Goal: Task Accomplishment & Management: Complete application form

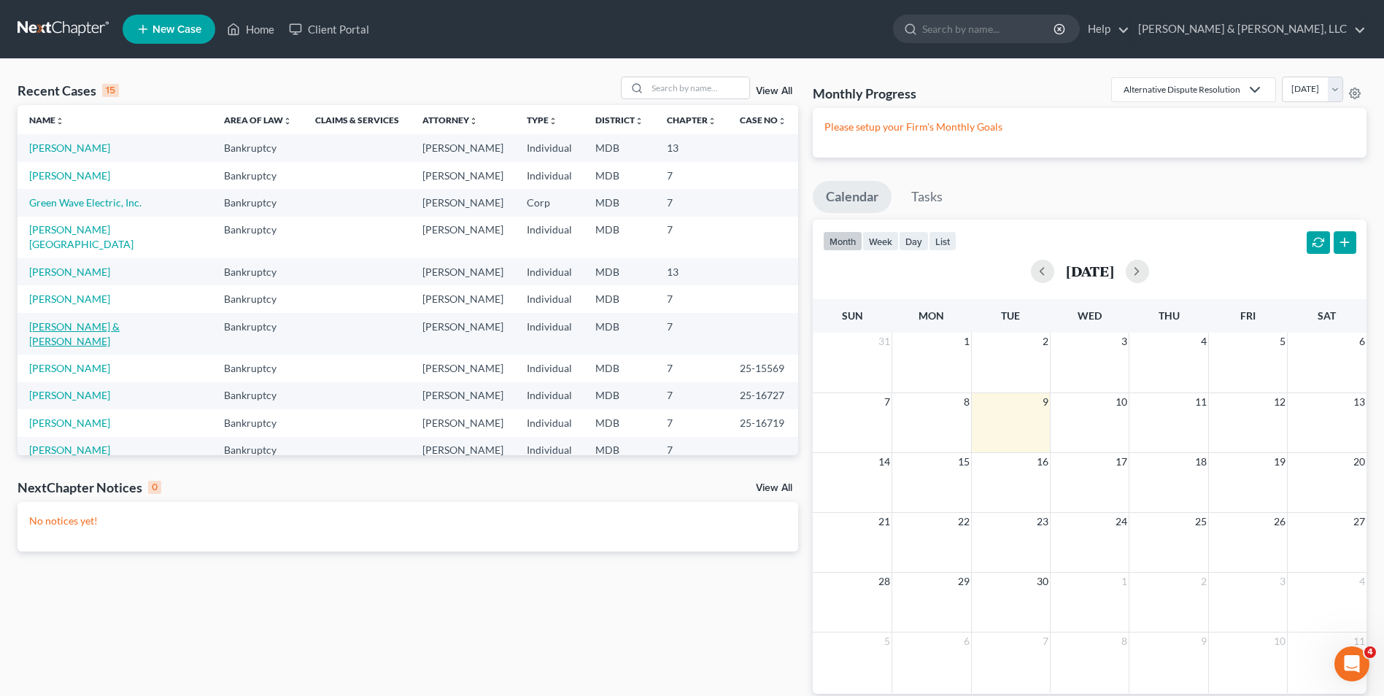
click at [50, 320] on link "[PERSON_NAME] & [PERSON_NAME]" at bounding box center [74, 333] width 90 height 27
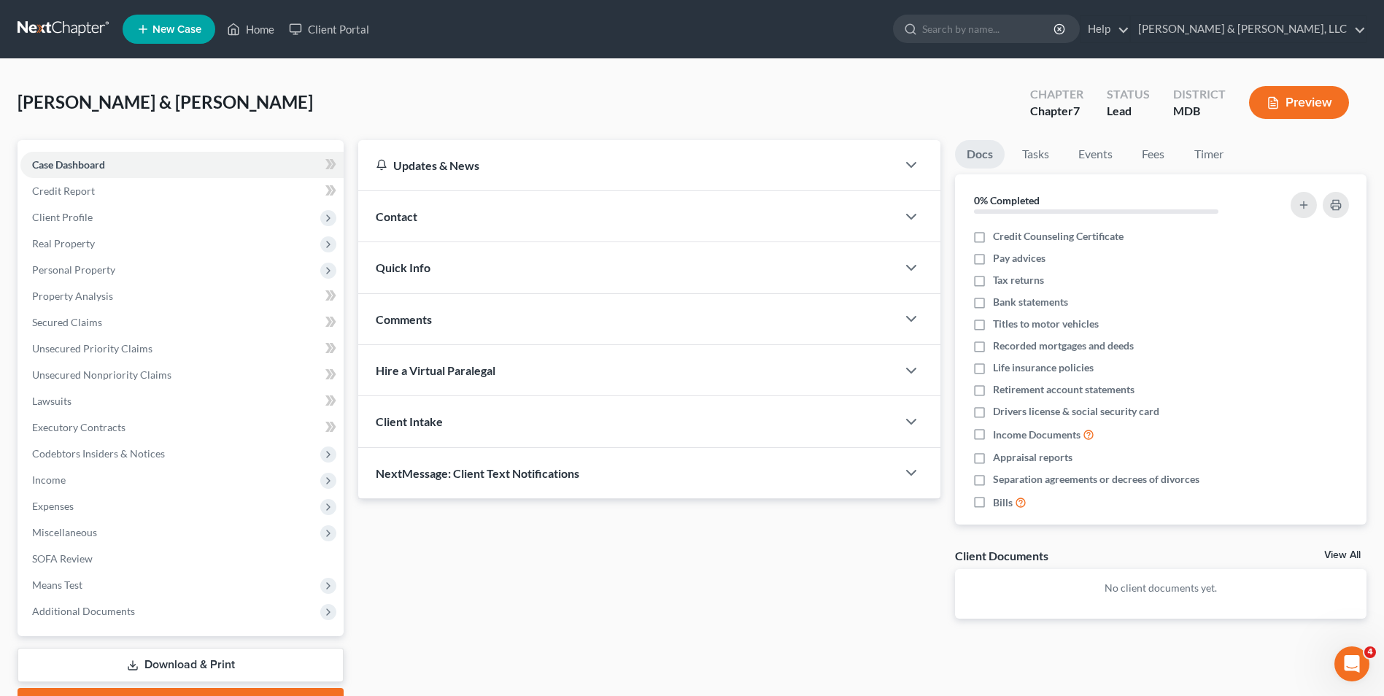
scroll to position [80, 0]
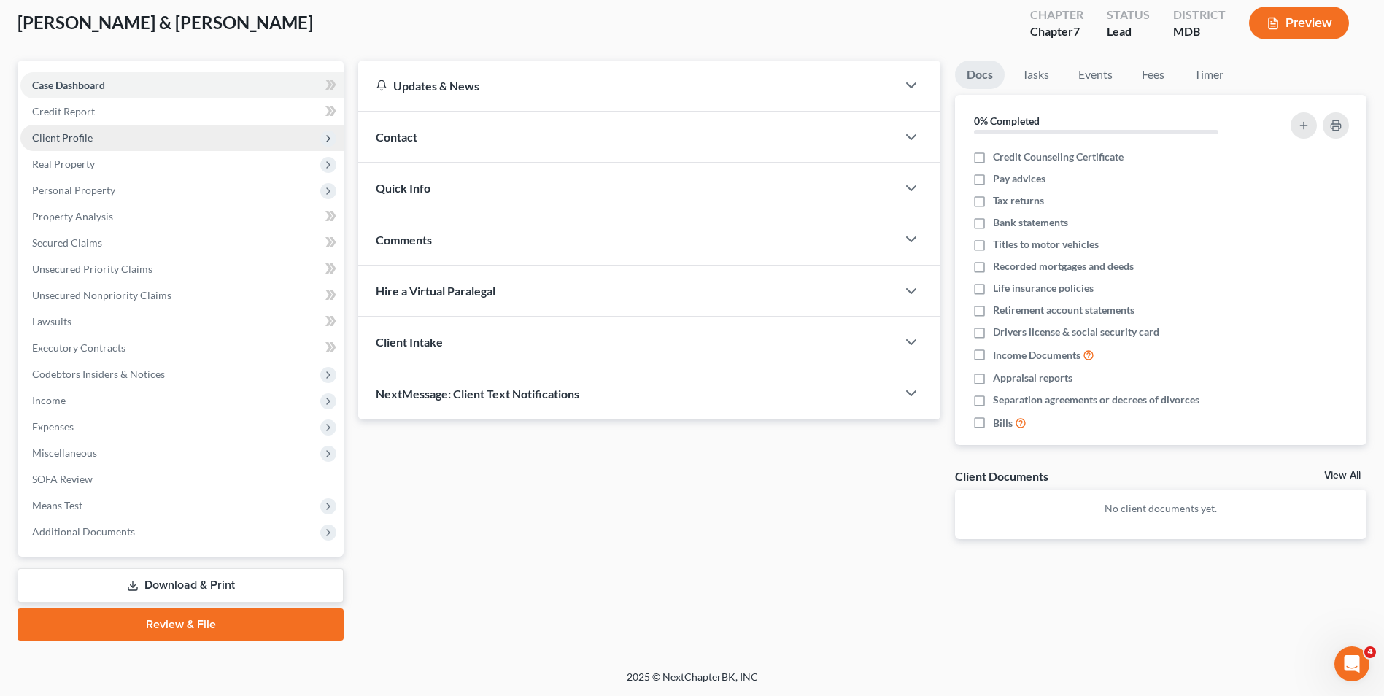
click at [93, 131] on span "Client Profile" at bounding box center [181, 138] width 323 height 26
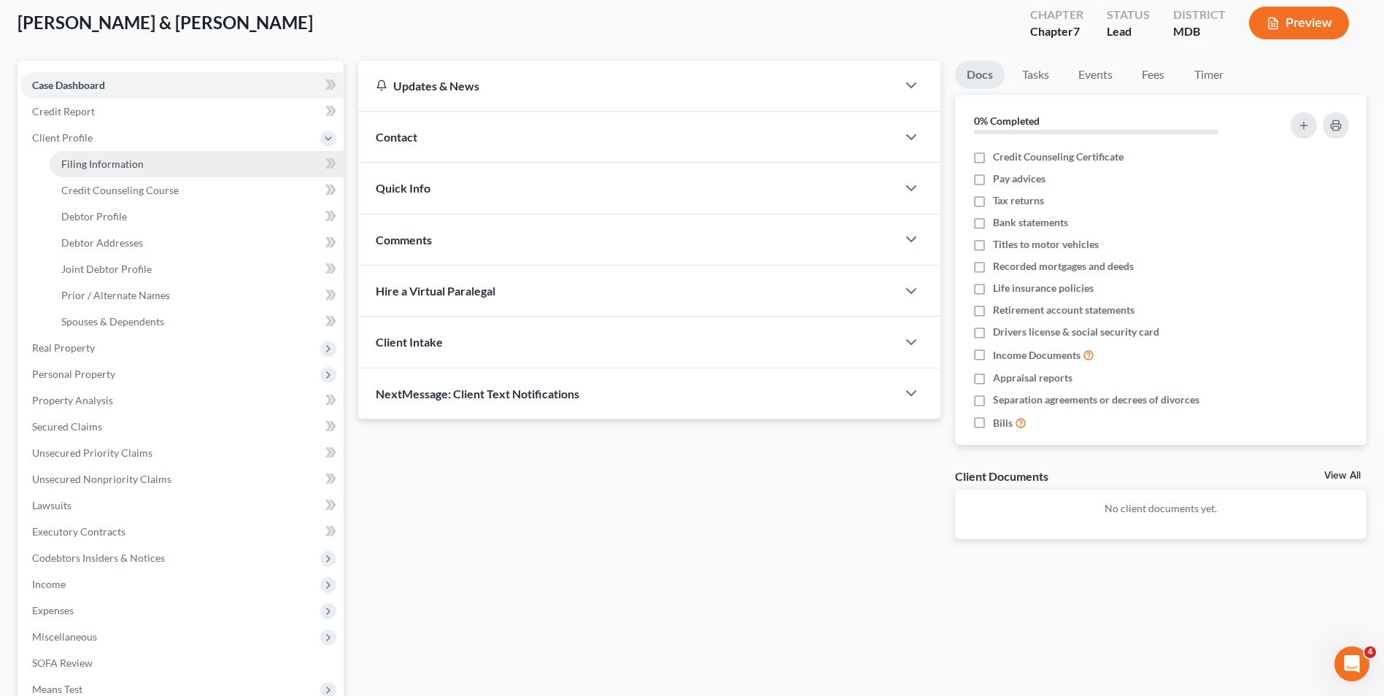
click at [179, 160] on link "Filing Information" at bounding box center [197, 164] width 294 height 26
select select "1"
select select "0"
select select "38"
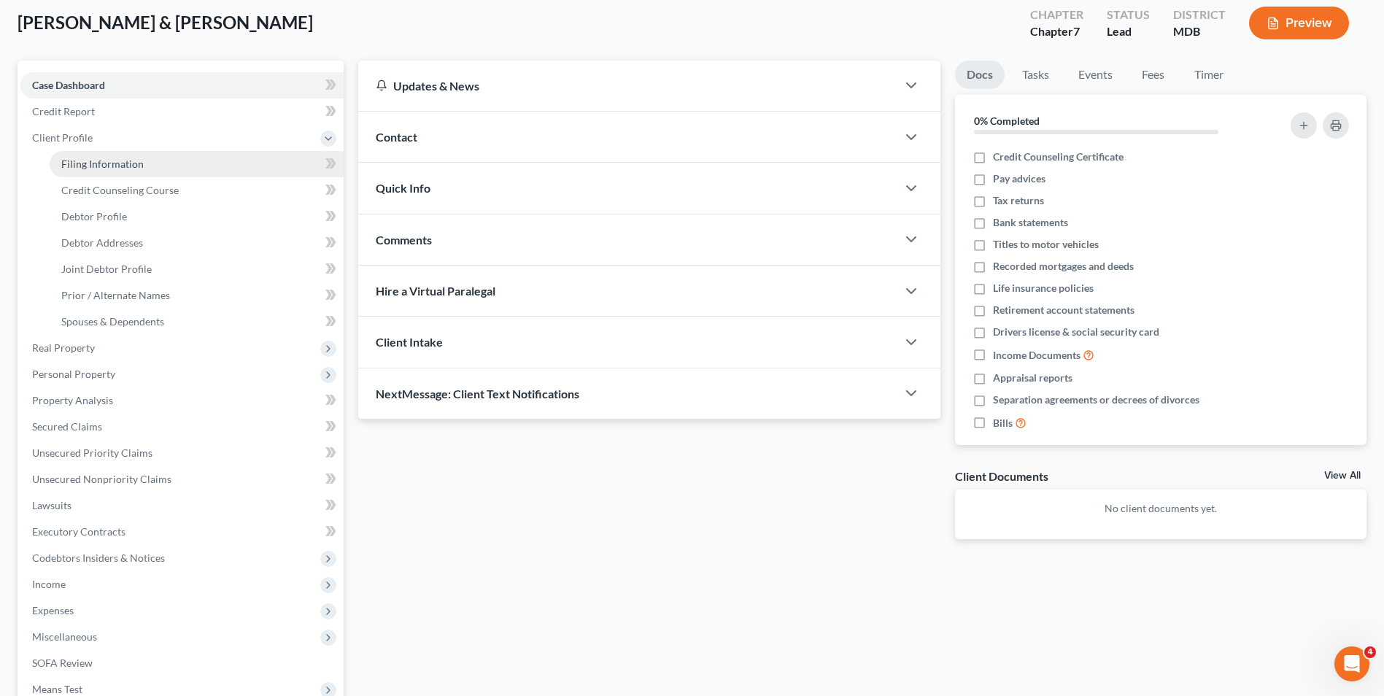
select select "21"
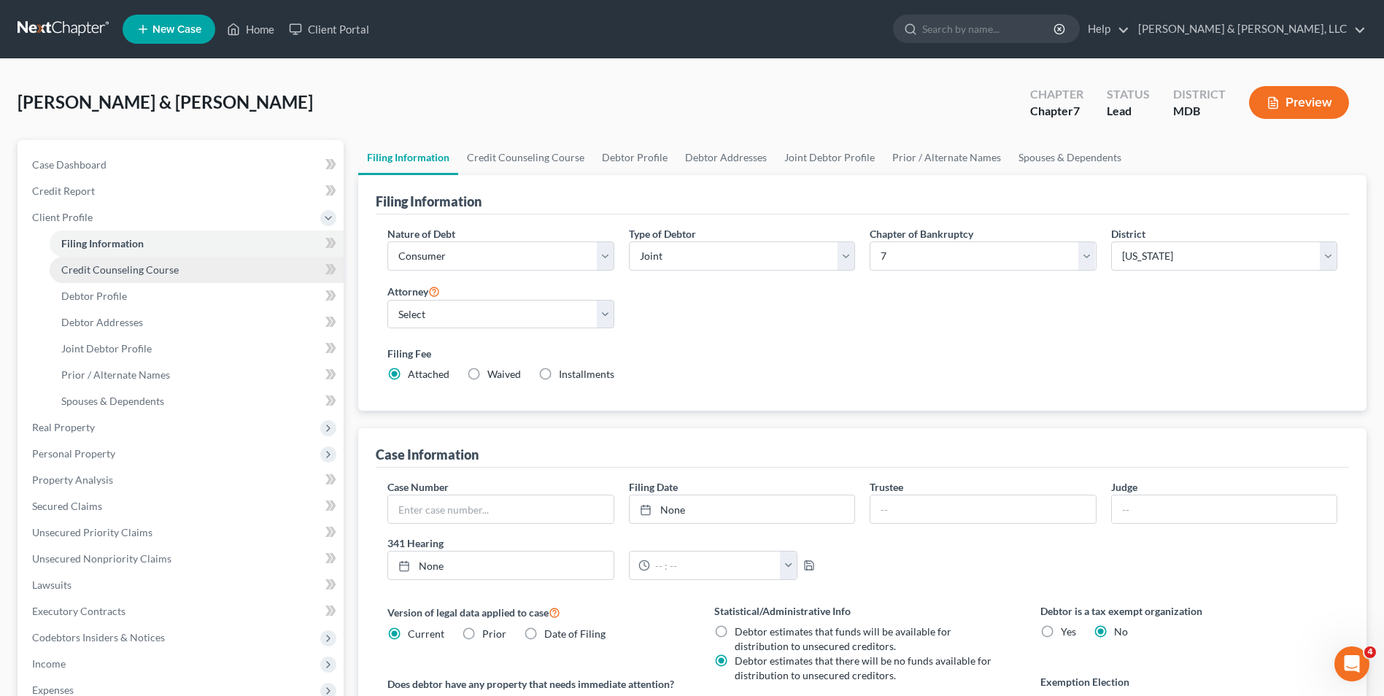
drag, startPoint x: 151, startPoint y: 267, endPoint x: 163, endPoint y: 263, distance: 12.5
click at [152, 267] on span "Credit Counseling Course" at bounding box center [119, 269] width 117 height 12
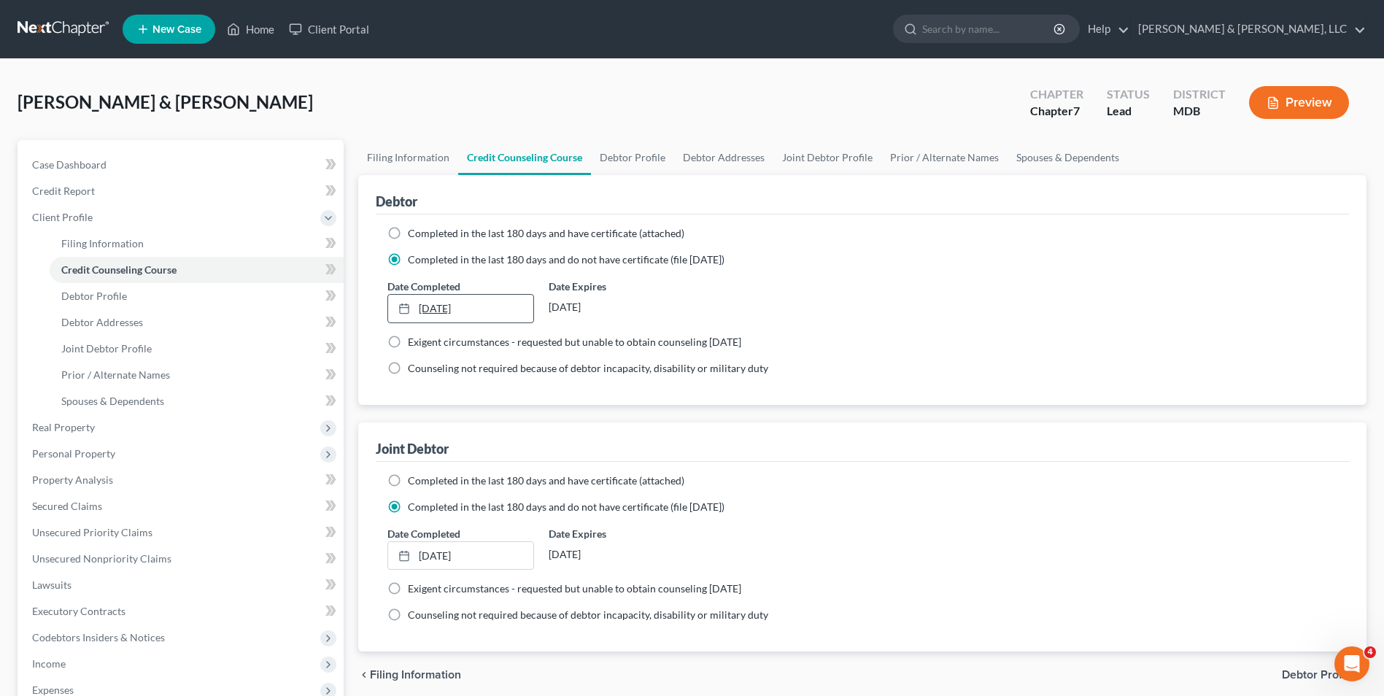
click at [505, 305] on link "[DATE]" at bounding box center [460, 309] width 144 height 28
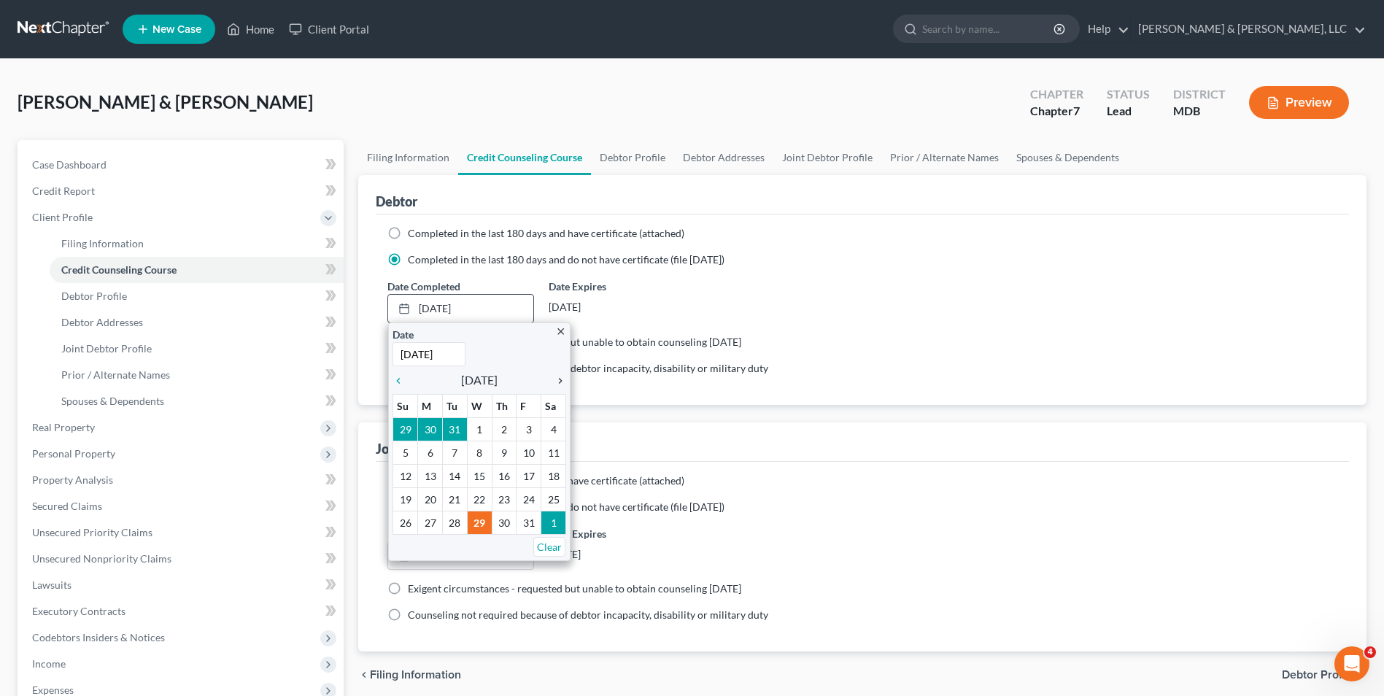
click at [557, 380] on icon "chevron_right" at bounding box center [556, 381] width 19 height 12
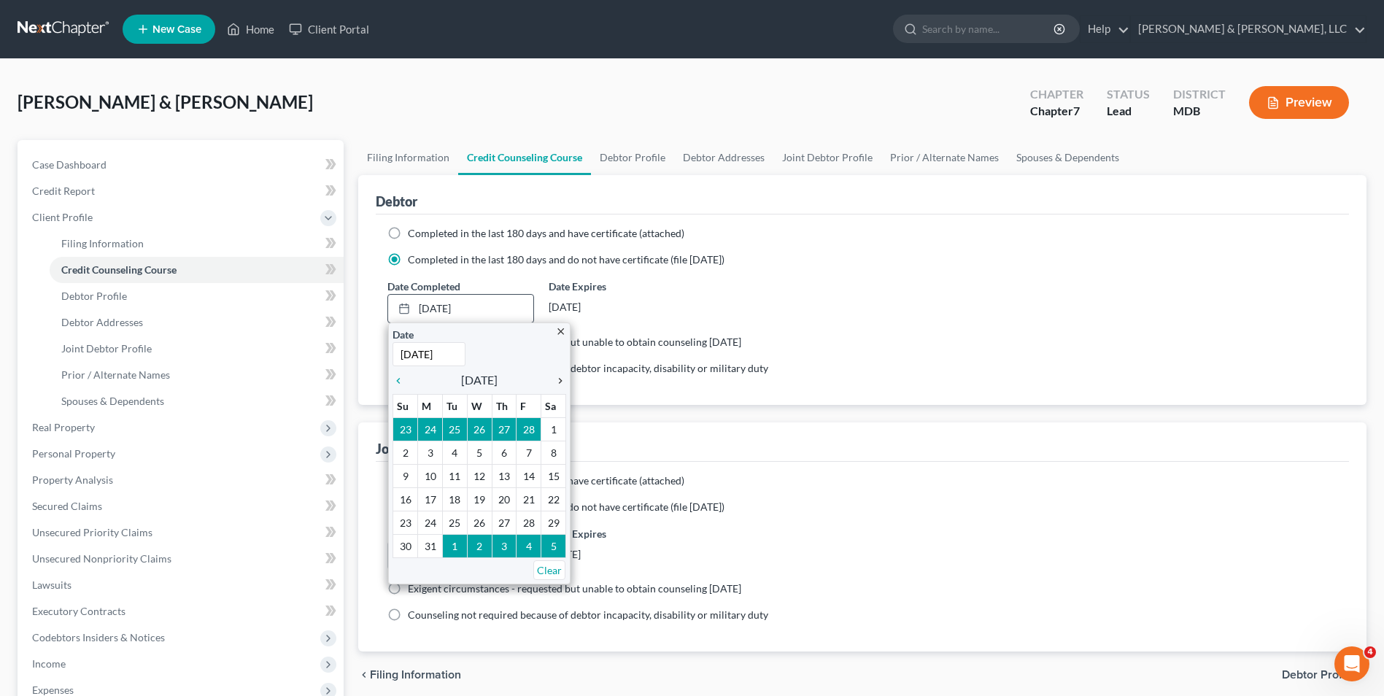
click at [557, 380] on icon "chevron_right" at bounding box center [556, 381] width 19 height 12
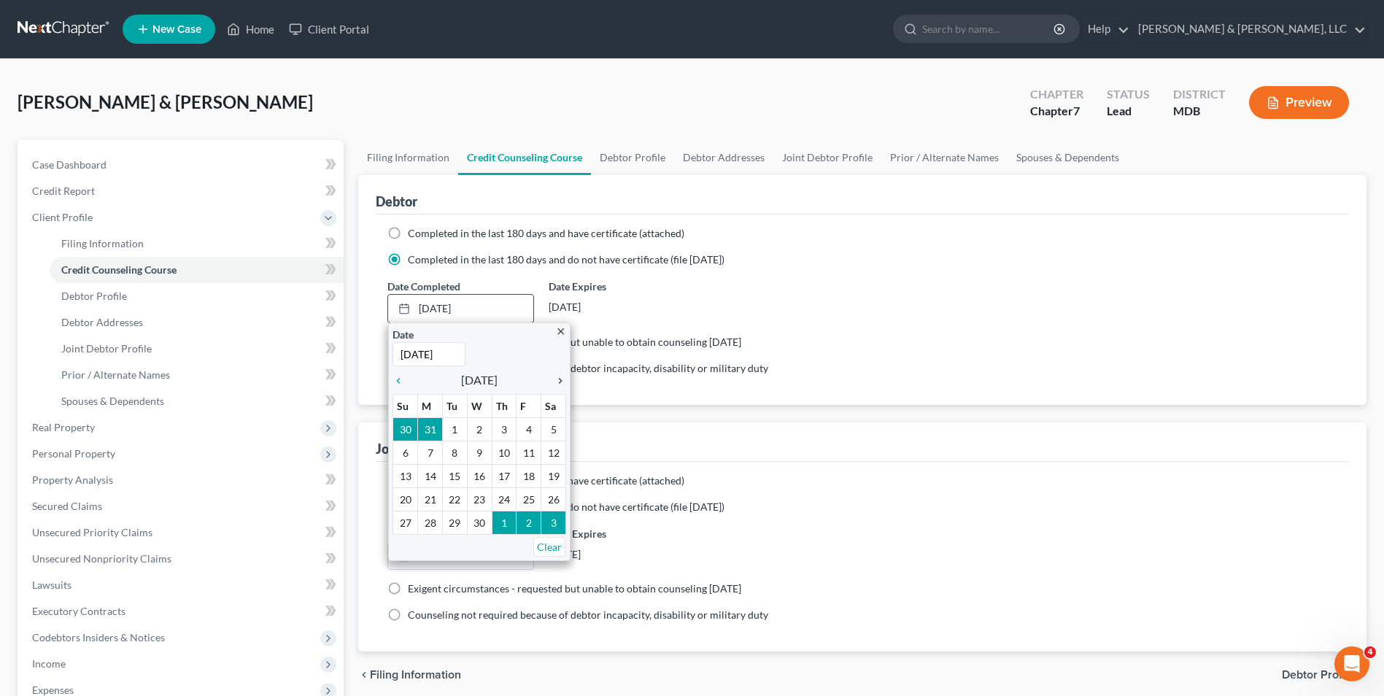
click at [557, 380] on icon "chevron_right" at bounding box center [556, 381] width 19 height 12
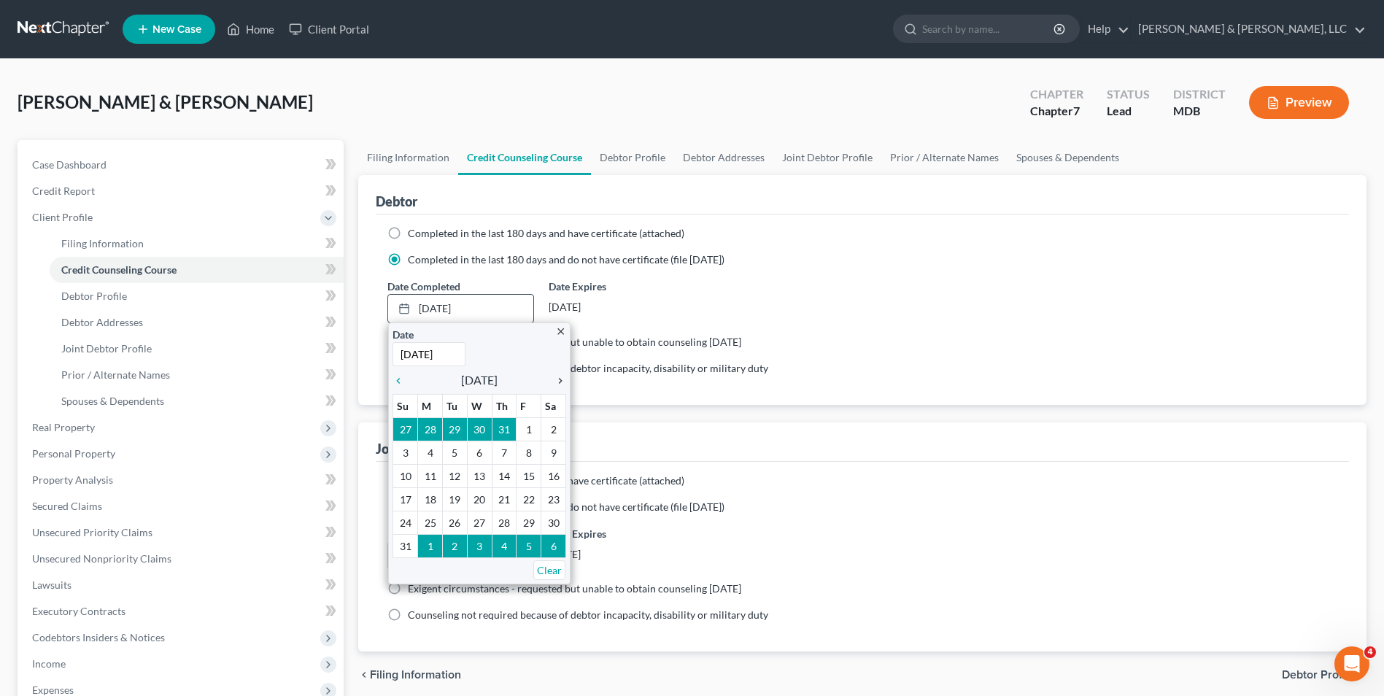
click at [557, 378] on icon "chevron_right" at bounding box center [556, 381] width 19 height 12
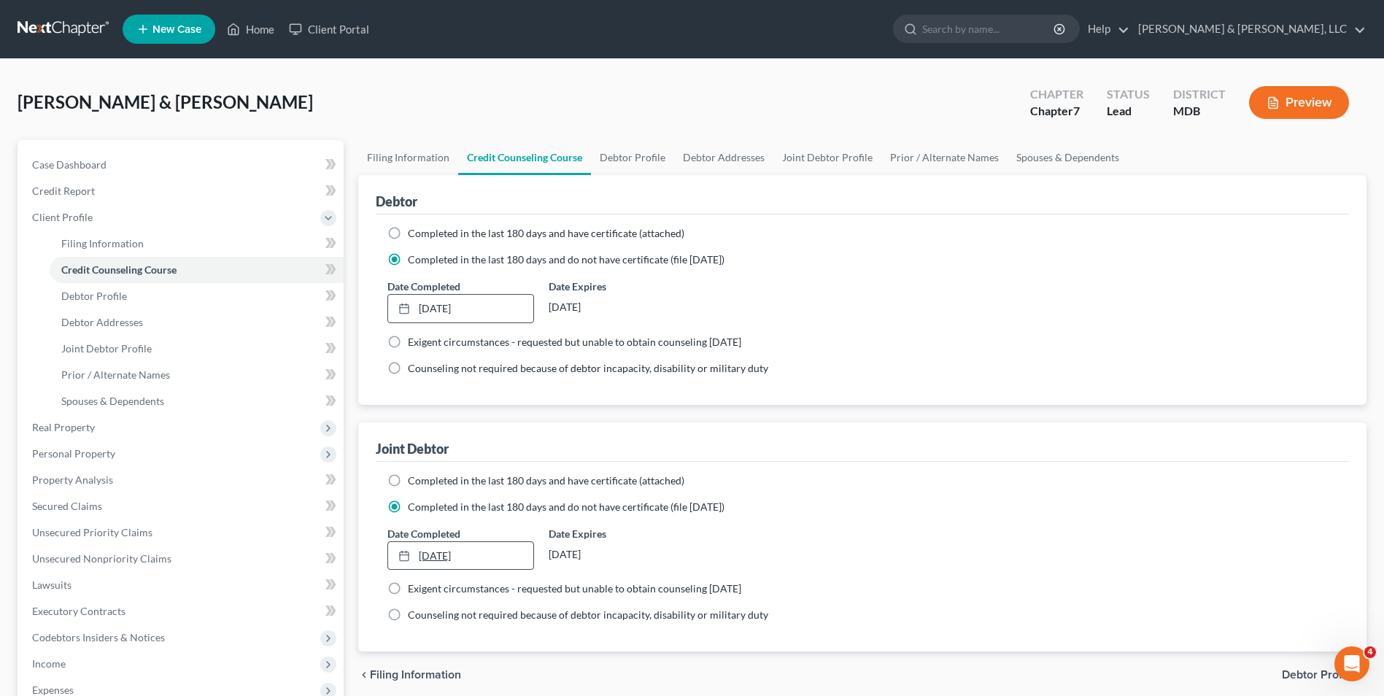
click at [450, 557] on link "[DATE]" at bounding box center [460, 556] width 144 height 28
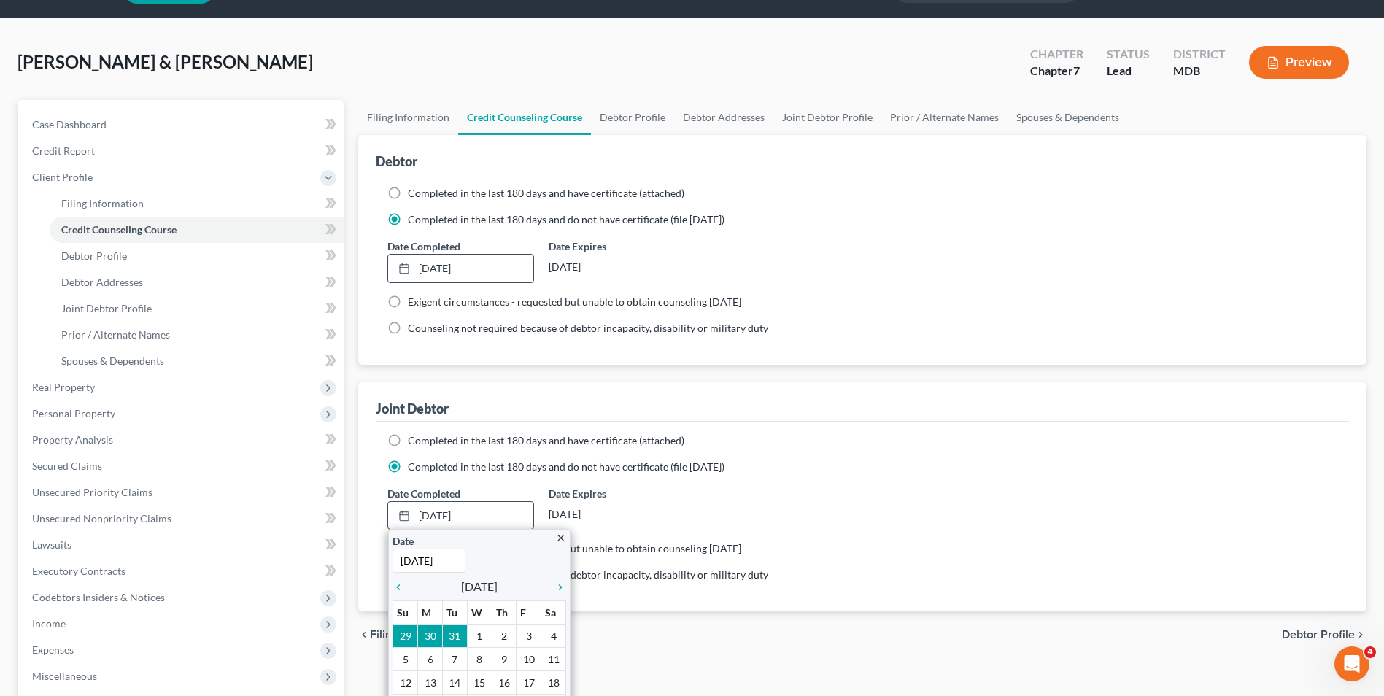
scroll to position [73, 0]
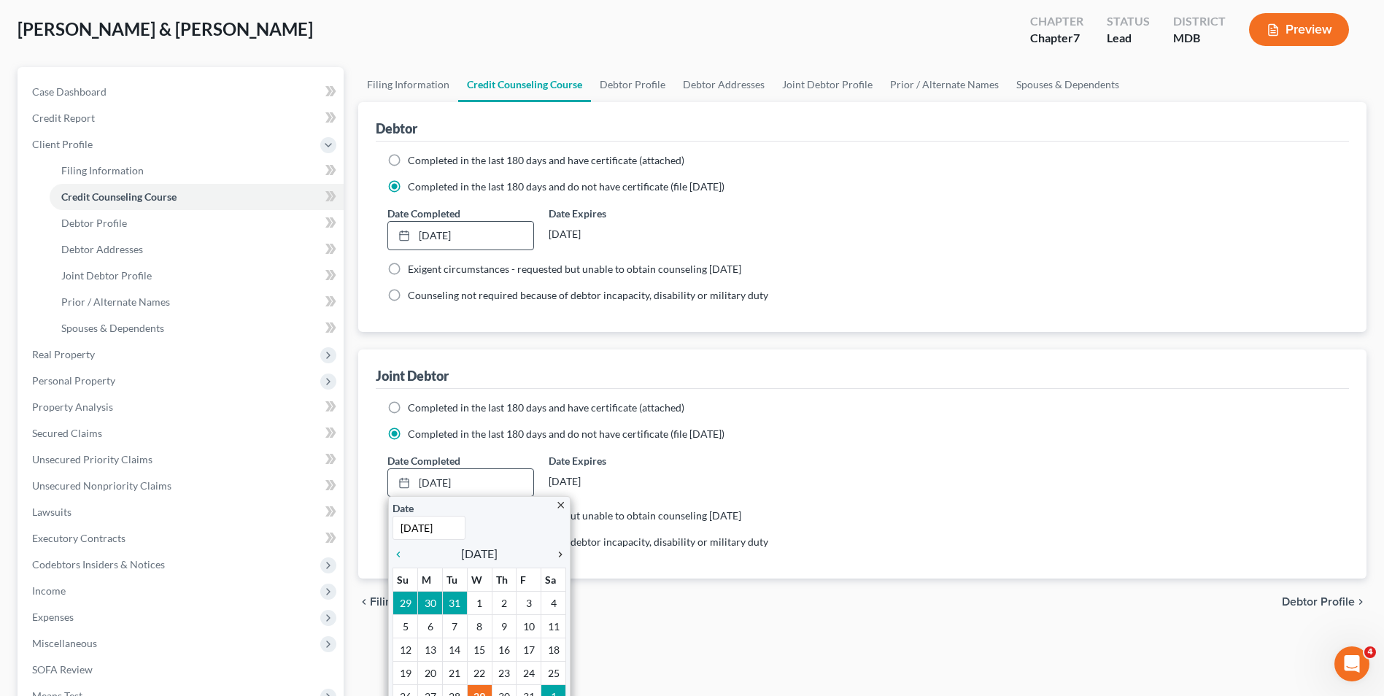
click at [558, 557] on icon "chevron_right" at bounding box center [556, 555] width 19 height 12
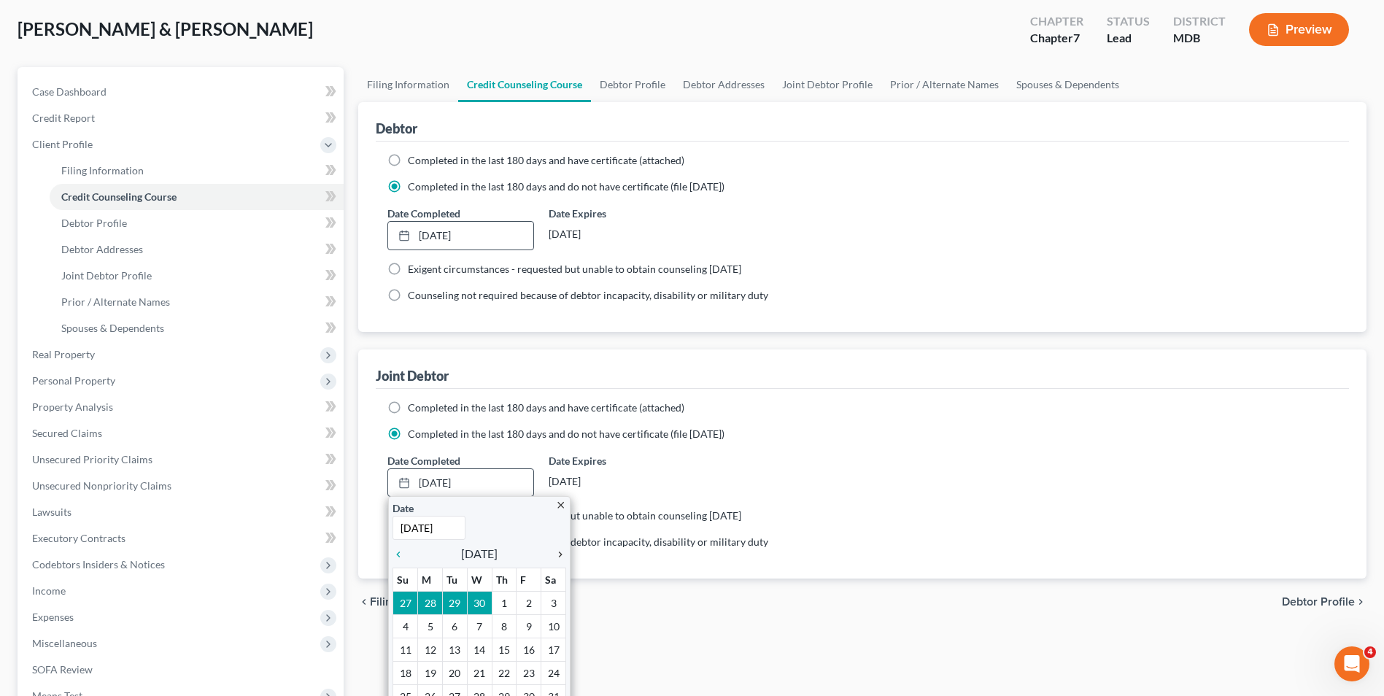
click at [558, 557] on icon "chevron_right" at bounding box center [556, 555] width 19 height 12
click at [398, 553] on icon "chevron_left" at bounding box center [402, 555] width 19 height 12
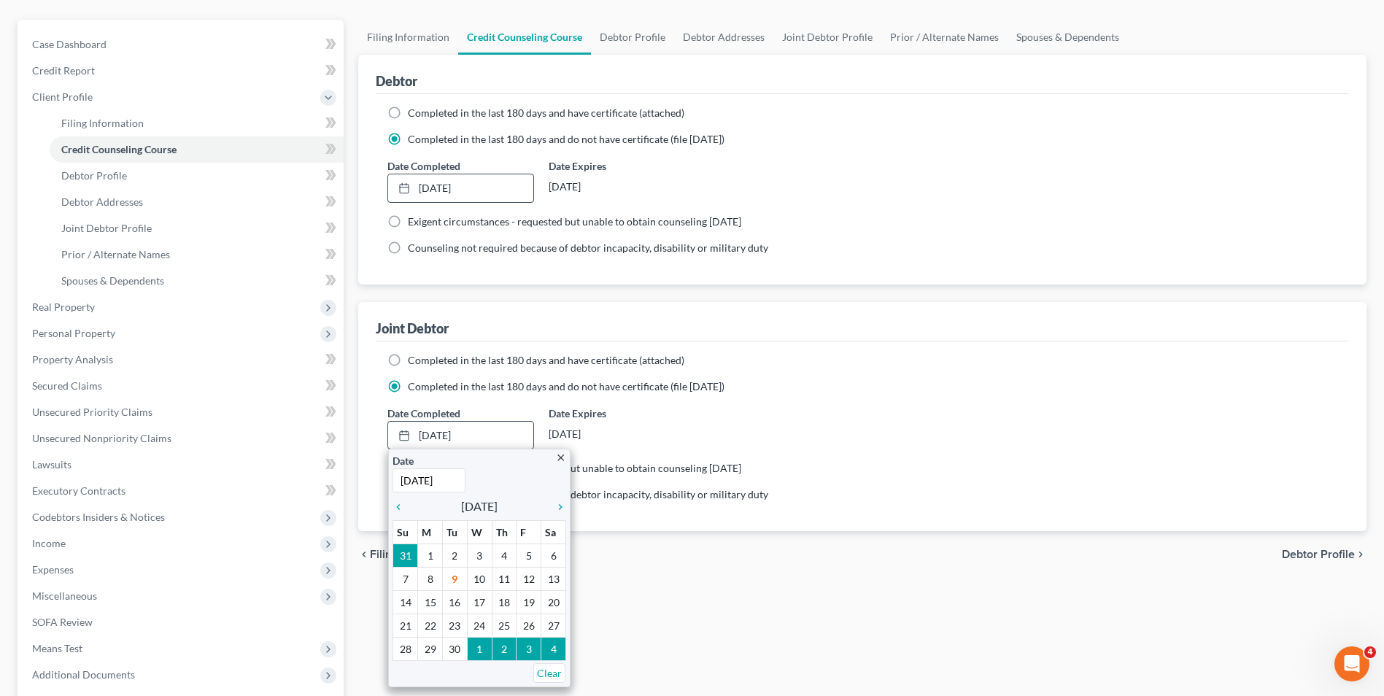
scroll to position [146, 0]
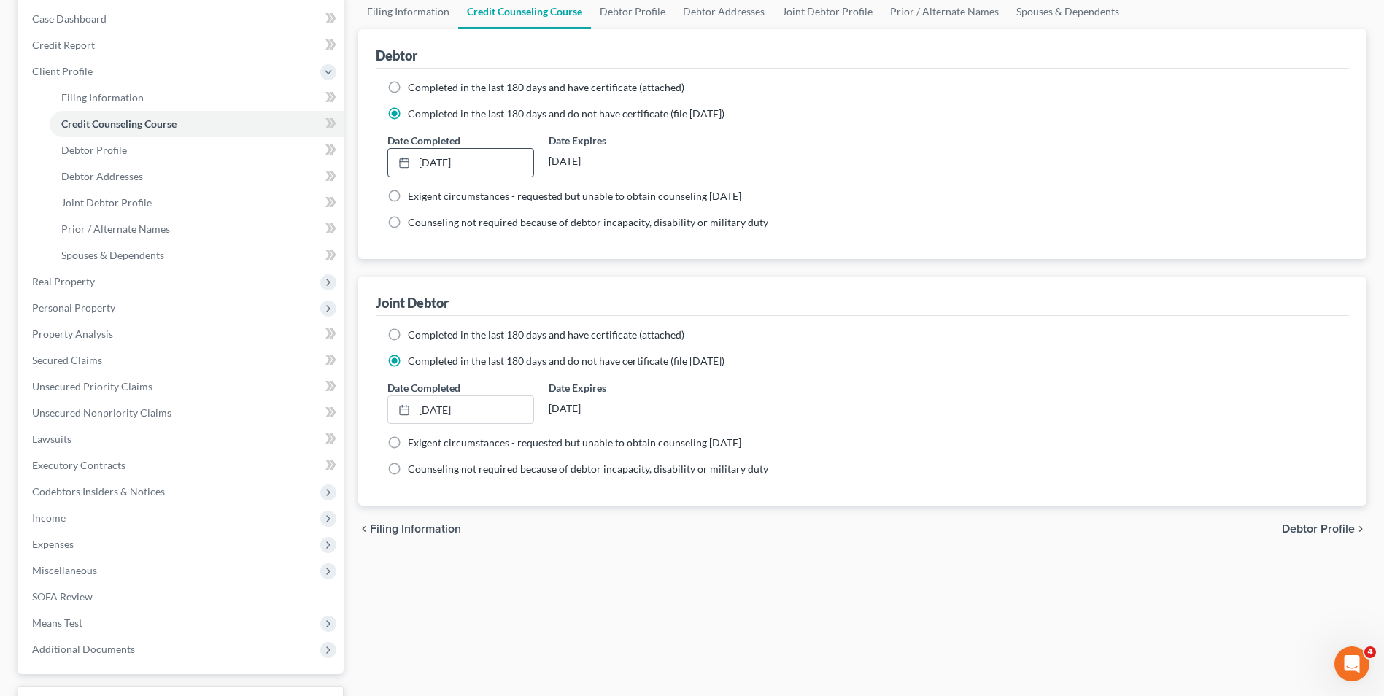
click at [1199, 457] on ng-include "Completed in the last 180 days and have certificate (attached) Date Completed […" at bounding box center [862, 403] width 950 height 150
click at [1337, 529] on span "Debtor Profile" at bounding box center [1318, 529] width 73 height 12
select select "1"
select select "0"
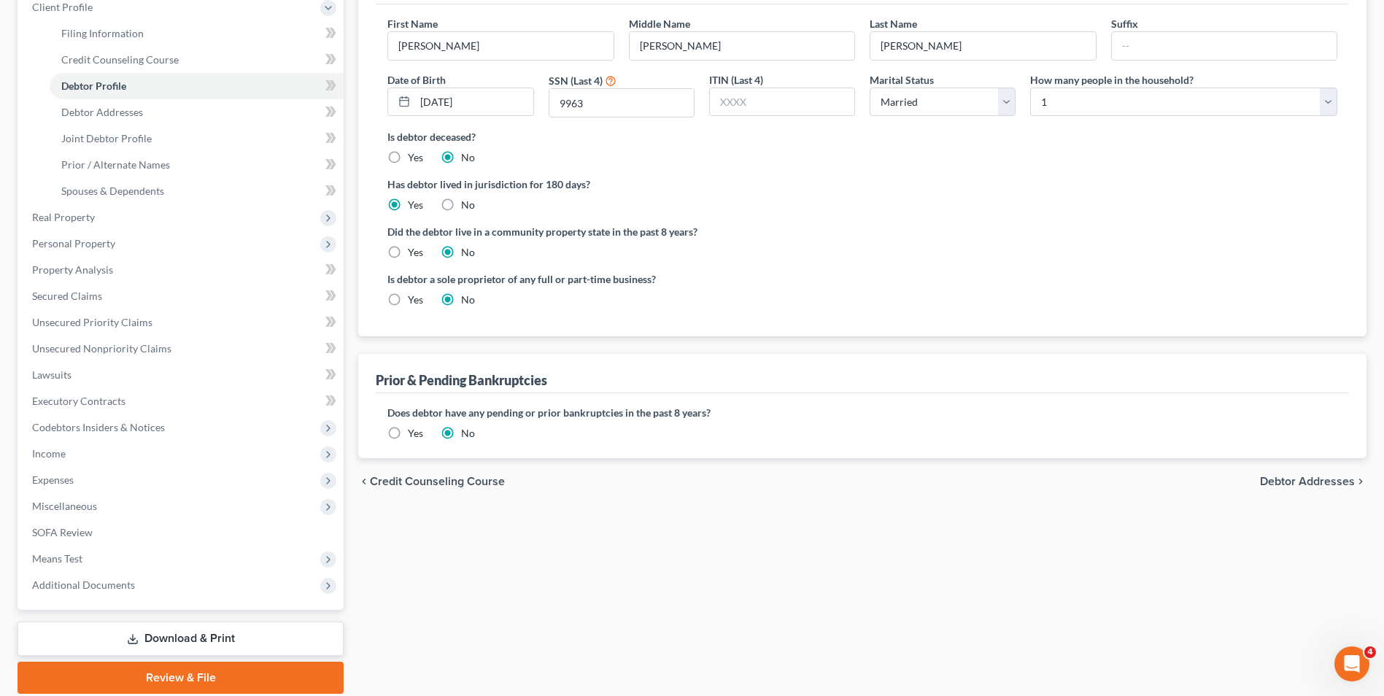
scroll to position [219, 0]
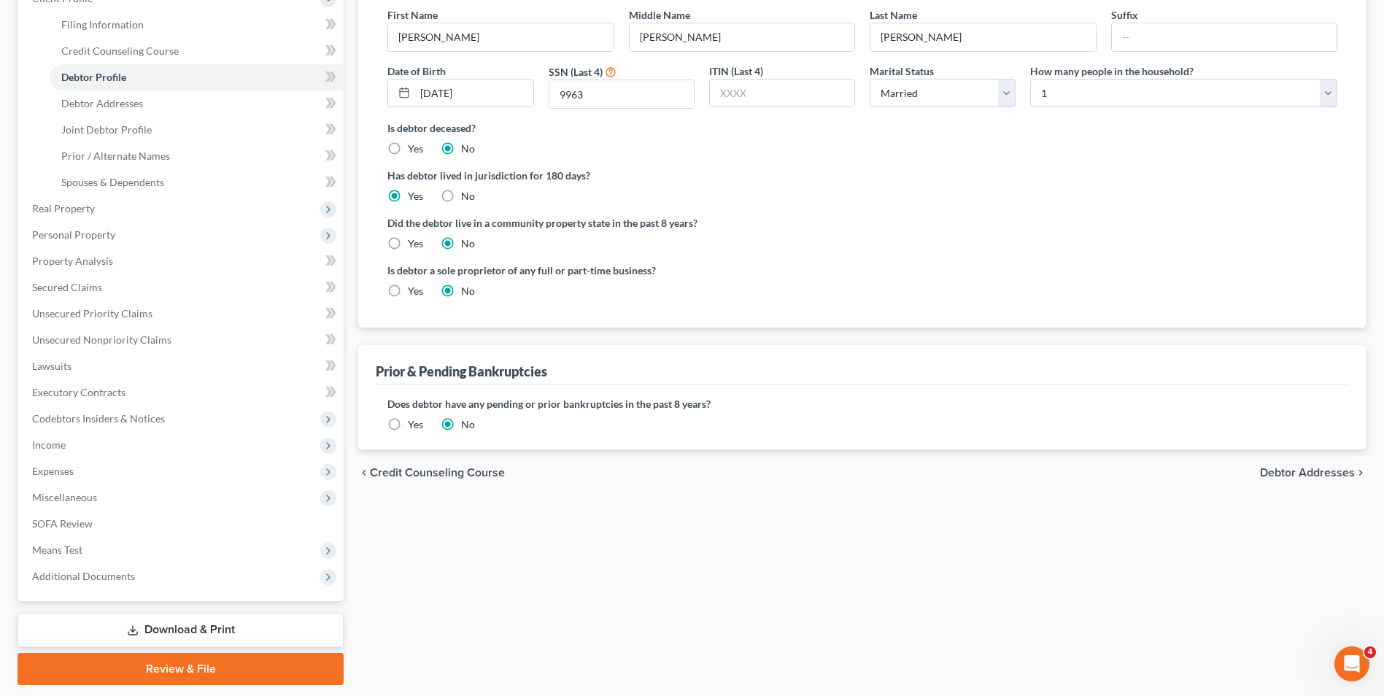
drag, startPoint x: 1305, startPoint y: 473, endPoint x: 930, endPoint y: 471, distance: 375.0
click at [1291, 473] on span "Debtor Addresses" at bounding box center [1307, 473] width 95 height 12
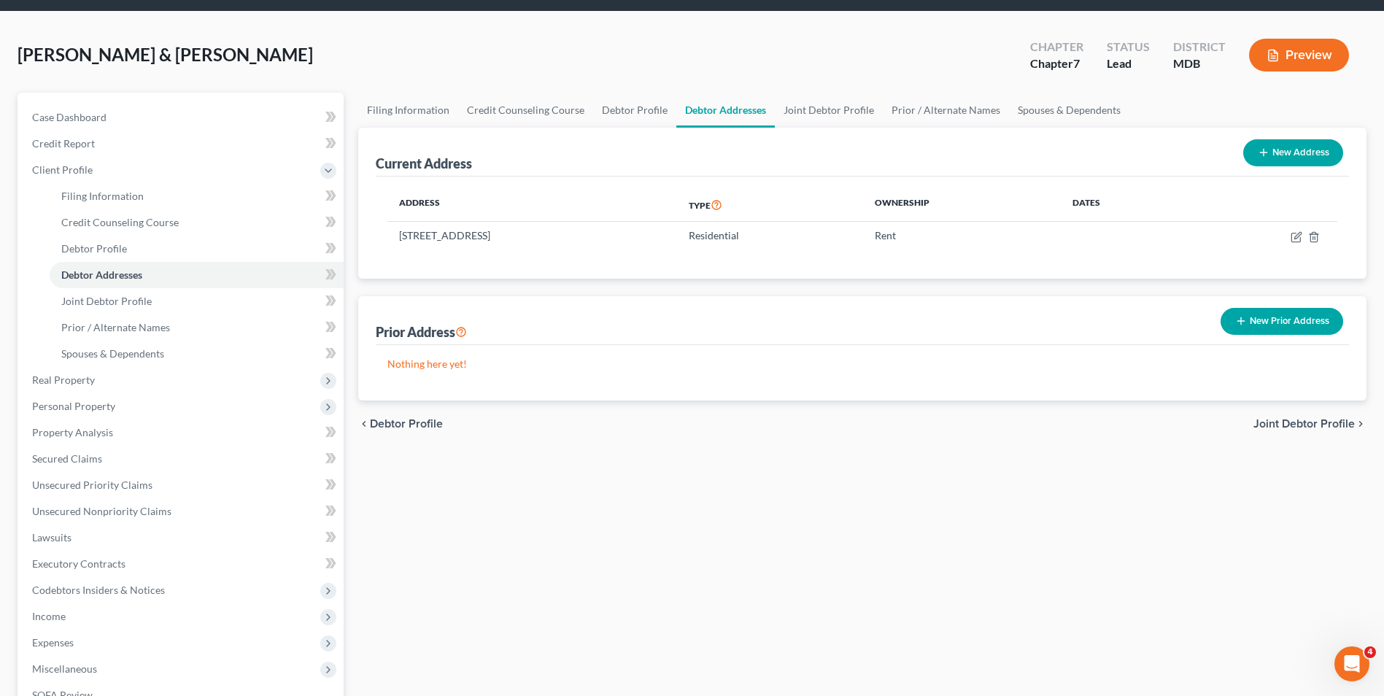
scroll to position [73, 0]
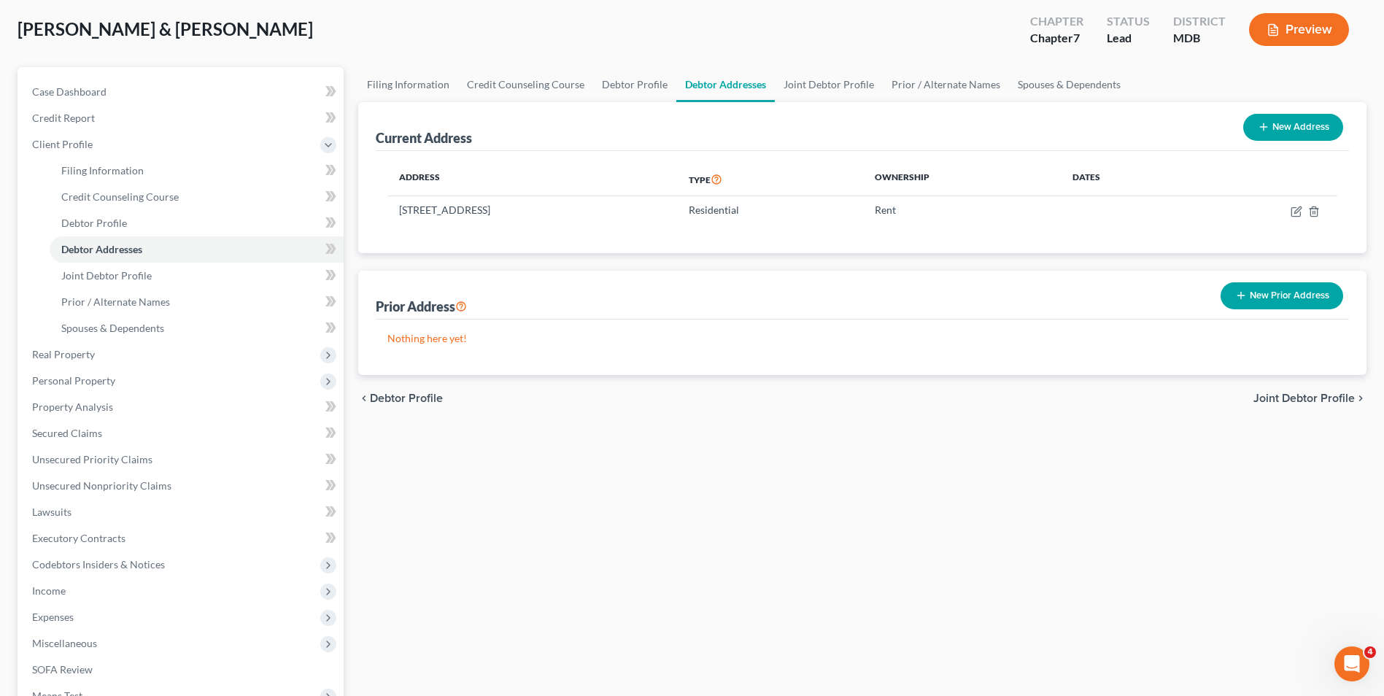
click at [1279, 393] on span "Joint Debtor Profile" at bounding box center [1303, 399] width 101 height 12
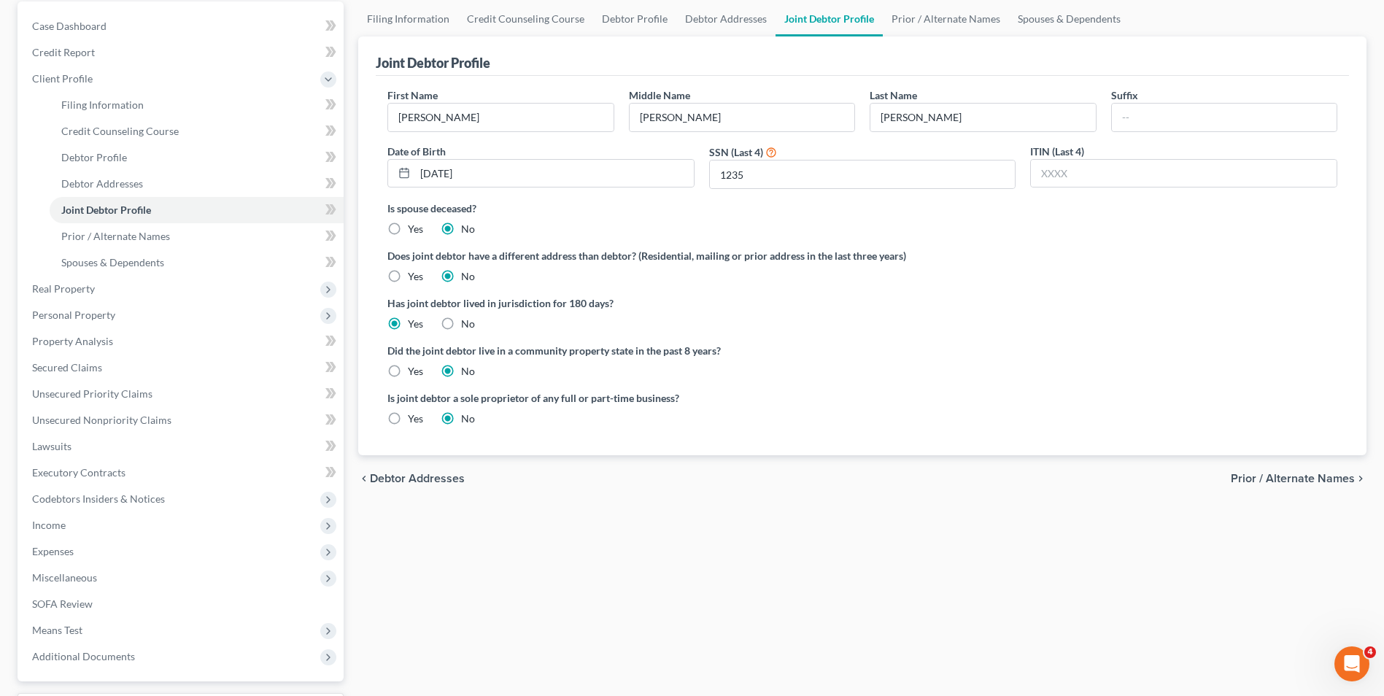
scroll to position [146, 0]
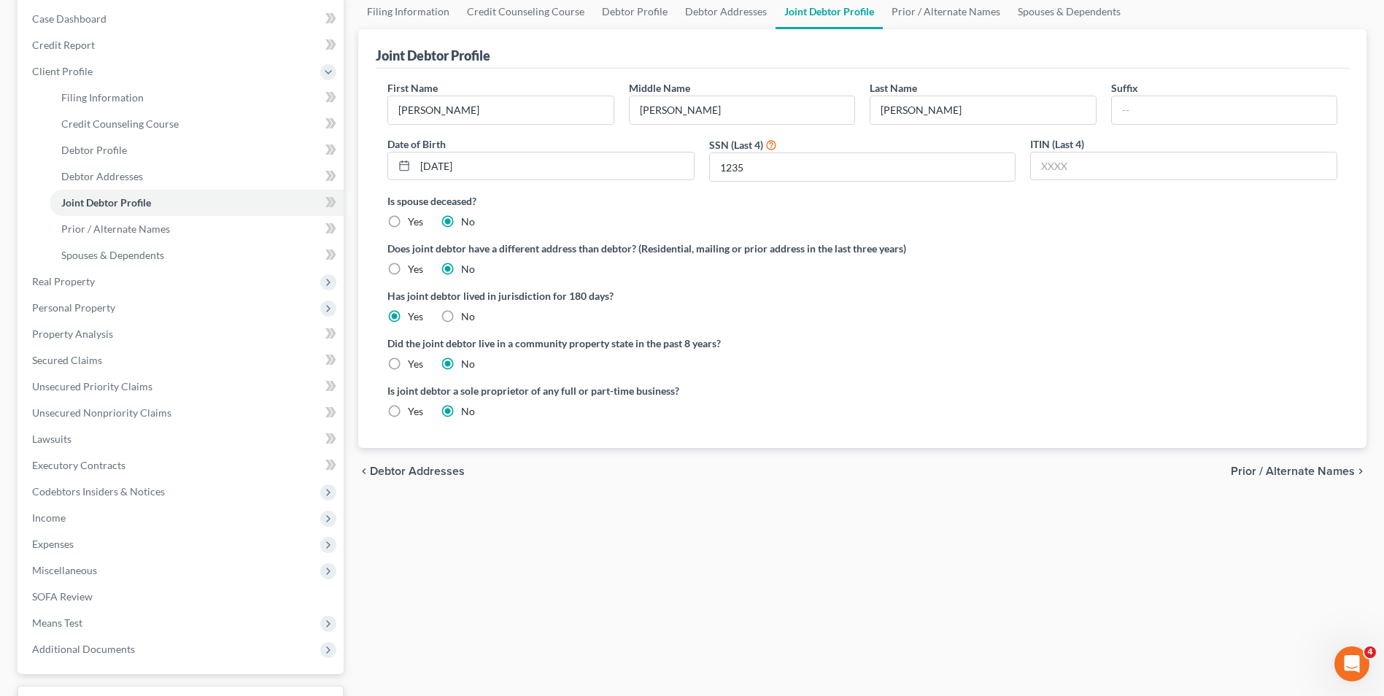
drag, startPoint x: 1303, startPoint y: 476, endPoint x: 1226, endPoint y: 452, distance: 80.3
click at [1302, 476] on span "Prior / Alternate Names" at bounding box center [1293, 471] width 124 height 12
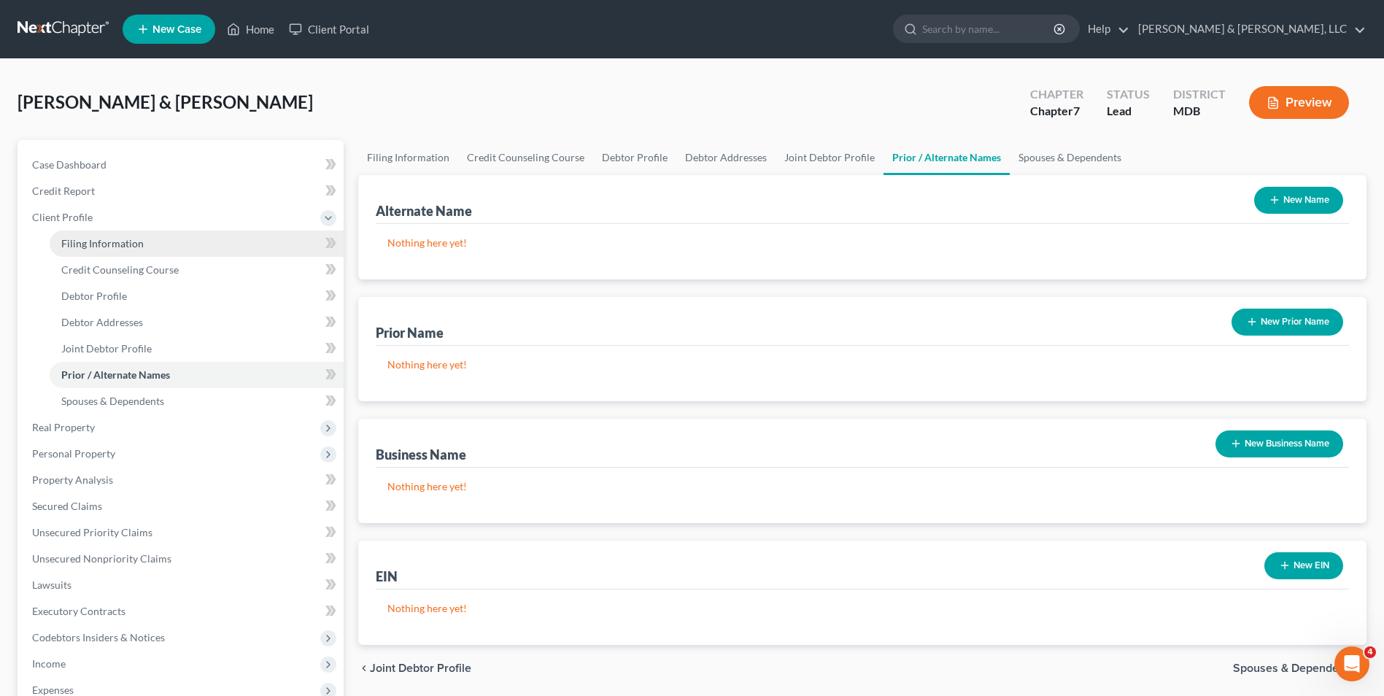
click at [110, 239] on span "Filing Information" at bounding box center [102, 243] width 82 height 12
select select "1"
select select "0"
select select "38"
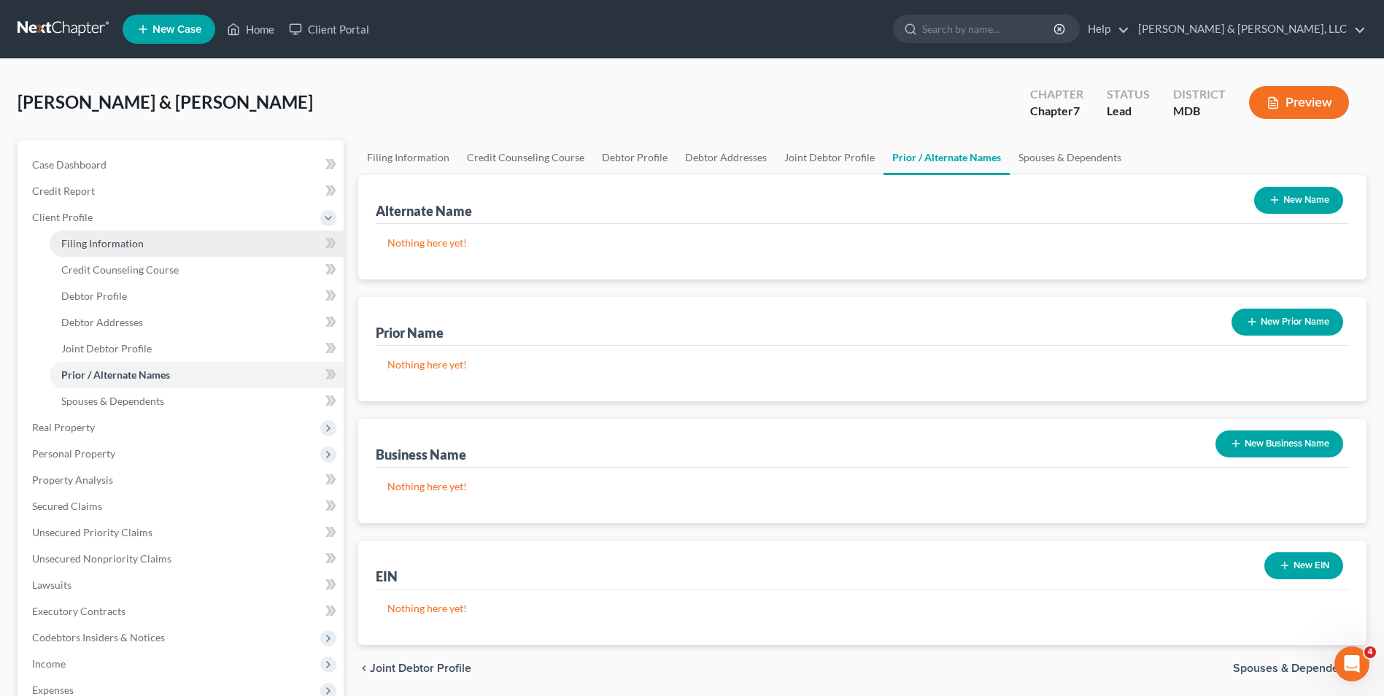
select select "0"
select select "21"
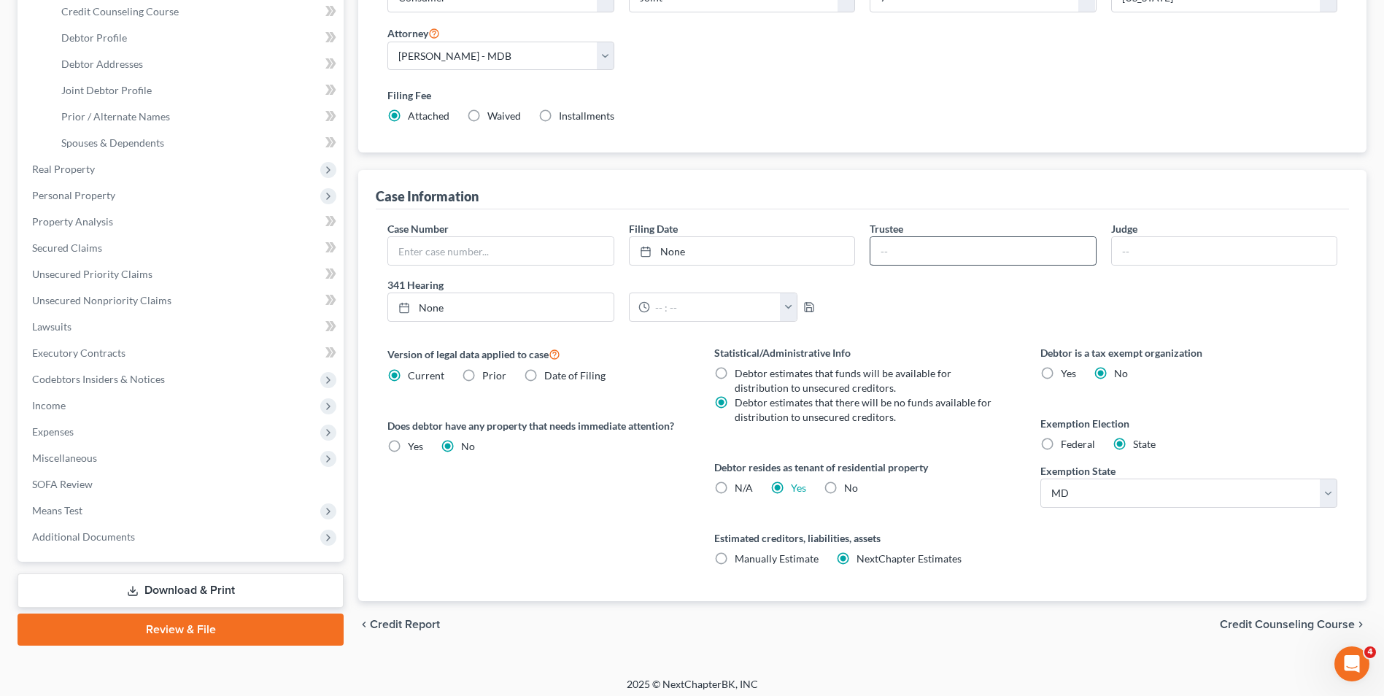
scroll to position [266, 0]
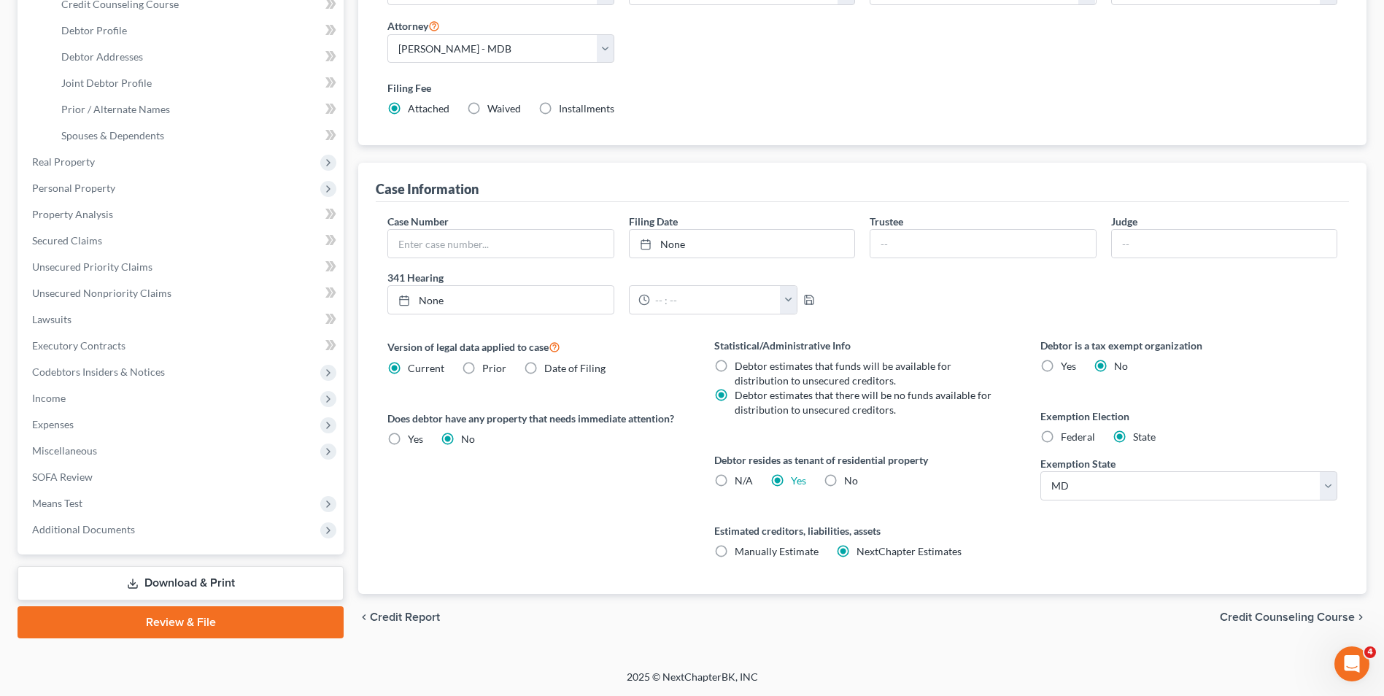
drag, startPoint x: 1238, startPoint y: 616, endPoint x: 1086, endPoint y: 422, distance: 246.8
click at [1238, 615] on span "Credit Counseling Course" at bounding box center [1287, 617] width 135 height 12
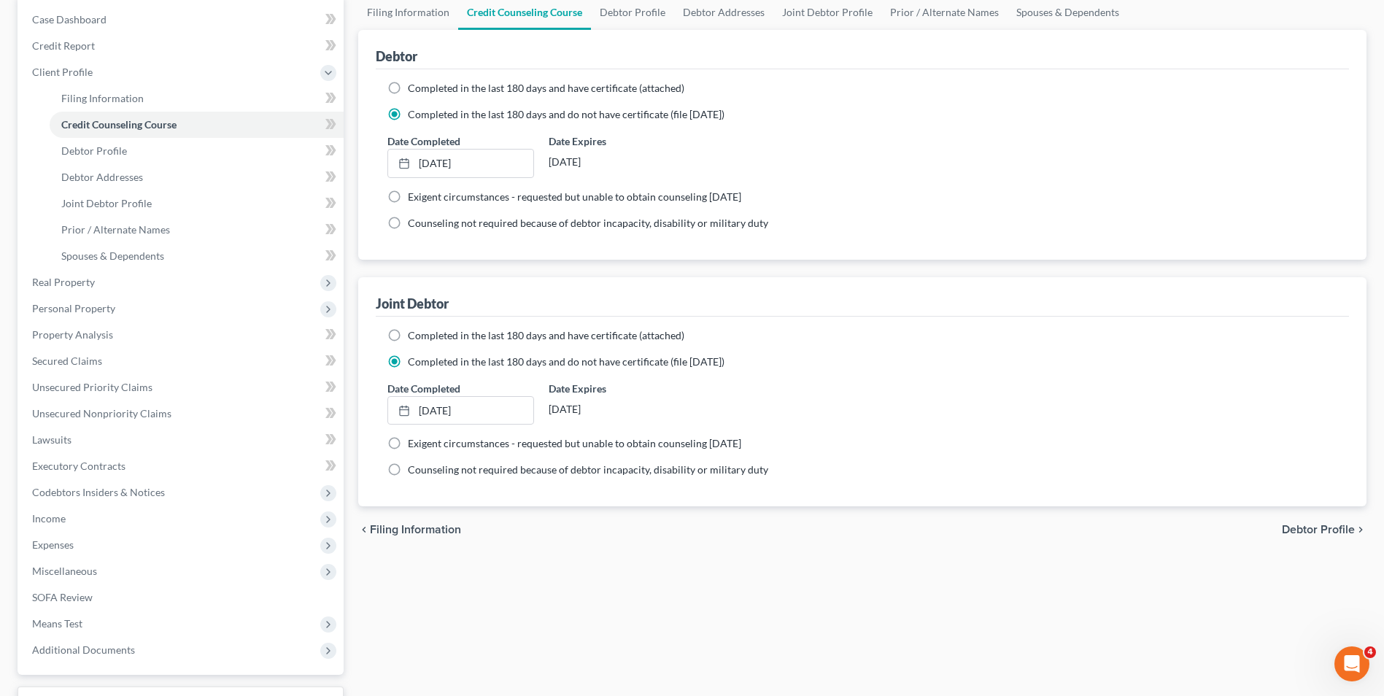
scroll to position [146, 0]
click at [941, 3] on link "Prior / Alternate Names" at bounding box center [944, 11] width 126 height 35
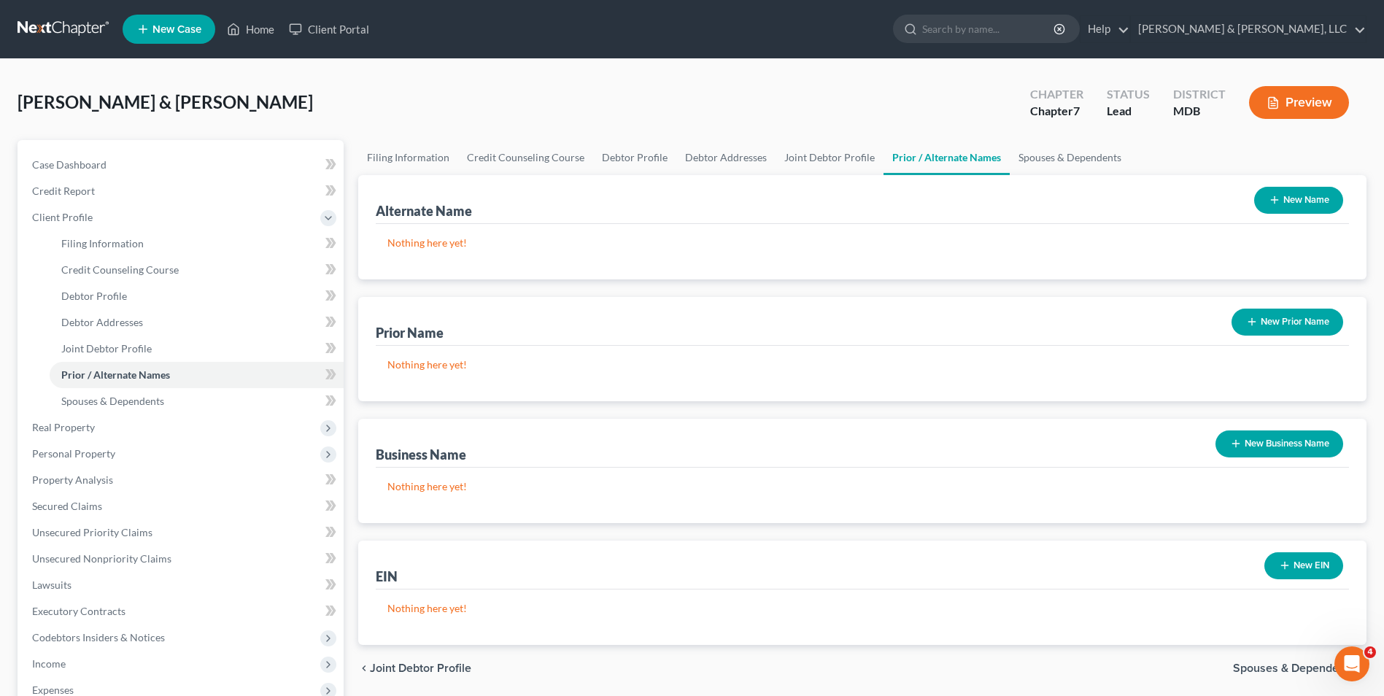
click at [1266, 201] on button "New Name" at bounding box center [1298, 200] width 89 height 27
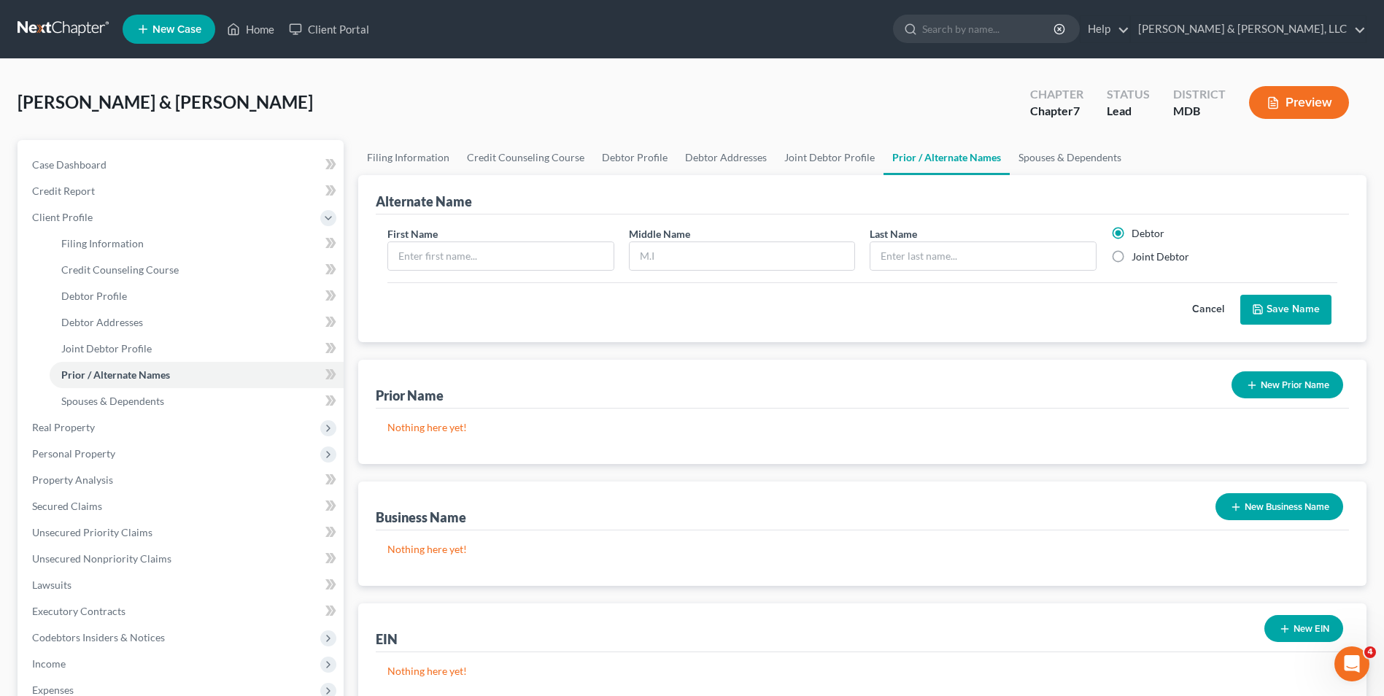
click at [1242, 509] on button "New Business Name" at bounding box center [1279, 506] width 128 height 27
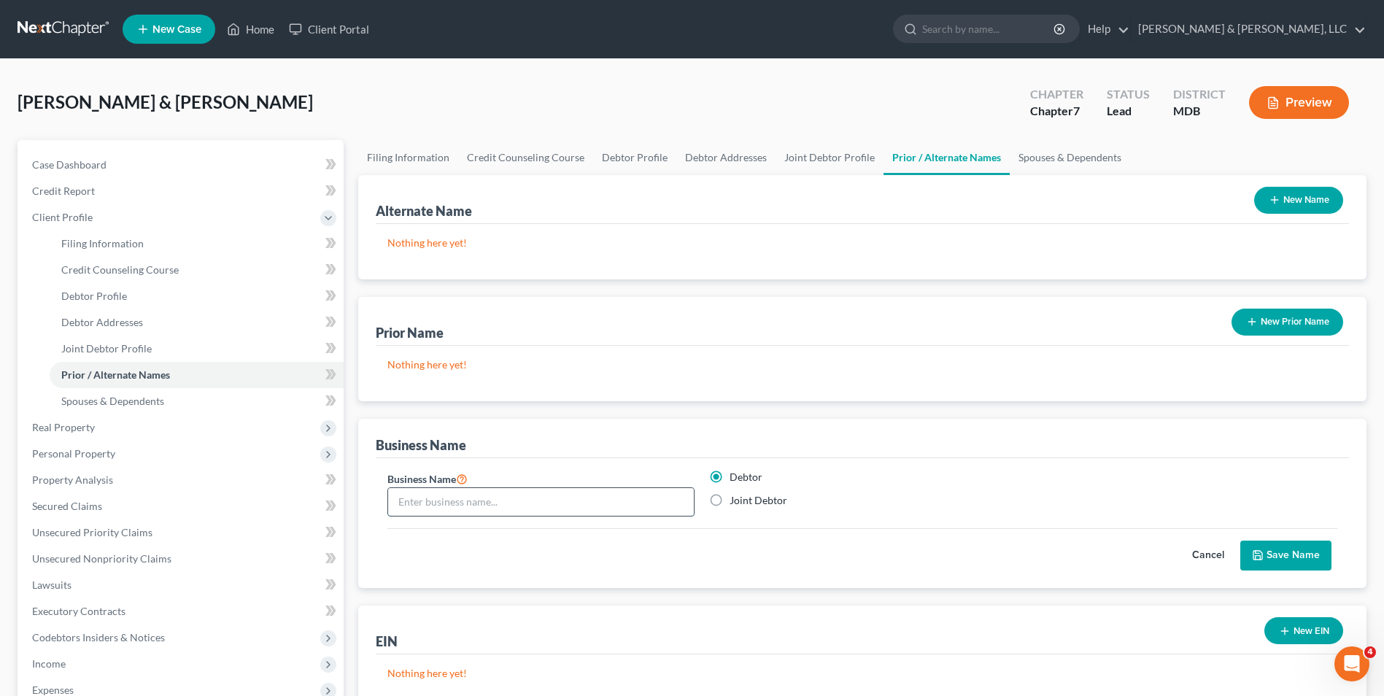
click at [520, 501] on input "text" at bounding box center [541, 502] width 306 height 28
type input "[PERSON_NAME] Painting Company"
drag, startPoint x: 1295, startPoint y: 550, endPoint x: 1156, endPoint y: 533, distance: 139.7
click at [1288, 549] on button "Save Name" at bounding box center [1285, 556] width 91 height 31
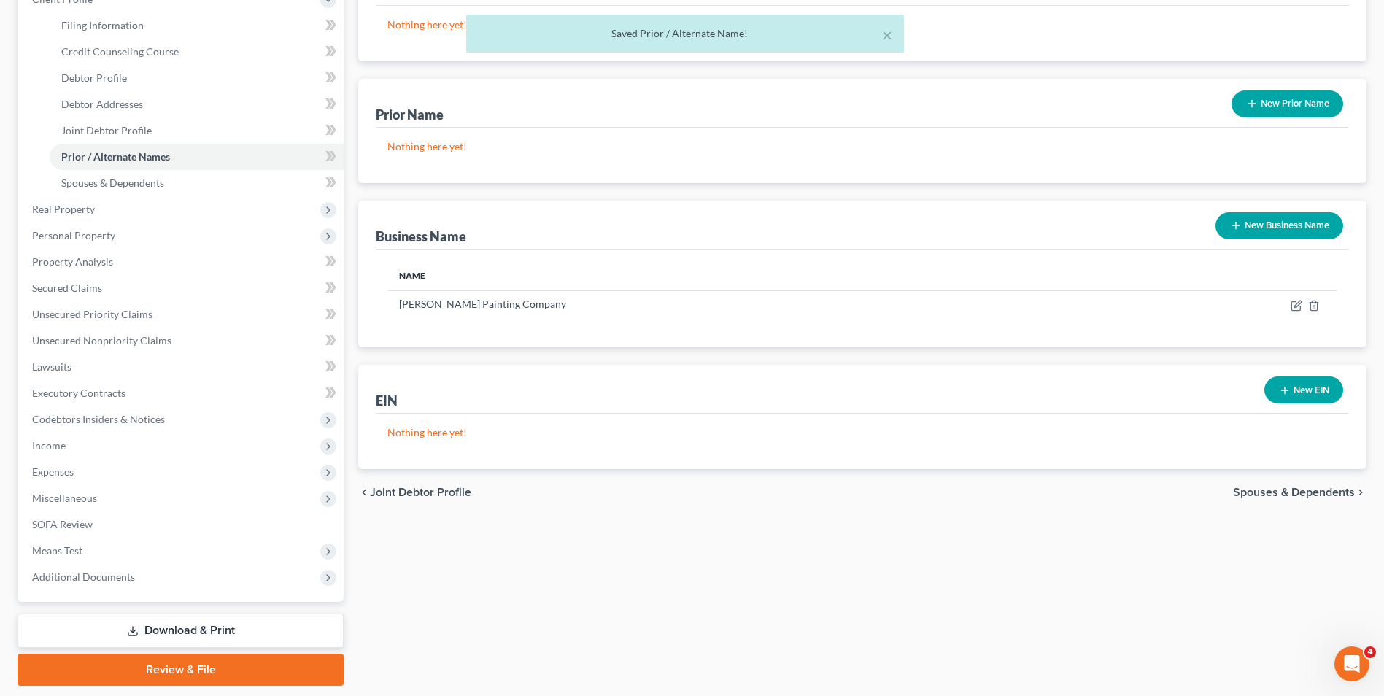
scroll to position [219, 0]
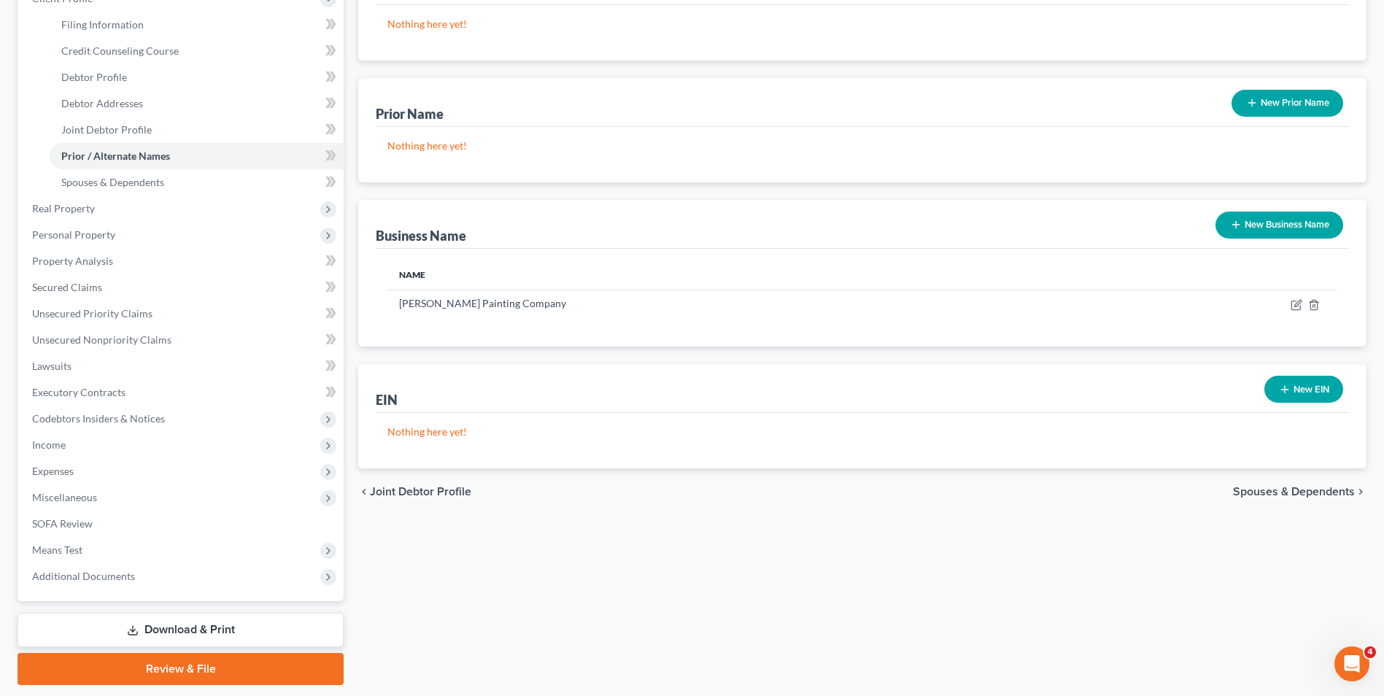
drag, startPoint x: 1256, startPoint y: 492, endPoint x: 742, endPoint y: 378, distance: 526.1
click at [1235, 486] on span "Spouses & Dependents" at bounding box center [1294, 492] width 122 height 12
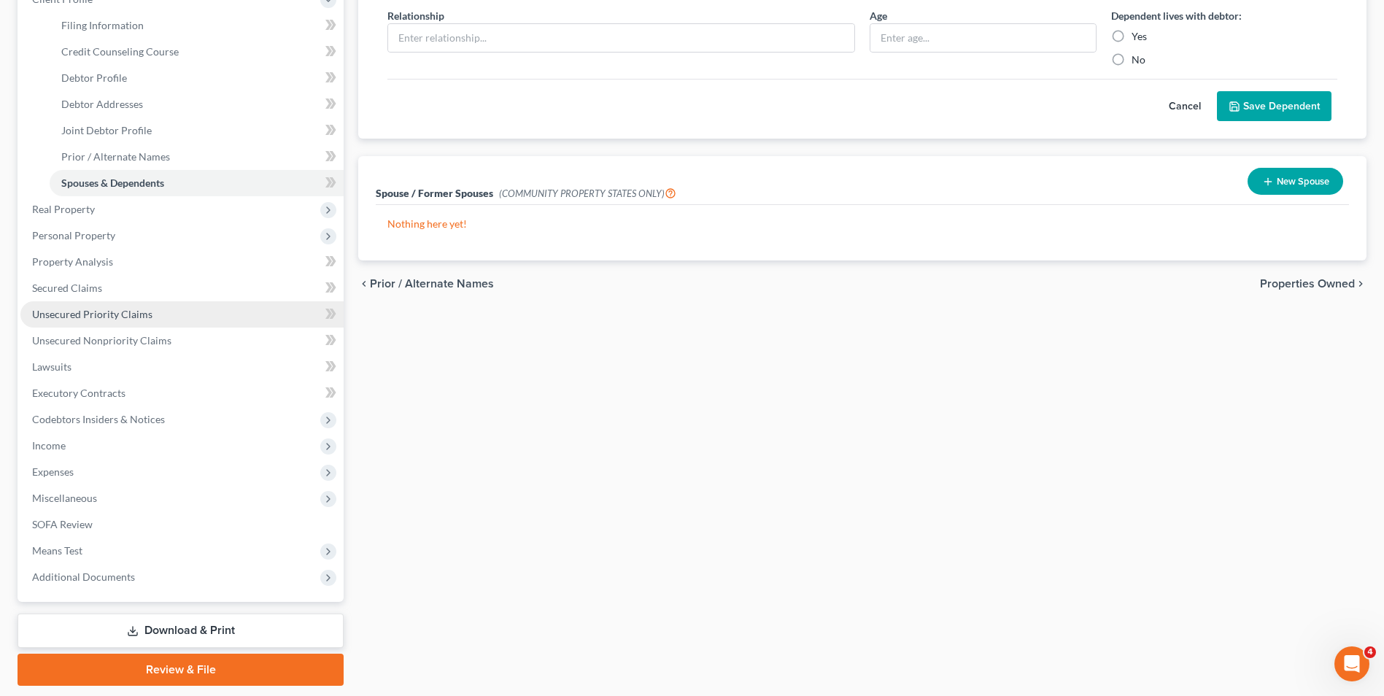
scroll to position [219, 0]
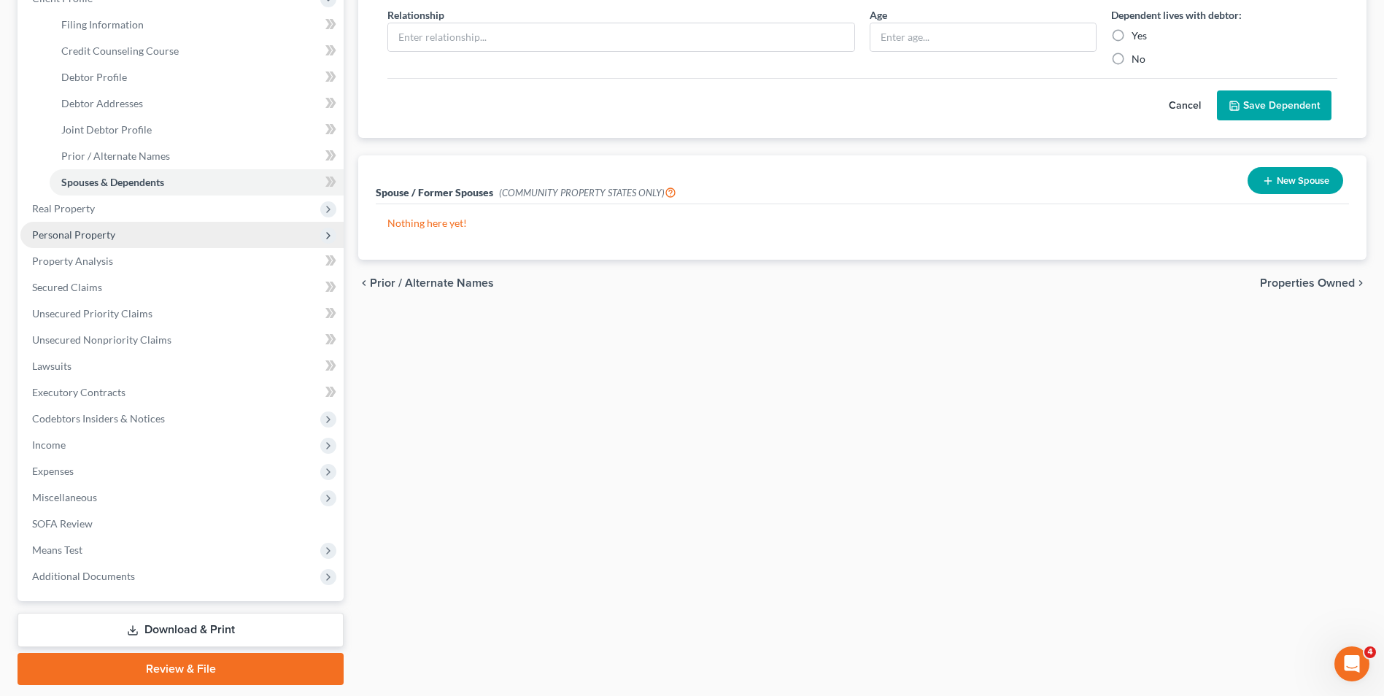
click at [104, 233] on span "Personal Property" at bounding box center [73, 234] width 83 height 12
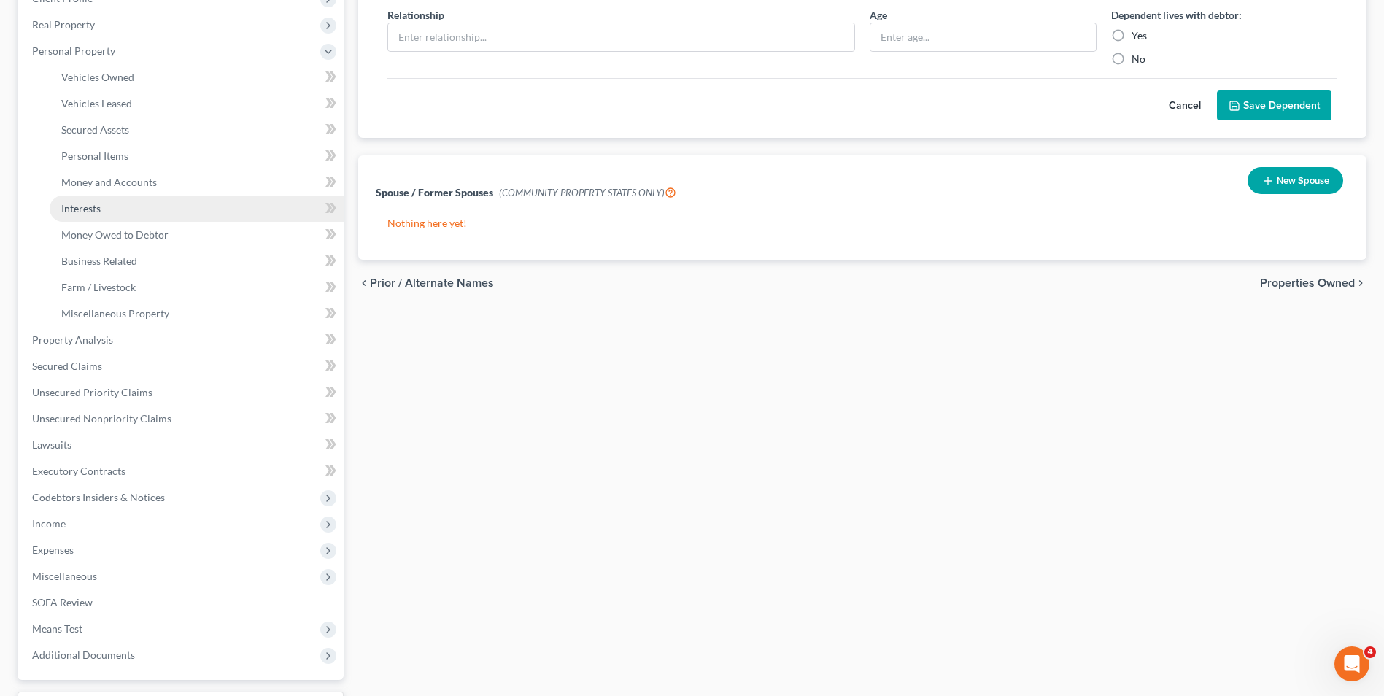
click at [163, 202] on link "Interests" at bounding box center [197, 209] width 294 height 26
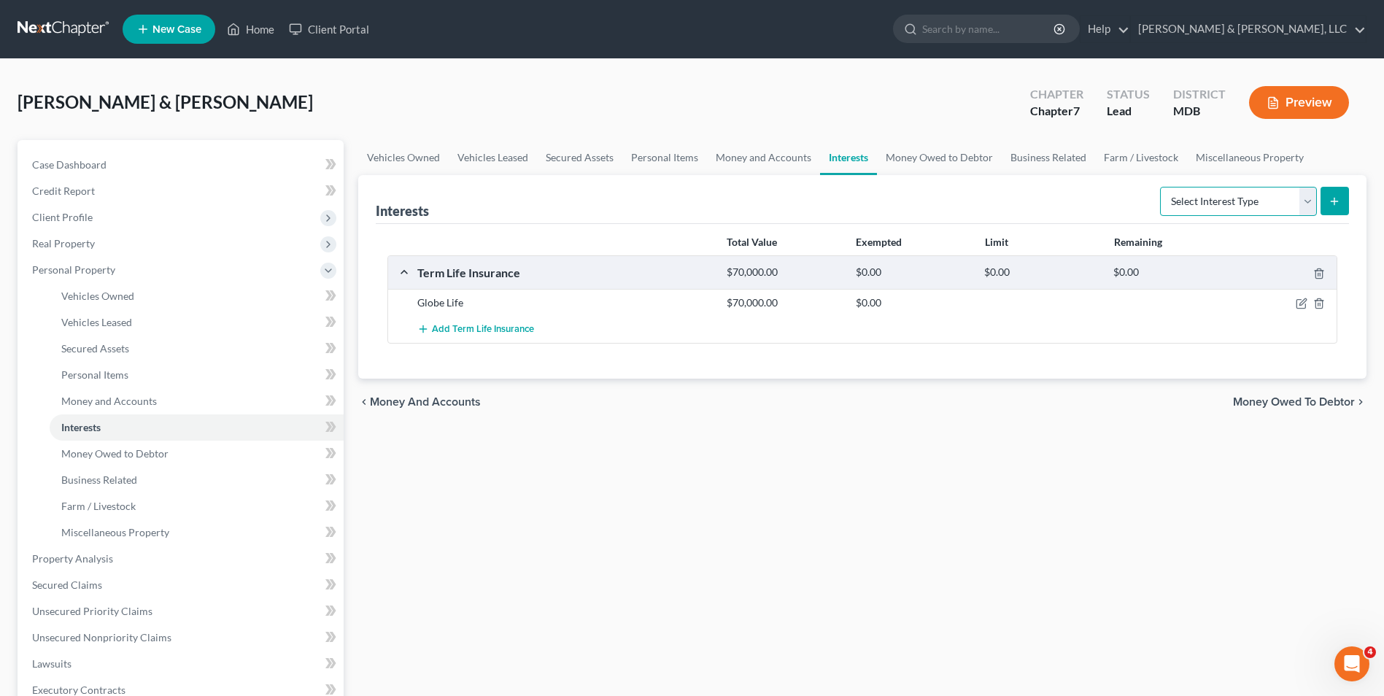
click at [1307, 204] on select "Select Interest Type 401K Annuity Bond Education IRA Government Bond Government…" at bounding box center [1238, 201] width 157 height 29
select select "term_life_insurance"
click at [1161, 187] on select "Select Interest Type 401K Annuity Bond Education IRA Government Bond Government…" at bounding box center [1238, 201] width 157 height 29
click at [1303, 307] on icon "button" at bounding box center [1302, 304] width 12 height 12
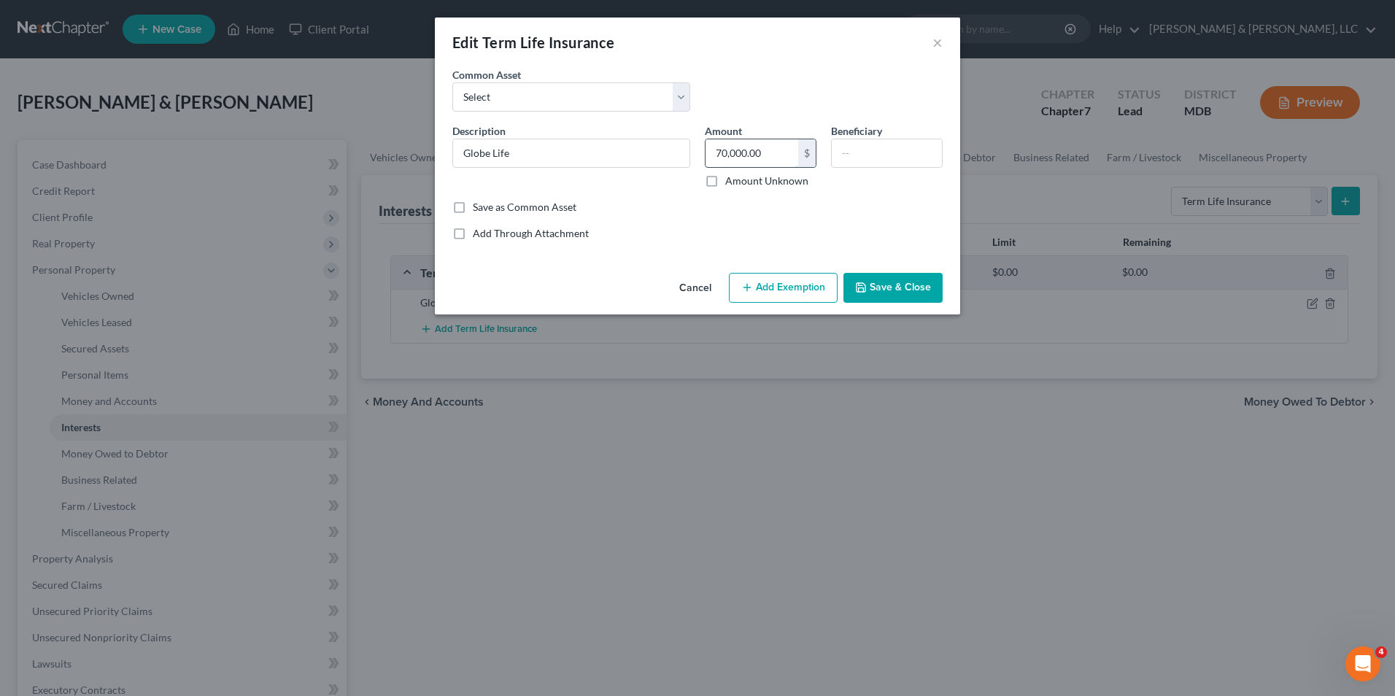
click at [713, 156] on input "70,000.00" at bounding box center [752, 153] width 93 height 28
type input "0.00"
click at [919, 277] on button "Save & Close" at bounding box center [892, 288] width 99 height 31
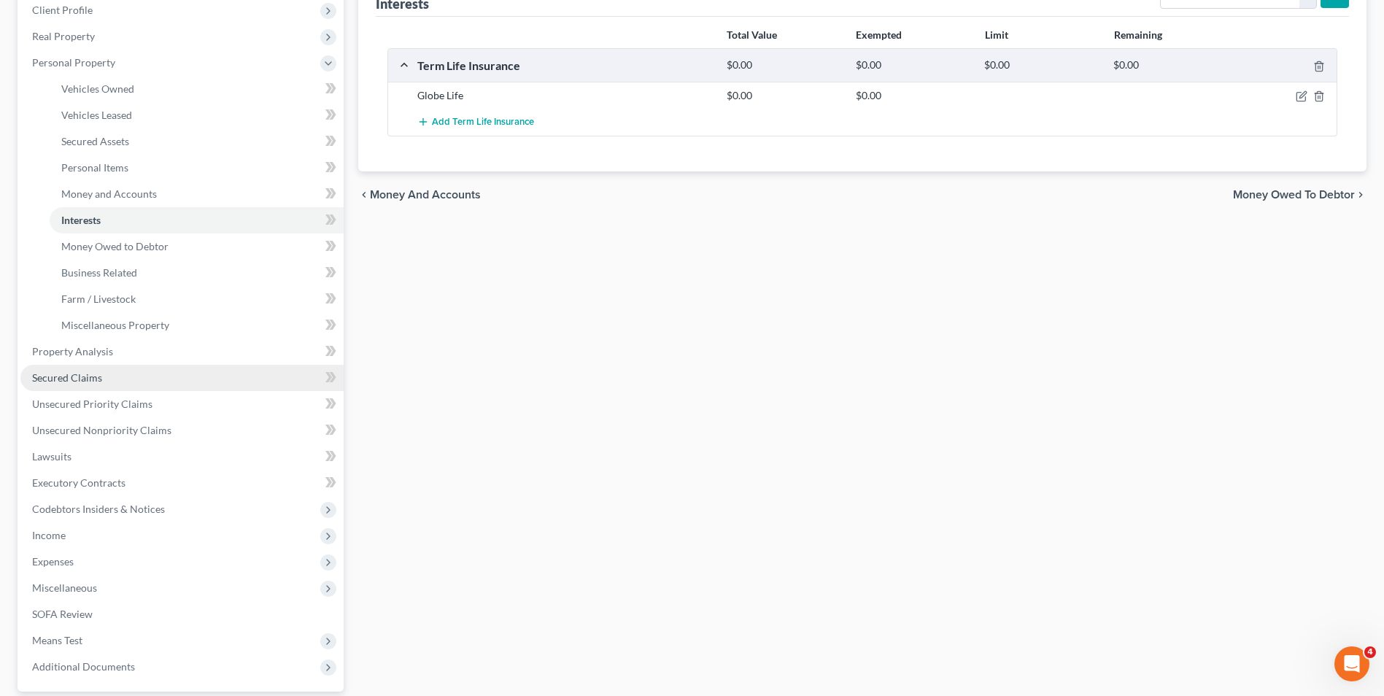
scroll to position [219, 0]
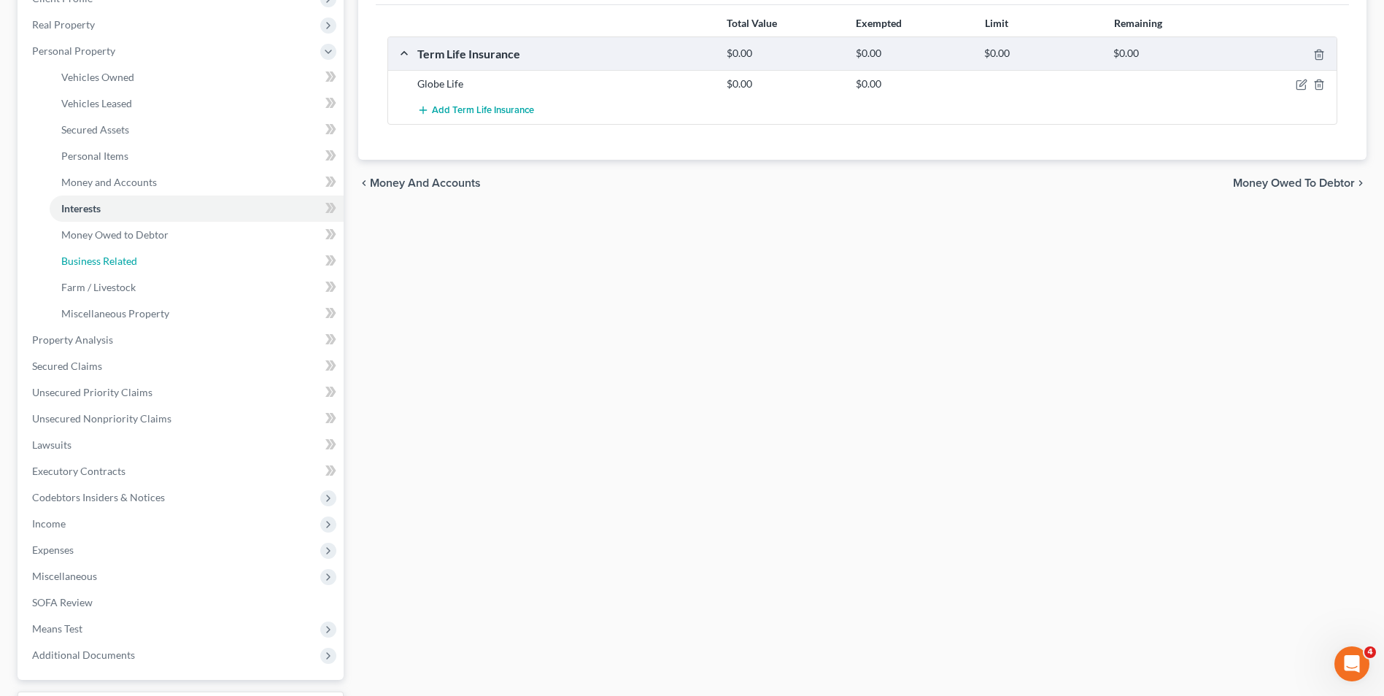
drag, startPoint x: 160, startPoint y: 263, endPoint x: 457, endPoint y: 252, distance: 297.9
click at [160, 263] on link "Business Related" at bounding box center [197, 261] width 294 height 26
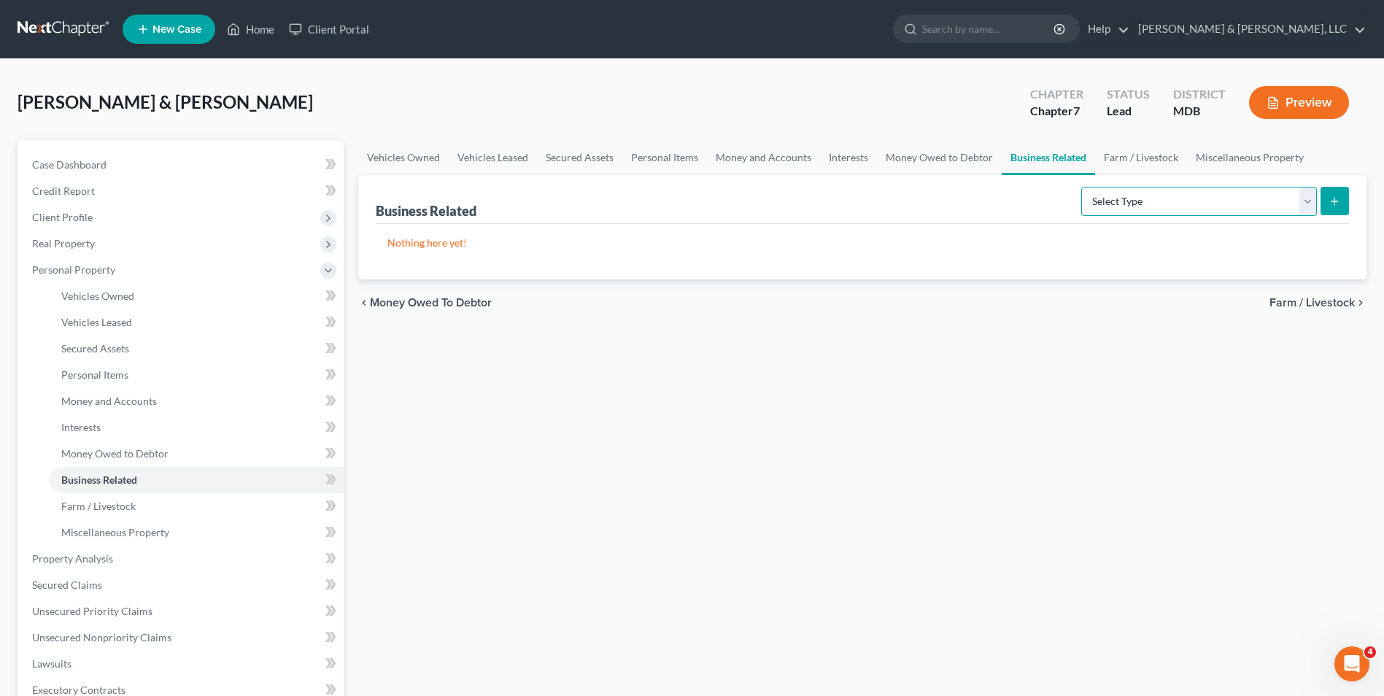
click at [1307, 198] on select "Select Type Customer Lists Franchises Inventory Licenses Machinery Office Equip…" at bounding box center [1199, 201] width 236 height 29
click at [134, 449] on span "Money Owed to Debtor" at bounding box center [114, 453] width 107 height 12
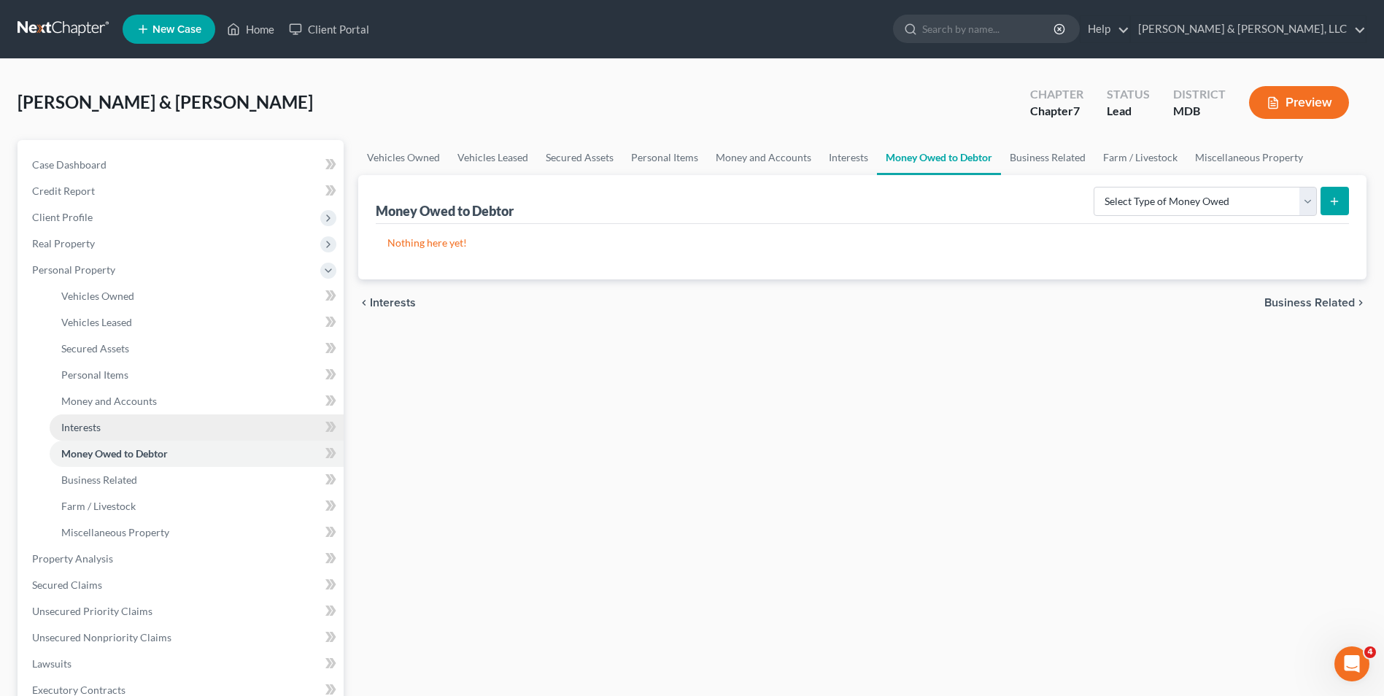
click at [112, 425] on link "Interests" at bounding box center [197, 427] width 294 height 26
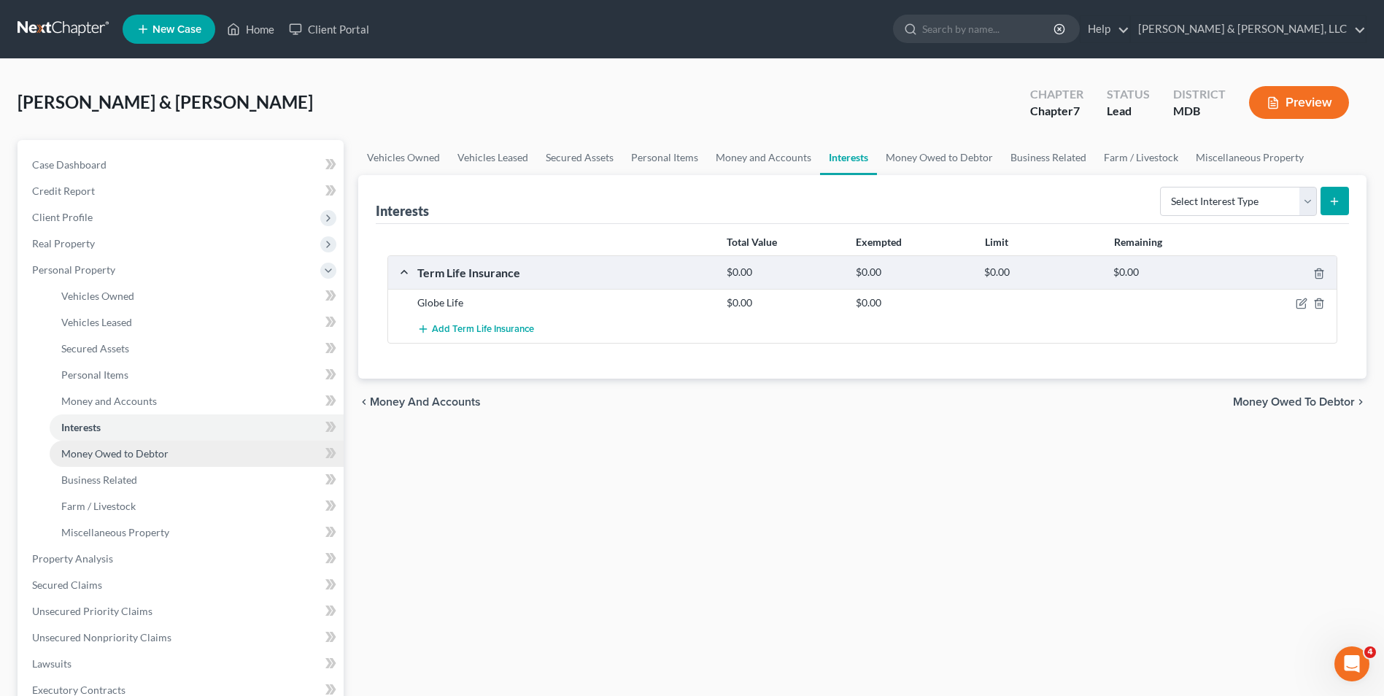
click at [118, 453] on span "Money Owed to Debtor" at bounding box center [114, 453] width 107 height 12
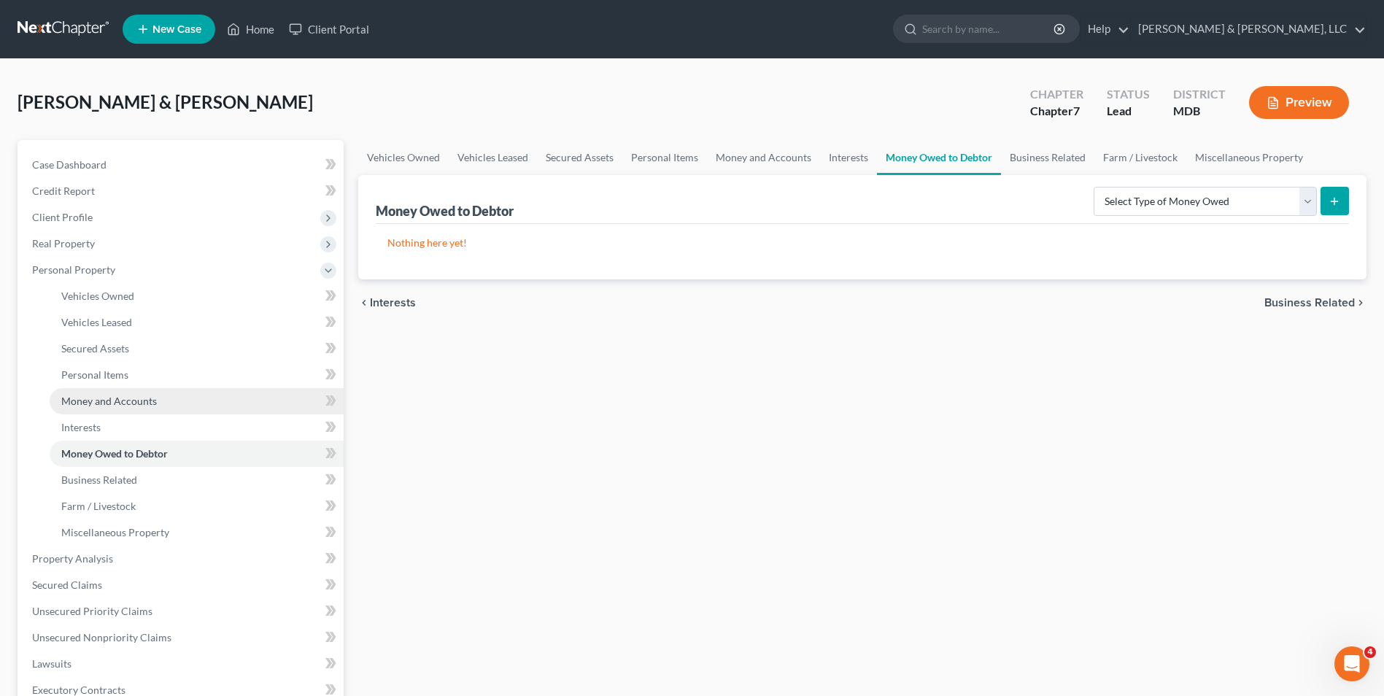
click at [142, 402] on span "Money and Accounts" at bounding box center [109, 401] width 96 height 12
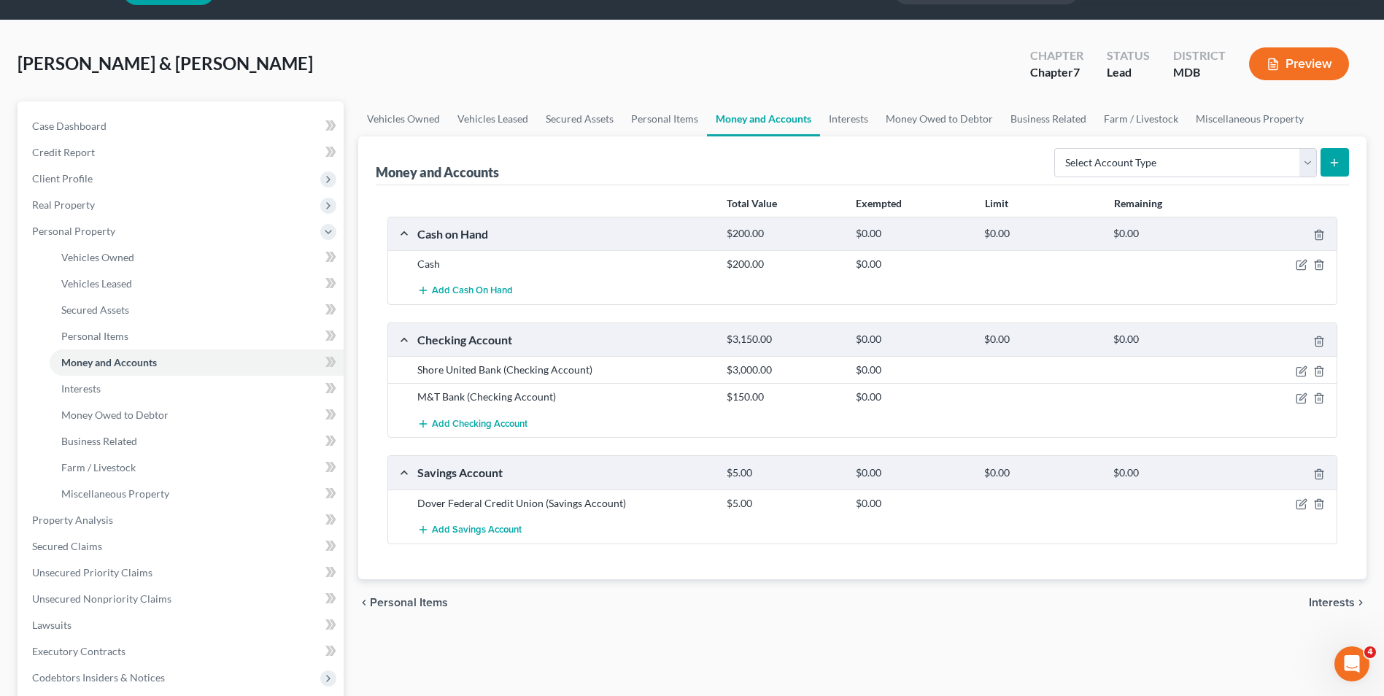
scroll to position [73, 0]
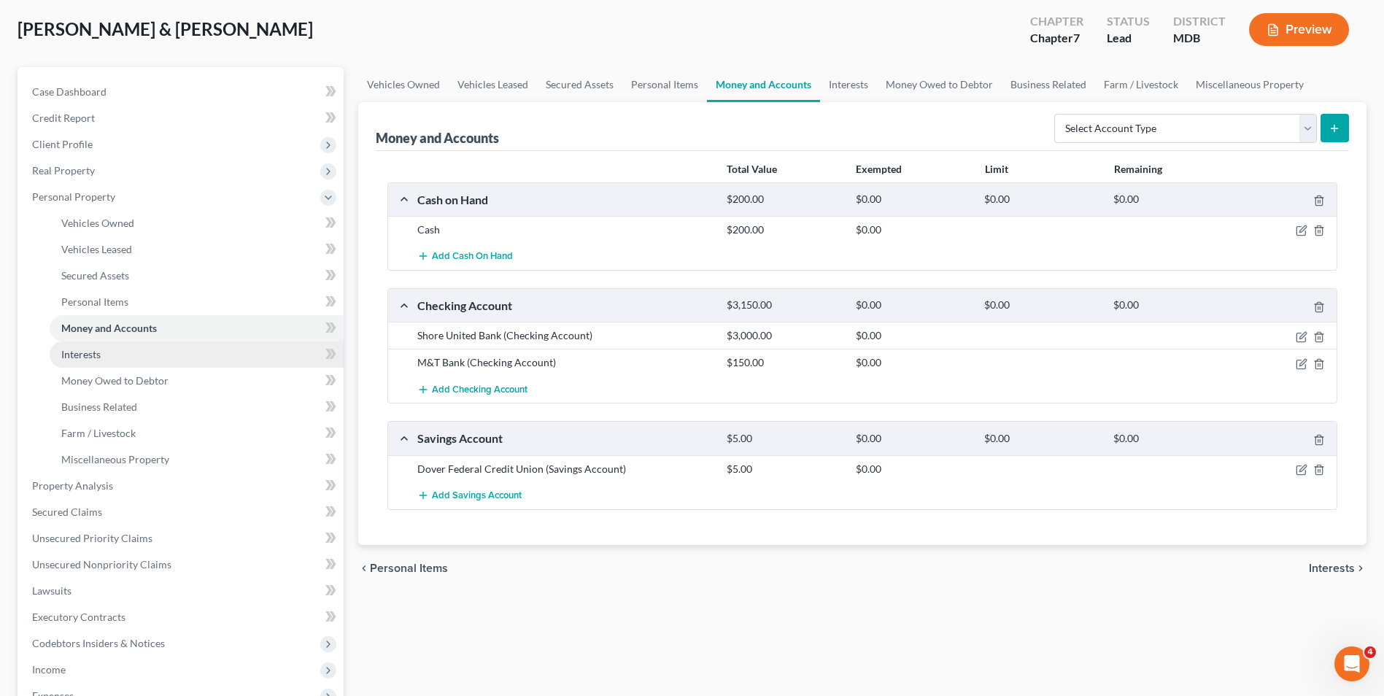
click at [192, 356] on link "Interests" at bounding box center [197, 354] width 294 height 26
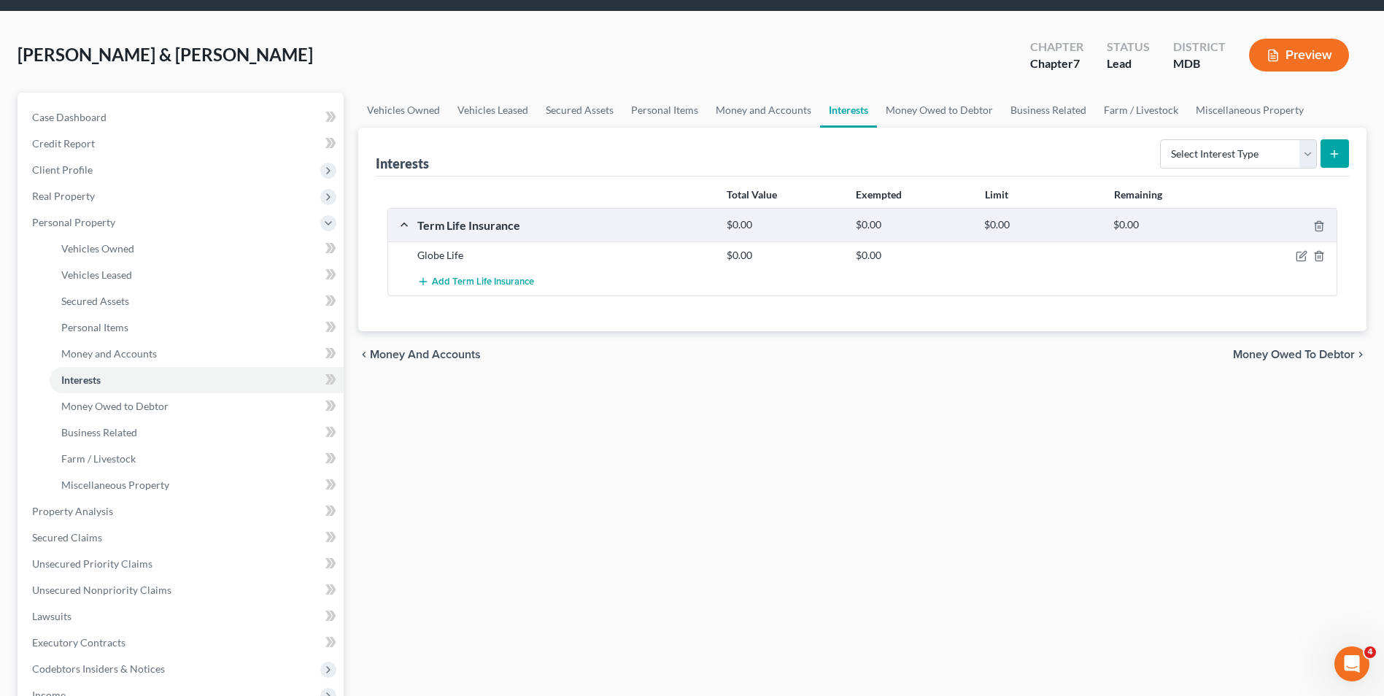
scroll to position [73, 0]
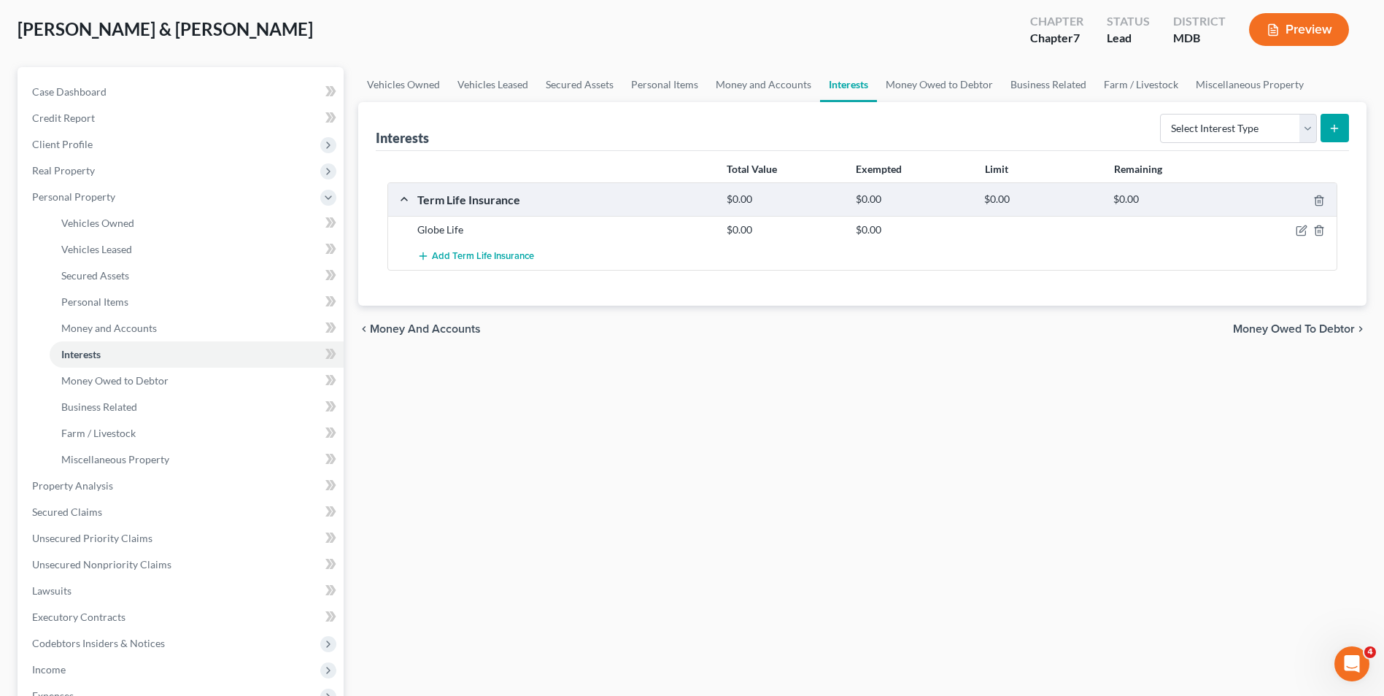
click at [1242, 325] on span "Money Owed to Debtor" at bounding box center [1294, 329] width 122 height 12
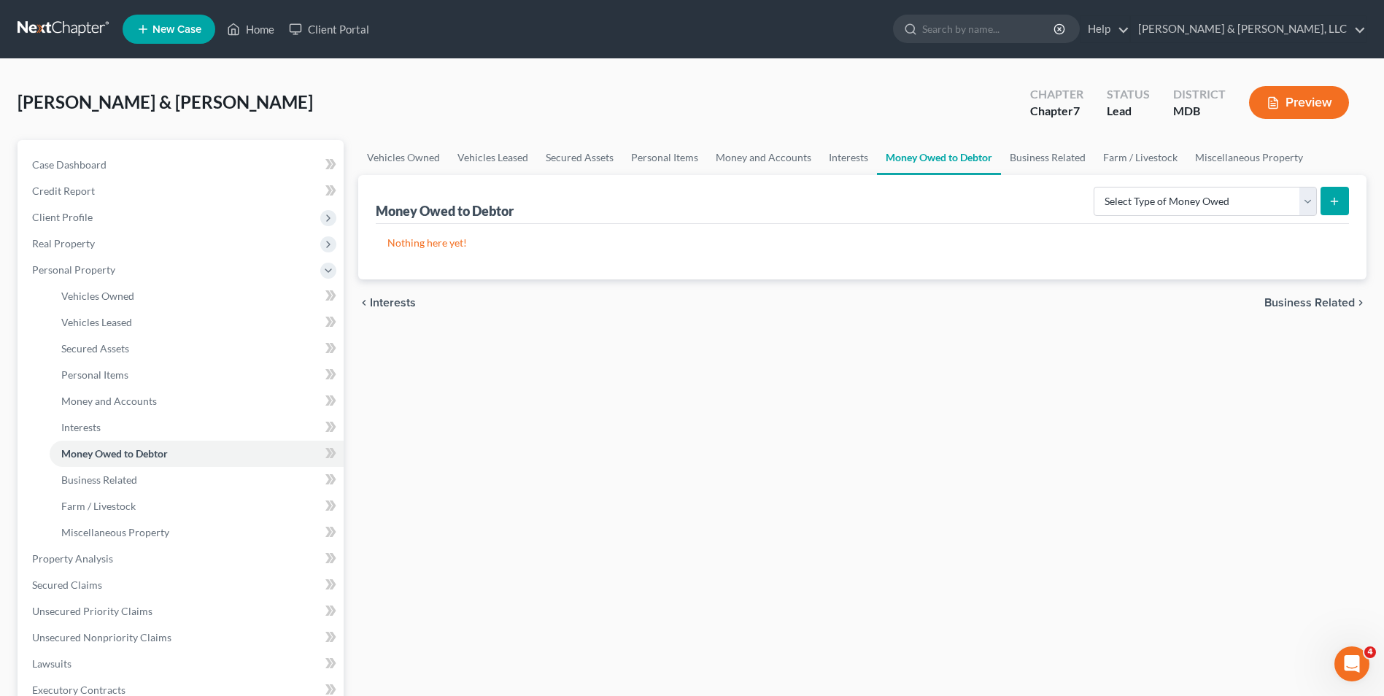
click at [1286, 301] on span "Business Related" at bounding box center [1309, 303] width 90 height 12
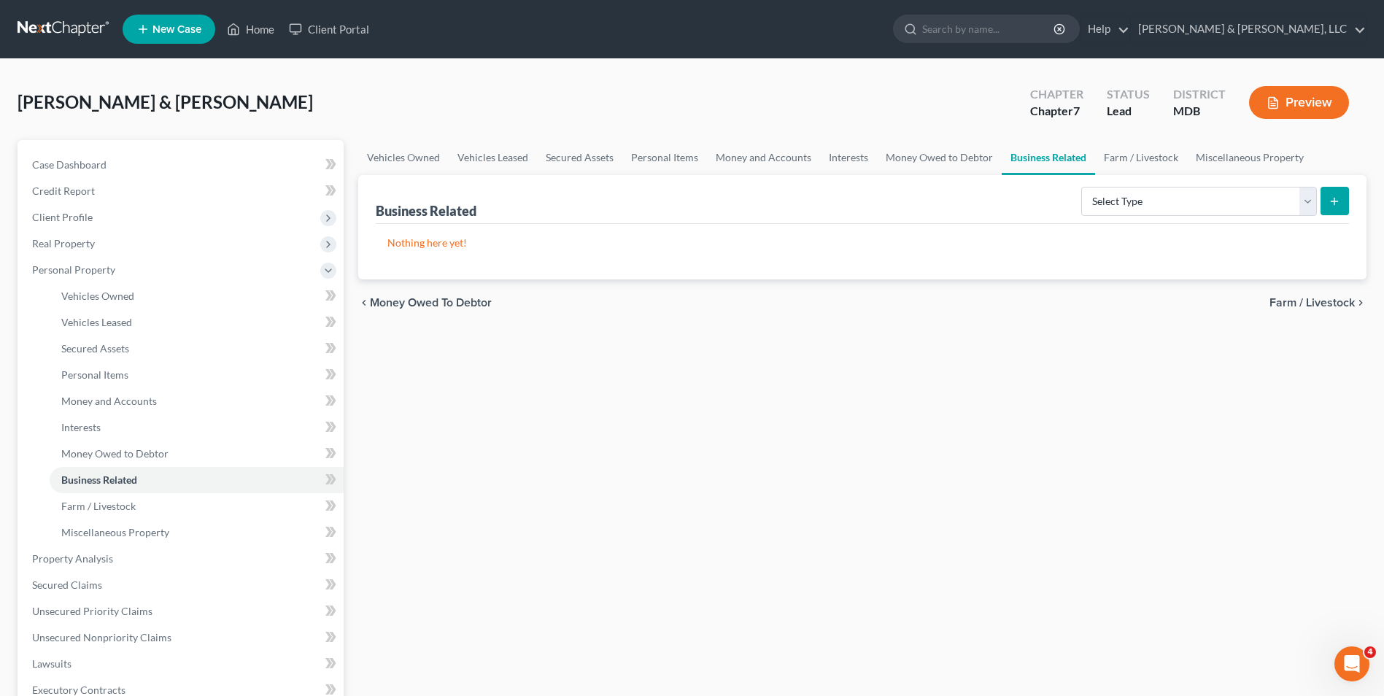
click at [1287, 303] on span "Farm / Livestock" at bounding box center [1311, 303] width 85 height 12
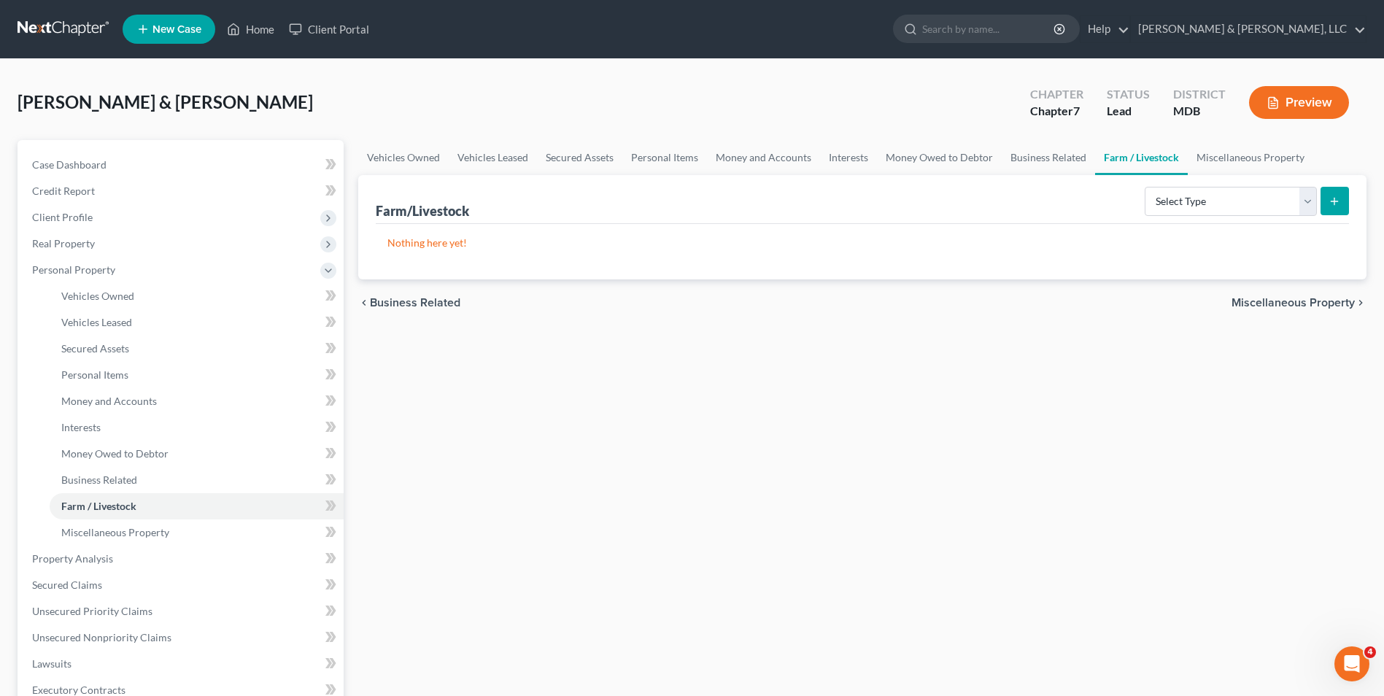
click at [1248, 298] on span "Miscellaneous Property" at bounding box center [1293, 303] width 123 height 12
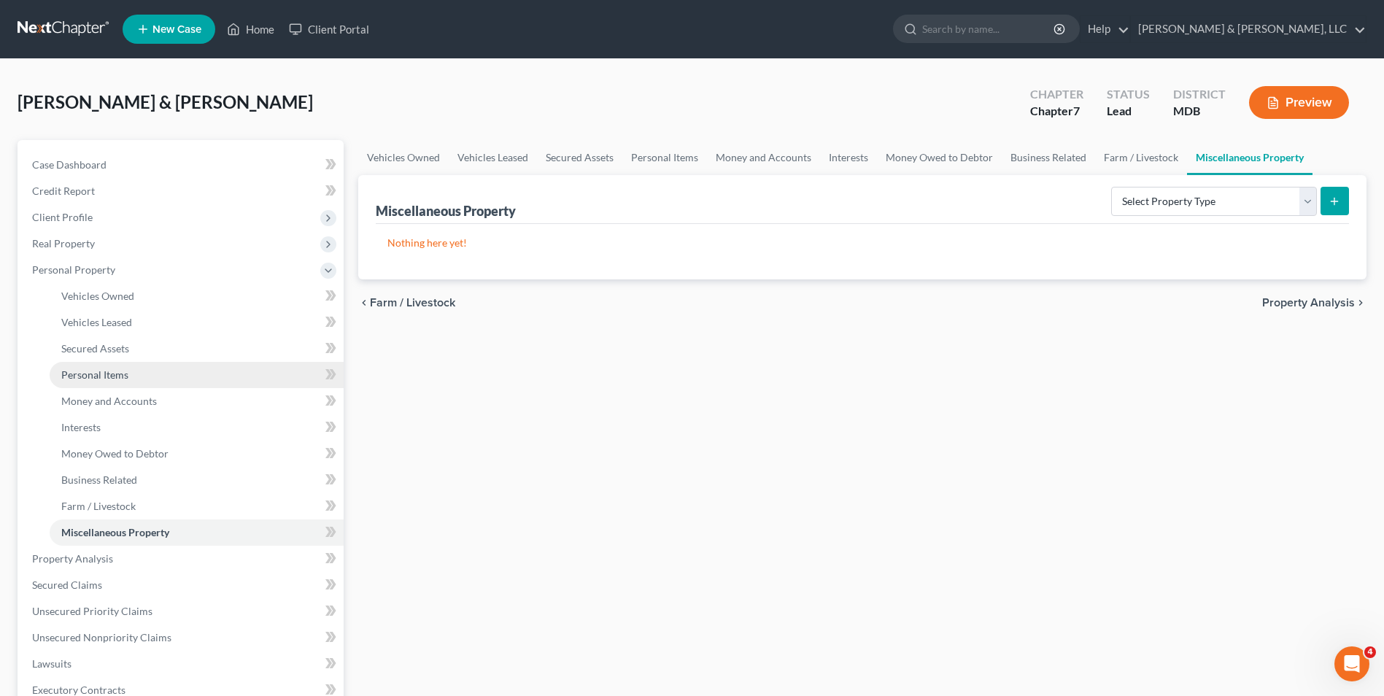
click at [171, 369] on link "Personal Items" at bounding box center [197, 375] width 294 height 26
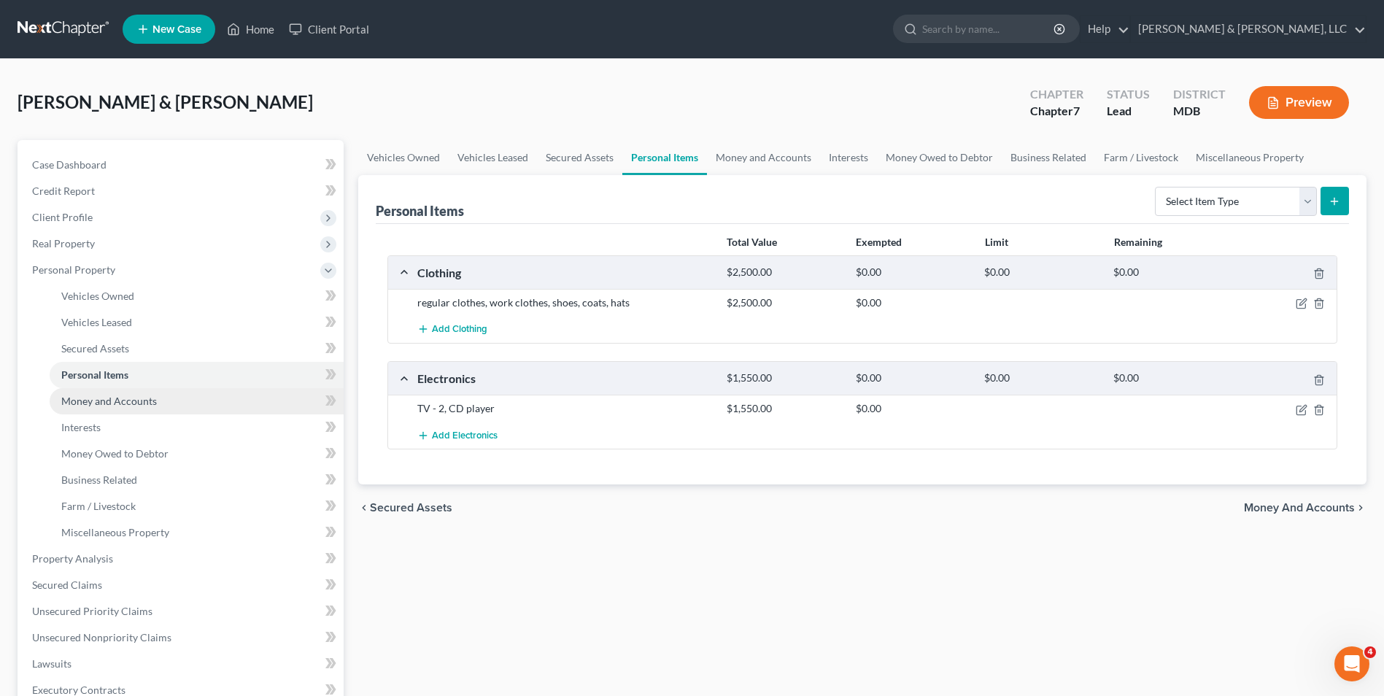
click at [182, 396] on link "Money and Accounts" at bounding box center [197, 401] width 294 height 26
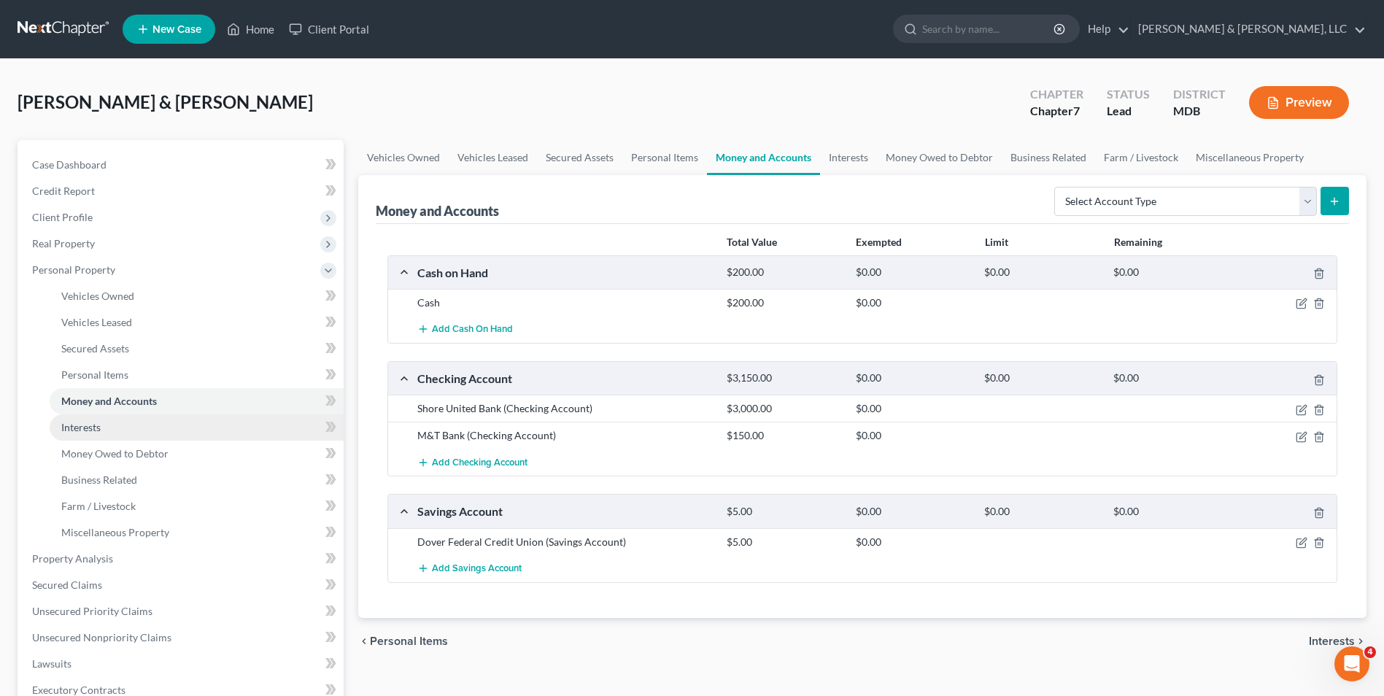
click at [150, 425] on link "Interests" at bounding box center [197, 427] width 294 height 26
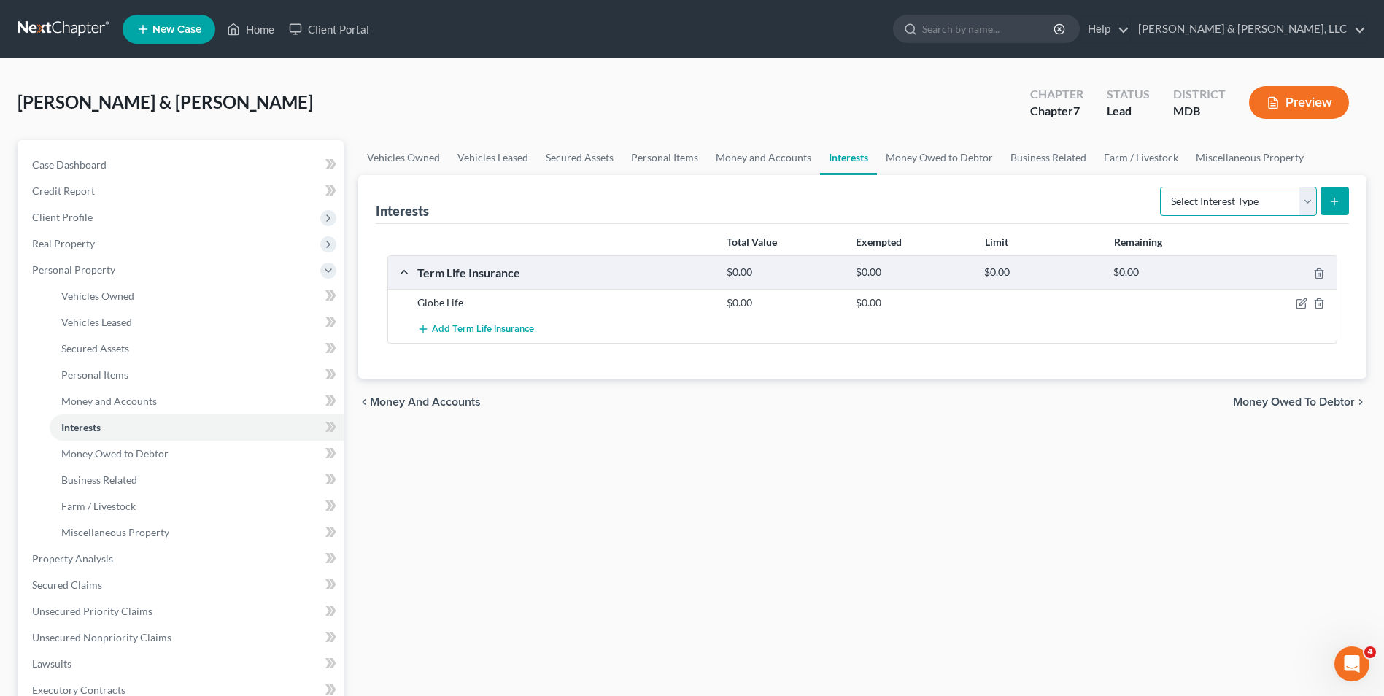
click at [1312, 199] on select "Select Interest Type 401K Annuity Bond Education IRA Government Bond Government…" at bounding box center [1238, 201] width 157 height 29
select select "unincorporated_business"
click at [1161, 187] on select "Select Interest Type 401K Annuity Bond Education IRA Government Bond Government…" at bounding box center [1238, 201] width 157 height 29
click at [1331, 199] on icon "submit" at bounding box center [1335, 202] width 12 height 12
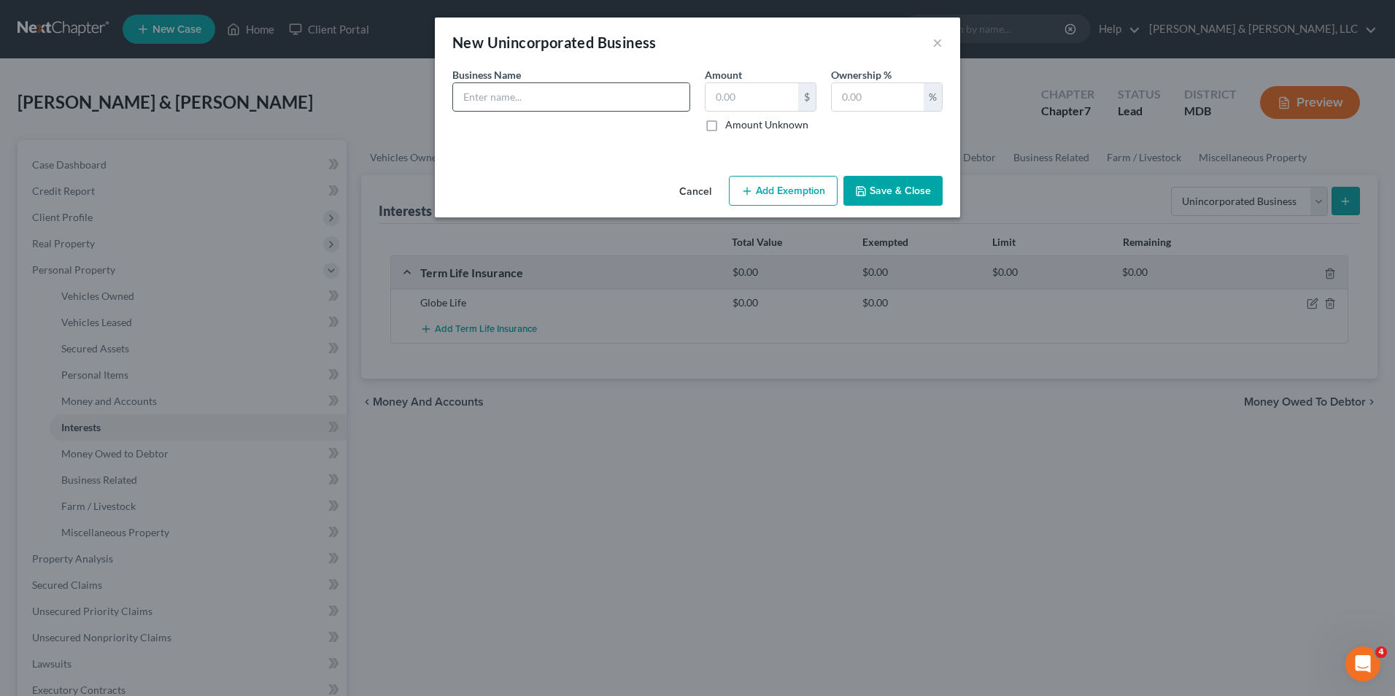
click at [514, 95] on input "text" at bounding box center [571, 97] width 236 height 28
type input "[PERSON_NAME] Painting Company"
type input "0.00"
click at [840, 98] on input "text" at bounding box center [878, 97] width 92 height 28
type input "100"
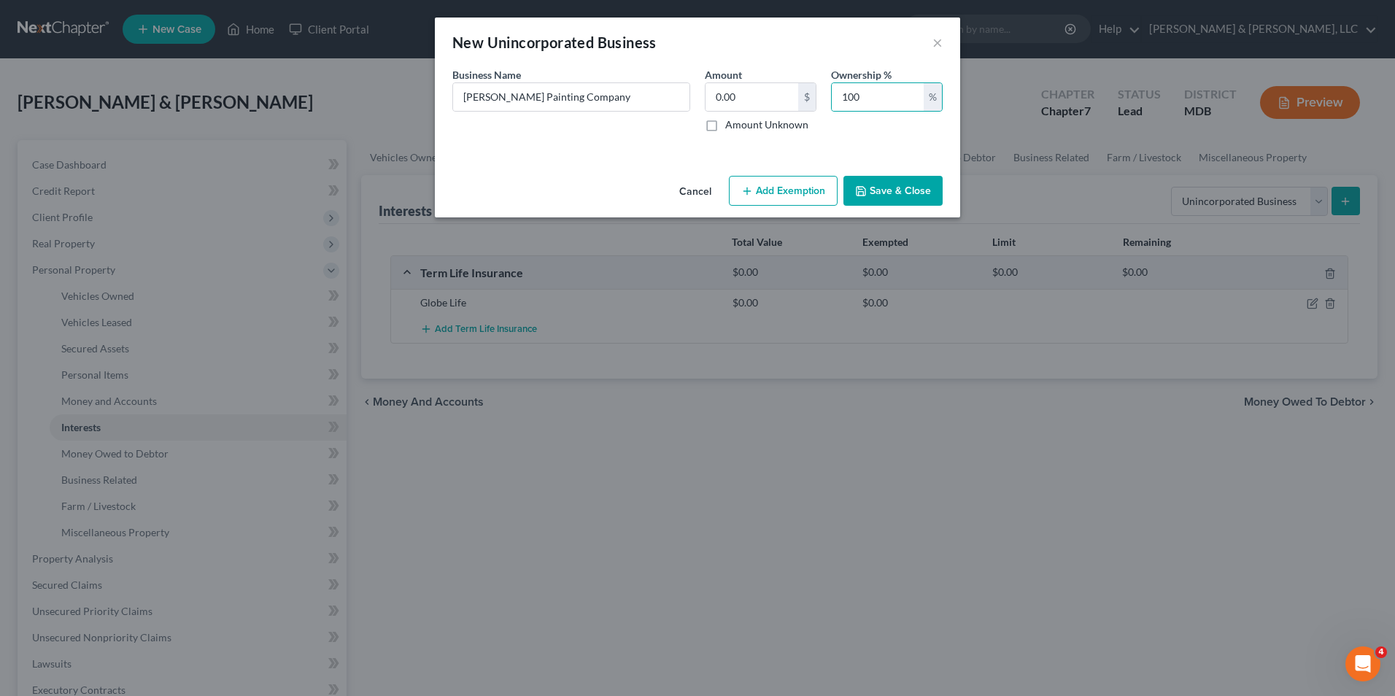
drag, startPoint x: 892, startPoint y: 187, endPoint x: 873, endPoint y: 184, distance: 19.2
click at [889, 188] on button "Save & Close" at bounding box center [892, 191] width 99 height 31
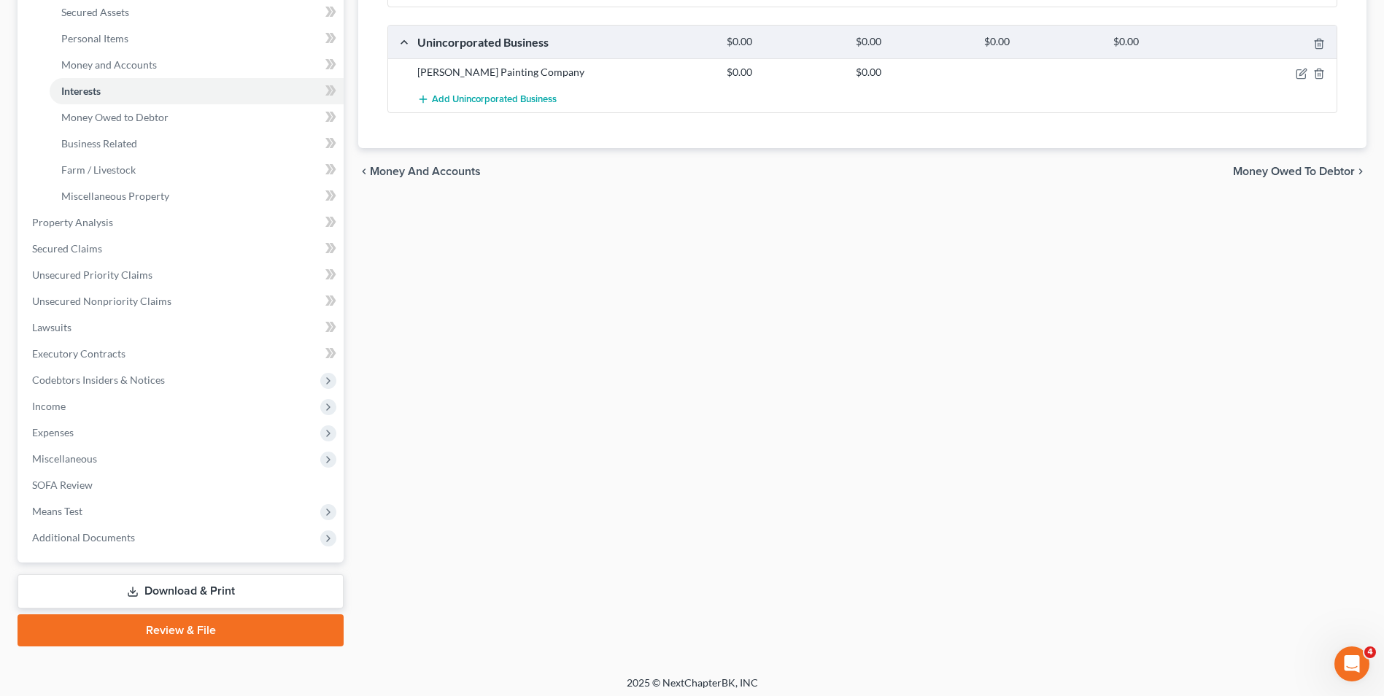
scroll to position [342, 0]
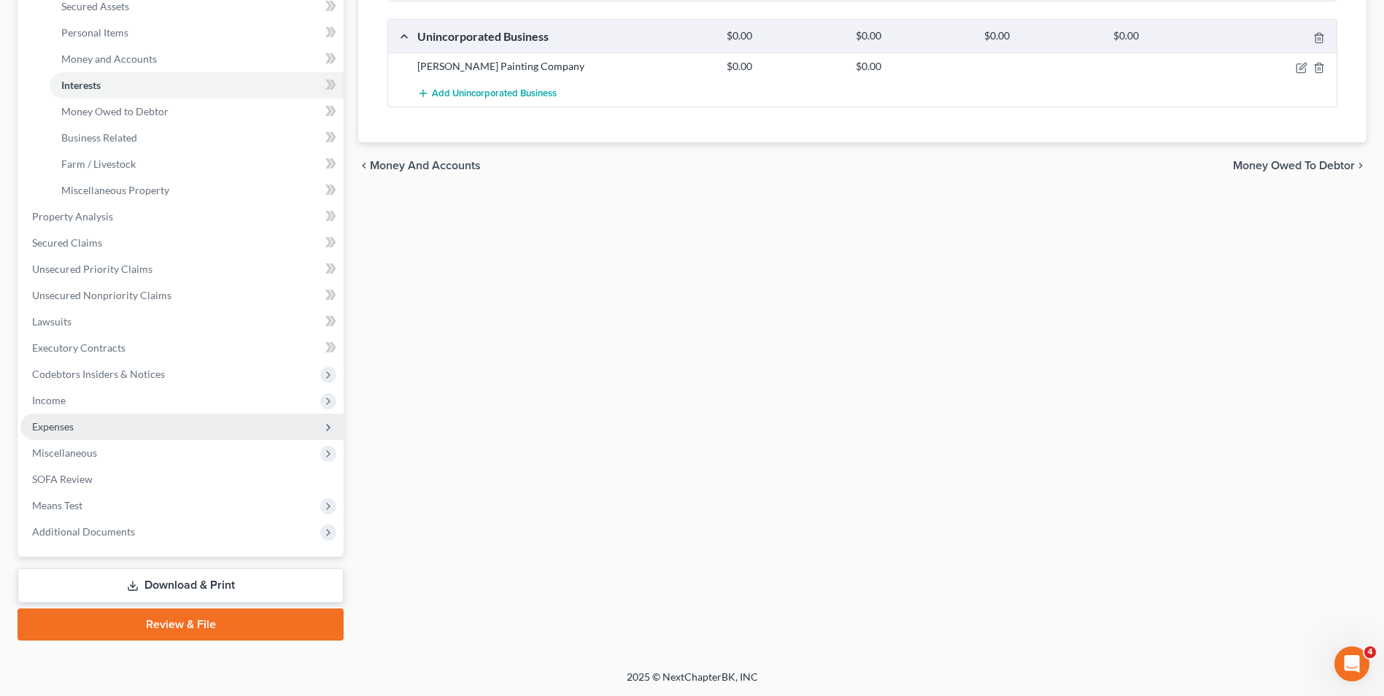
drag, startPoint x: 85, startPoint y: 425, endPoint x: 103, endPoint y: 414, distance: 21.3
click at [85, 425] on span "Expenses" at bounding box center [181, 427] width 323 height 26
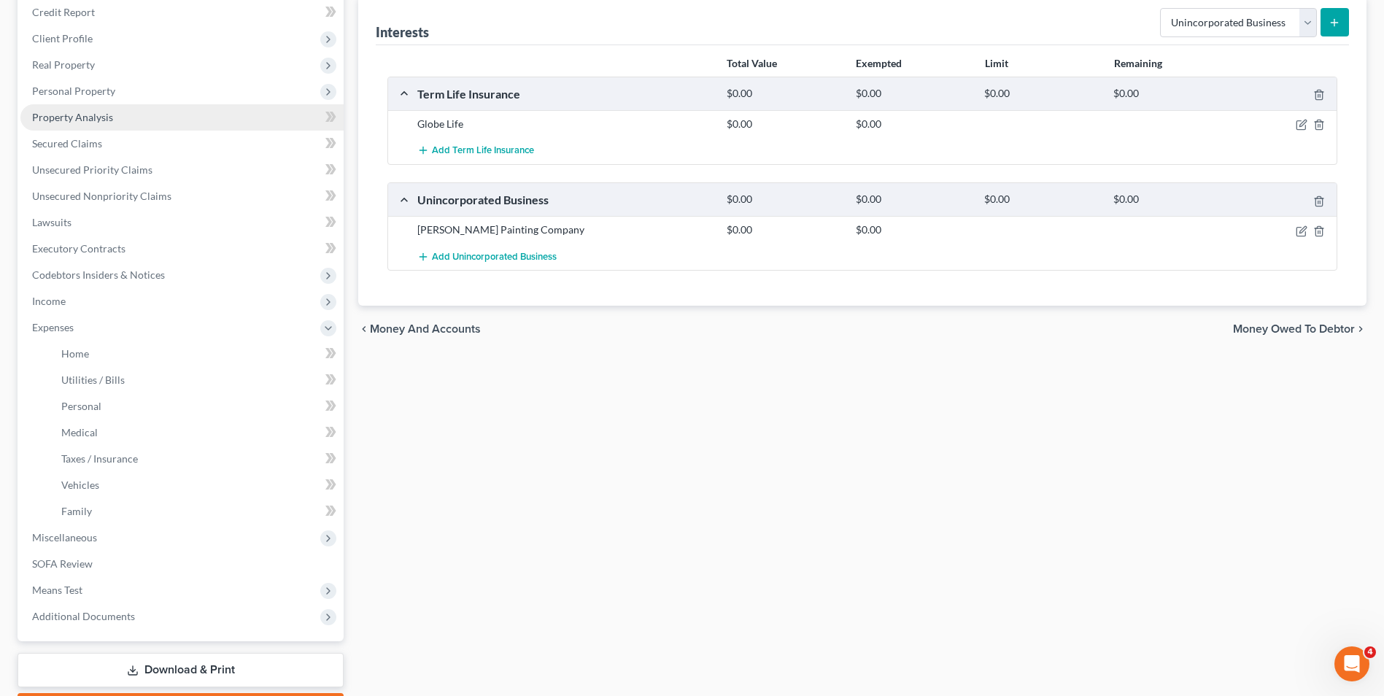
scroll to position [263, 0]
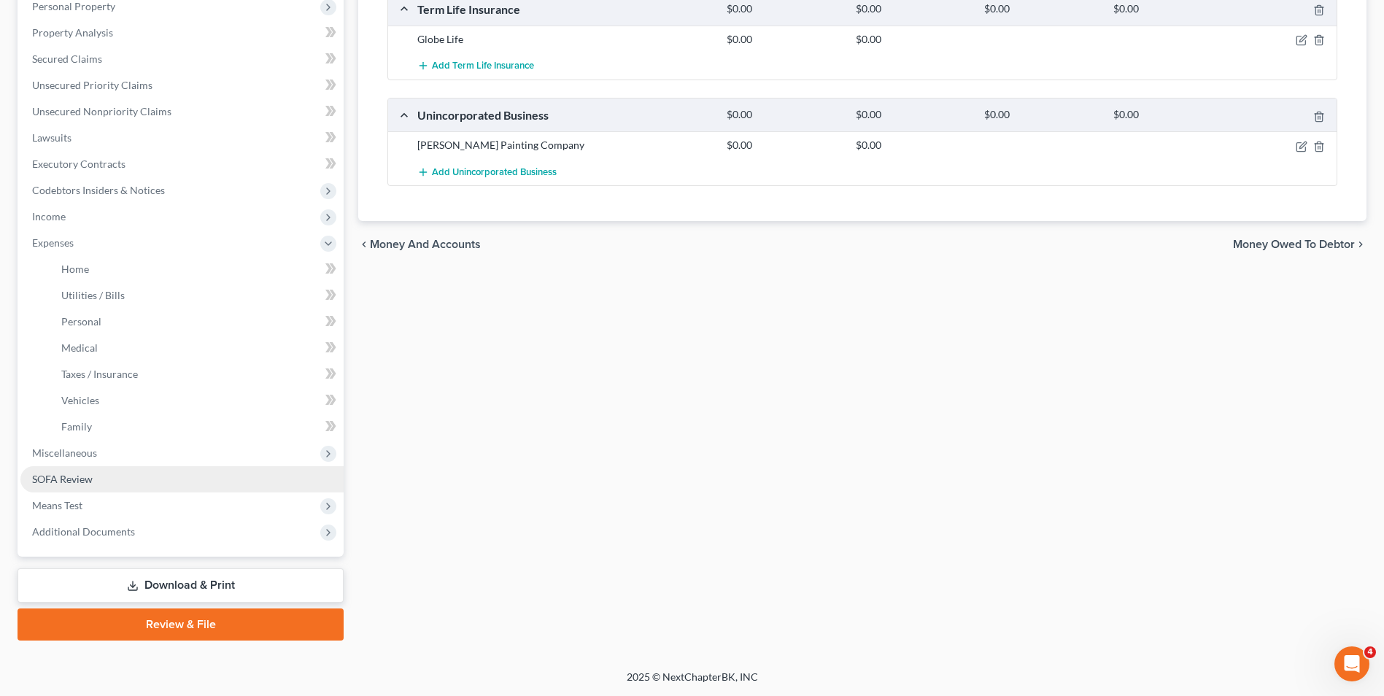
click at [105, 478] on link "SOFA Review" at bounding box center [181, 479] width 323 height 26
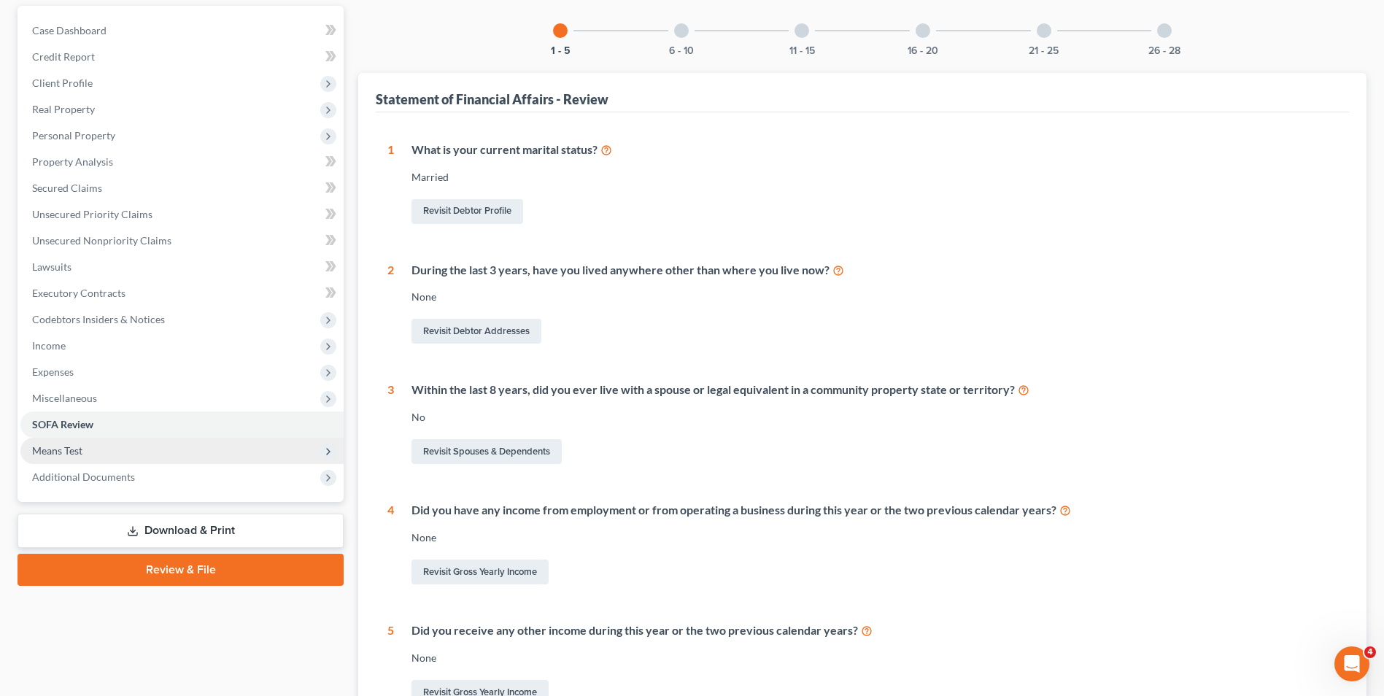
scroll to position [301, 0]
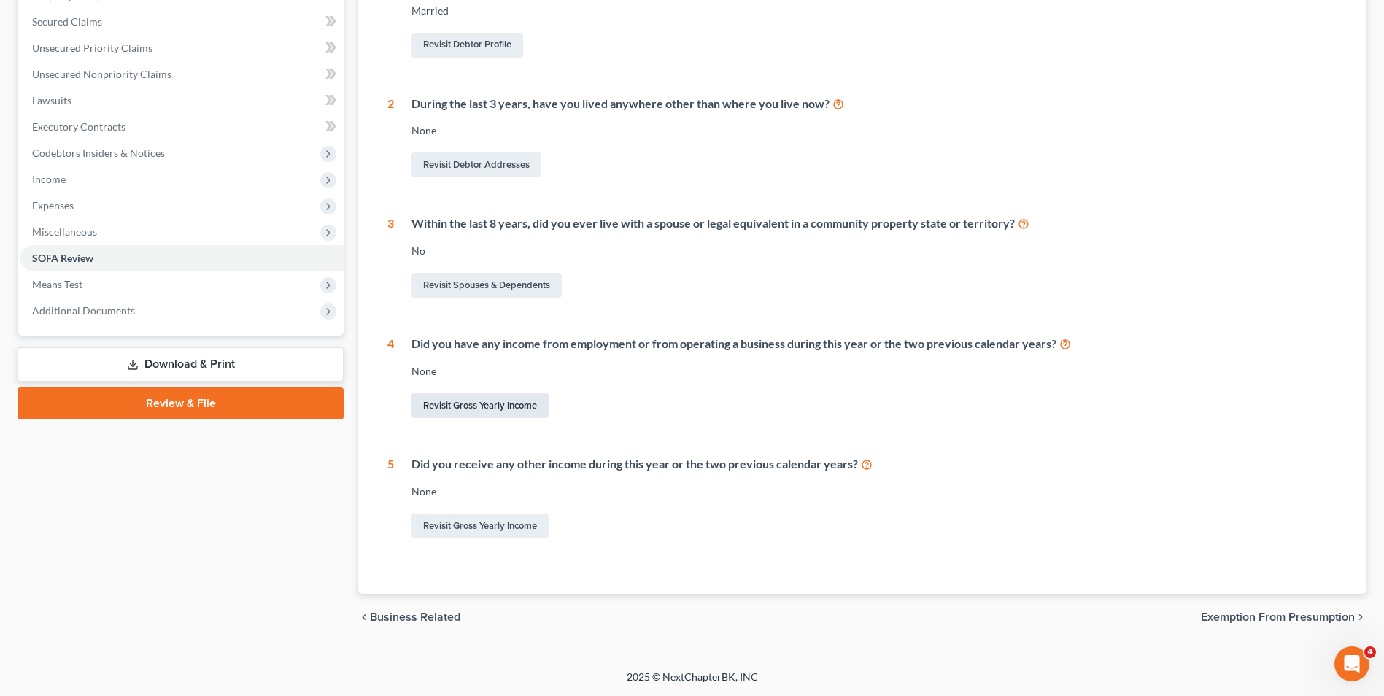
click at [517, 405] on link "Revisit Gross Yearly Income" at bounding box center [479, 405] width 137 height 25
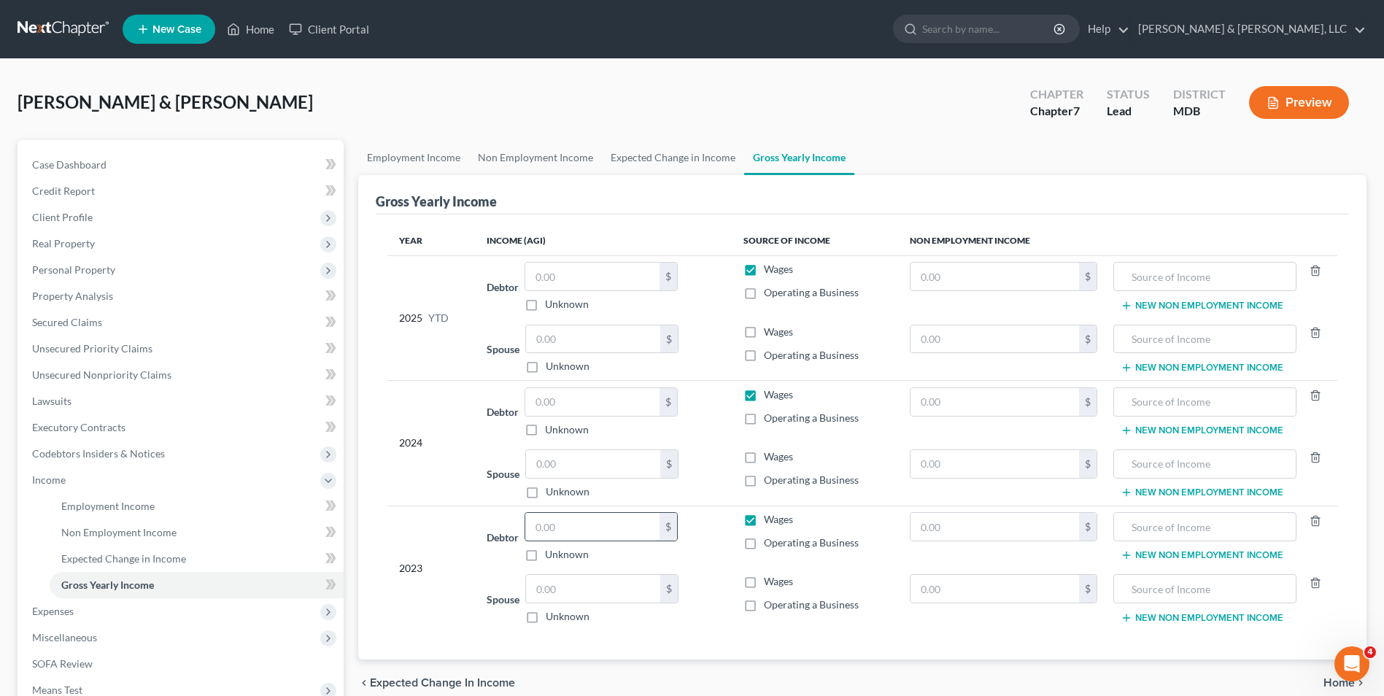
click at [557, 528] on input "text" at bounding box center [592, 527] width 134 height 28
type input "91,165.00"
click at [764, 541] on label "Operating a Business" at bounding box center [811, 543] width 95 height 15
click at [770, 541] on input "Operating a Business" at bounding box center [774, 540] width 9 height 9
checkbox input "true"
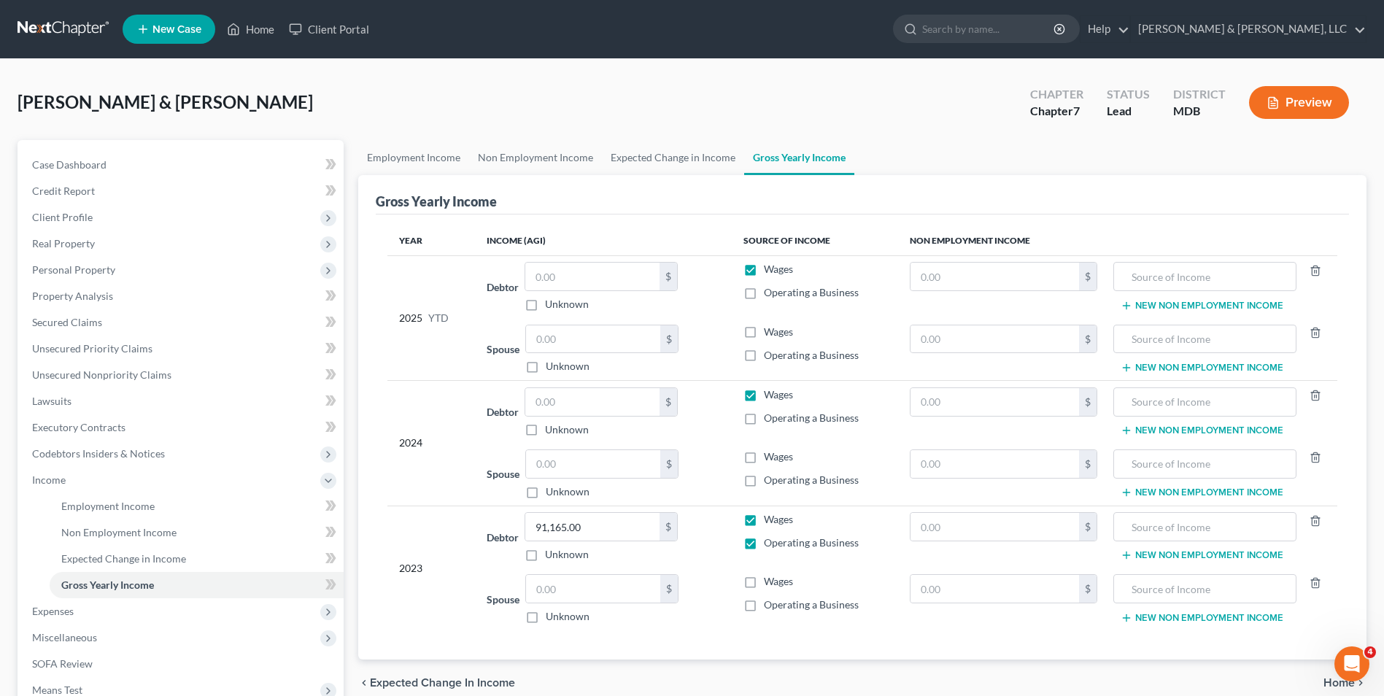
click at [764, 521] on label "Wages" at bounding box center [778, 519] width 29 height 15
click at [770, 521] on input "Wages" at bounding box center [774, 516] width 9 height 9
checkbox input "false"
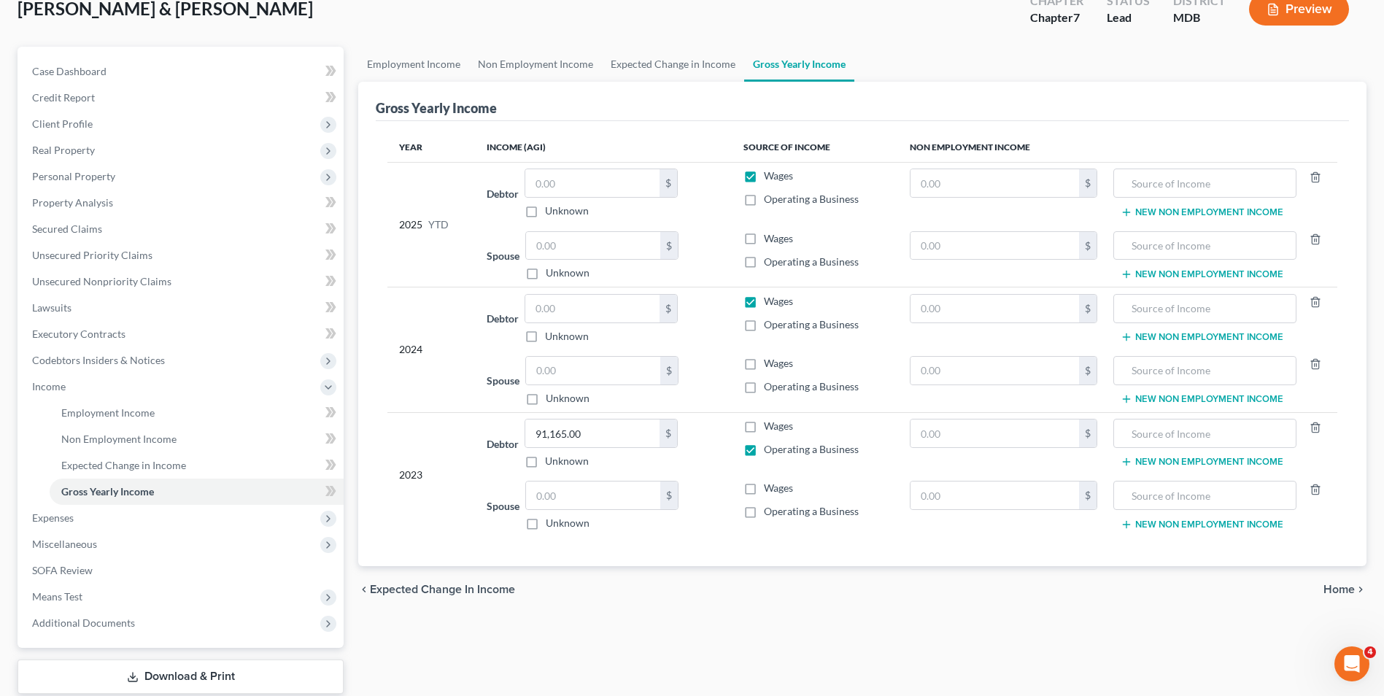
scroll to position [185, 0]
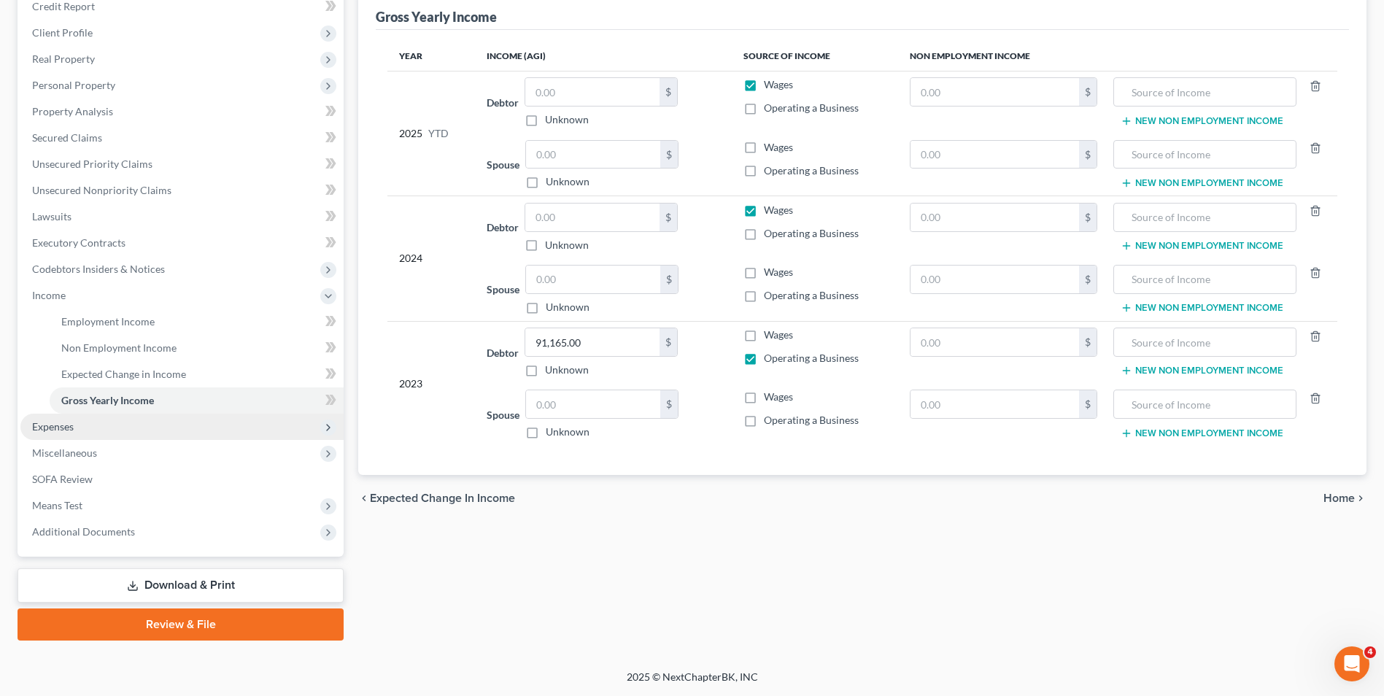
drag, startPoint x: 193, startPoint y: 417, endPoint x: 205, endPoint y: 413, distance: 12.5
click at [193, 417] on span "Expenses" at bounding box center [181, 427] width 323 height 26
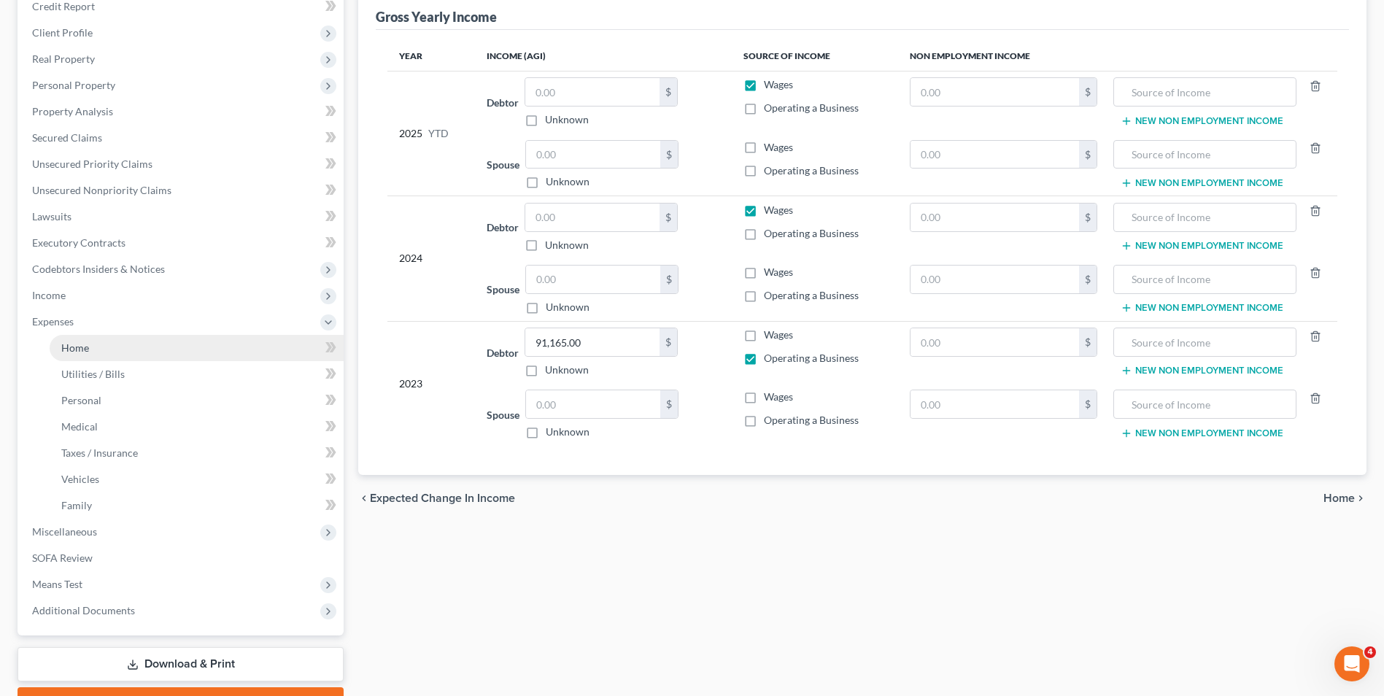
click at [284, 339] on link "Home" at bounding box center [197, 348] width 294 height 26
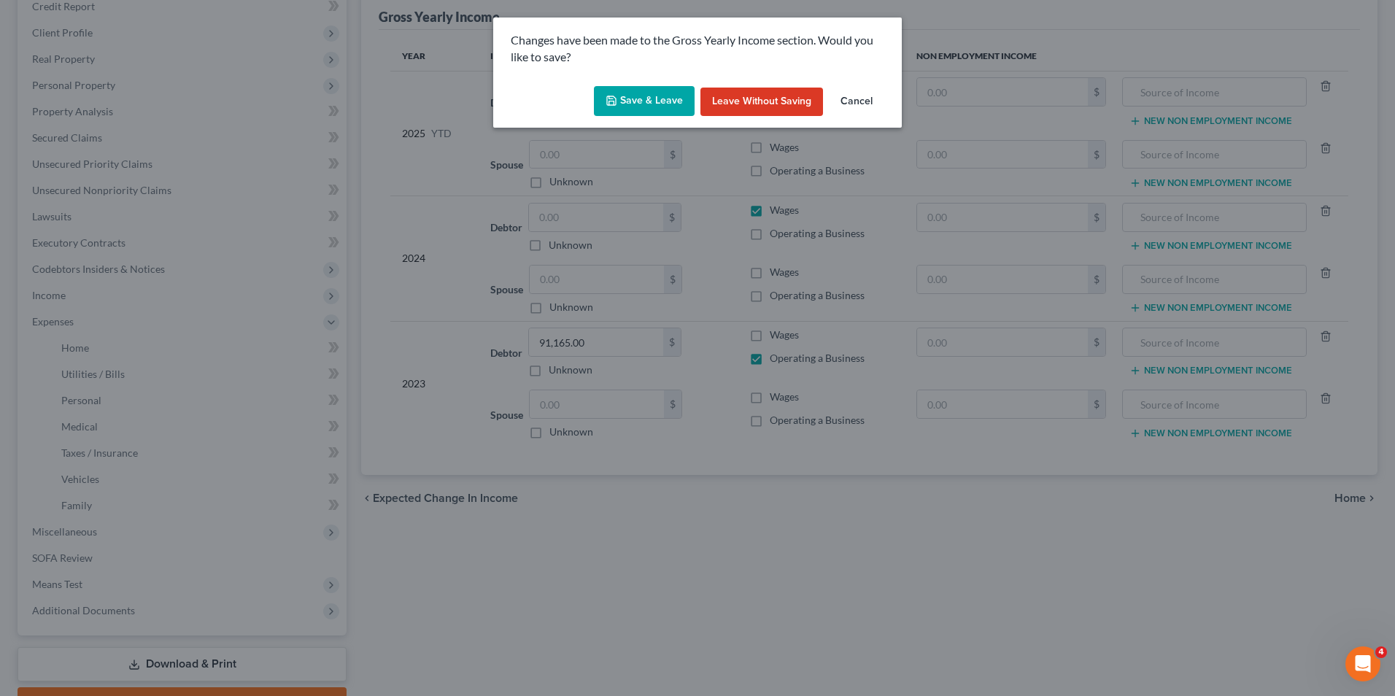
click at [622, 93] on button "Save & Leave" at bounding box center [644, 101] width 101 height 31
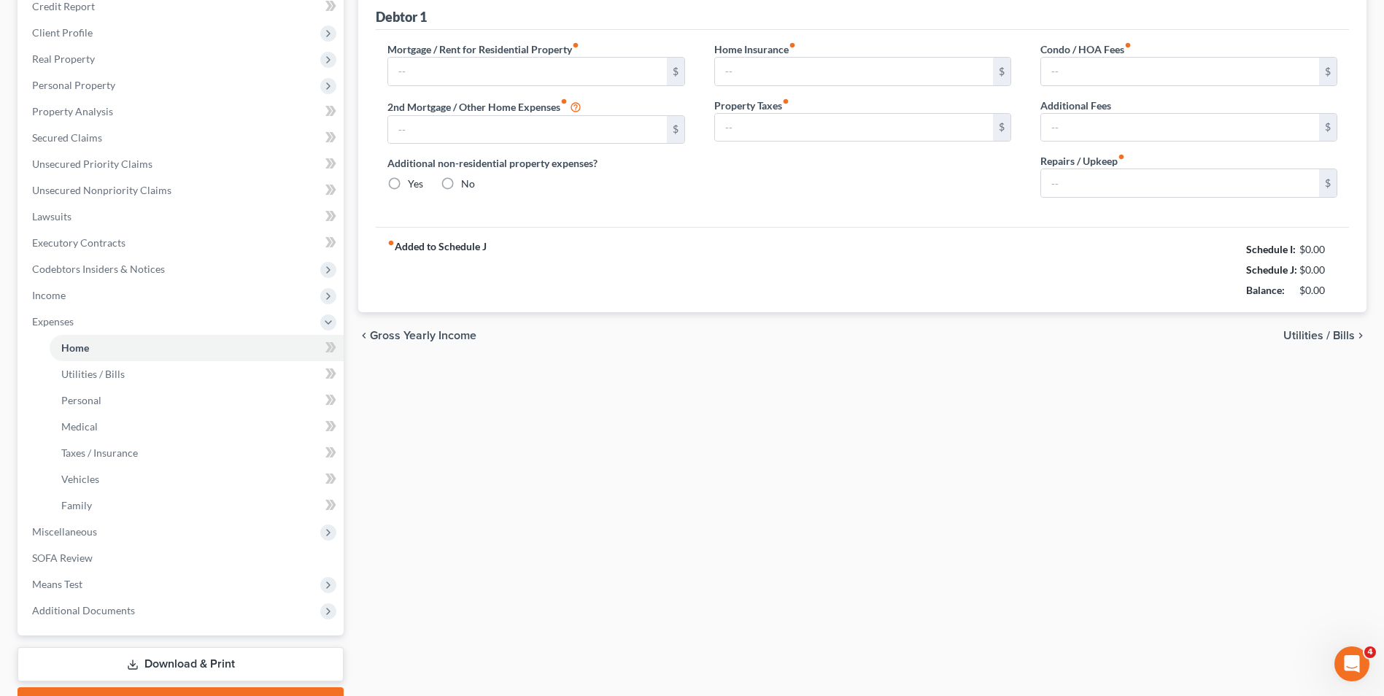
type input "1,600.00"
type input "0.00"
radio input "true"
type input "50.00"
type input "0.00"
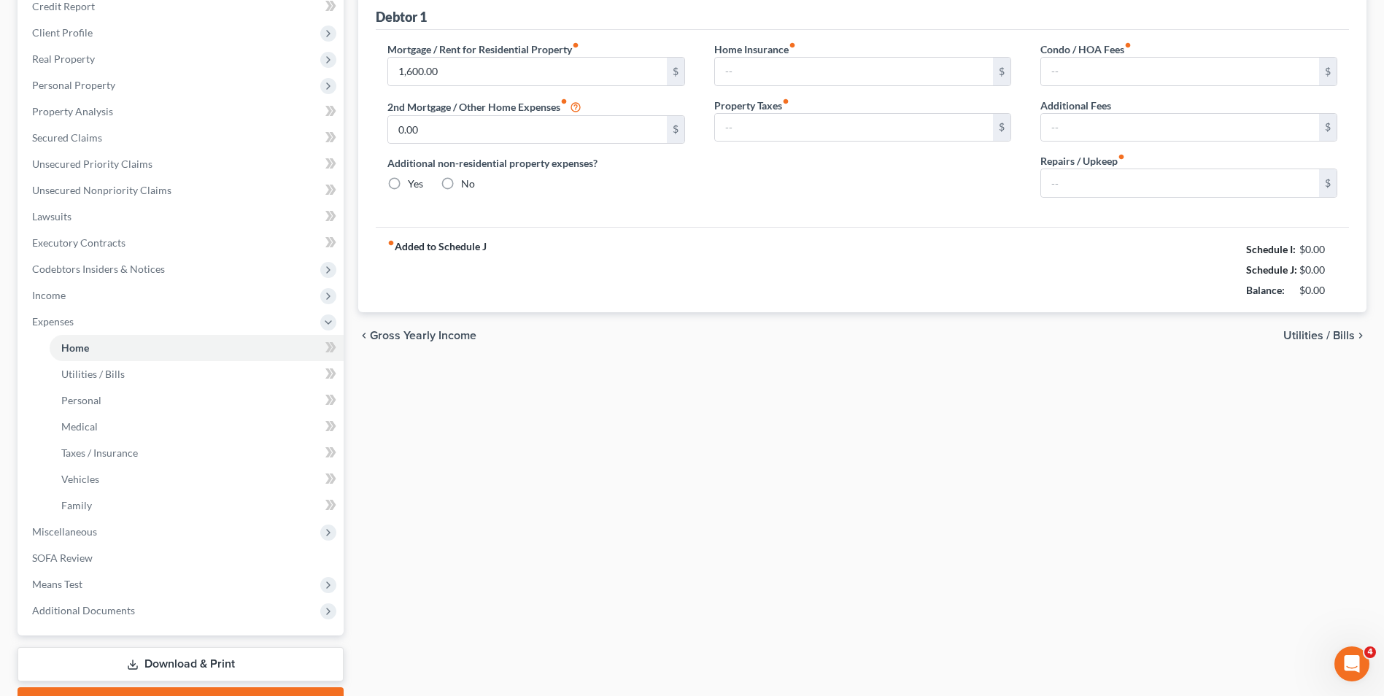
type input "0.00"
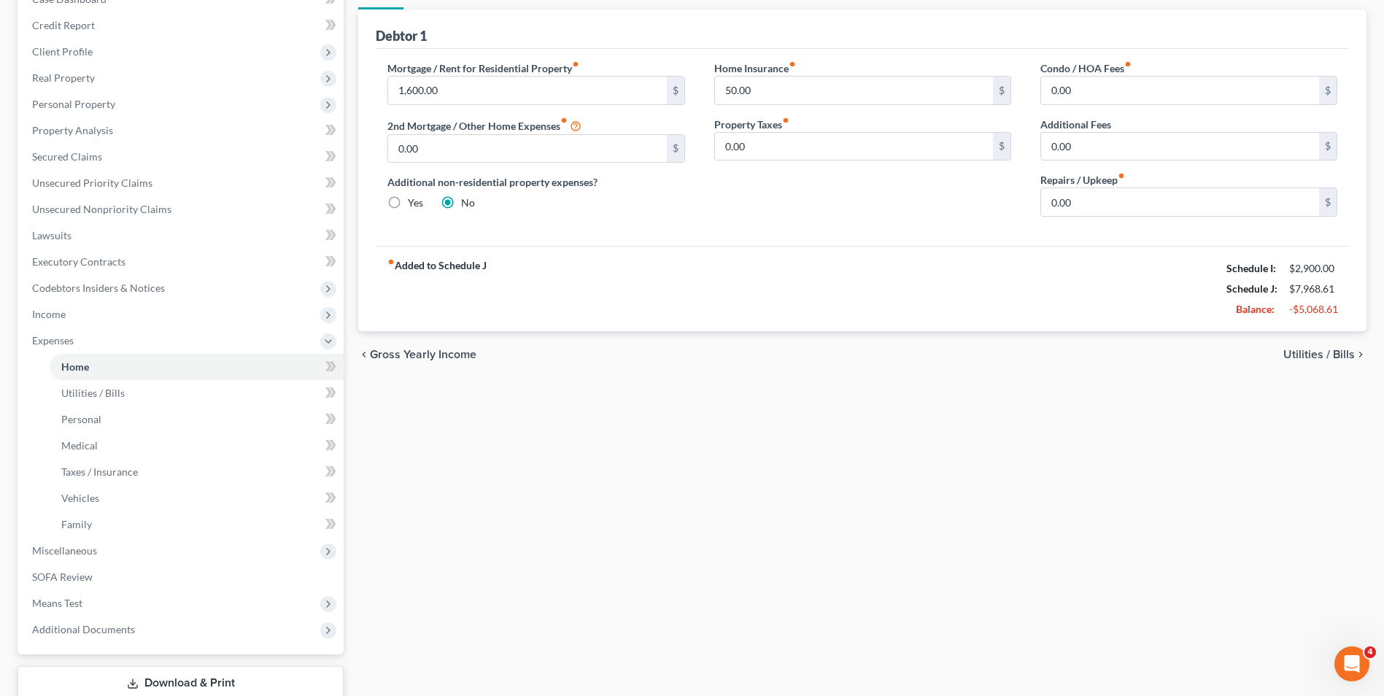
scroll to position [45, 0]
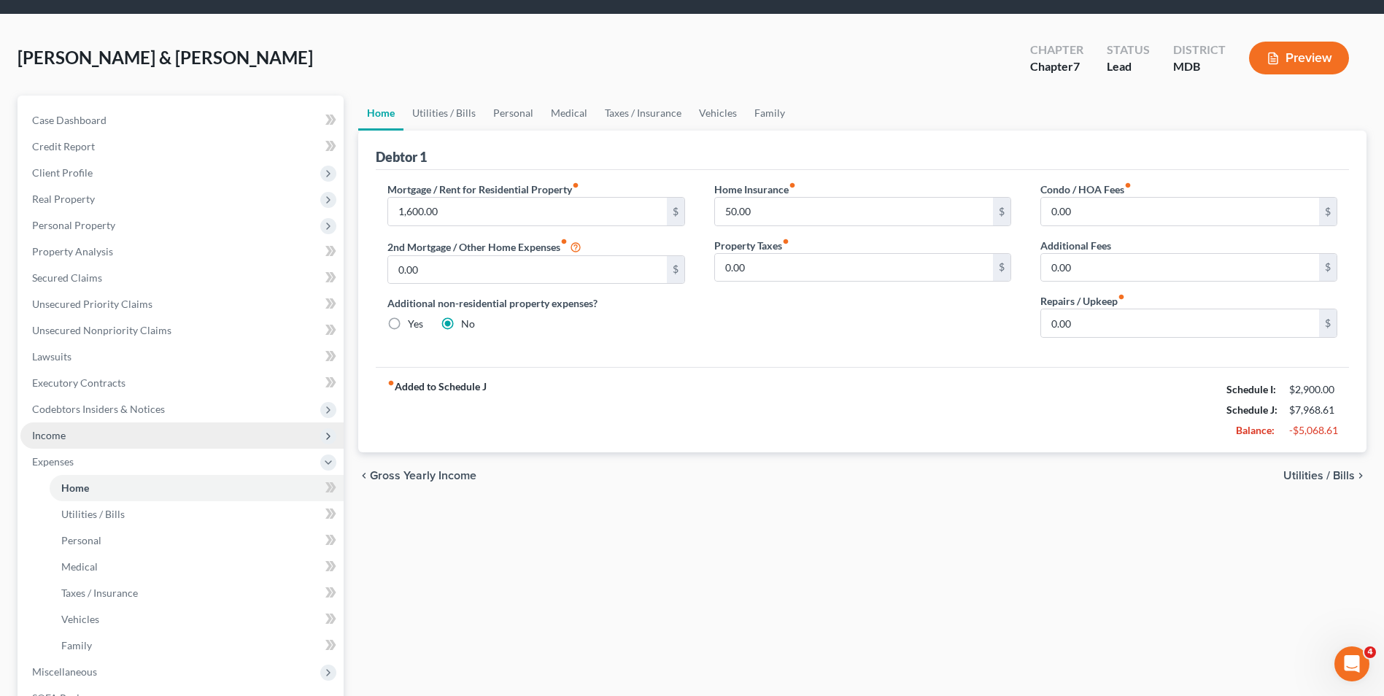
click at [92, 433] on span "Income" at bounding box center [181, 435] width 323 height 26
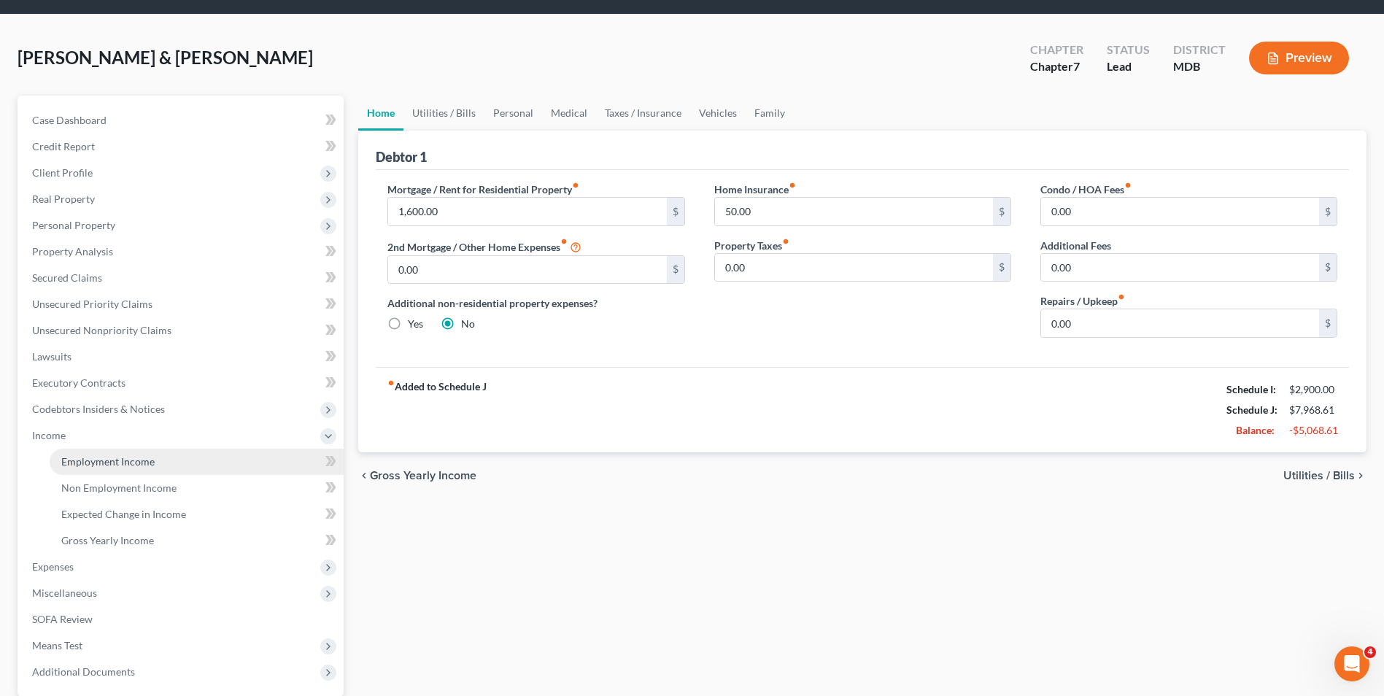
click at [114, 455] on span "Employment Income" at bounding box center [107, 461] width 93 height 12
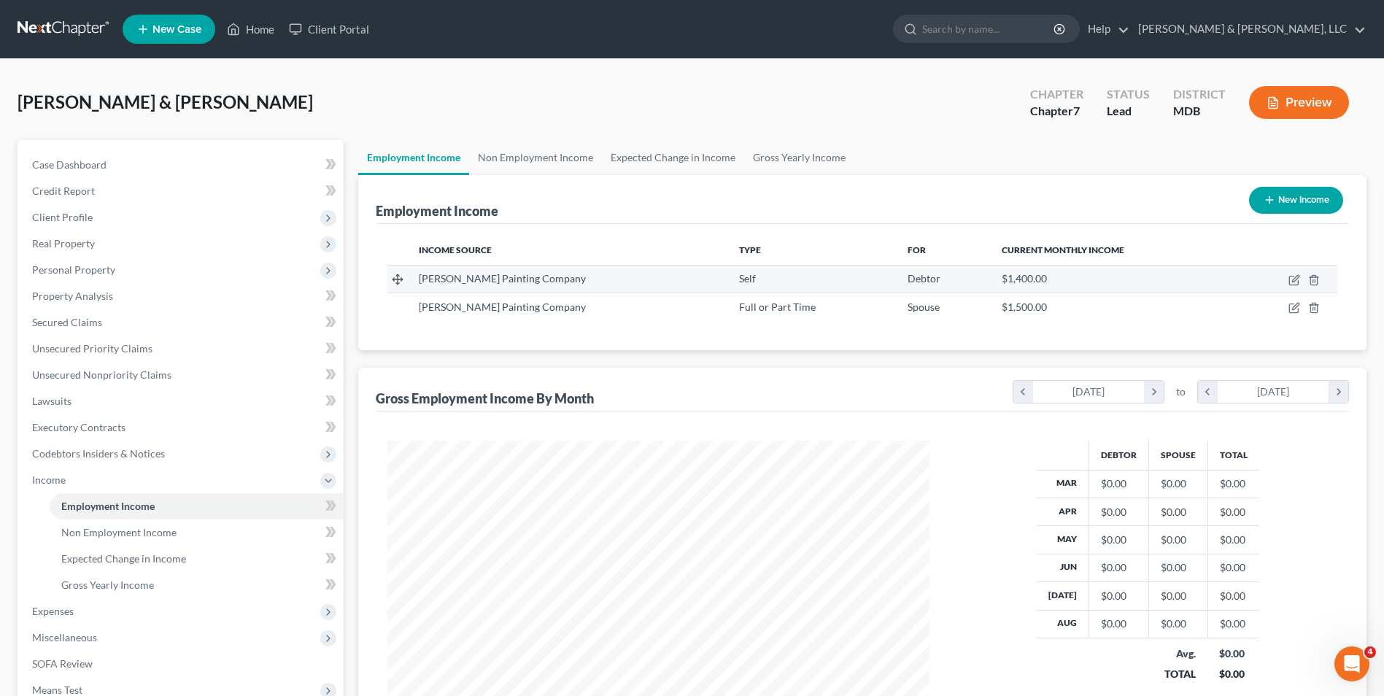
scroll to position [73, 0]
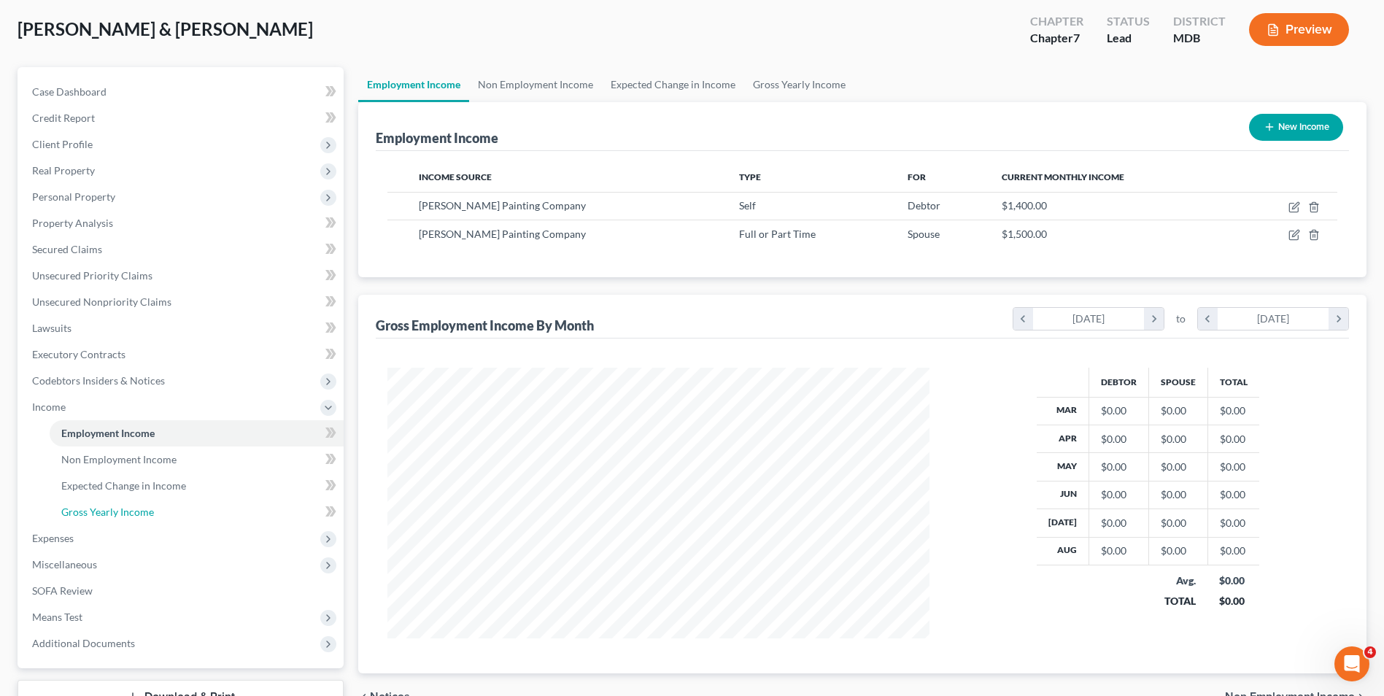
drag, startPoint x: 138, startPoint y: 514, endPoint x: 375, endPoint y: 415, distance: 256.8
click at [138, 514] on span "Gross Yearly Income" at bounding box center [107, 512] width 93 height 12
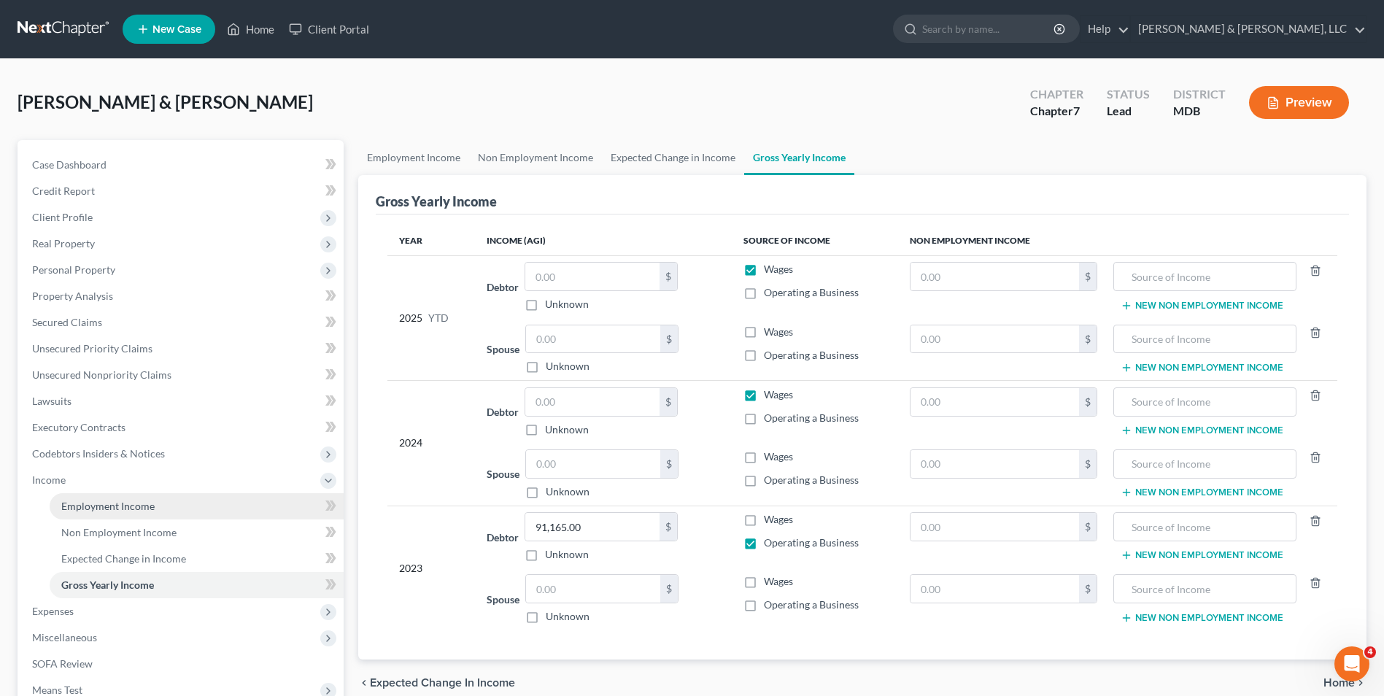
scroll to position [185, 0]
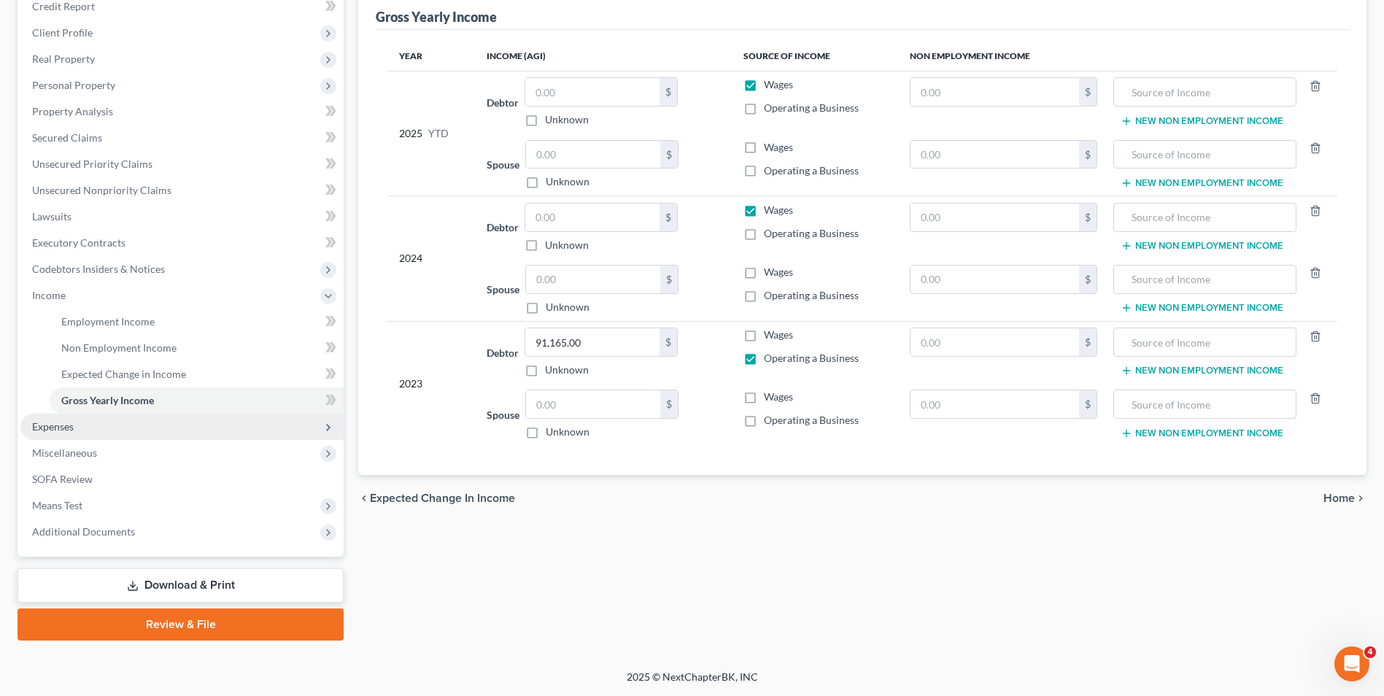
click at [78, 428] on span "Expenses" at bounding box center [181, 427] width 323 height 26
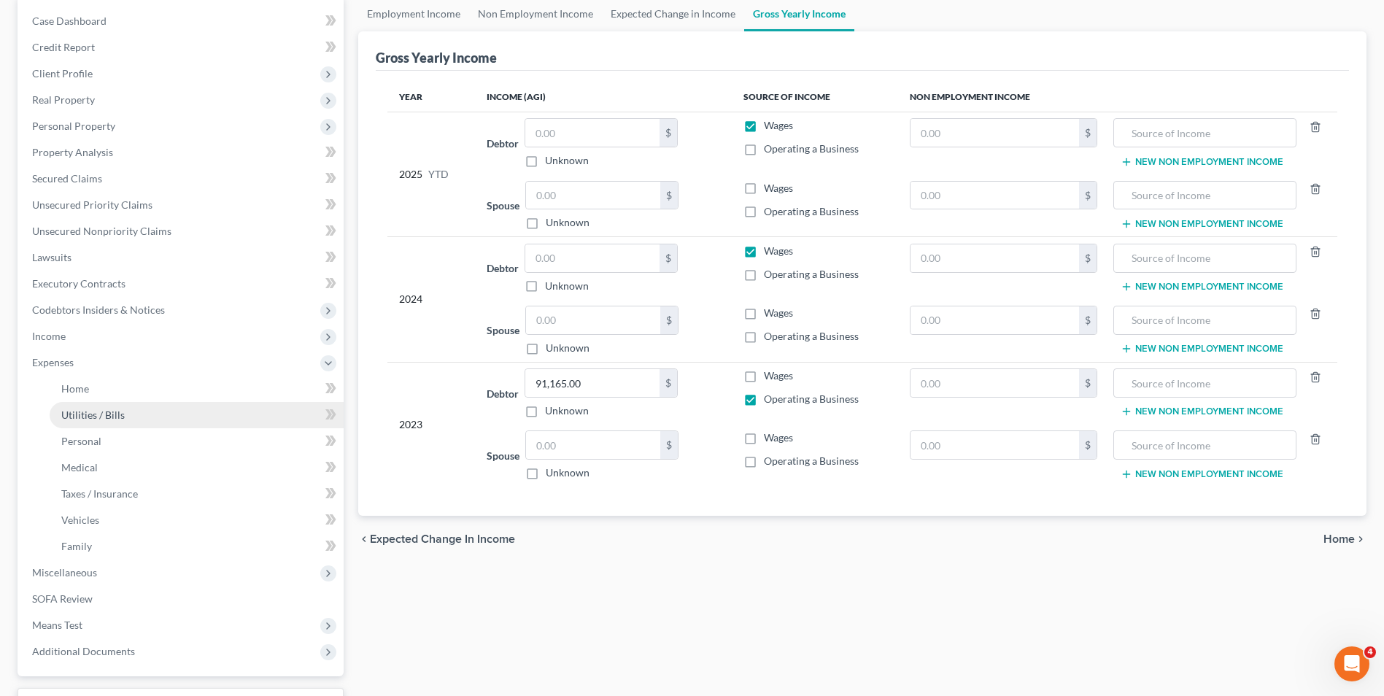
scroll to position [112, 0]
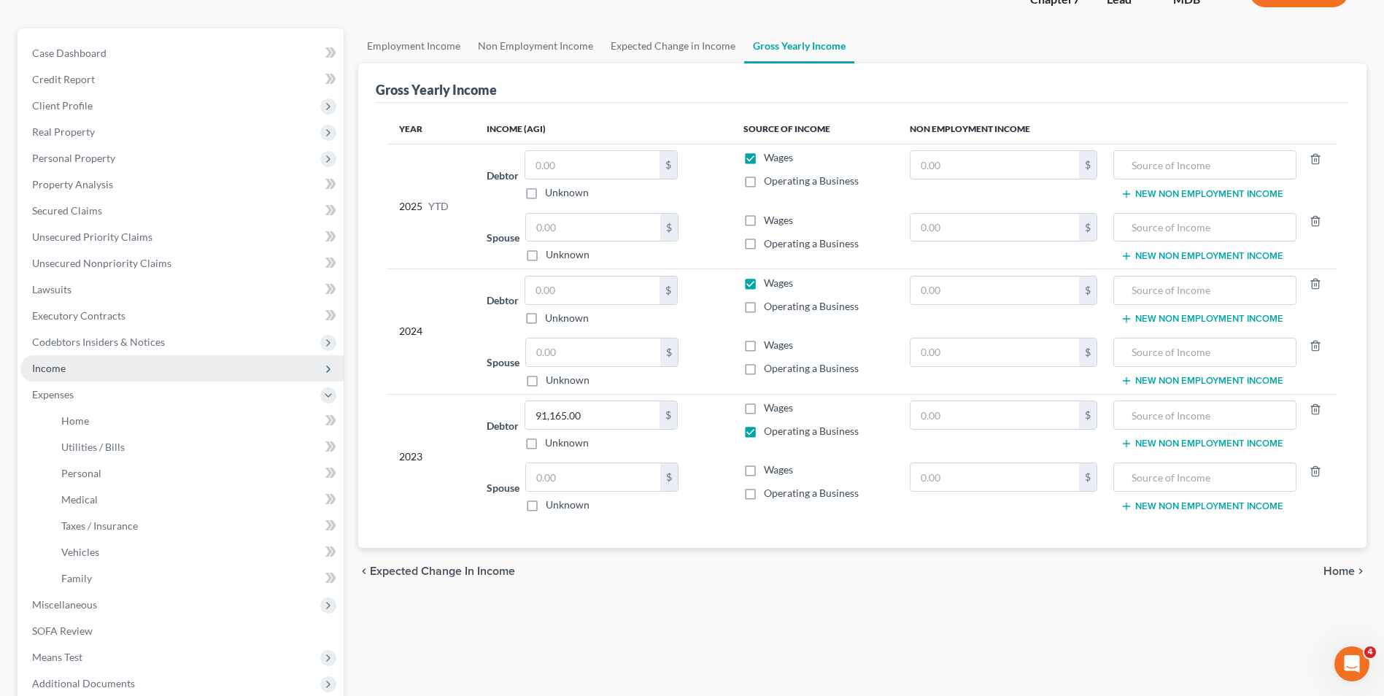
drag, startPoint x: 163, startPoint y: 374, endPoint x: 190, endPoint y: 357, distance: 31.2
click at [163, 374] on span "Income" at bounding box center [181, 368] width 323 height 26
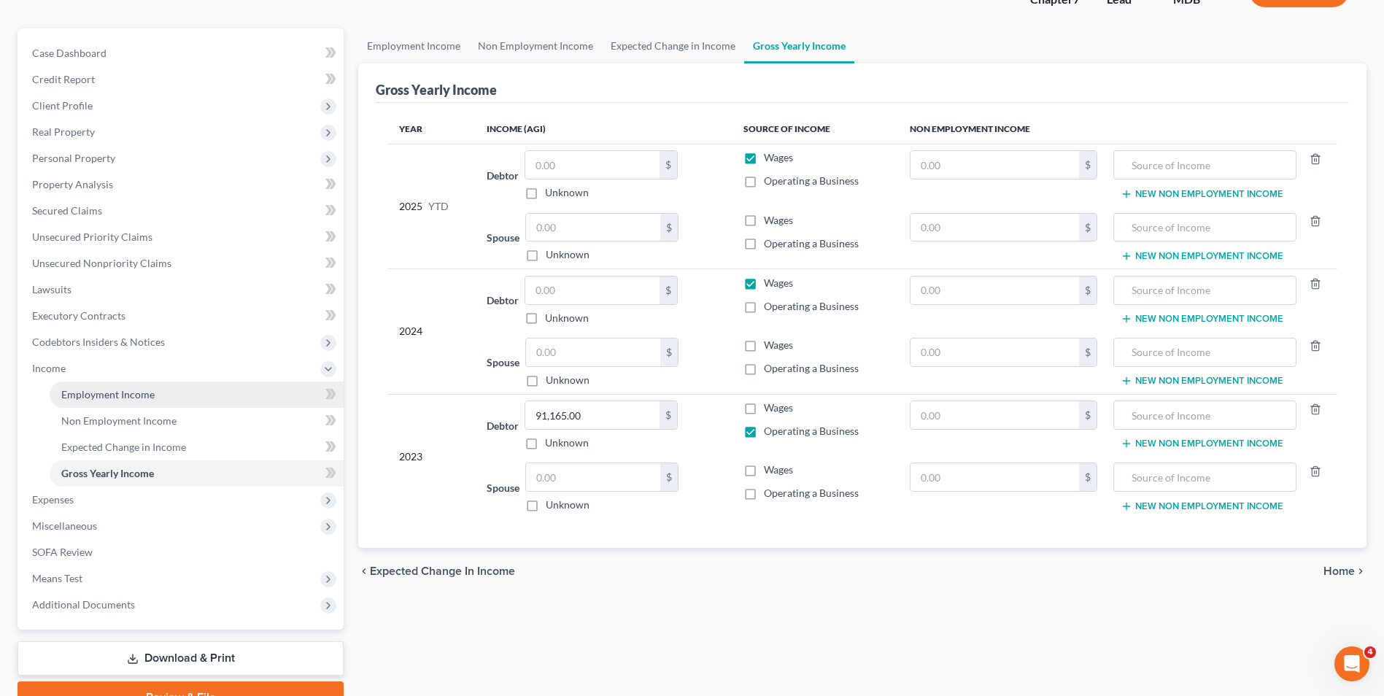
drag, startPoint x: 210, startPoint y: 393, endPoint x: 663, endPoint y: 328, distance: 457.7
click at [211, 393] on link "Employment Income" at bounding box center [197, 395] width 294 height 26
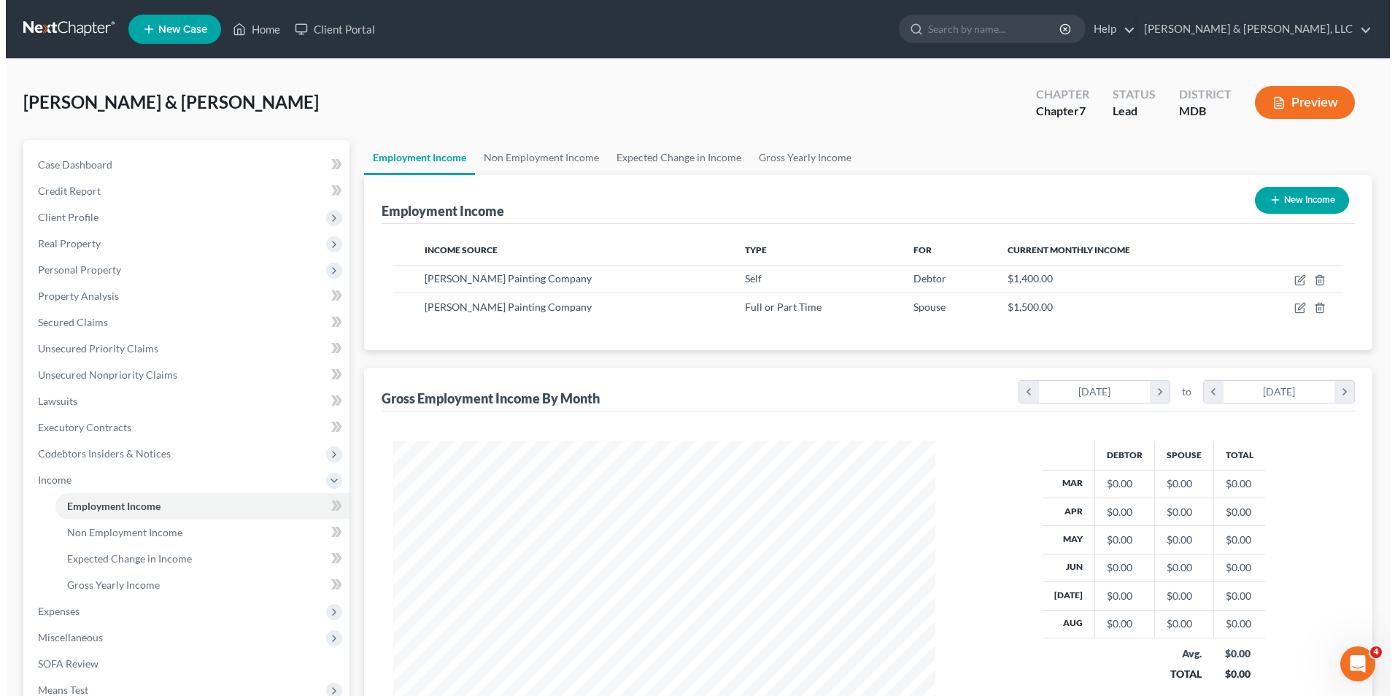
scroll to position [271, 571]
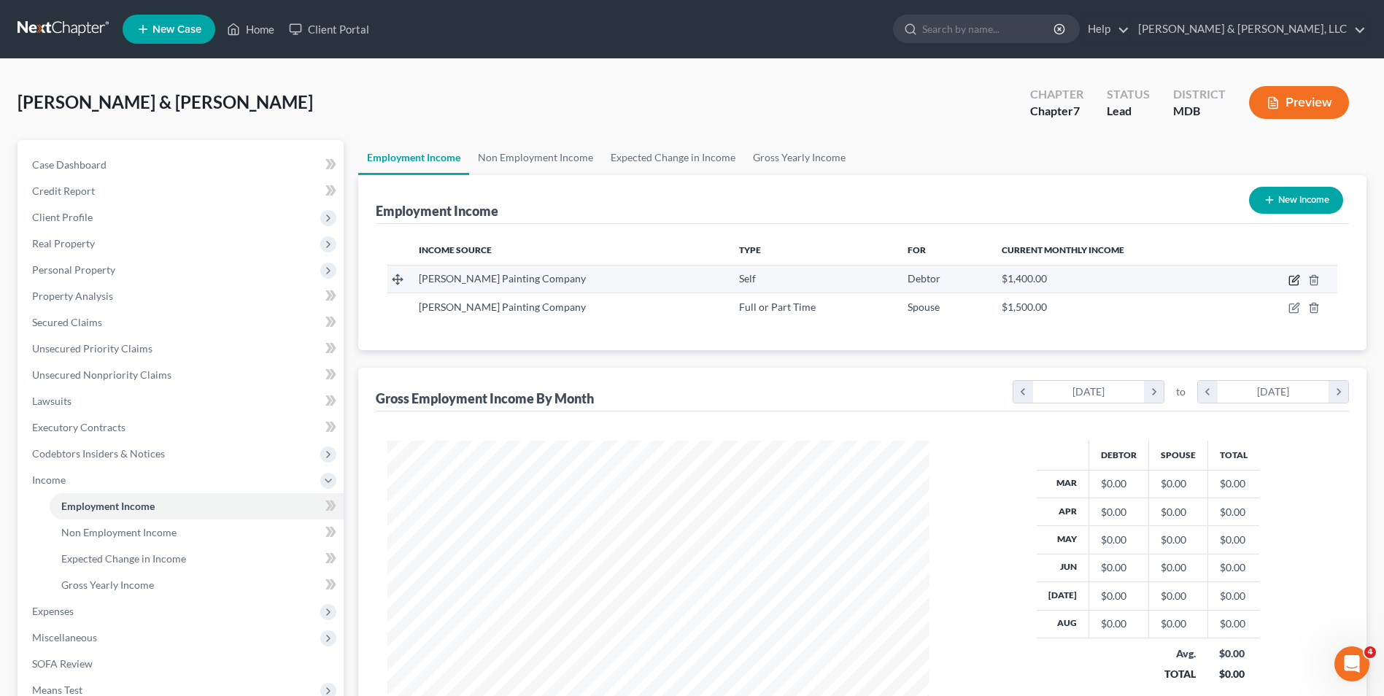
click at [1294, 281] on icon "button" at bounding box center [1294, 280] width 12 height 12
select select "1"
select select "21"
select select "0"
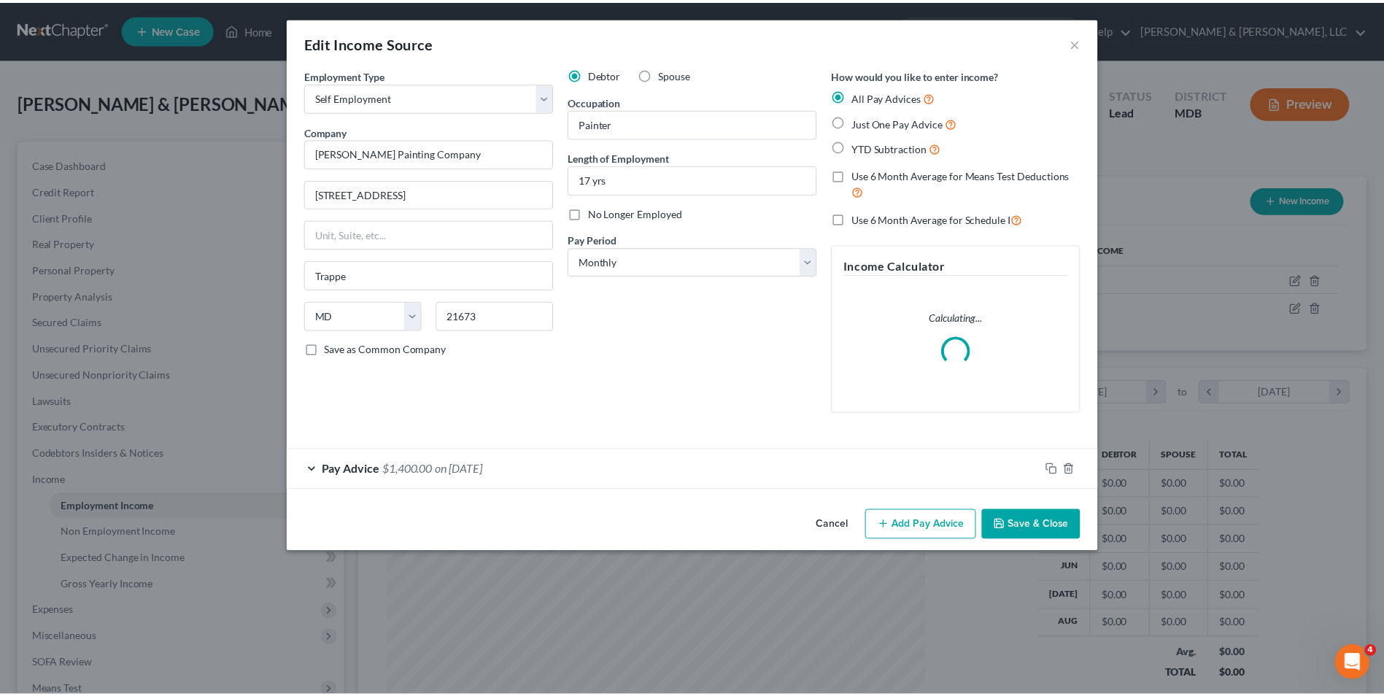
scroll to position [273, 576]
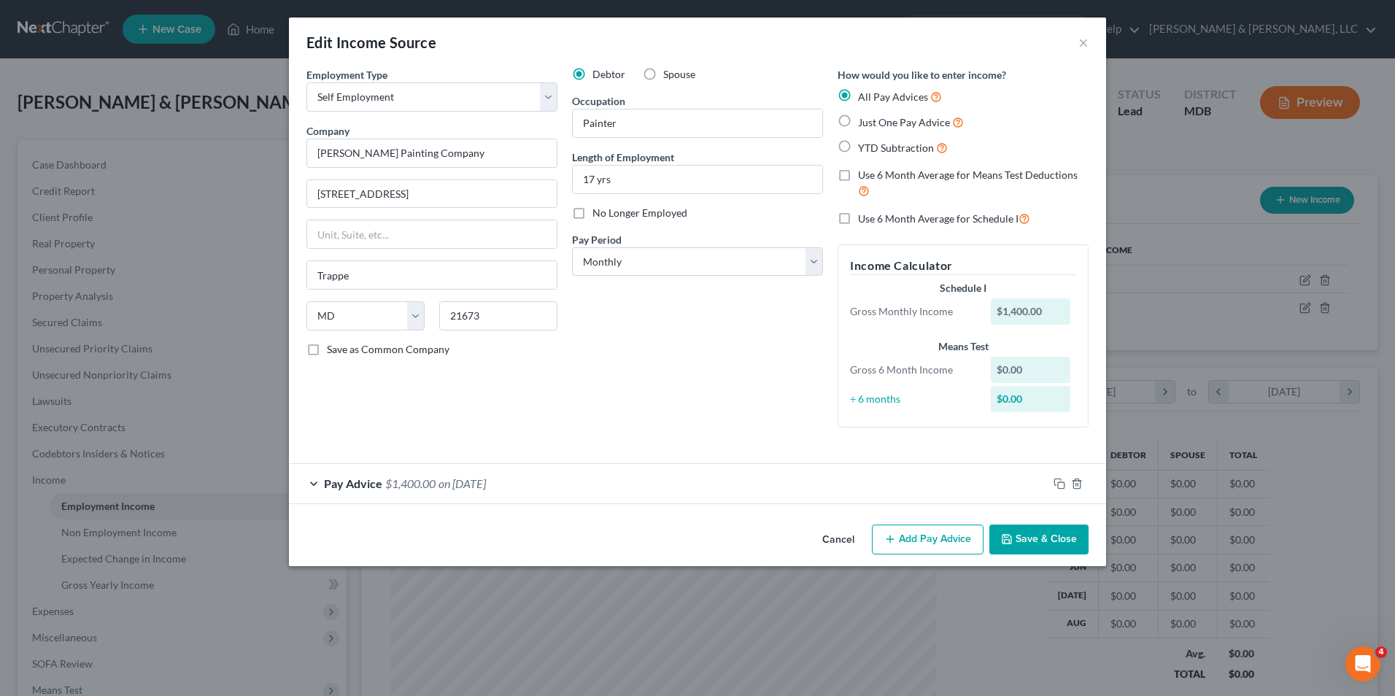
click at [858, 122] on label "Just One Pay Advice" at bounding box center [911, 122] width 106 height 17
click at [864, 122] on input "Just One Pay Advice" at bounding box center [868, 118] width 9 height 9
radio input "true"
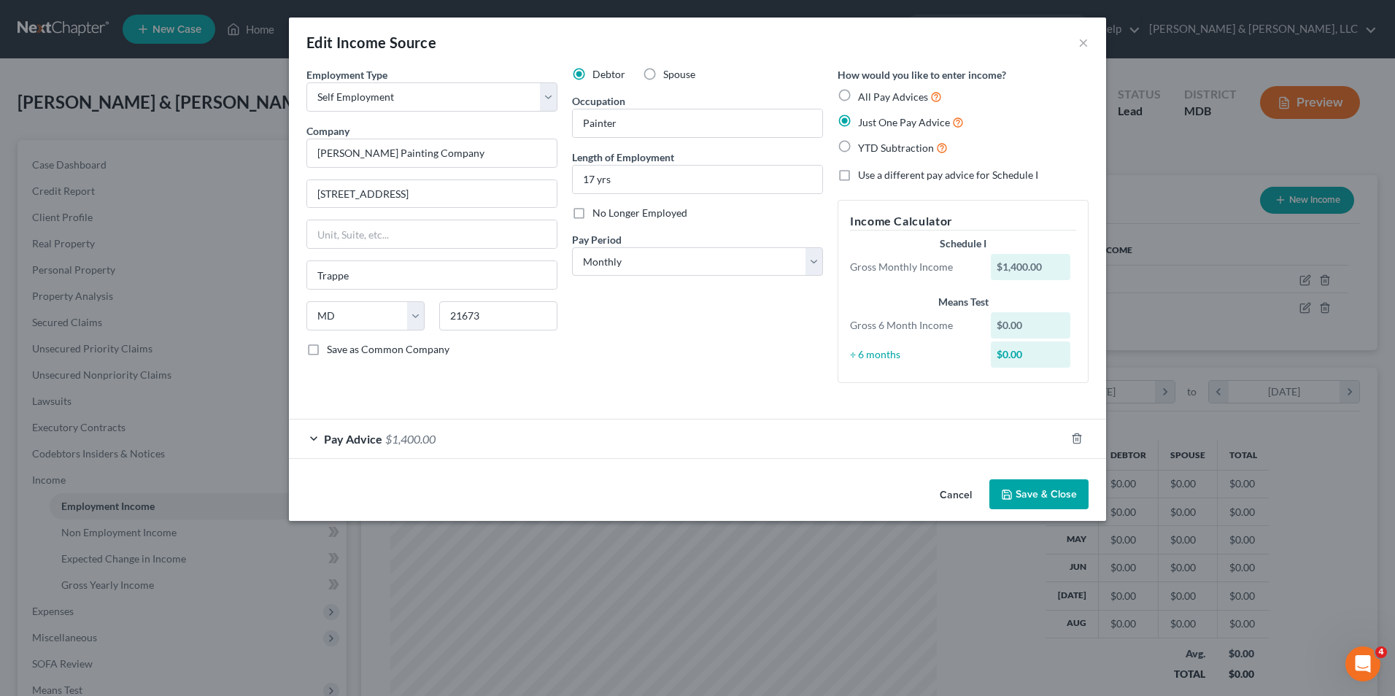
click at [1027, 496] on button "Save & Close" at bounding box center [1038, 494] width 99 height 31
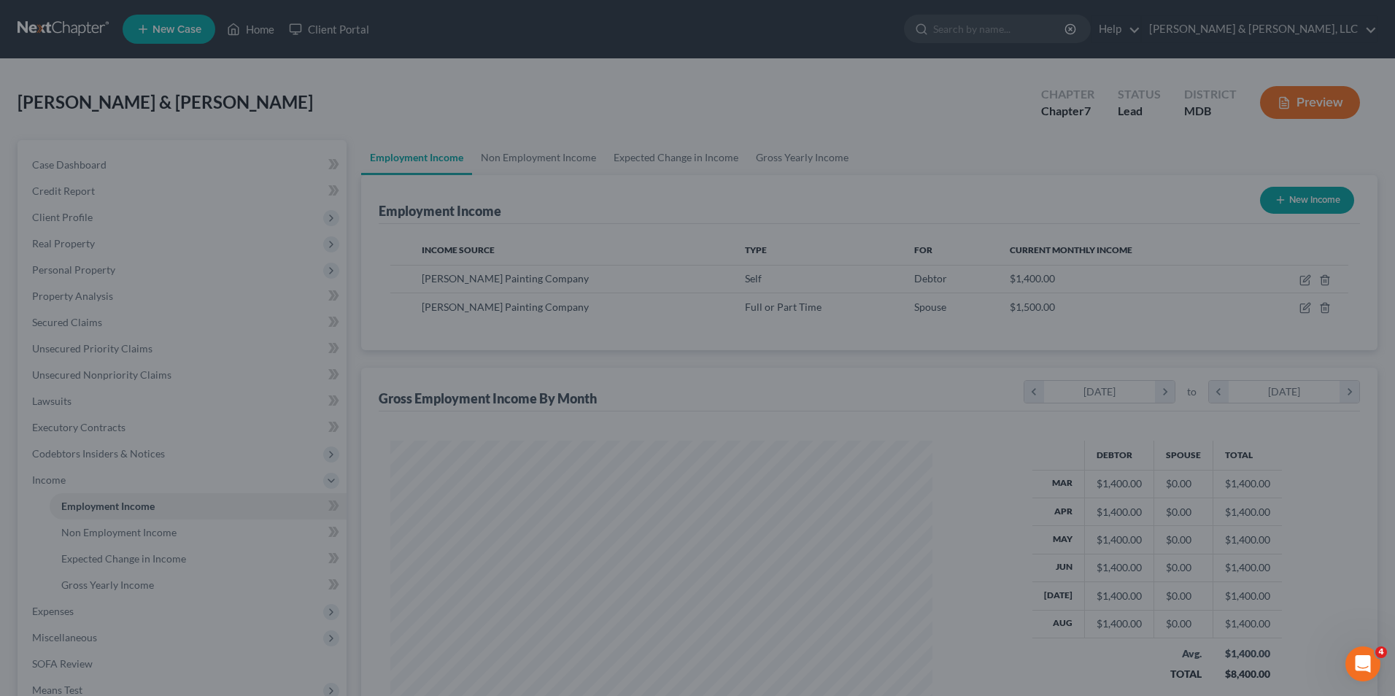
scroll to position [729310, 729010]
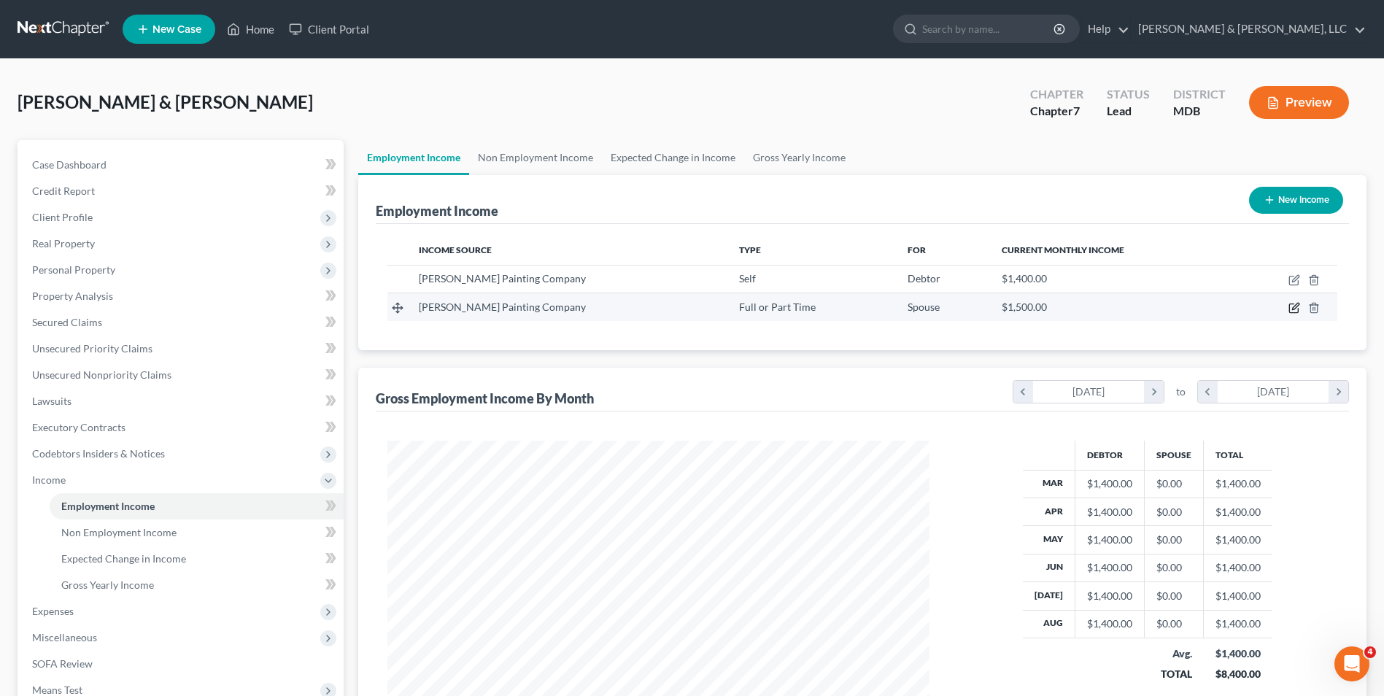
click at [1296, 312] on icon "button" at bounding box center [1294, 308] width 12 height 12
select select "0"
select select "21"
select select "0"
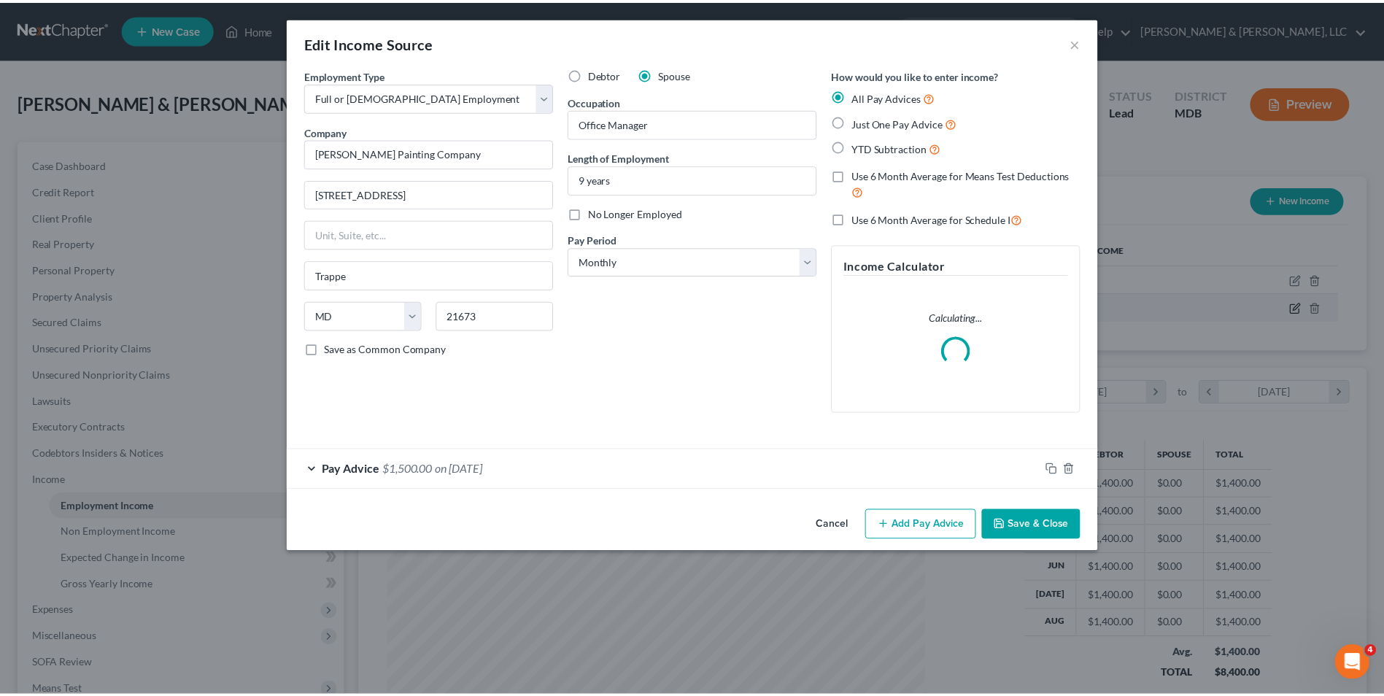
scroll to position [273, 576]
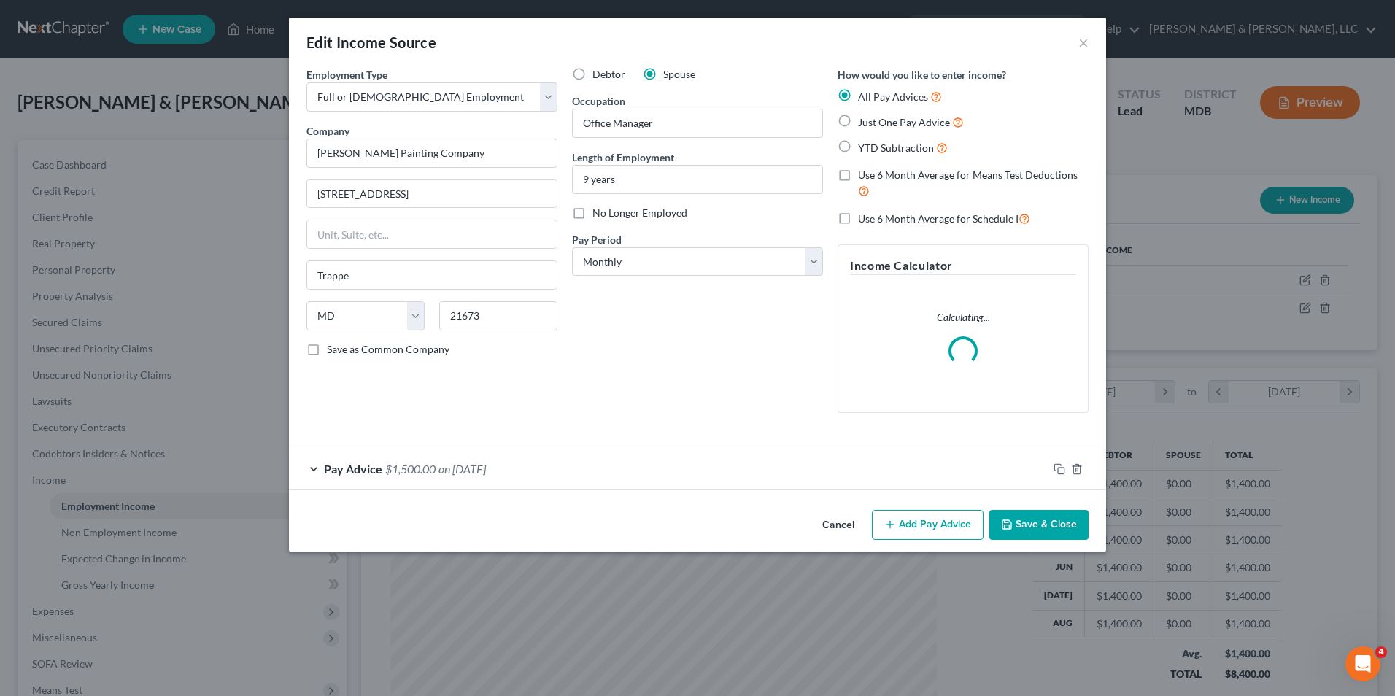
click at [858, 123] on label "Just One Pay Advice" at bounding box center [911, 122] width 106 height 17
click at [864, 123] on input "Just One Pay Advice" at bounding box center [868, 118] width 9 height 9
radio input "true"
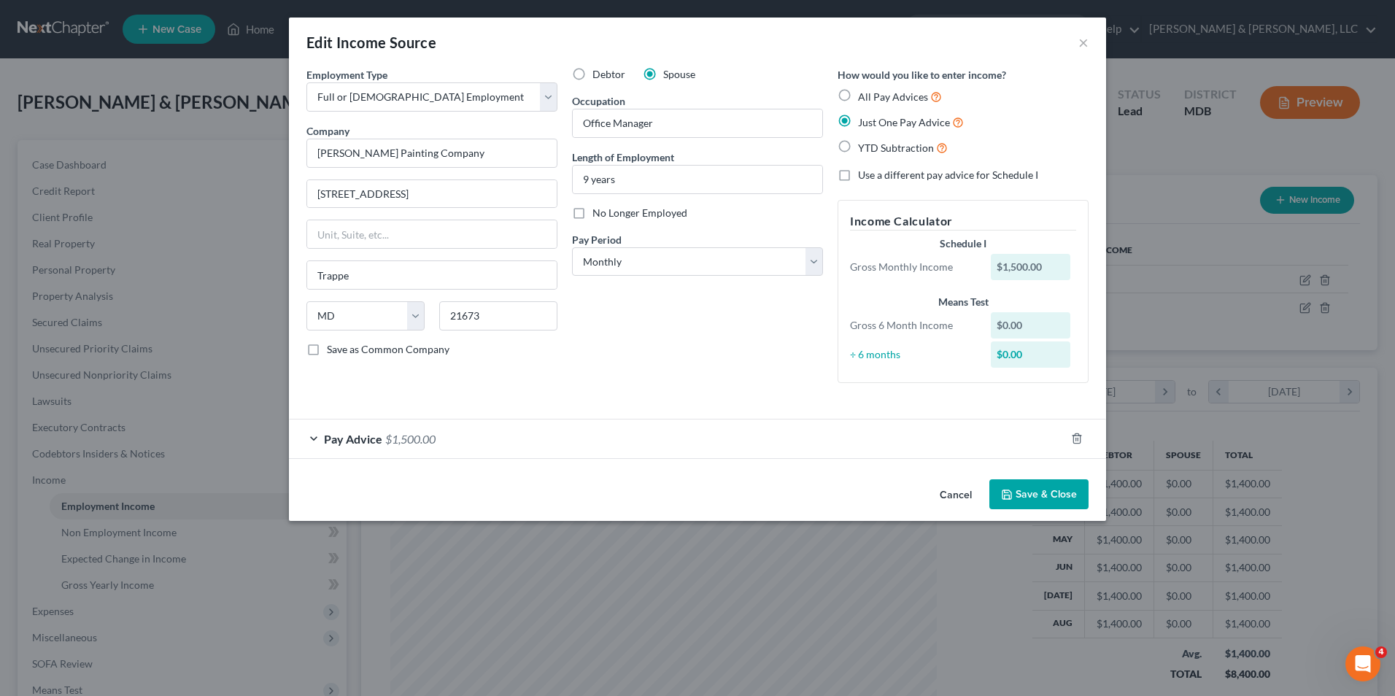
click at [1018, 495] on button "Save & Close" at bounding box center [1038, 494] width 99 height 31
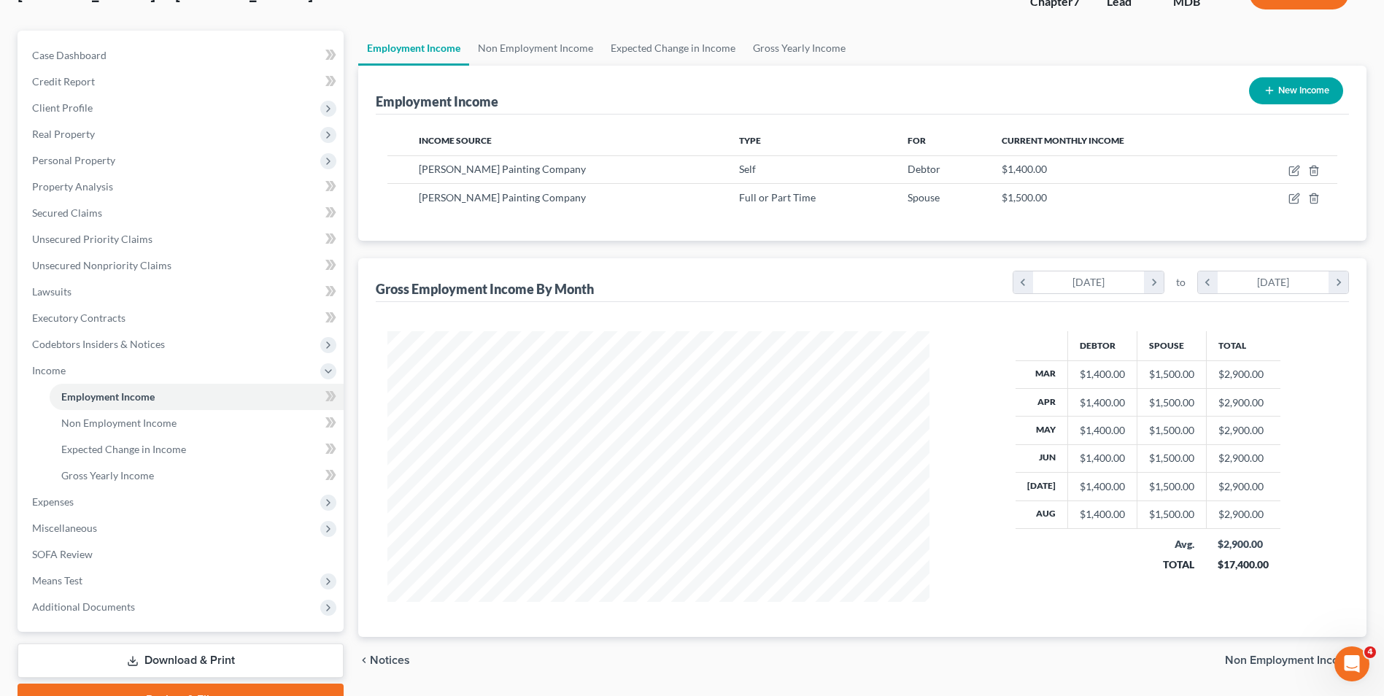
scroll to position [185, 0]
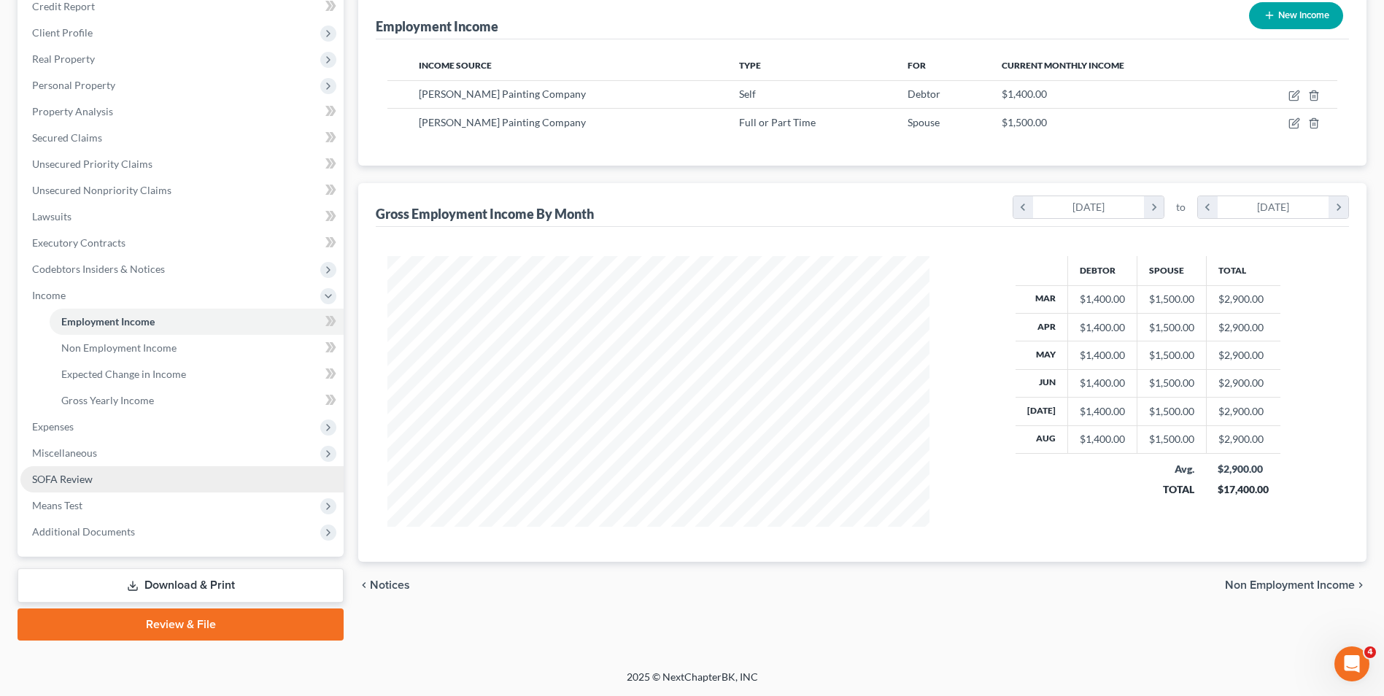
click at [104, 480] on link "SOFA Review" at bounding box center [181, 479] width 323 height 26
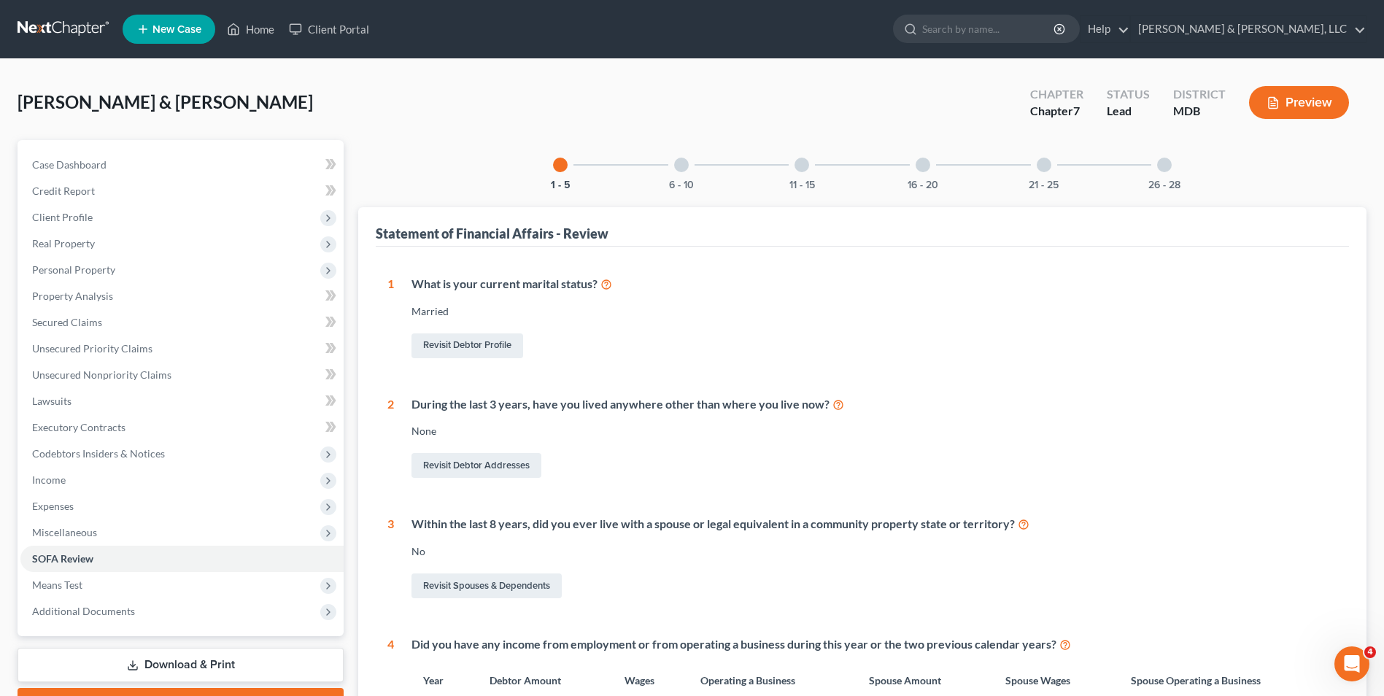
click at [687, 169] on div at bounding box center [681, 165] width 15 height 15
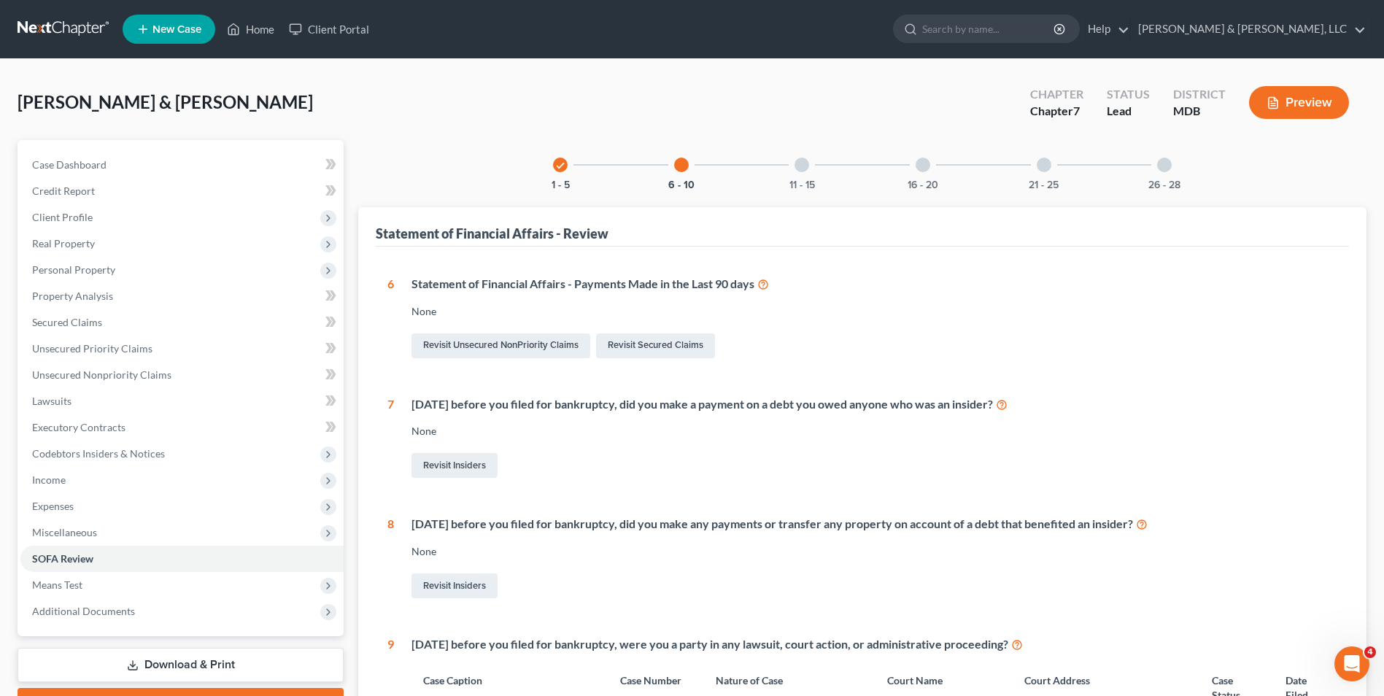
click at [799, 163] on div at bounding box center [802, 165] width 15 height 15
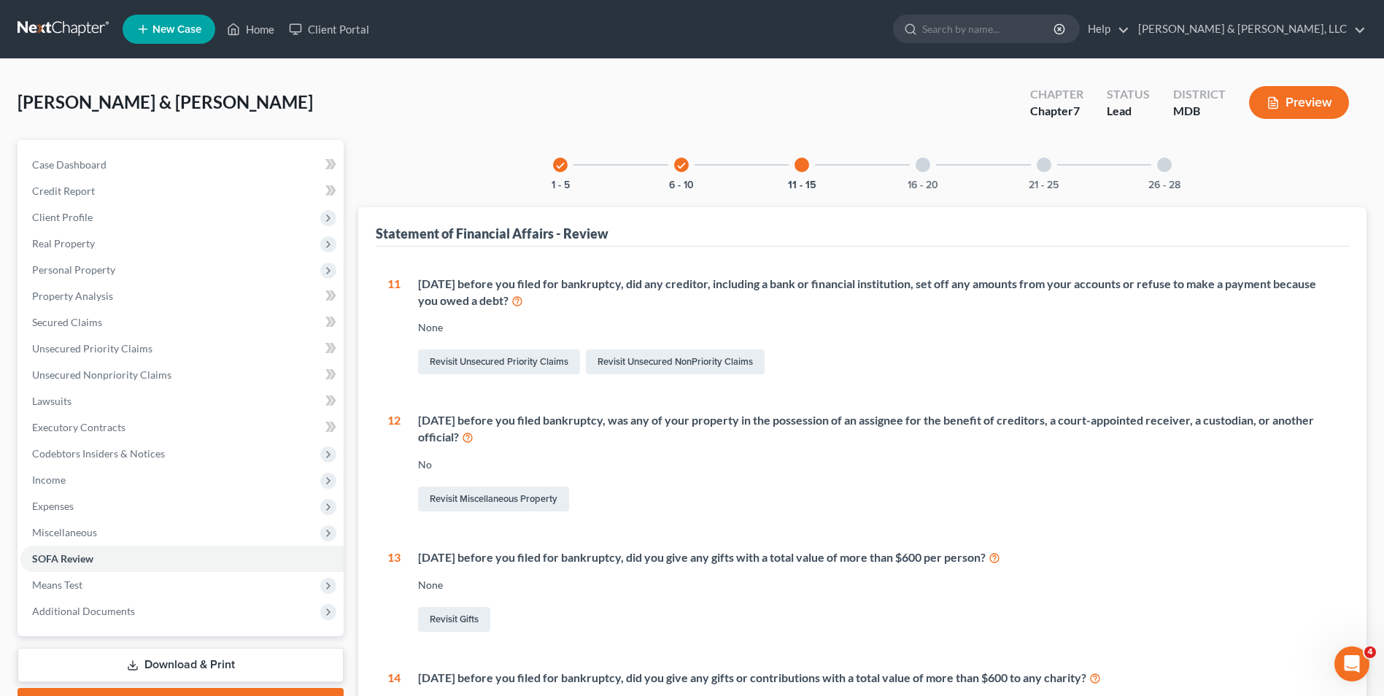
click at [927, 167] on div at bounding box center [923, 165] width 15 height 15
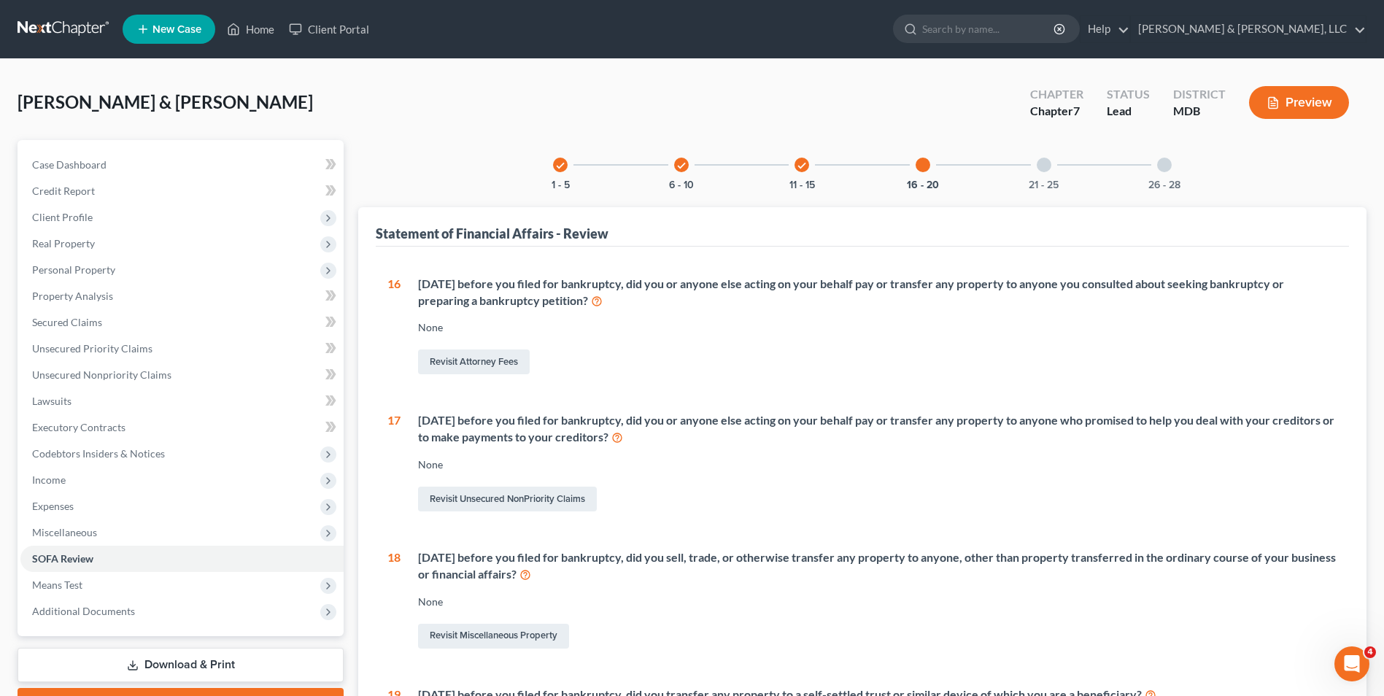
click at [1037, 166] on div at bounding box center [1044, 165] width 15 height 15
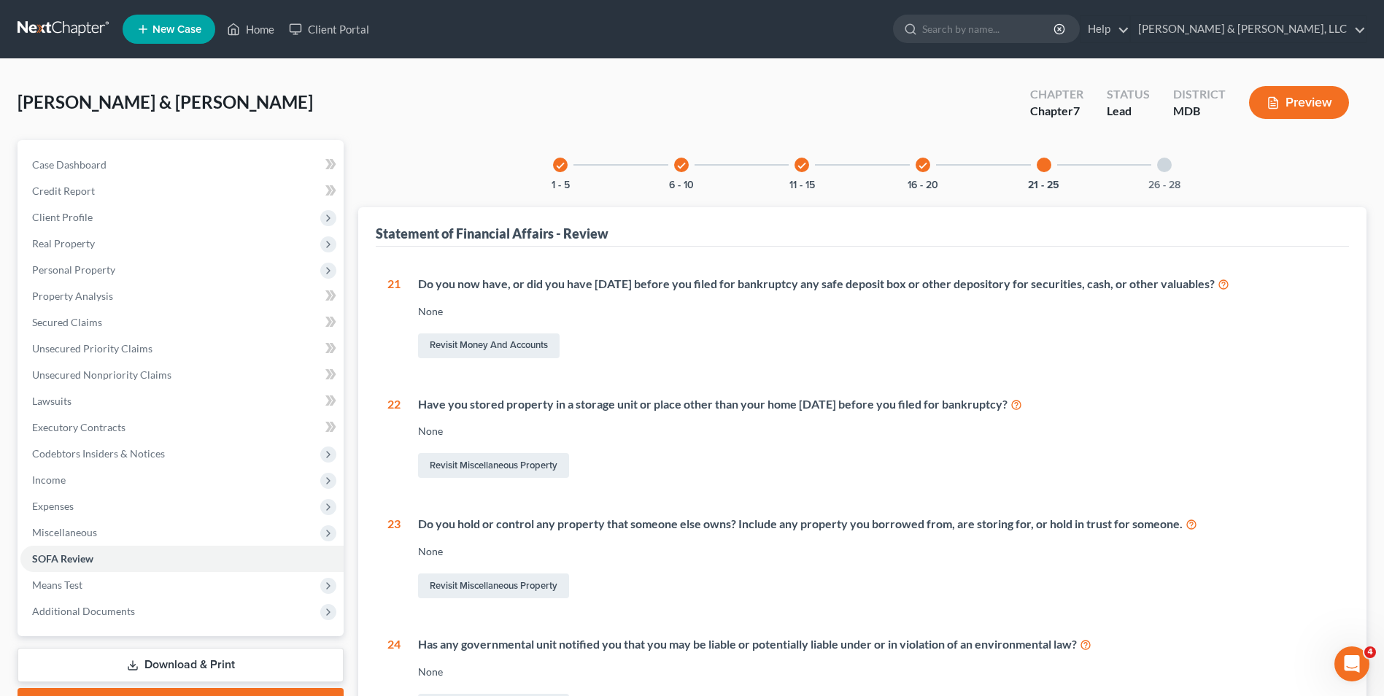
click at [1161, 163] on div at bounding box center [1164, 165] width 15 height 15
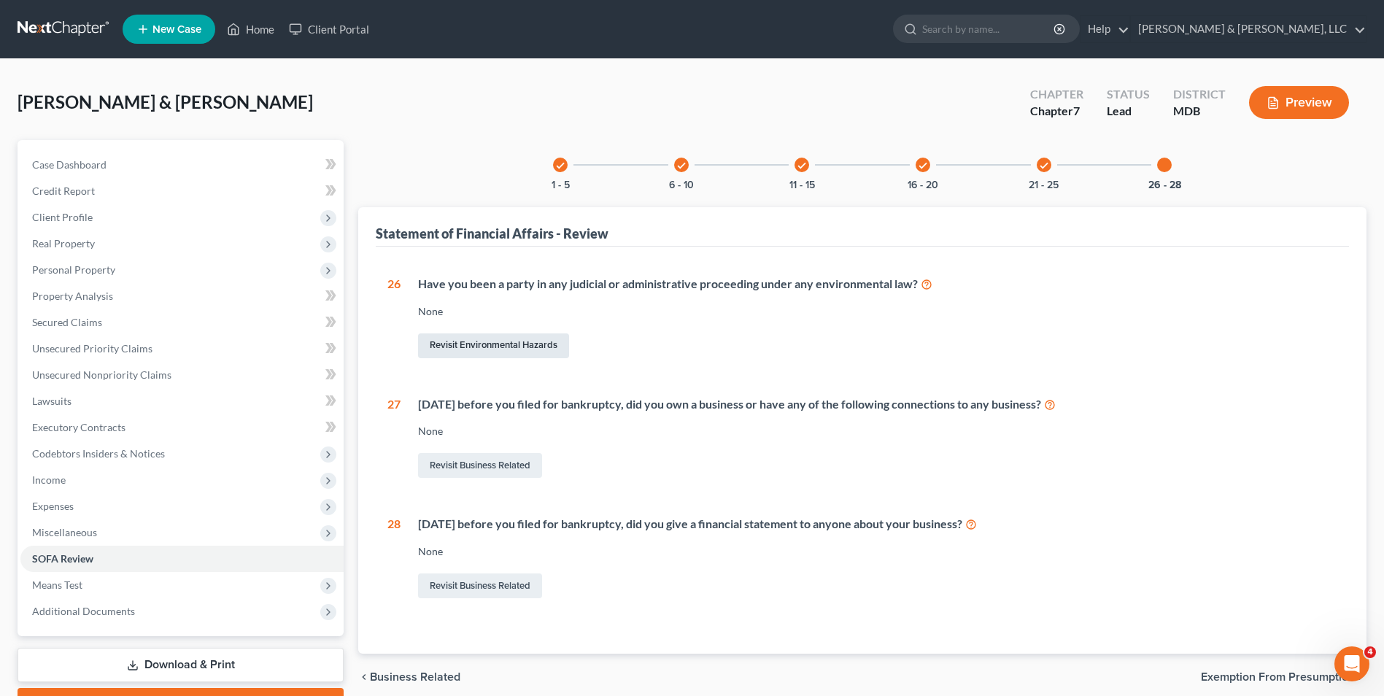
scroll to position [73, 0]
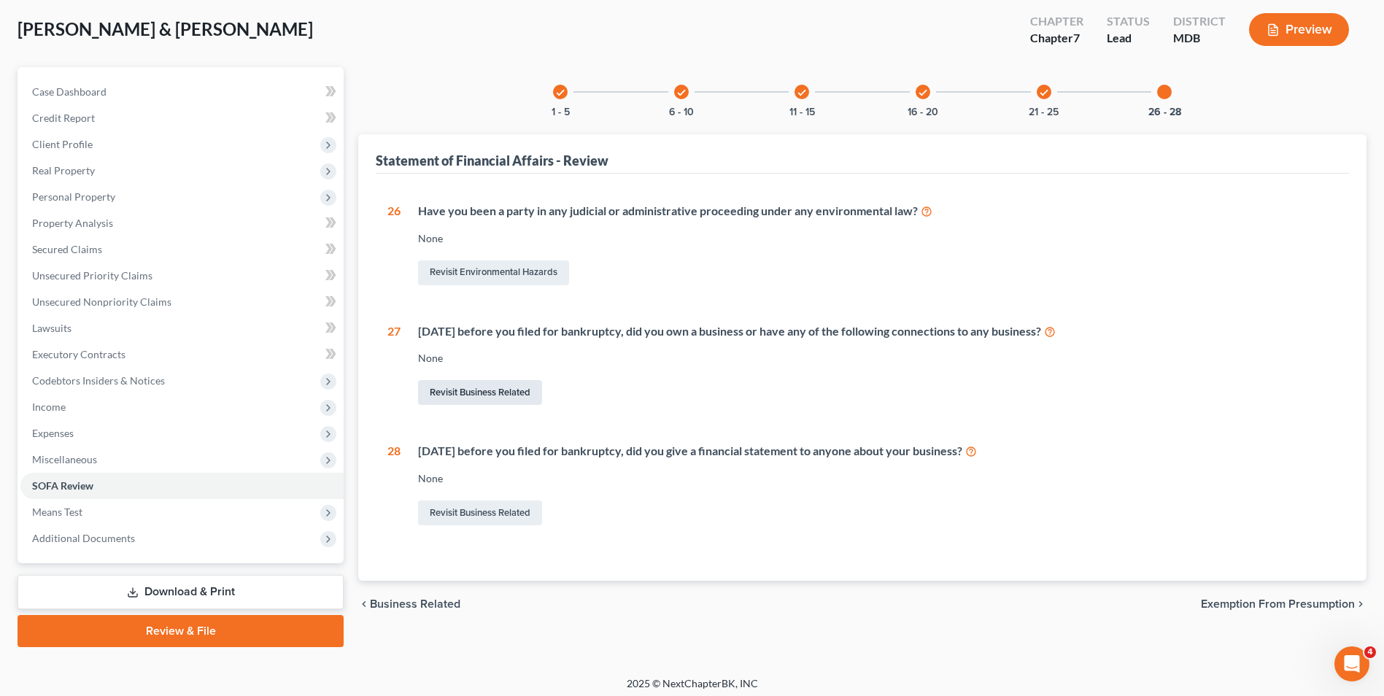
drag, startPoint x: 463, startPoint y: 393, endPoint x: 500, endPoint y: 363, distance: 47.3
click at [463, 393] on link "Revisit Business Related" at bounding box center [480, 392] width 124 height 25
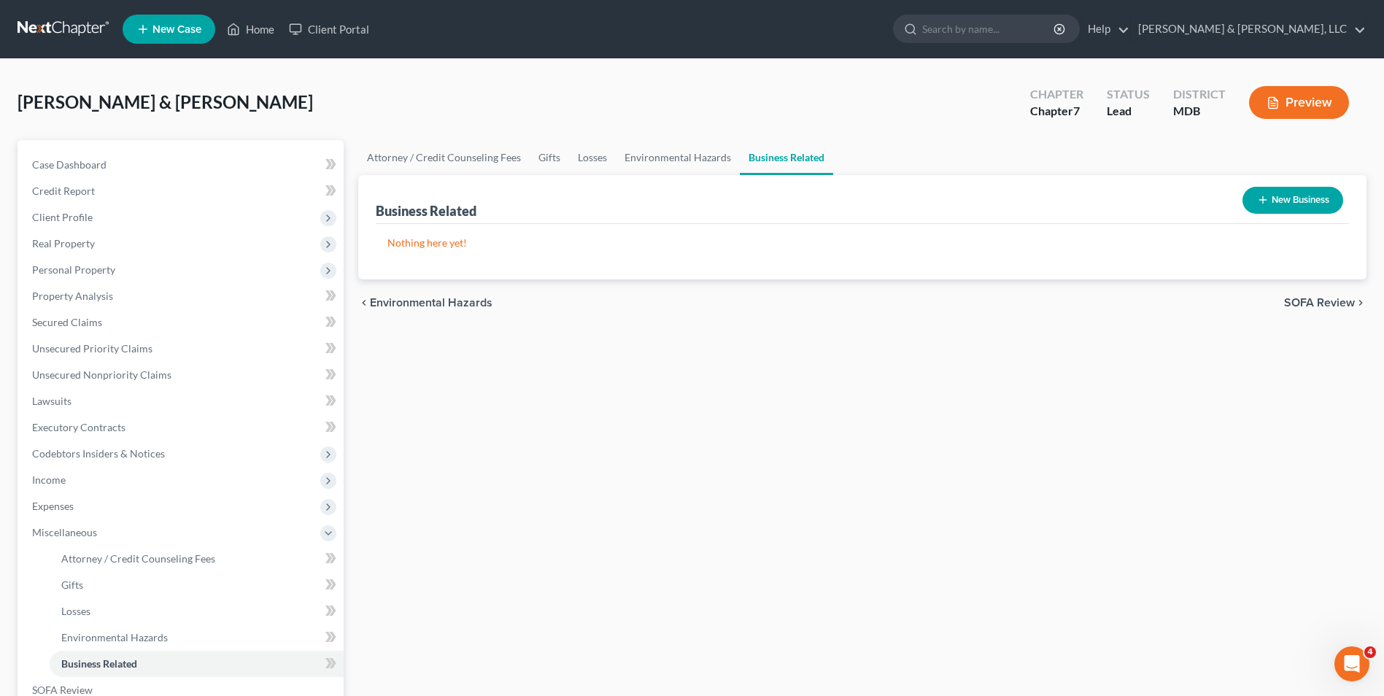
click at [1280, 202] on button "New Business" at bounding box center [1292, 200] width 101 height 27
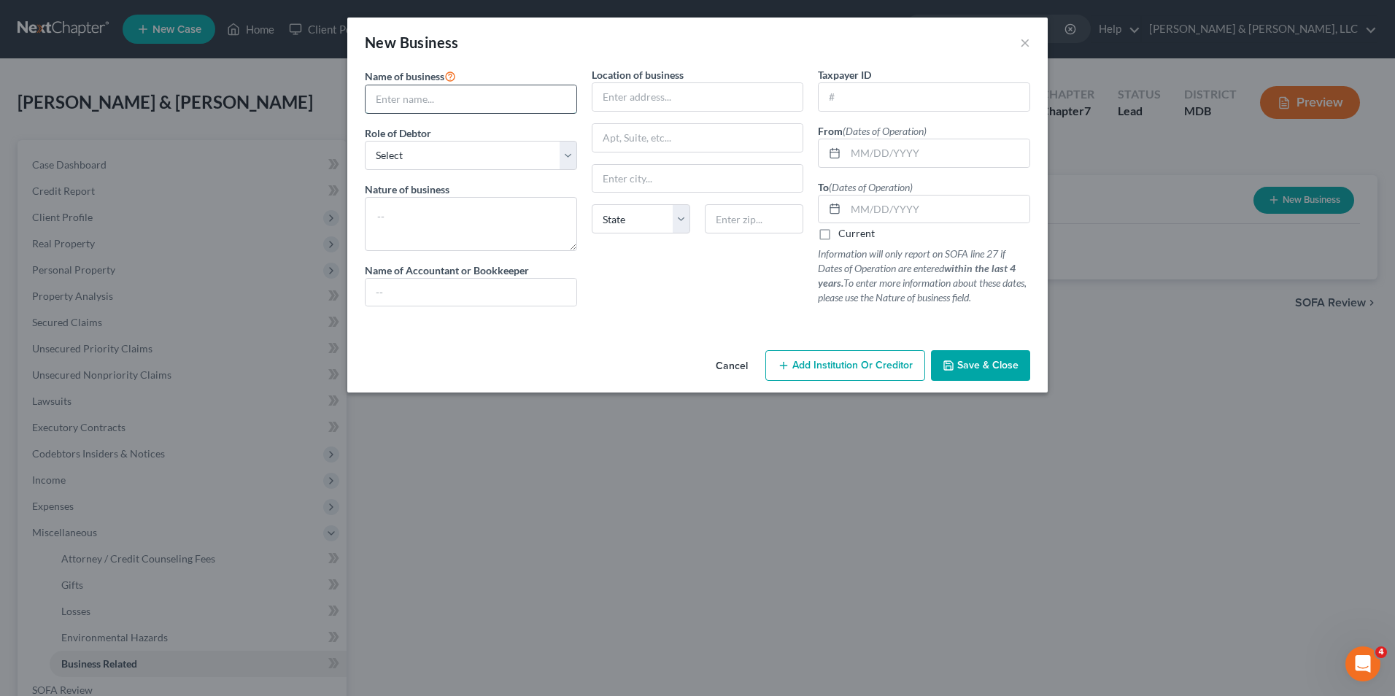
click at [425, 106] on input "text" at bounding box center [471, 99] width 211 height 28
type input "[PERSON_NAME] Painting Company"
click at [567, 155] on select "Select A member of a limited liability company (LLC) or limited liability partn…" at bounding box center [471, 155] width 212 height 29
select select "sole_proprietor"
click at [365, 141] on select "Select A member of a limited liability company (LLC) or limited liability partn…" at bounding box center [471, 155] width 212 height 29
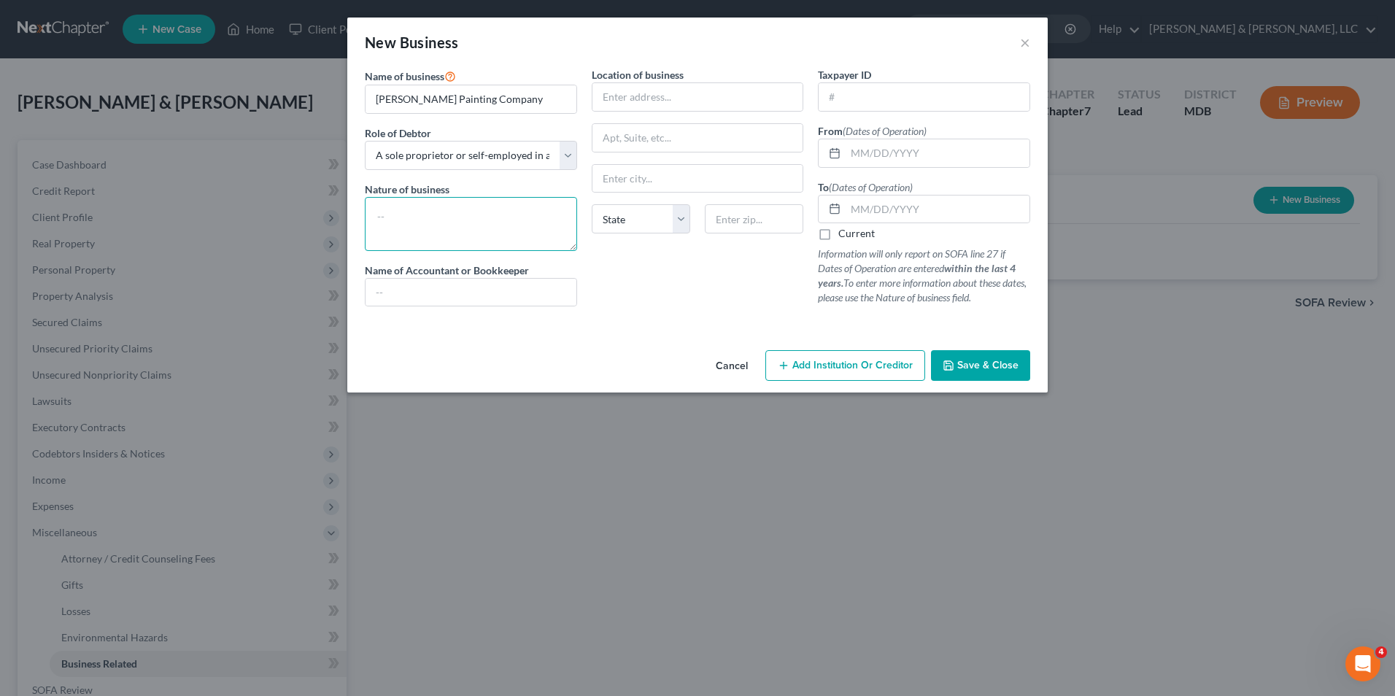
click at [469, 221] on textarea at bounding box center [471, 224] width 212 height 54
type textarea "Painting"
click at [828, 102] on input "text" at bounding box center [924, 97] width 211 height 28
type input "[US_EMPLOYER_IDENTIFICATION_NUMBER]"
click at [838, 228] on label "Current" at bounding box center [856, 233] width 36 height 15
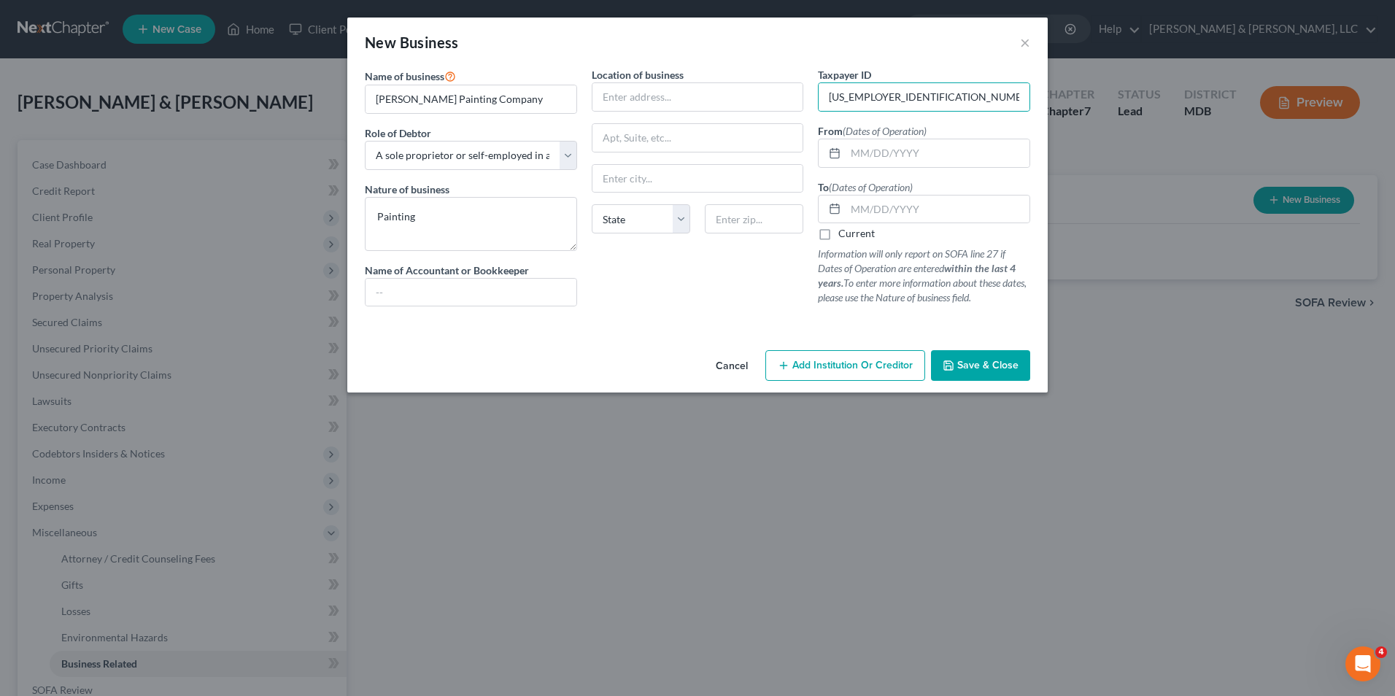
click at [844, 228] on input "Current" at bounding box center [848, 230] width 9 height 9
checkbox input "true"
drag, startPoint x: 987, startPoint y: 362, endPoint x: 695, endPoint y: 260, distance: 309.6
click at [982, 360] on span "Save & Close" at bounding box center [987, 365] width 61 height 12
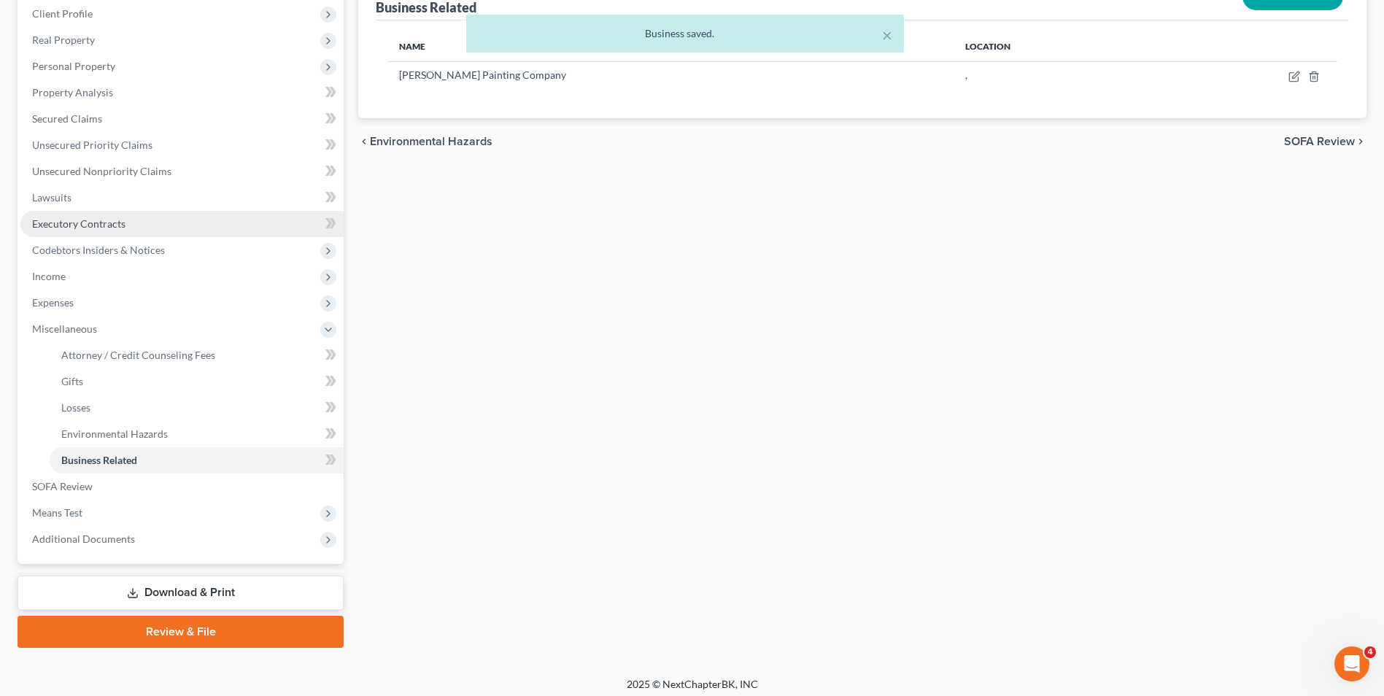
scroll to position [211, 0]
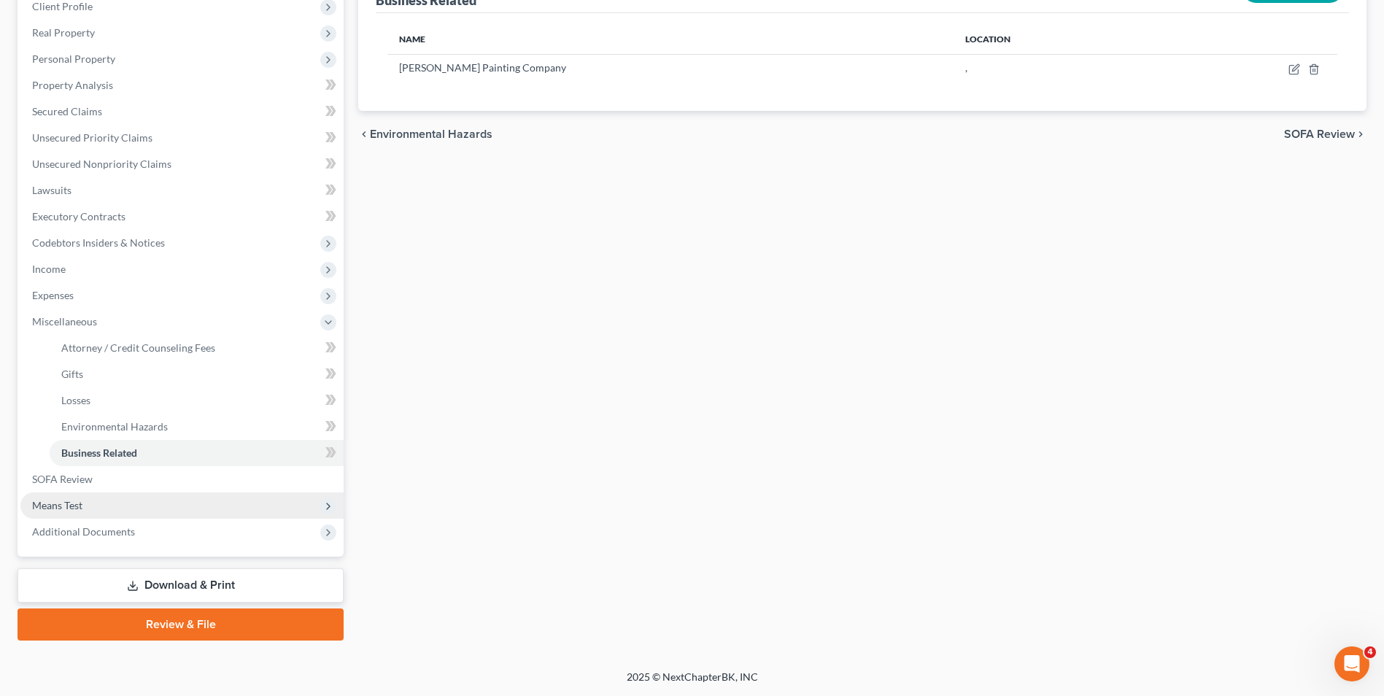
drag, startPoint x: 166, startPoint y: 586, endPoint x: 261, endPoint y: 516, distance: 118.5
click at [166, 586] on link "Download & Print" at bounding box center [181, 585] width 326 height 34
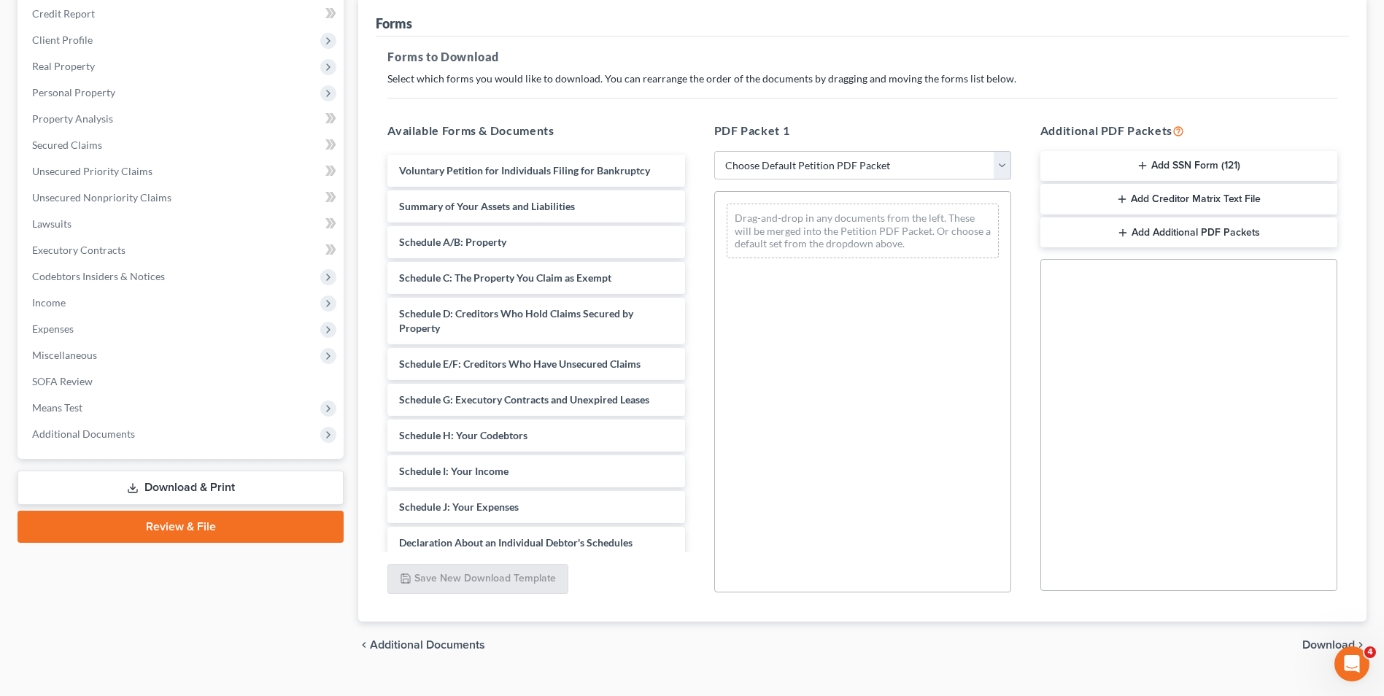
scroll to position [205, 0]
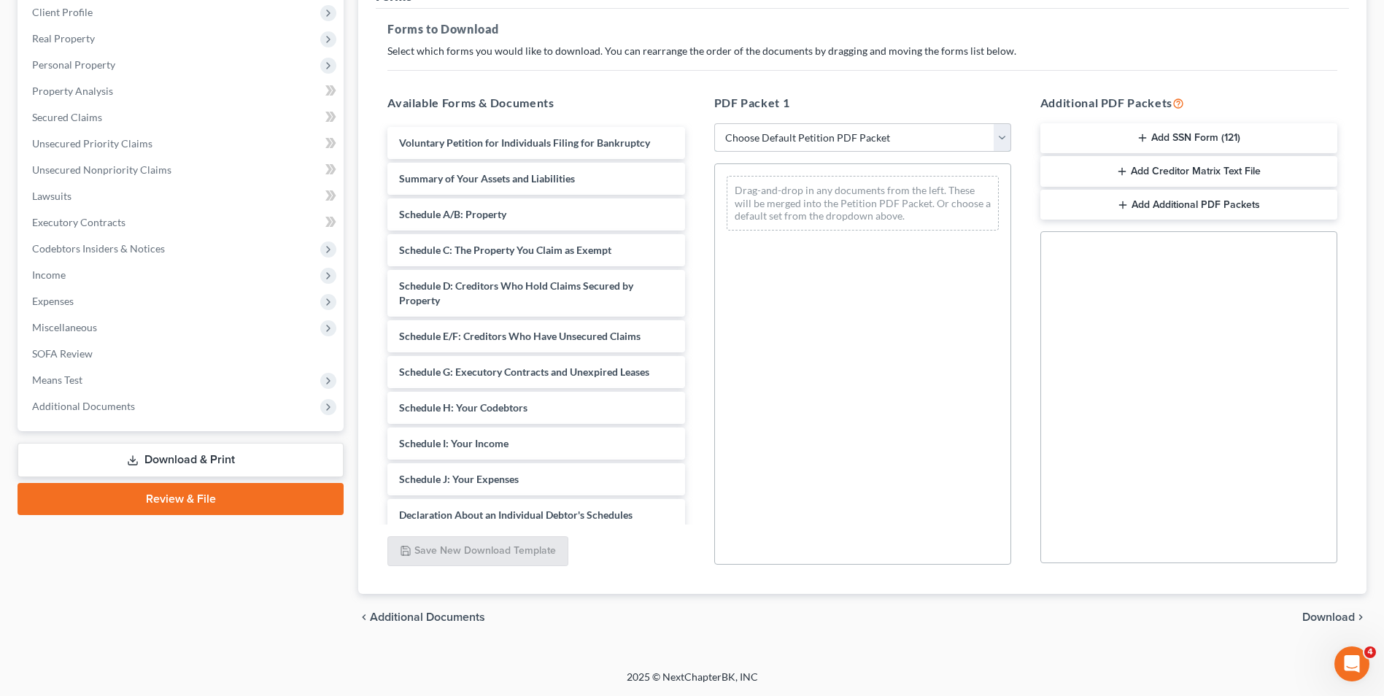
click at [1002, 139] on select "Choose Default Petition PDF Packet Complete Bankruptcy Petition (all forms and …" at bounding box center [862, 137] width 297 height 29
select select "0"
click at [719, 123] on select "Choose Default Petition PDF Packet Complete Bankruptcy Petition (all forms and …" at bounding box center [862, 137] width 297 height 29
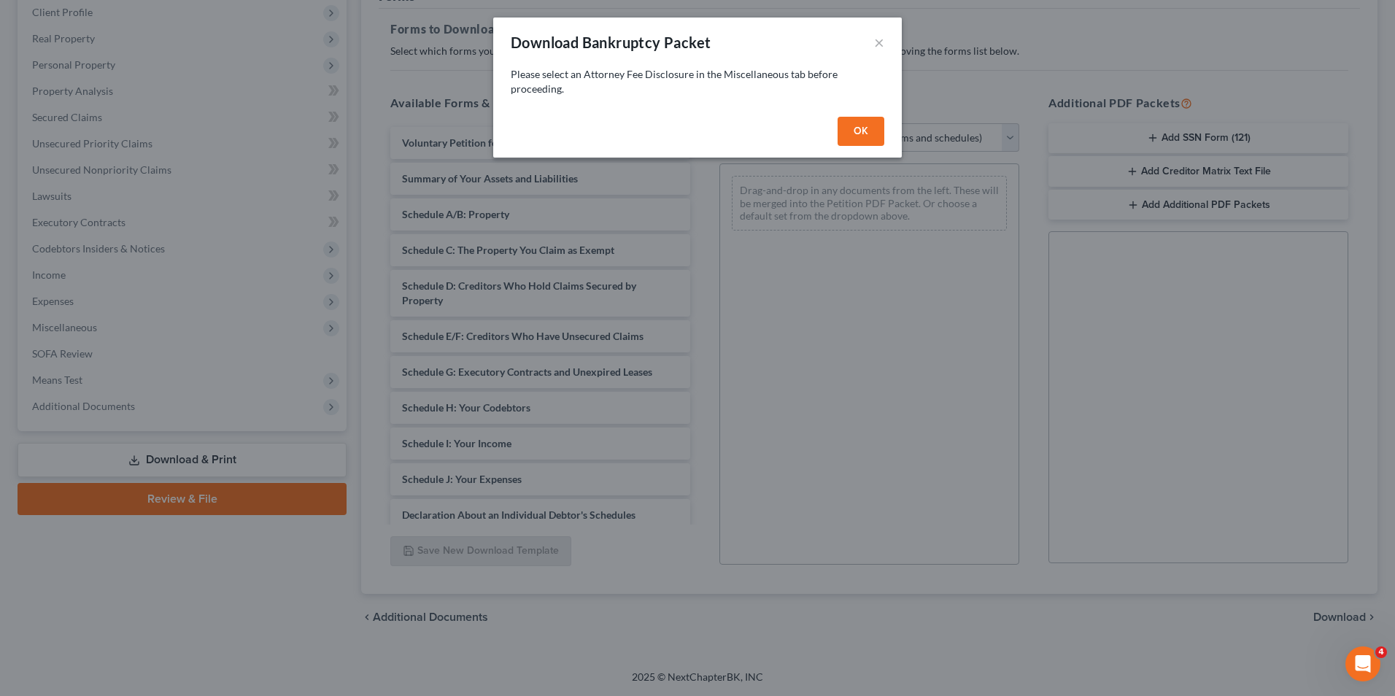
click at [859, 132] on button "OK" at bounding box center [861, 131] width 47 height 29
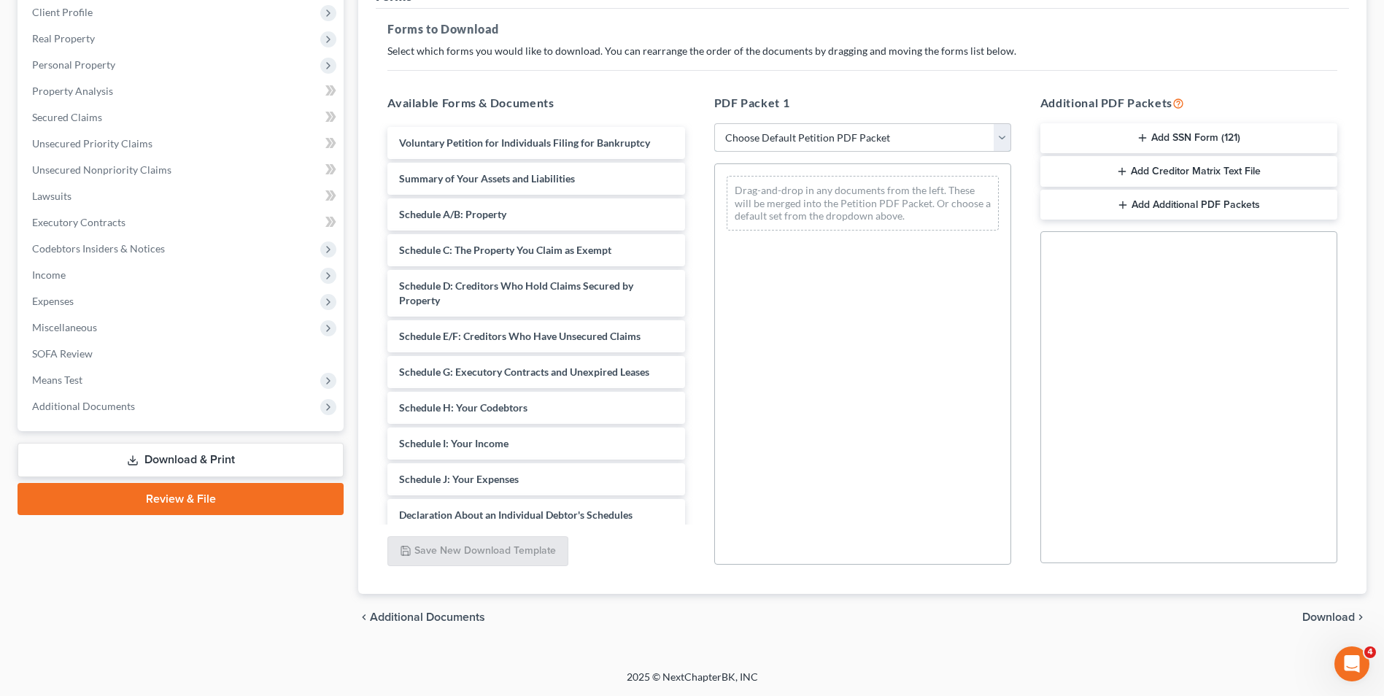
click at [1005, 142] on select "Choose Default Petition PDF Packet Complete Bankruptcy Petition (all forms and …" at bounding box center [862, 137] width 297 height 29
select select "0"
click at [719, 123] on select "Choose Default Petition PDF Packet Complete Bankruptcy Petition (all forms and …" at bounding box center [862, 137] width 297 height 29
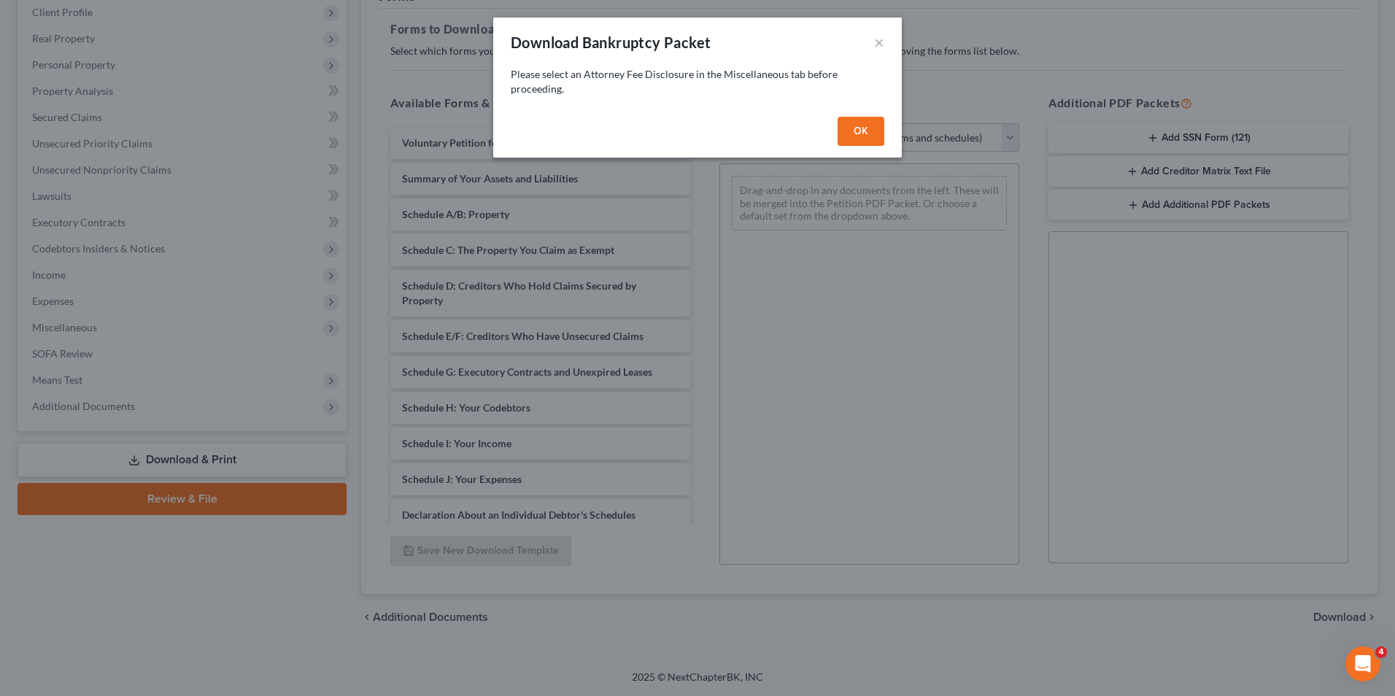
drag, startPoint x: 869, startPoint y: 132, endPoint x: 858, endPoint y: 135, distance: 11.3
click at [867, 133] on button "OK" at bounding box center [861, 131] width 47 height 29
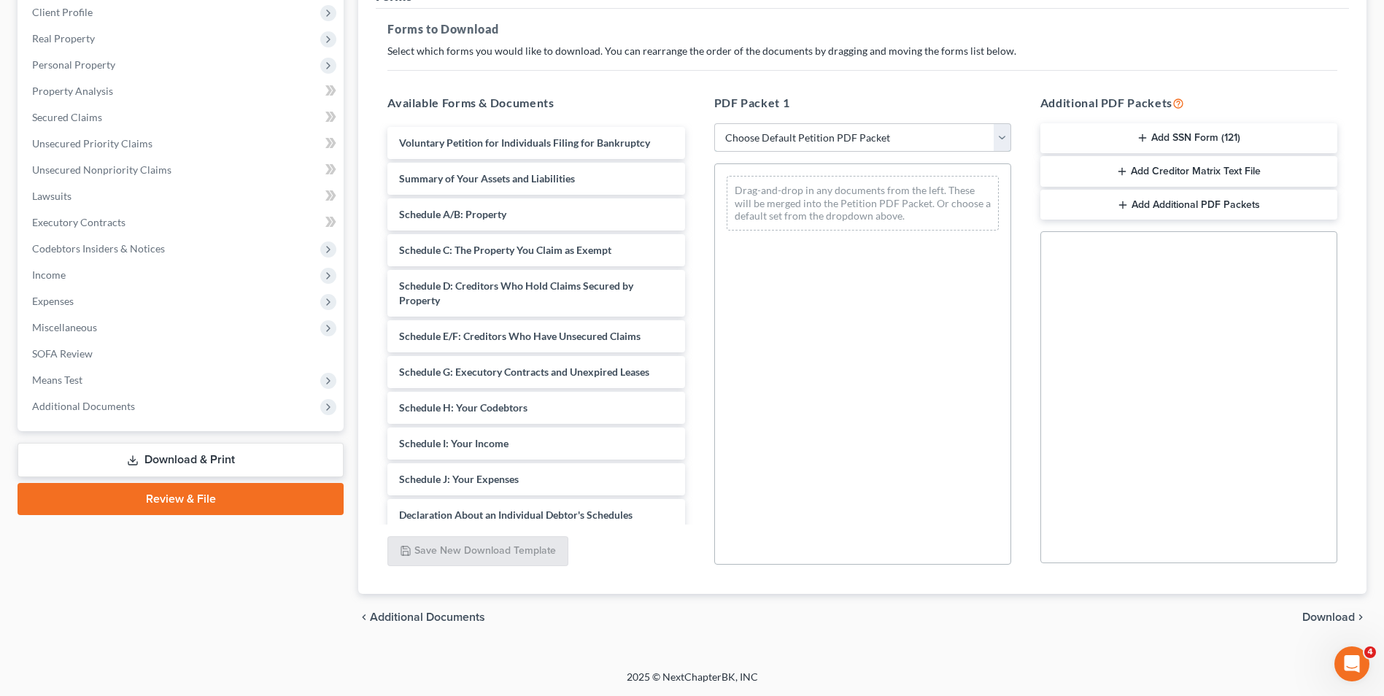
click at [1008, 136] on select "Choose Default Petition PDF Packet Complete Bankruptcy Petition (all forms and …" at bounding box center [862, 137] width 297 height 29
select select "4"
click at [714, 123] on select "Choose Default Petition PDF Packet Complete Bankruptcy Petition (all forms and …" at bounding box center [862, 137] width 297 height 29
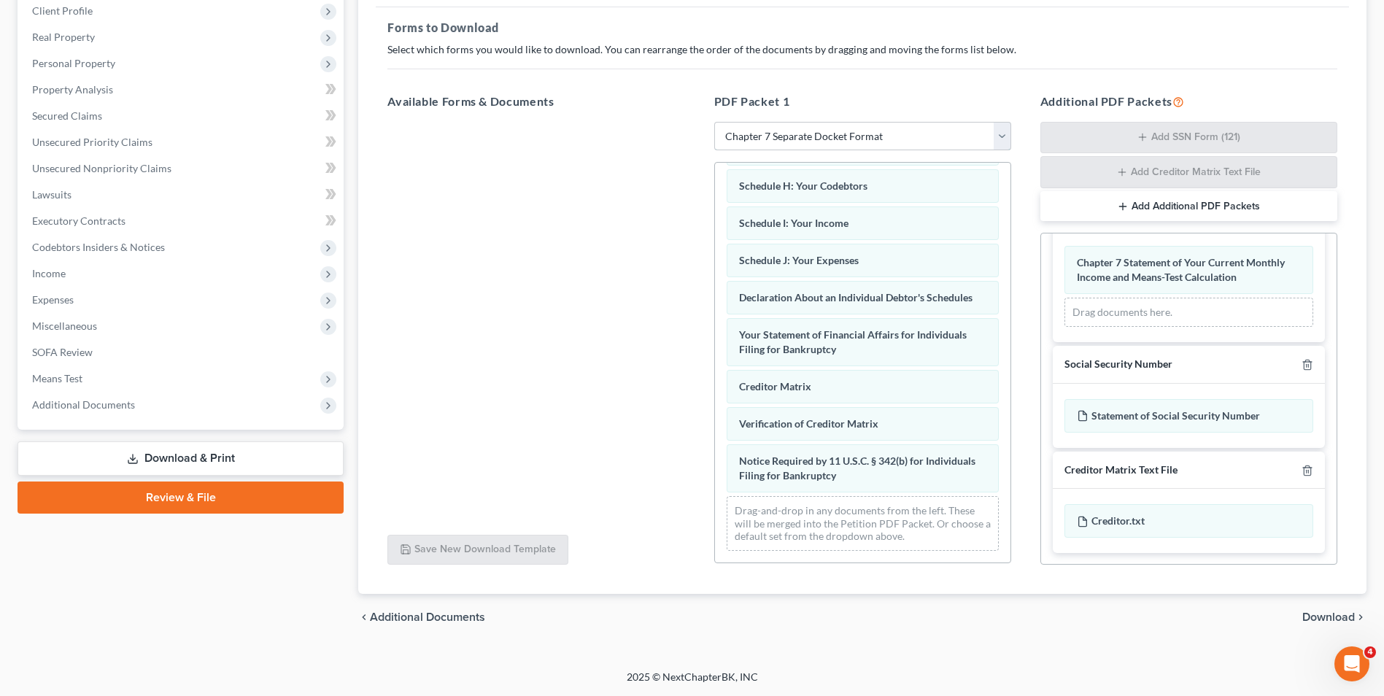
scroll to position [344, 0]
drag, startPoint x: 1306, startPoint y: 616, endPoint x: 1143, endPoint y: 577, distance: 167.9
click at [1302, 614] on span "Download" at bounding box center [1328, 617] width 53 height 12
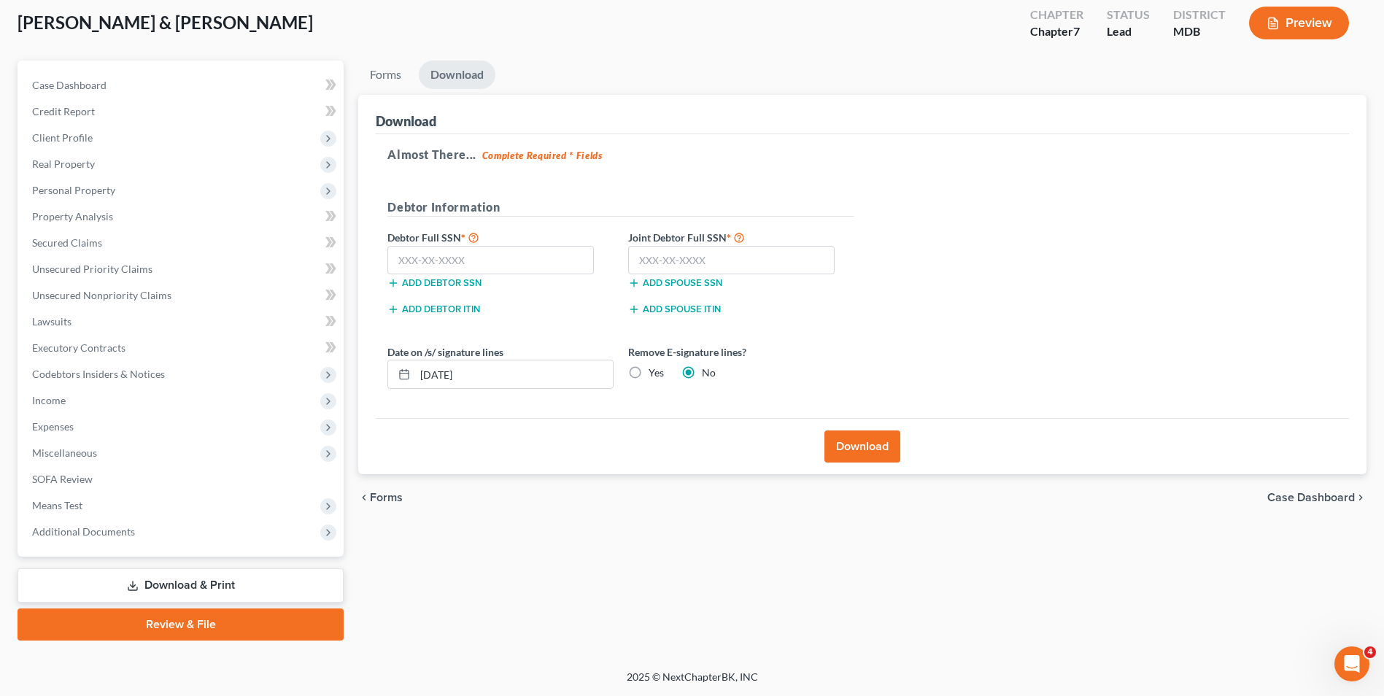
scroll to position [80, 0]
click at [471, 255] on input "text" at bounding box center [490, 260] width 206 height 29
type input "216-88-9963"
drag, startPoint x: 419, startPoint y: 376, endPoint x: 492, endPoint y: 375, distance: 73.0
click at [492, 375] on input "[DATE]" at bounding box center [514, 374] width 198 height 28
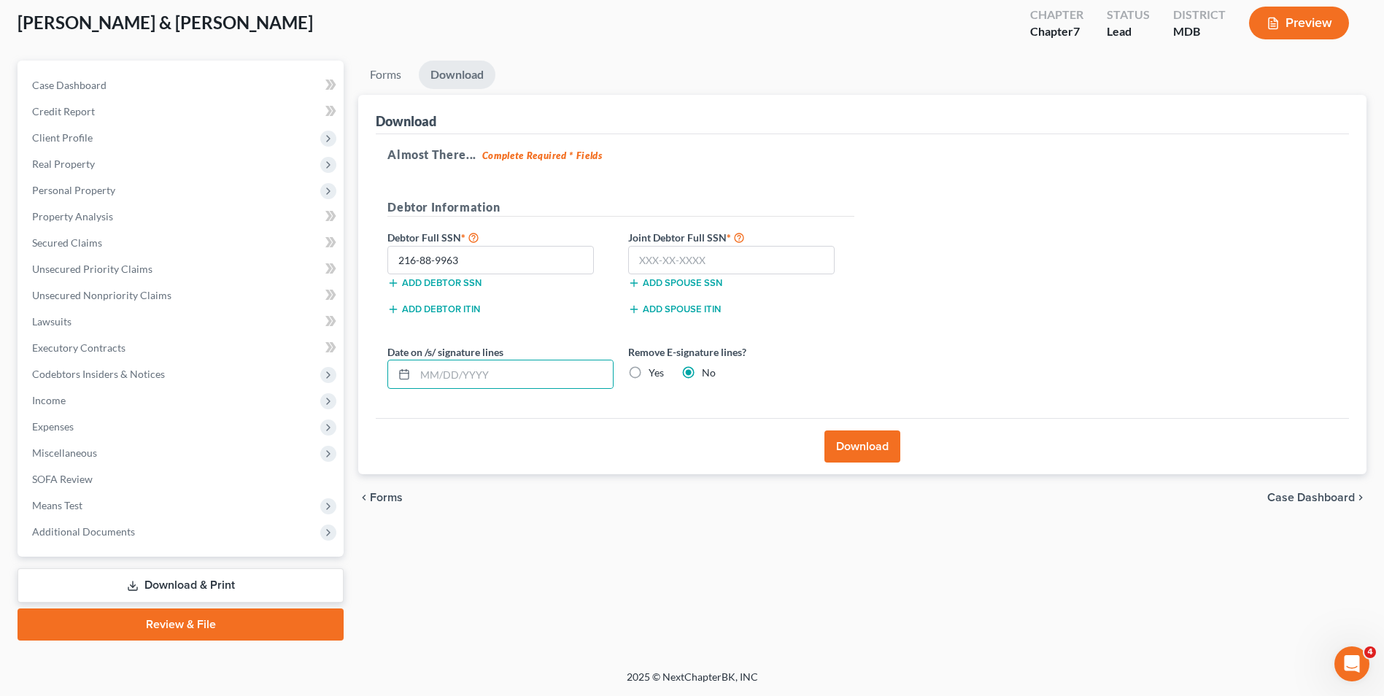
click at [649, 376] on label "Yes" at bounding box center [656, 373] width 15 height 15
click at [654, 375] on input "Yes" at bounding box center [658, 370] width 9 height 9
radio input "true"
radio input "false"
click at [654, 255] on input "text" at bounding box center [731, 260] width 206 height 29
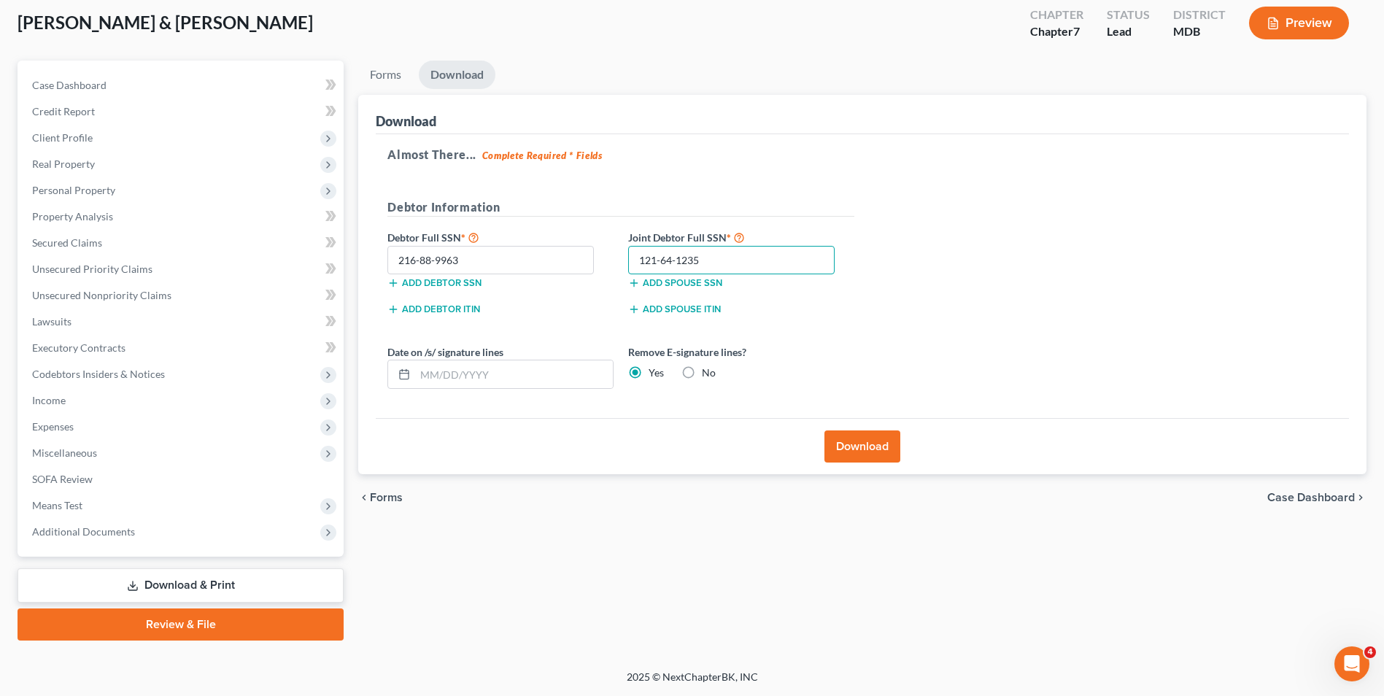
type input "121-64-1235"
drag, startPoint x: 873, startPoint y: 441, endPoint x: 902, endPoint y: 379, distance: 68.9
click at [871, 439] on button "Download" at bounding box center [862, 446] width 76 height 32
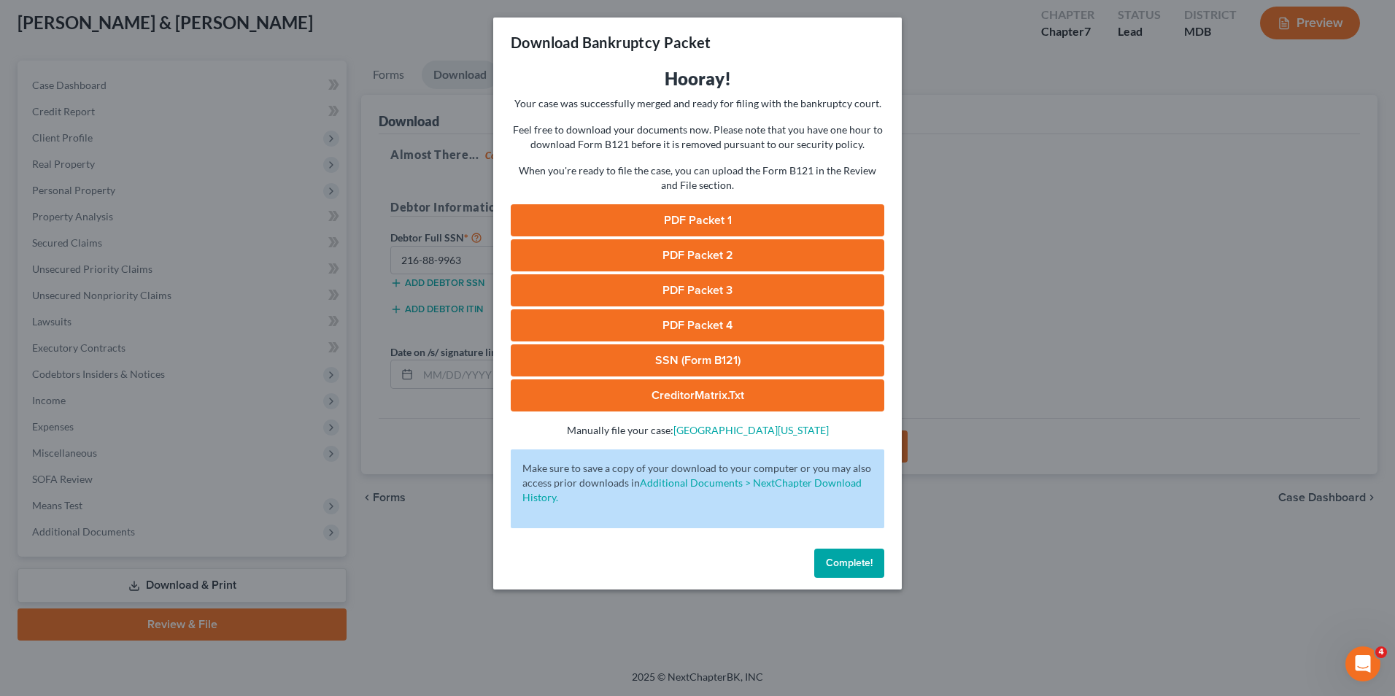
click at [707, 214] on link "PDF Packet 1" at bounding box center [698, 220] width 374 height 32
click at [654, 252] on link "PDF Packet 2" at bounding box center [698, 255] width 374 height 32
click at [633, 279] on link "PDF Packet 3" at bounding box center [698, 290] width 374 height 32
click at [684, 320] on link "PDF Packet 4" at bounding box center [698, 325] width 374 height 32
click at [649, 363] on link "SSN (Form B121)" at bounding box center [698, 360] width 374 height 32
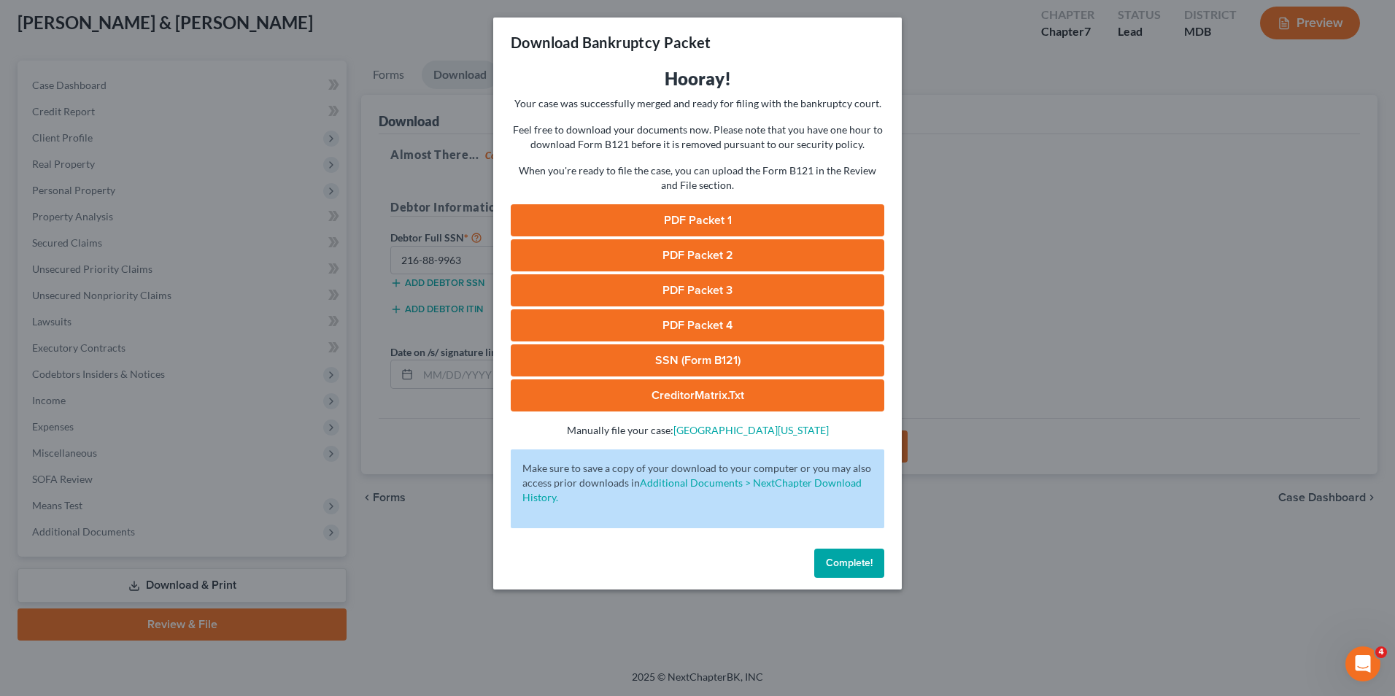
click at [673, 394] on link "CreditorMatrix.txt" at bounding box center [698, 395] width 374 height 32
click at [825, 555] on button "Complete!" at bounding box center [849, 563] width 70 height 29
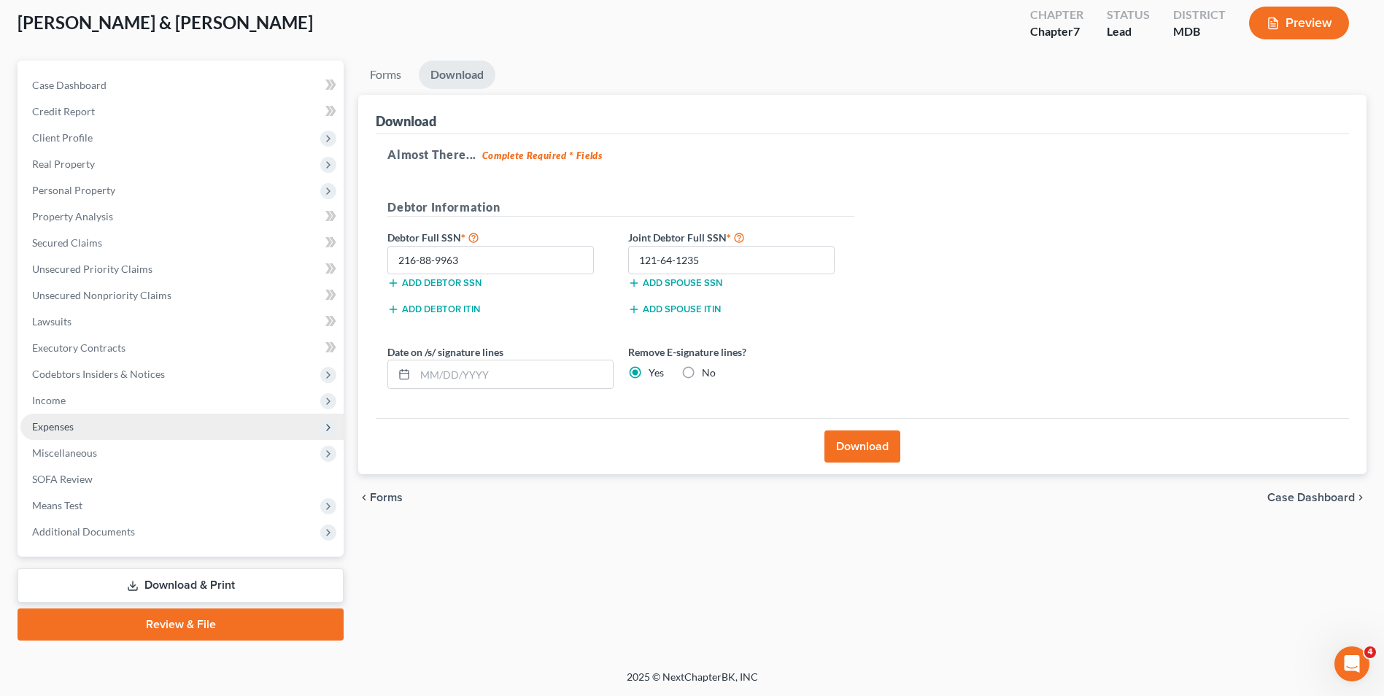
click at [84, 420] on span "Expenses" at bounding box center [181, 427] width 323 height 26
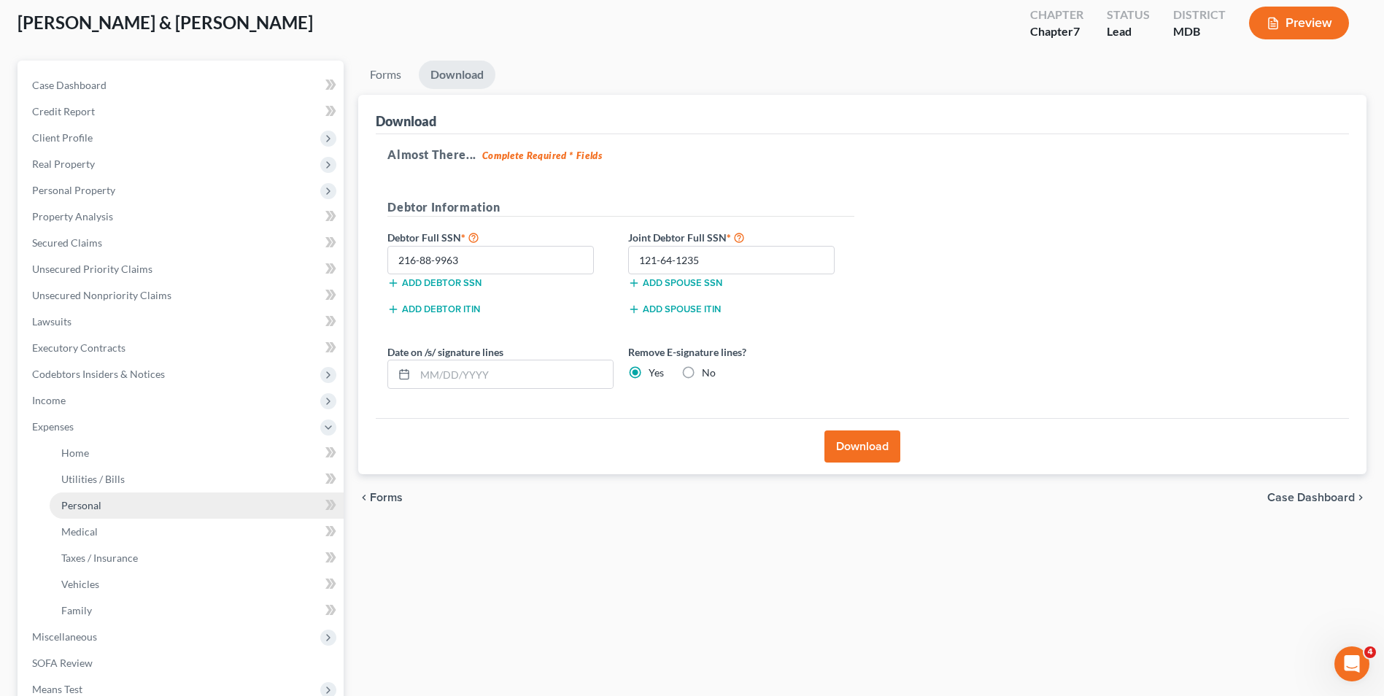
click at [117, 507] on link "Personal" at bounding box center [197, 505] width 294 height 26
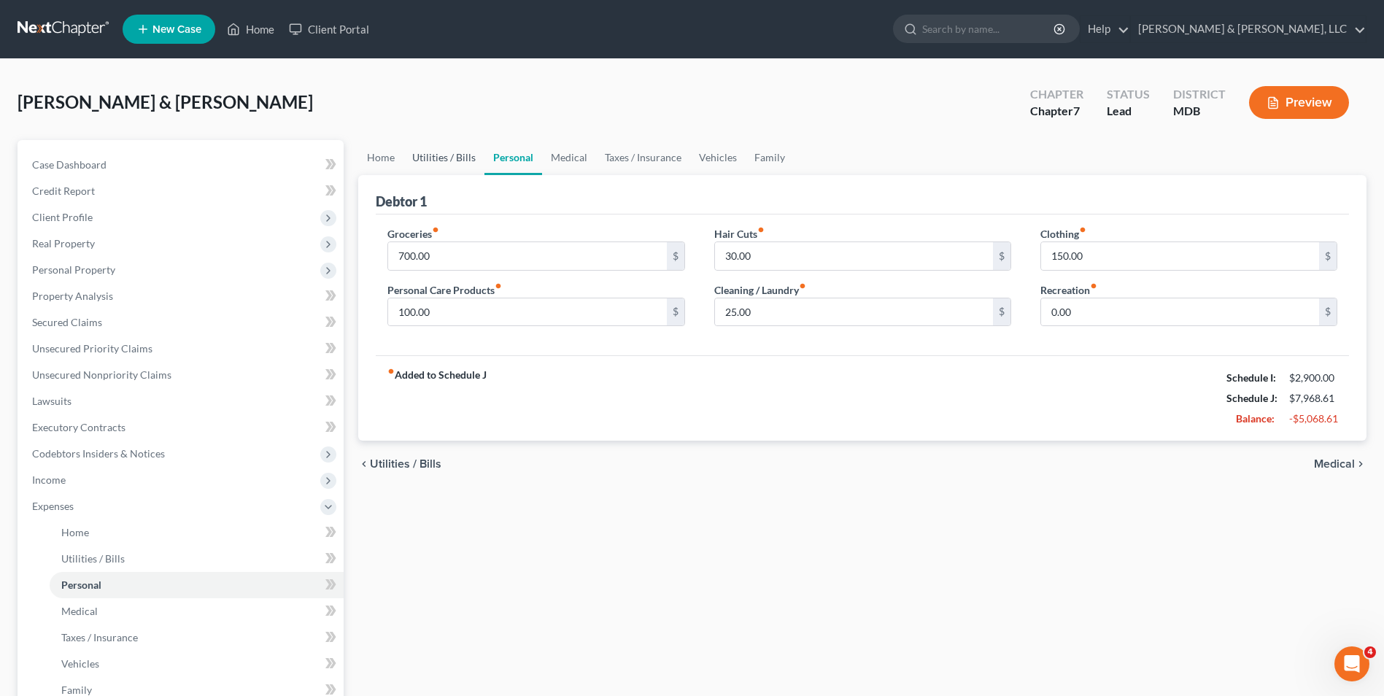
click at [440, 150] on link "Utilities / Bills" at bounding box center [443, 157] width 81 height 35
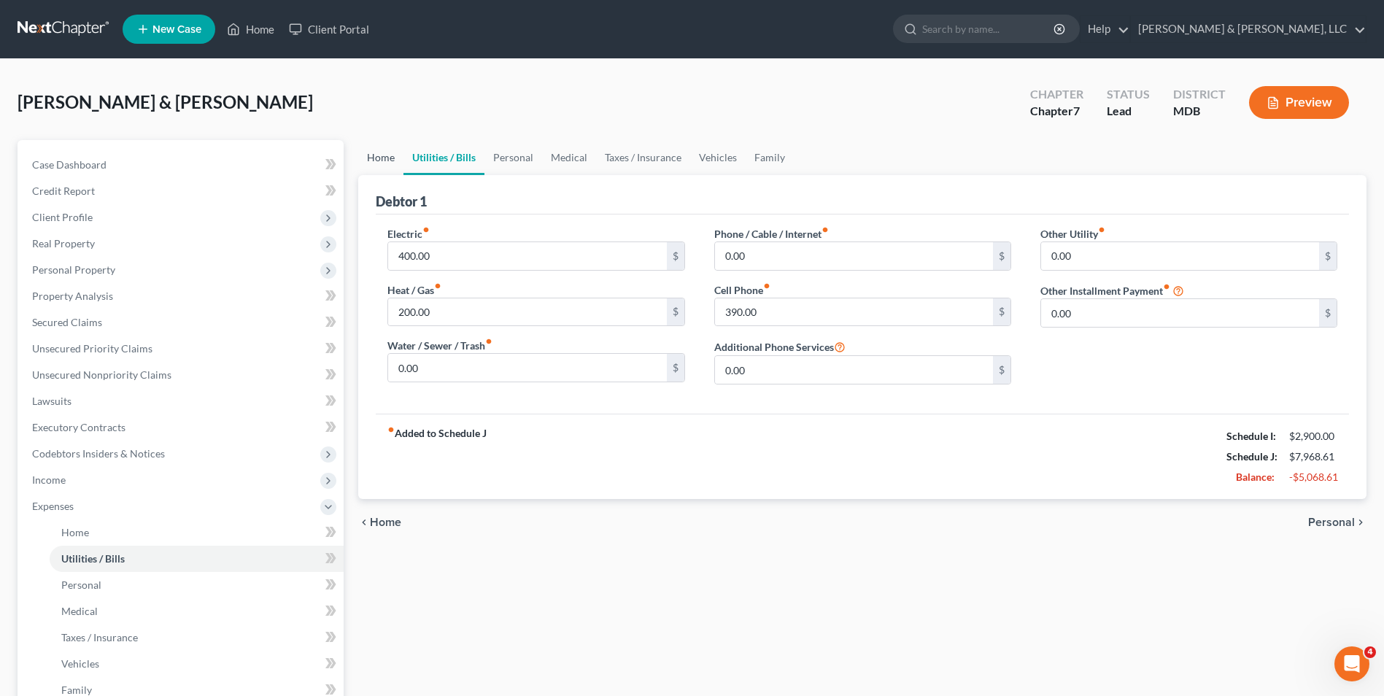
click at [377, 155] on link "Home" at bounding box center [380, 157] width 45 height 35
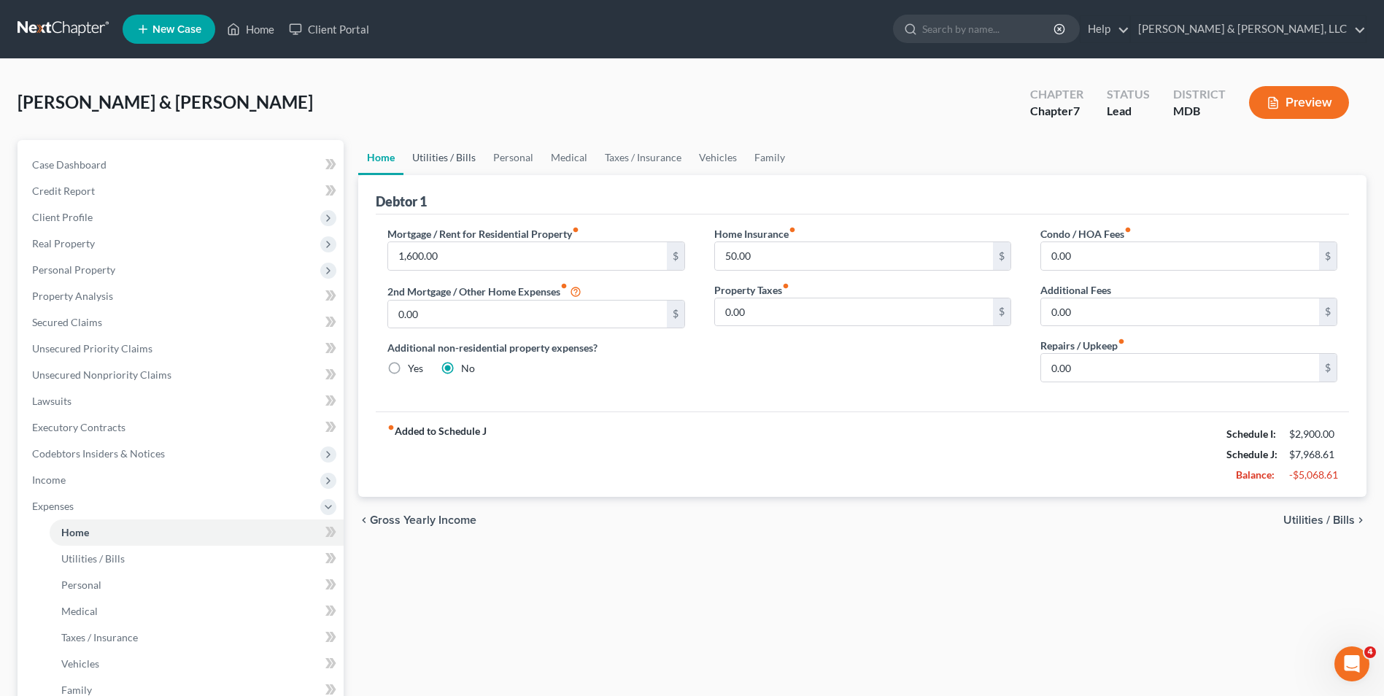
click at [444, 152] on link "Utilities / Bills" at bounding box center [443, 157] width 81 height 35
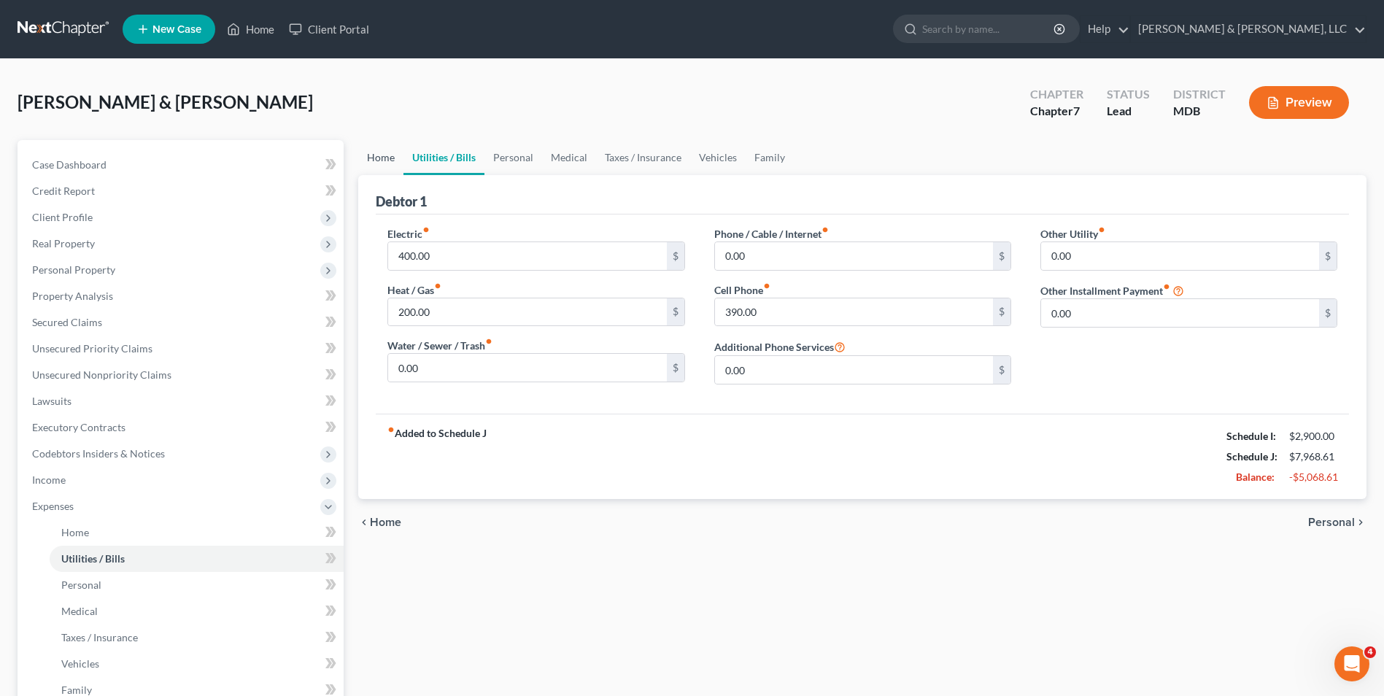
click at [387, 161] on link "Home" at bounding box center [380, 157] width 45 height 35
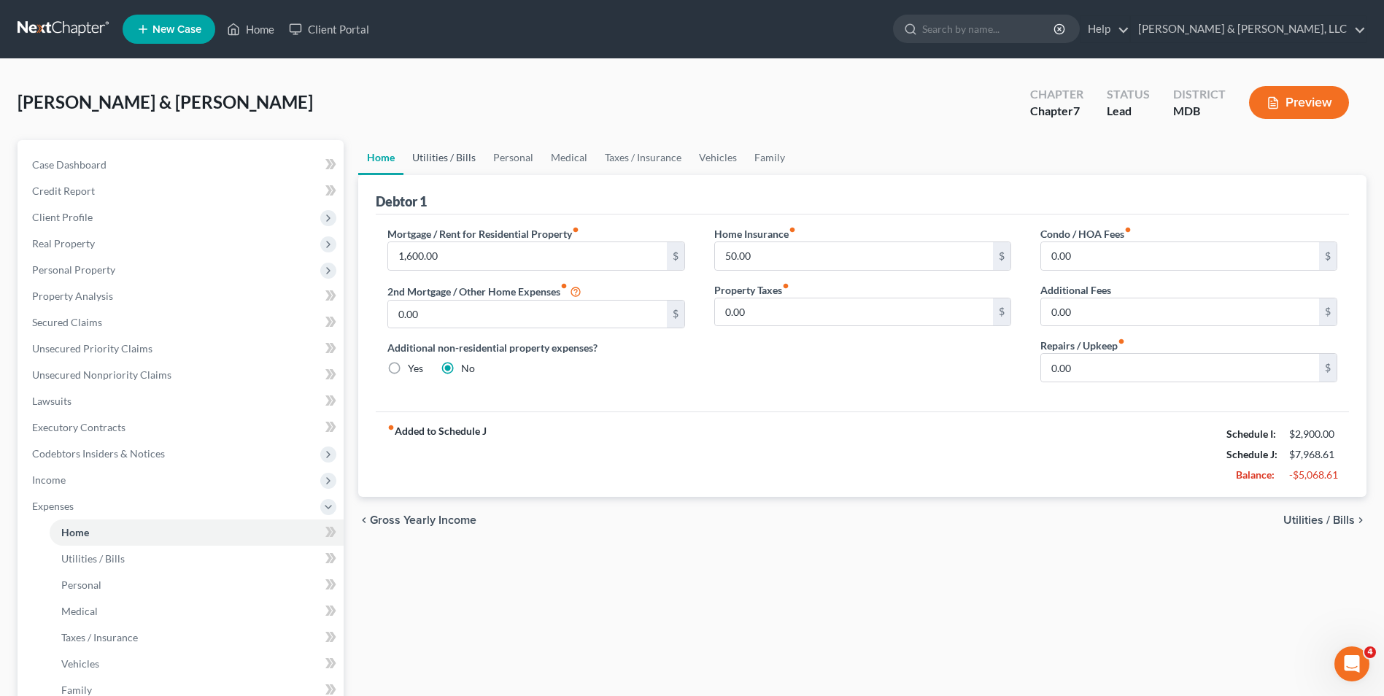
click at [450, 150] on link "Utilities / Bills" at bounding box center [443, 157] width 81 height 35
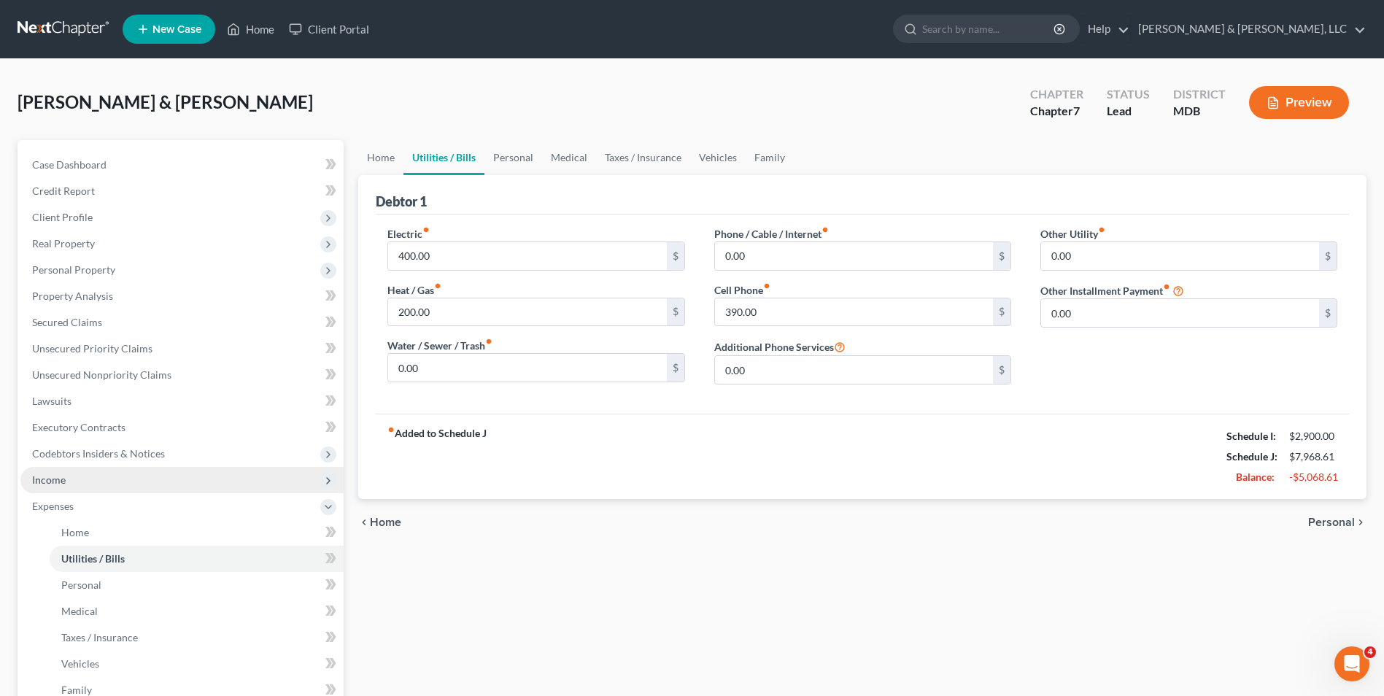
click at [151, 471] on span "Income" at bounding box center [181, 480] width 323 height 26
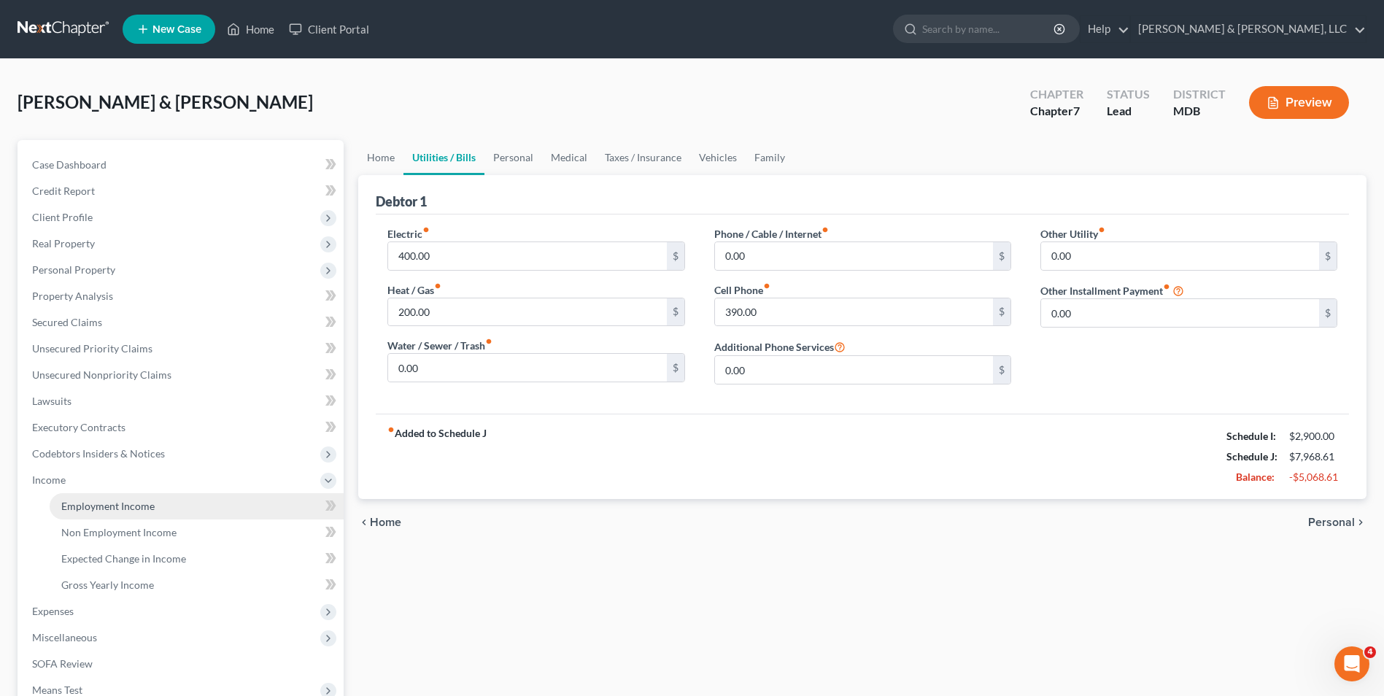
click at [182, 511] on link "Employment Income" at bounding box center [197, 506] width 294 height 26
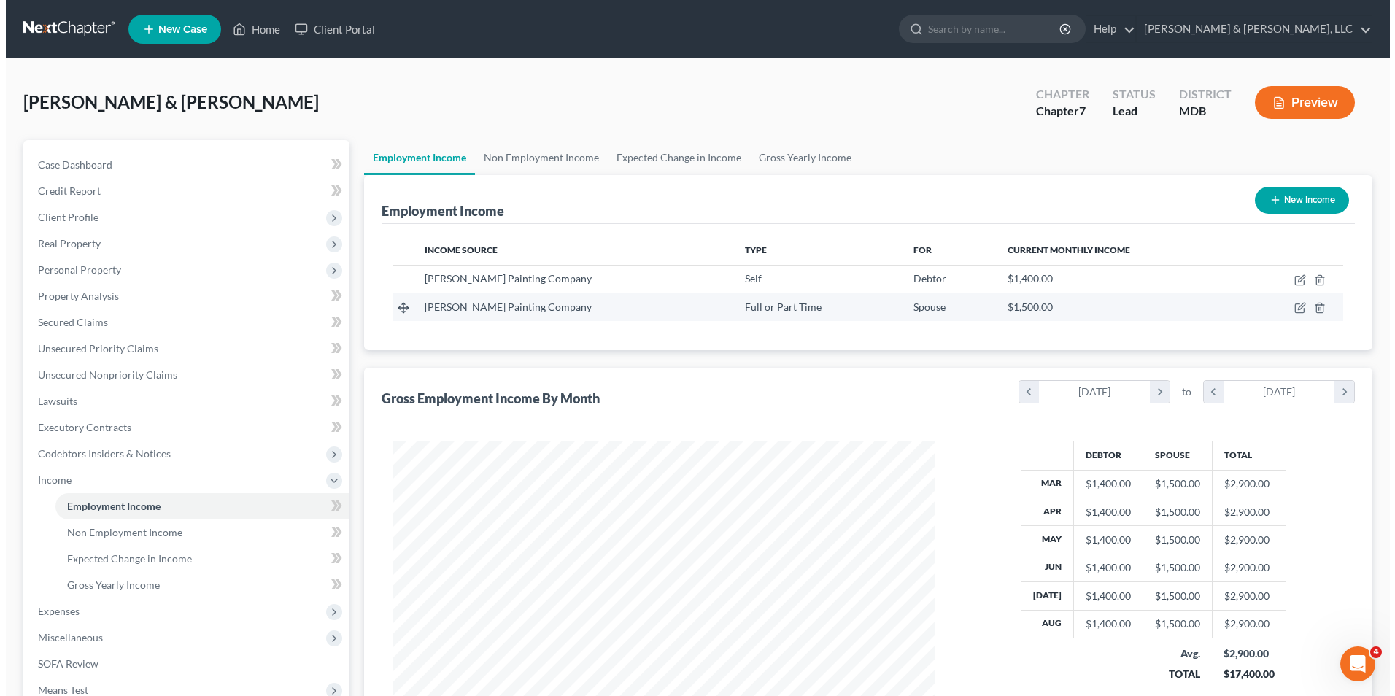
scroll to position [271, 571]
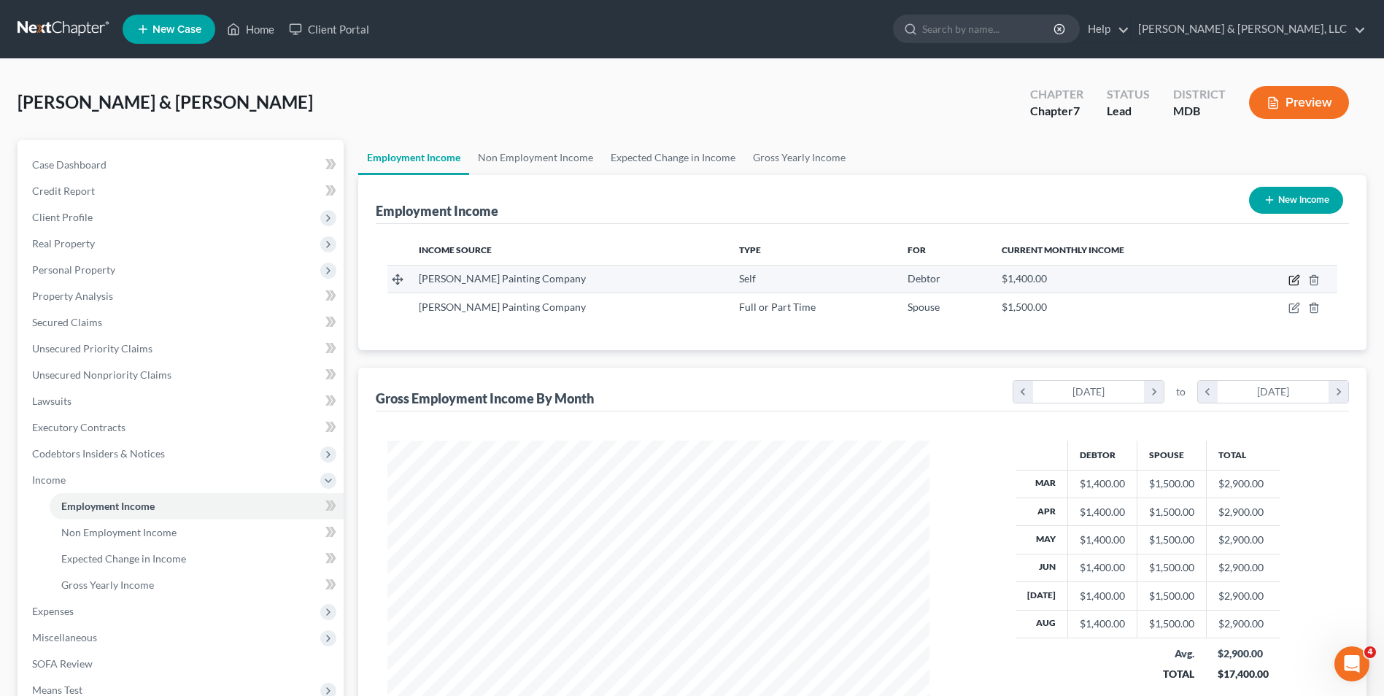
click at [1292, 283] on icon "button" at bounding box center [1294, 280] width 12 height 12
select select "1"
select select "21"
select select "0"
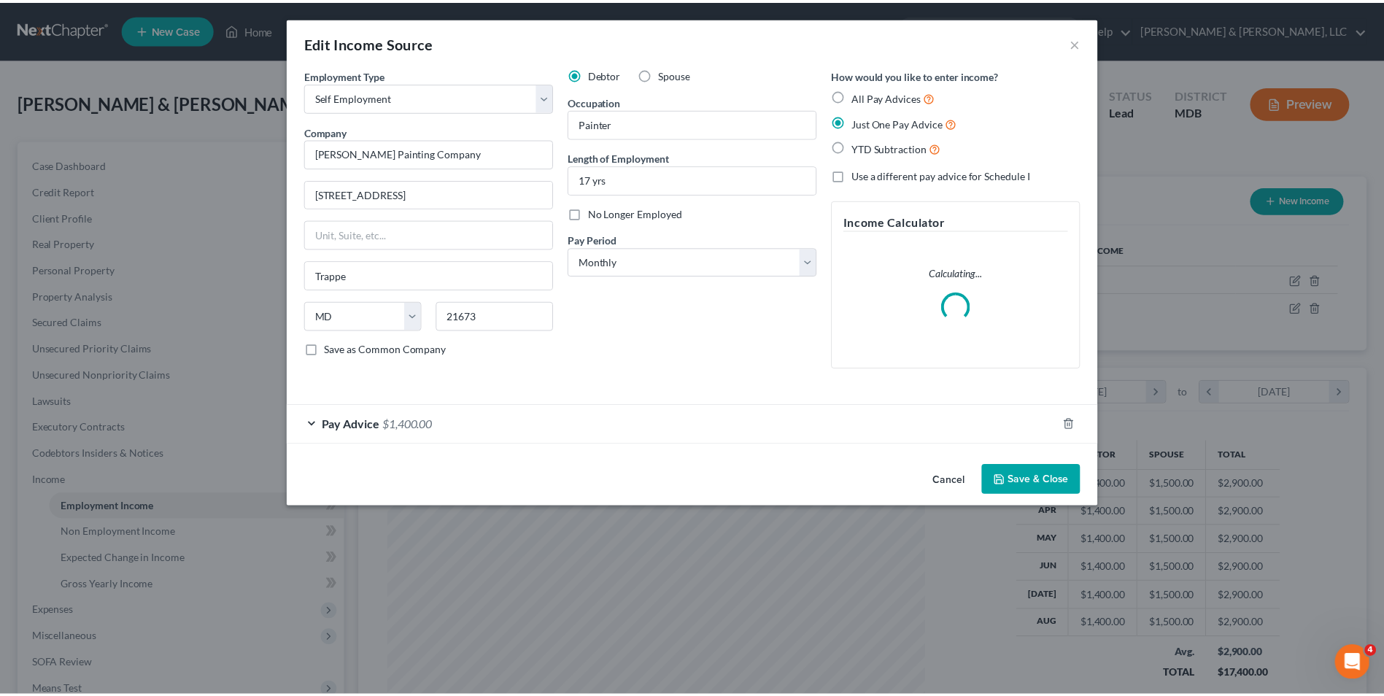
scroll to position [273, 576]
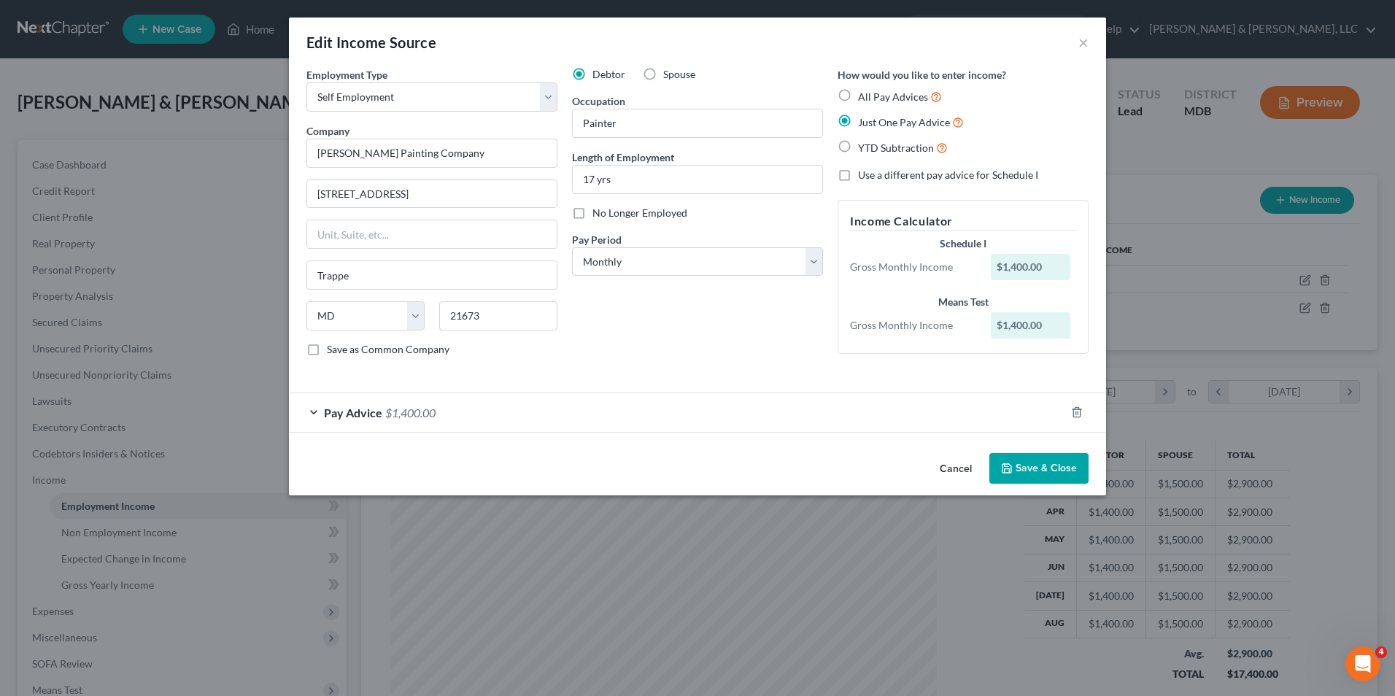
click at [312, 414] on div "Pay Advice $1,400.00" at bounding box center [677, 412] width 776 height 39
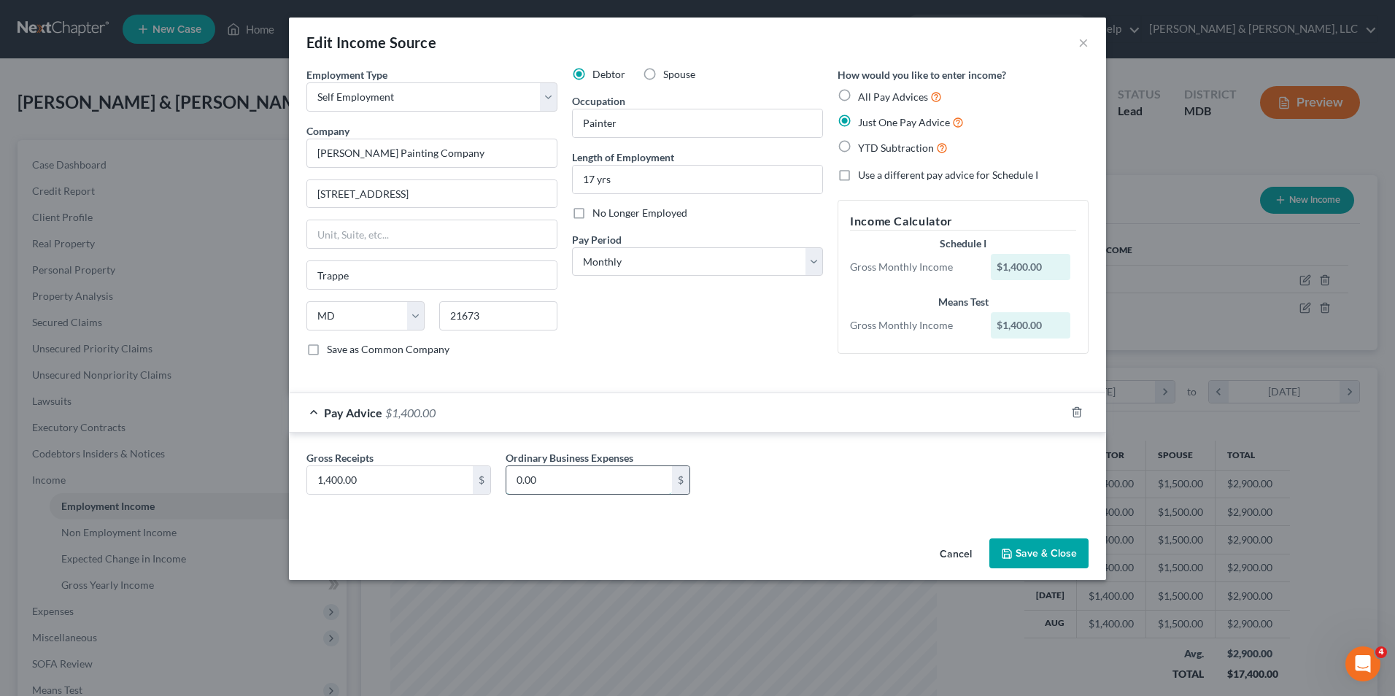
click at [518, 484] on input "0.00" at bounding box center [589, 480] width 166 height 28
type input "1,050.00"
click at [1007, 554] on polyline "button" at bounding box center [1007, 556] width 5 height 4
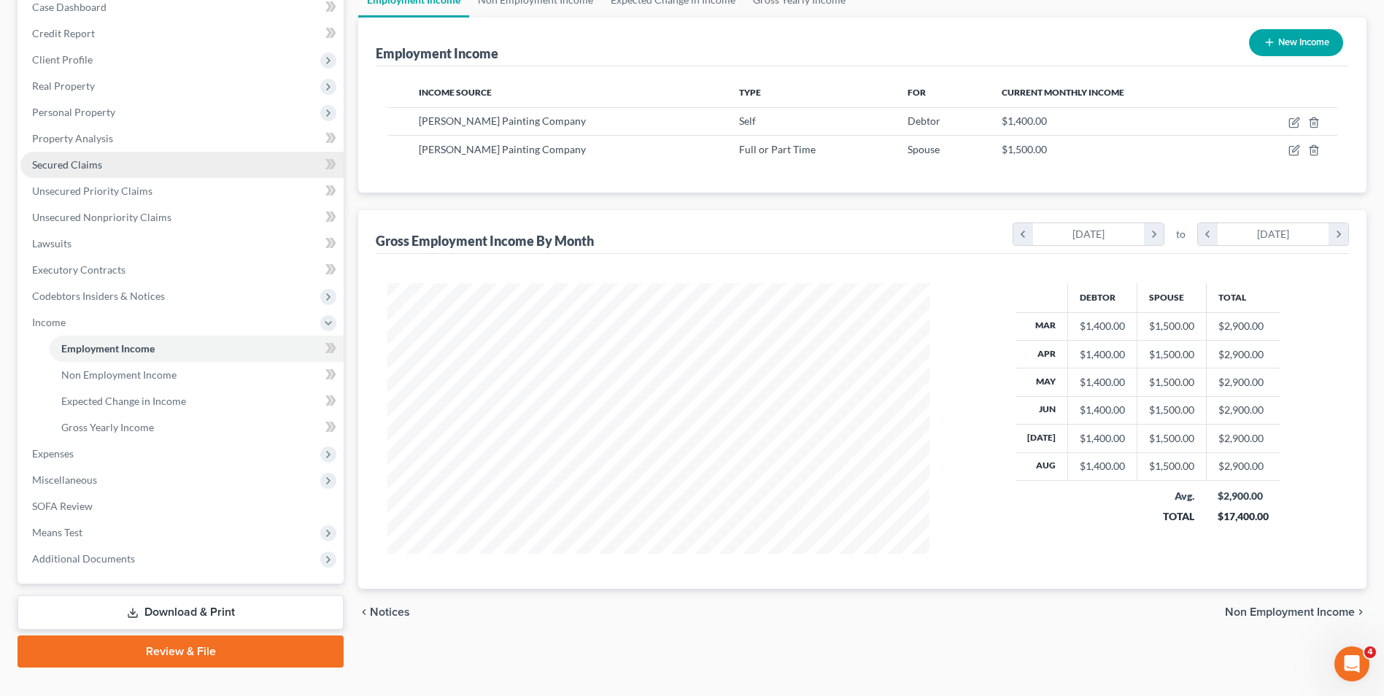
scroll to position [185, 0]
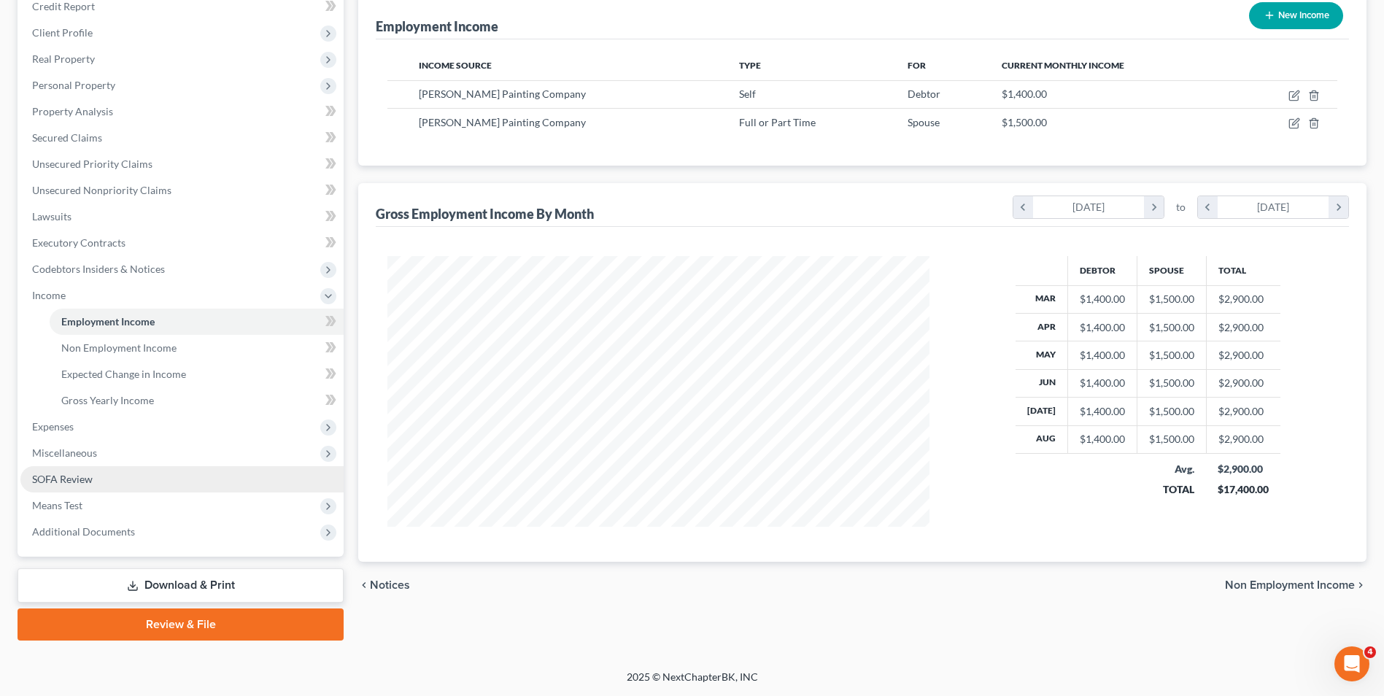
click at [127, 479] on link "SOFA Review" at bounding box center [181, 479] width 323 height 26
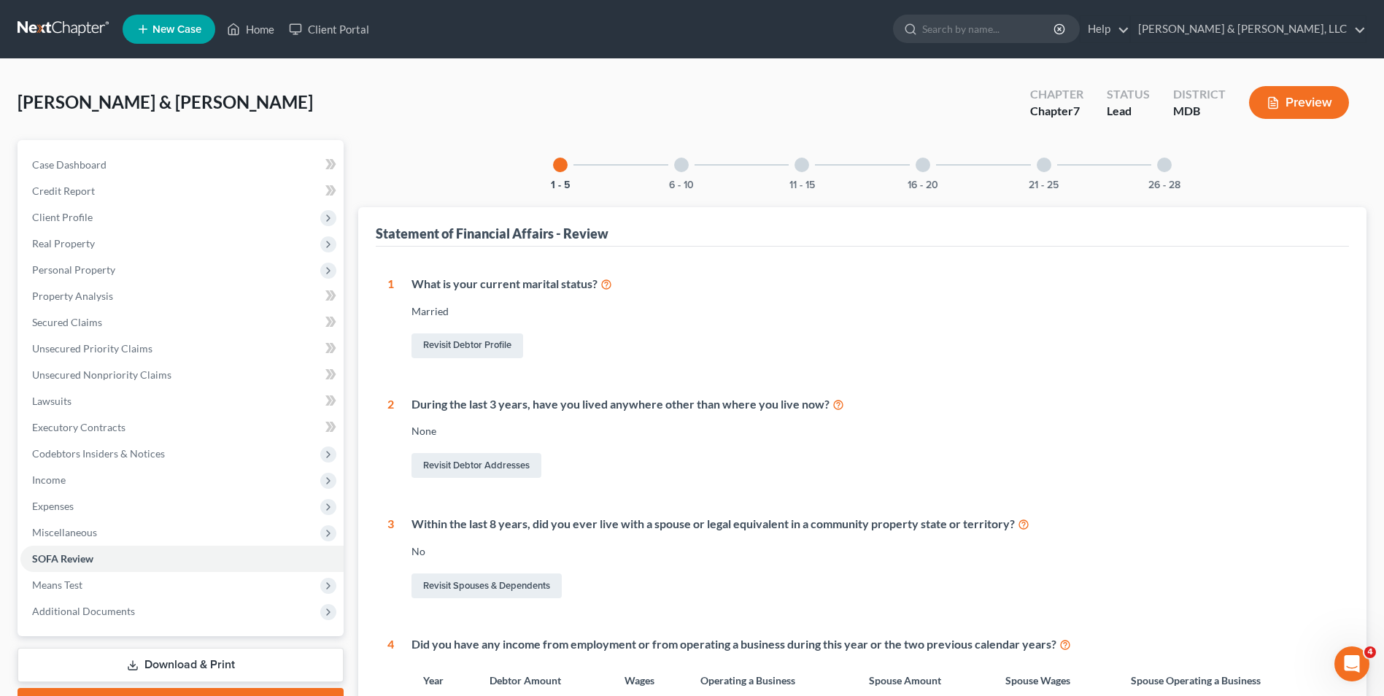
click at [676, 166] on div at bounding box center [681, 165] width 15 height 15
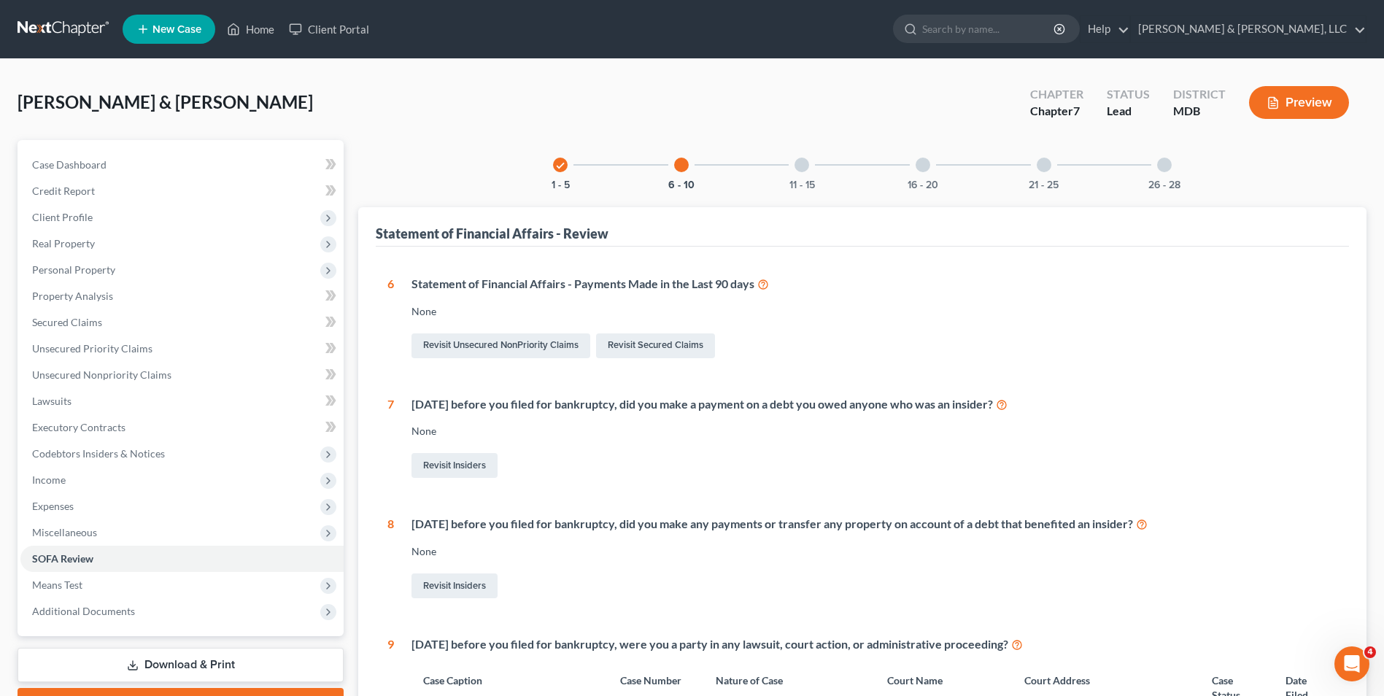
click at [806, 166] on div at bounding box center [802, 165] width 15 height 15
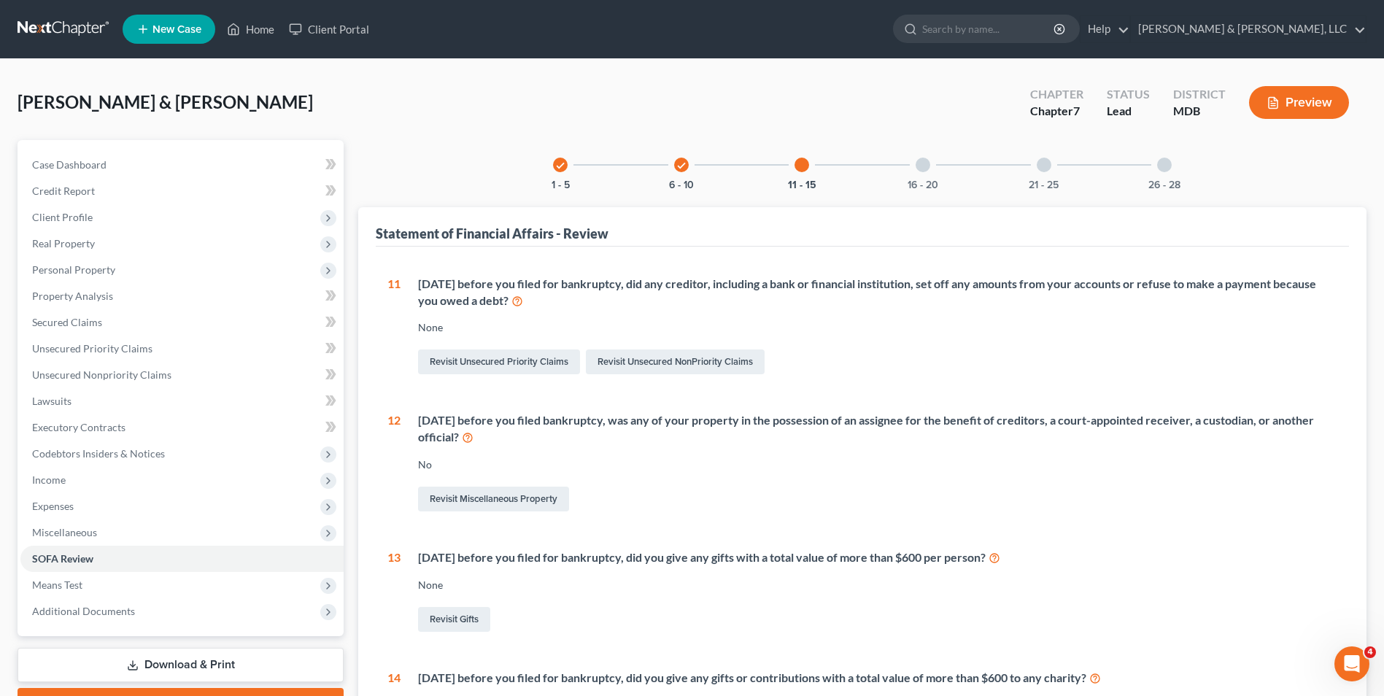
click at [921, 169] on div at bounding box center [923, 165] width 15 height 15
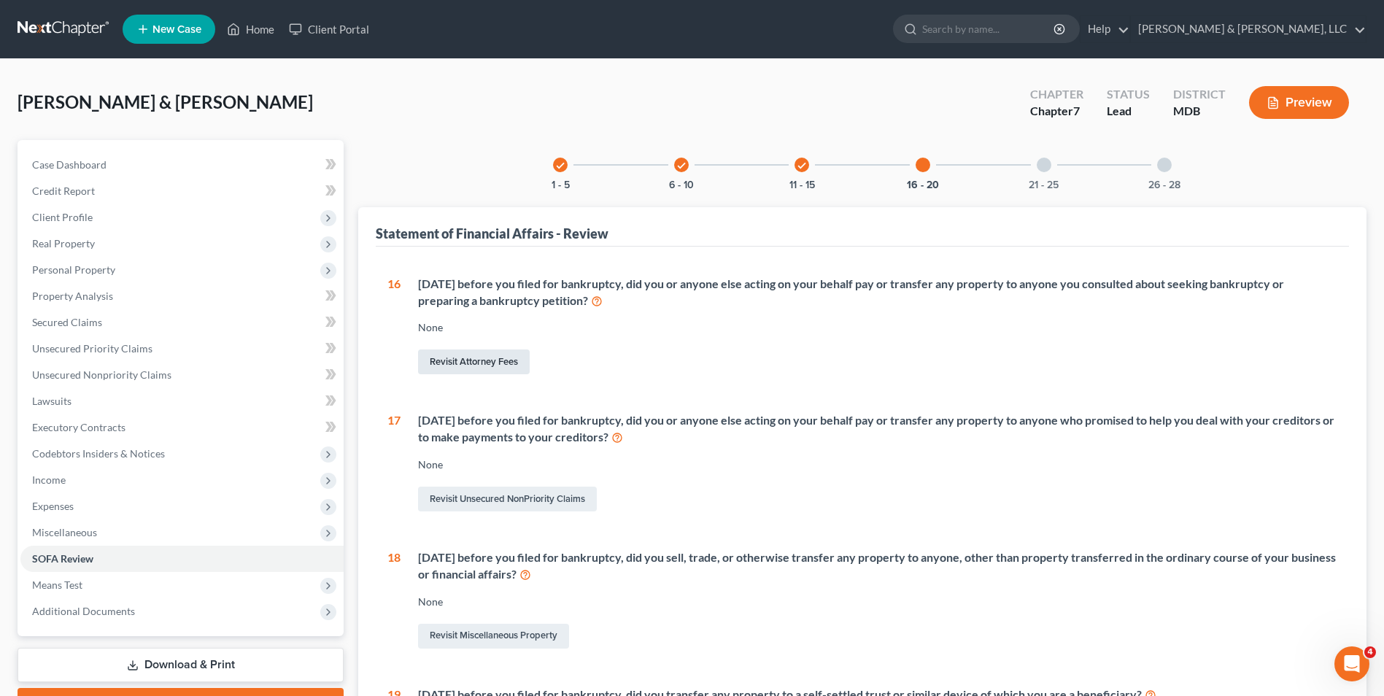
click at [482, 356] on link "Revisit Attorney Fees" at bounding box center [474, 361] width 112 height 25
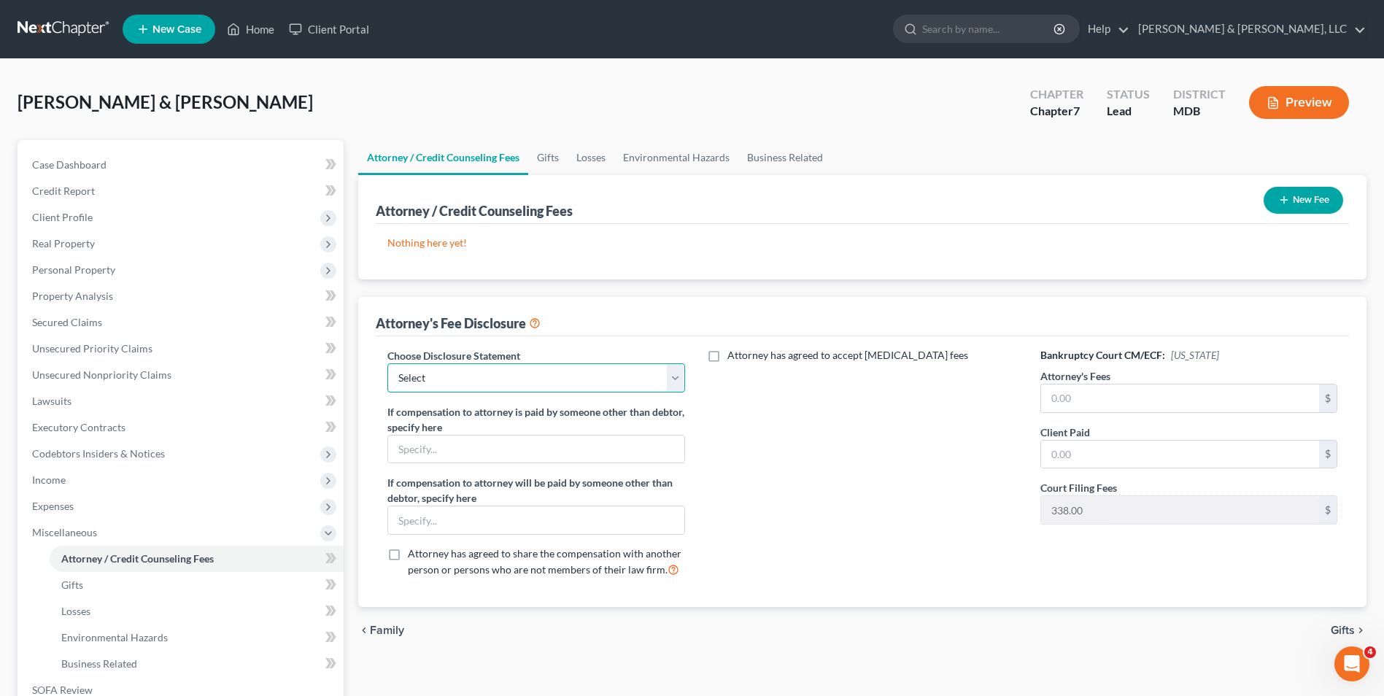
click at [672, 379] on select "Select Chapter 13 payments through plan Chapter 7 Template Chapter 13 Bankruptc…" at bounding box center [535, 377] width 297 height 29
select select "1"
click at [387, 363] on select "Select Chapter 13 payments through plan Chapter 7 Template Chapter 13 Bankruptc…" at bounding box center [535, 377] width 297 height 29
click at [1055, 402] on input "text" at bounding box center [1180, 398] width 278 height 28
type input "1,500.00"
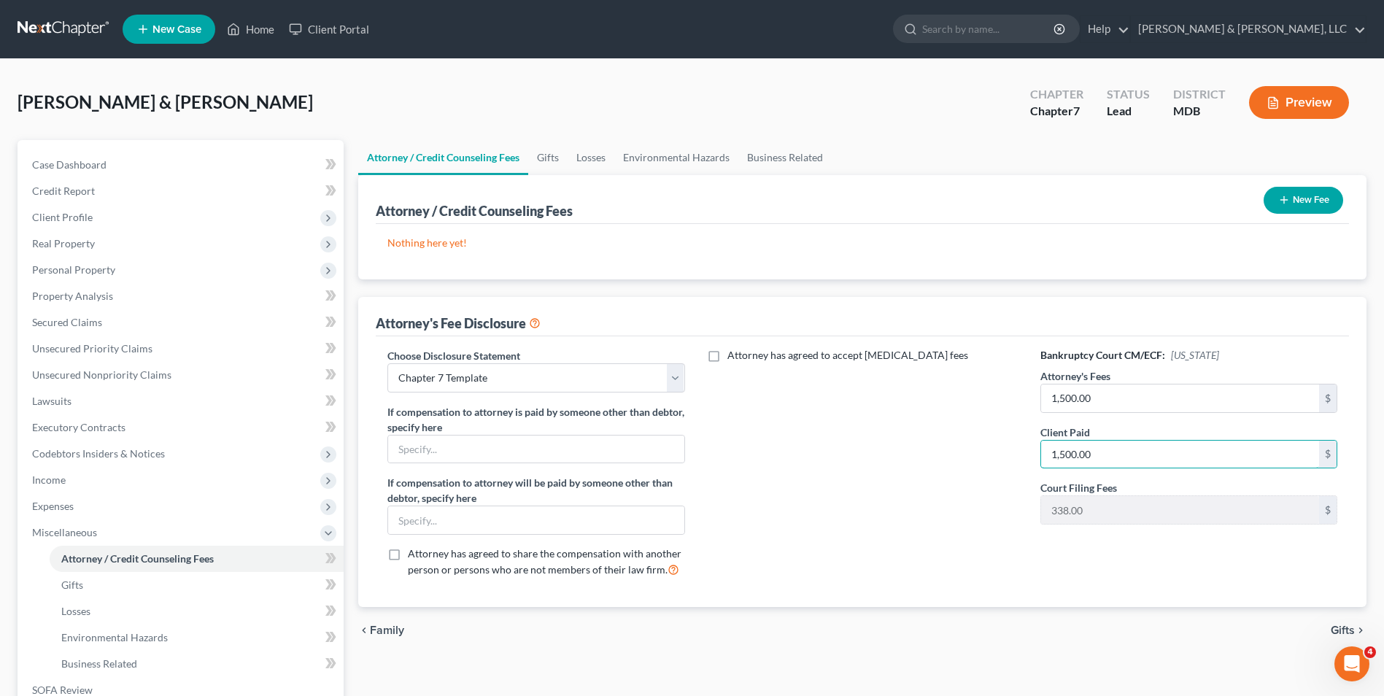
type input "1,500.00"
click at [1194, 560] on div "Bankruptcy Court CM/ECF: [US_STATE] Attorney's Fees 1,500.00 $ Client Paid 1,50…" at bounding box center [1189, 468] width 326 height 241
click at [1314, 203] on button "New Fee" at bounding box center [1304, 200] width 80 height 27
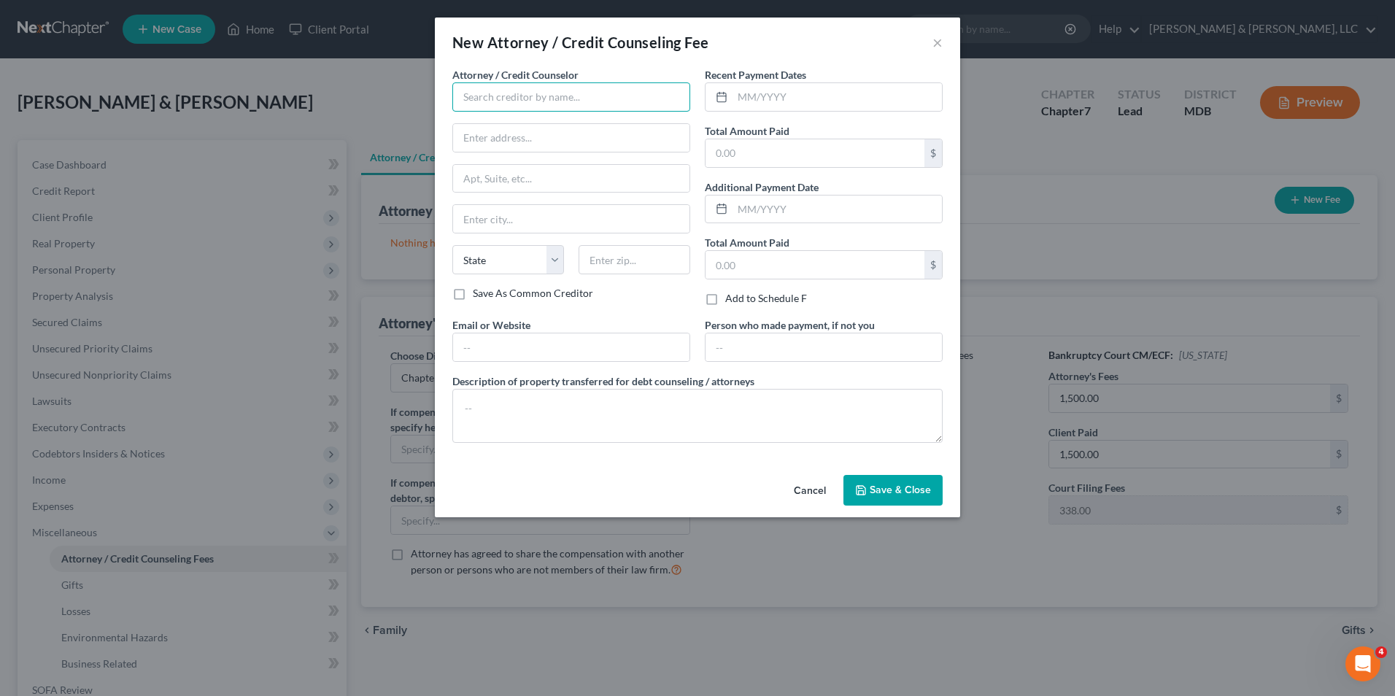
click at [493, 98] on input "text" at bounding box center [571, 96] width 238 height 29
type input "[PERSON_NAME], Esq."
type input "[PERSON_NAME] & [PERSON_NAME], LLC"
type input "[STREET_ADDRESS][PERSON_NAME]"
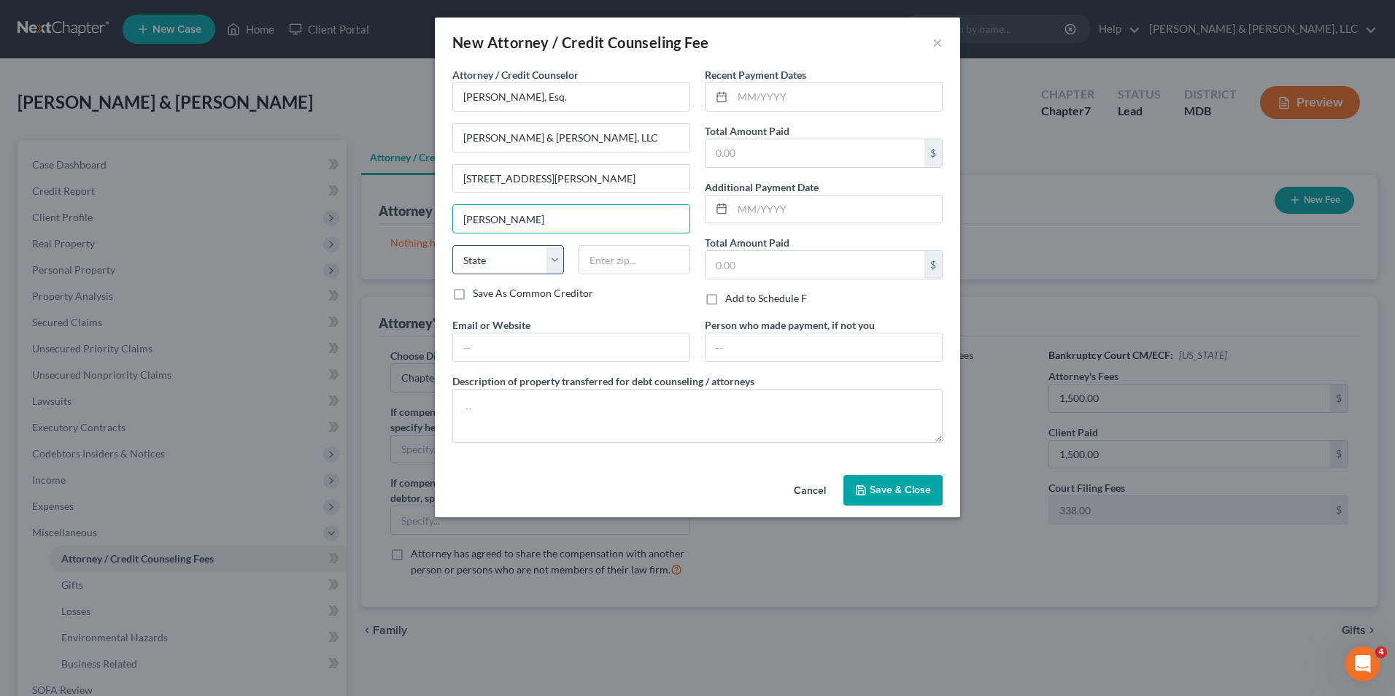
type input "[PERSON_NAME]"
click at [465, 266] on select "State [US_STATE] AK AR AZ CA CO CT DE DC [GEOGRAPHIC_DATA] [GEOGRAPHIC_DATA] GU…" at bounding box center [508, 259] width 112 height 29
select select "21"
click at [452, 245] on select "State [US_STATE] AK AR AZ CA CO CT DE DC [GEOGRAPHIC_DATA] [GEOGRAPHIC_DATA] GU…" at bounding box center [508, 259] width 112 height 29
click at [616, 260] on input "text" at bounding box center [635, 259] width 112 height 29
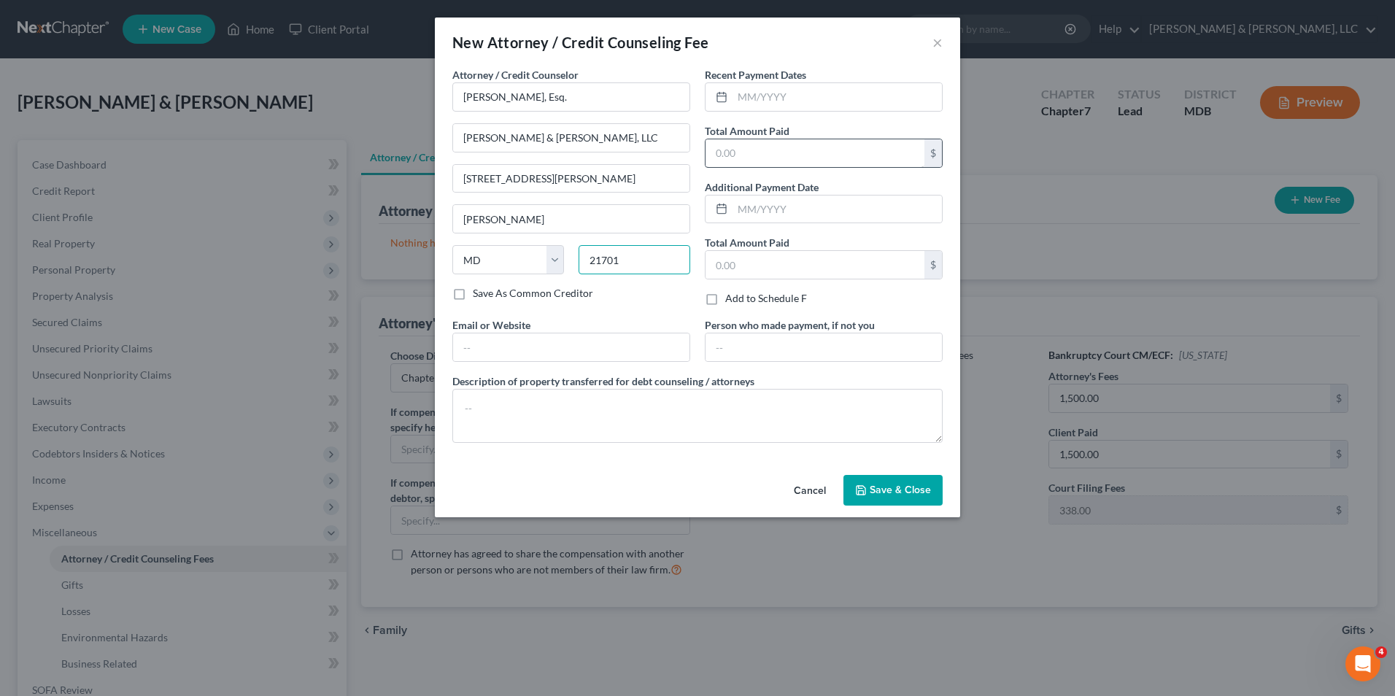
type input "21701"
click at [732, 159] on input "text" at bounding box center [815, 153] width 219 height 28
type input "1,500.00"
click at [506, 385] on label "Description of property transferred for debt counseling / attorneys" at bounding box center [603, 381] width 302 height 15
click at [484, 401] on textarea at bounding box center [697, 416] width 490 height 54
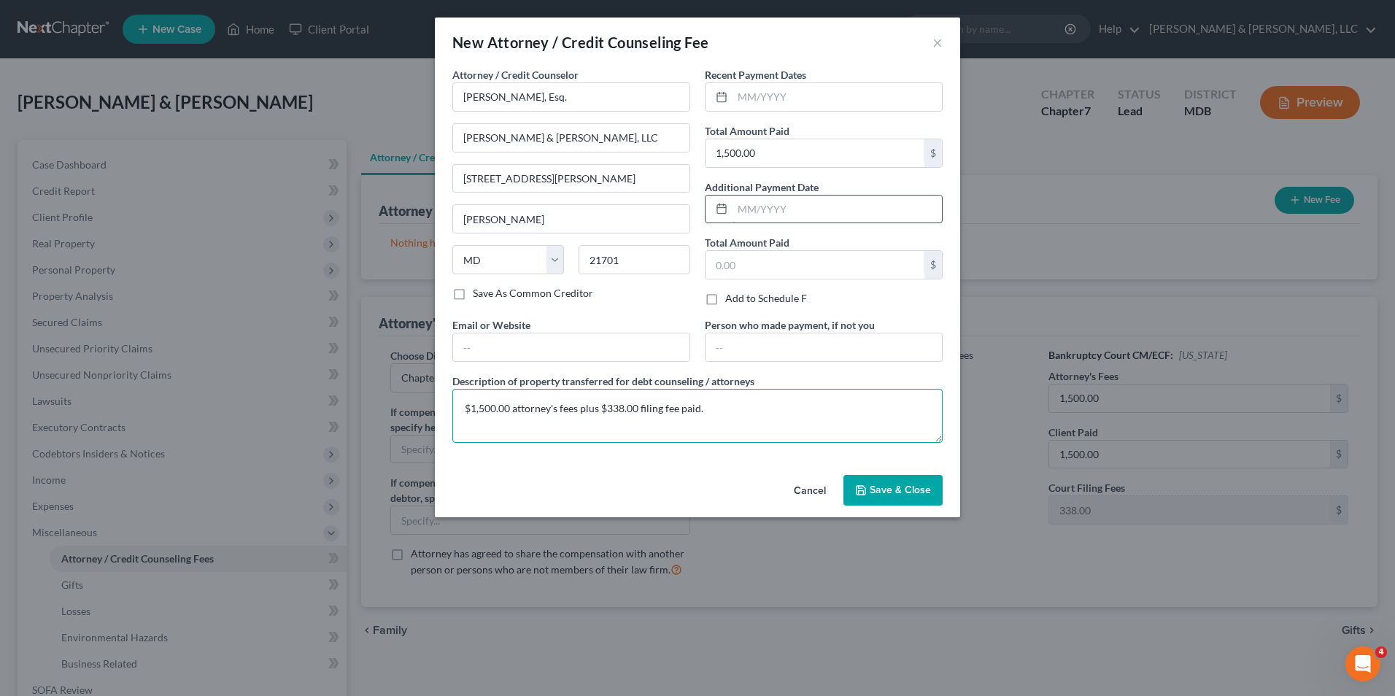
type textarea "$1,500.00 attorney's fees plus $338.00 filing fee paid."
click at [735, 219] on input "text" at bounding box center [836, 210] width 209 height 28
type input "05/2025"
drag, startPoint x: 868, startPoint y: 484, endPoint x: 867, endPoint y: 476, distance: 8.1
click at [868, 482] on button "Save & Close" at bounding box center [892, 490] width 99 height 31
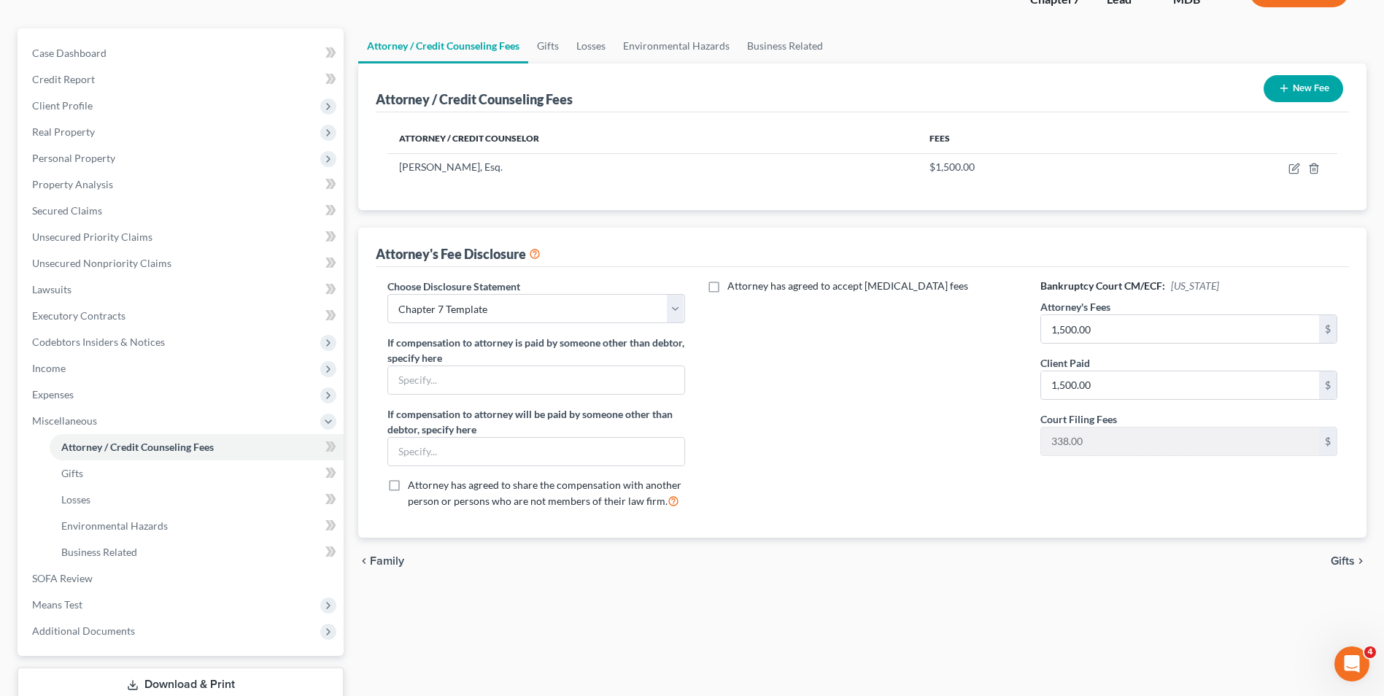
scroll to position [211, 0]
